Goal: Task Accomplishment & Management: Manage account settings

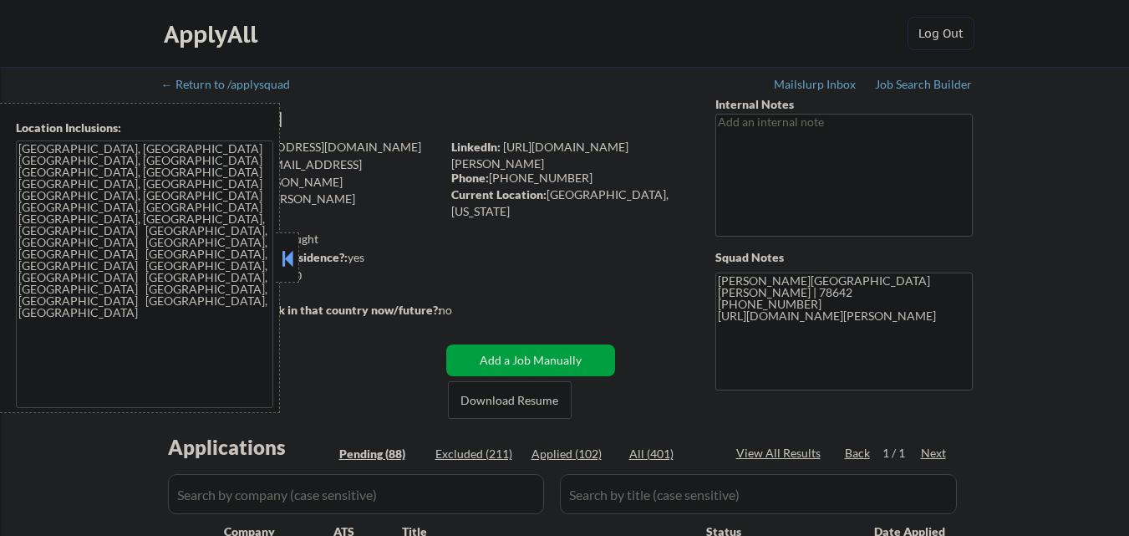
select select ""pending""
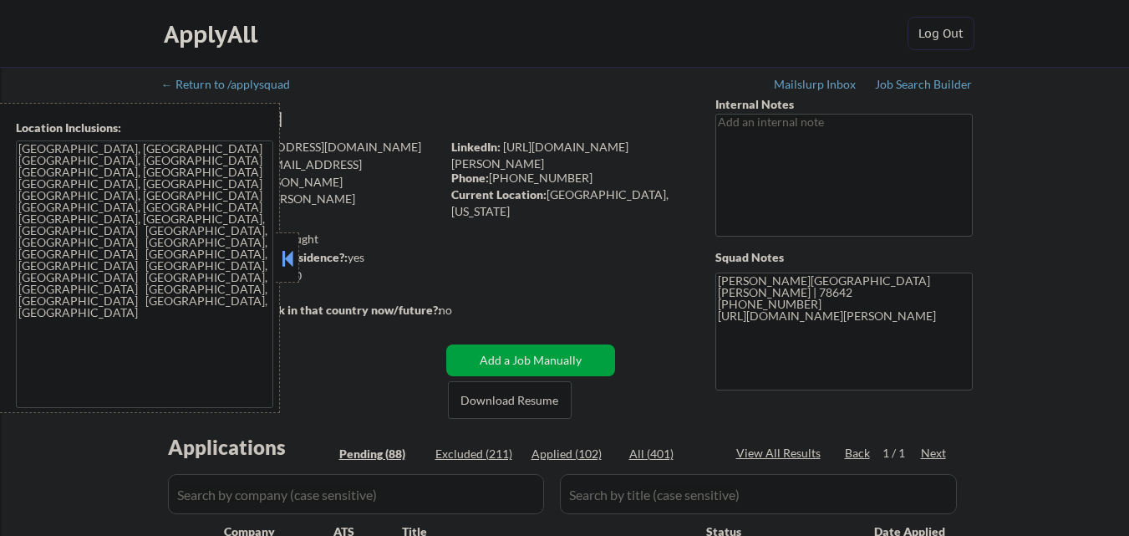
select select ""pending""
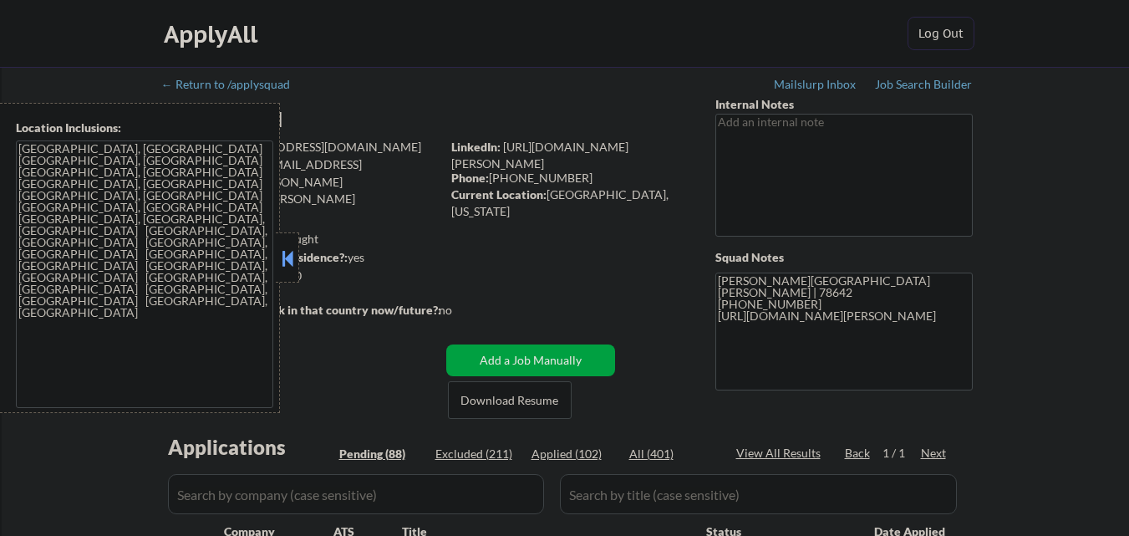
select select ""pending""
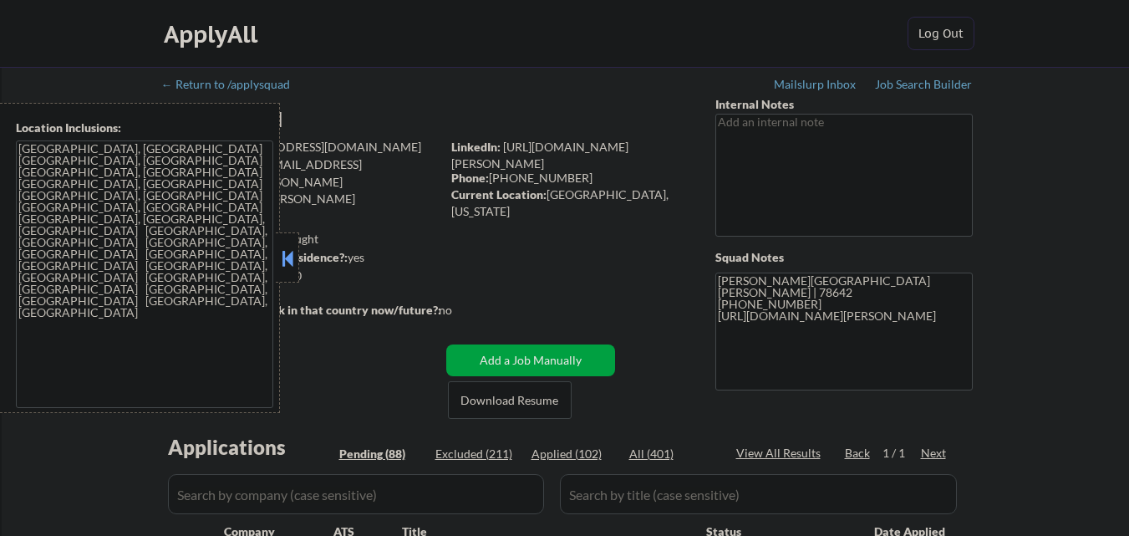
select select ""pending""
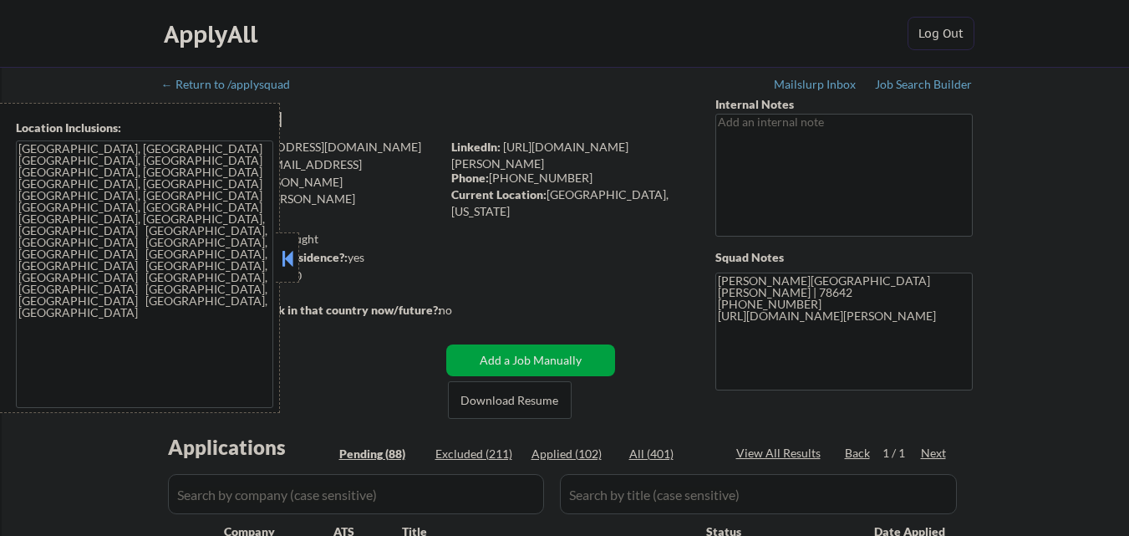
select select ""pending""
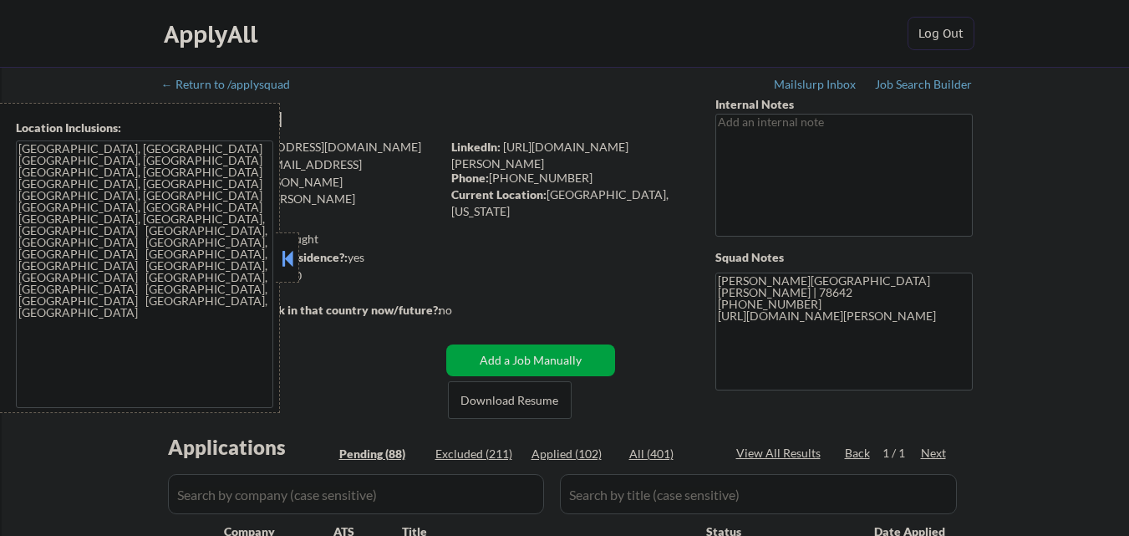
select select ""pending""
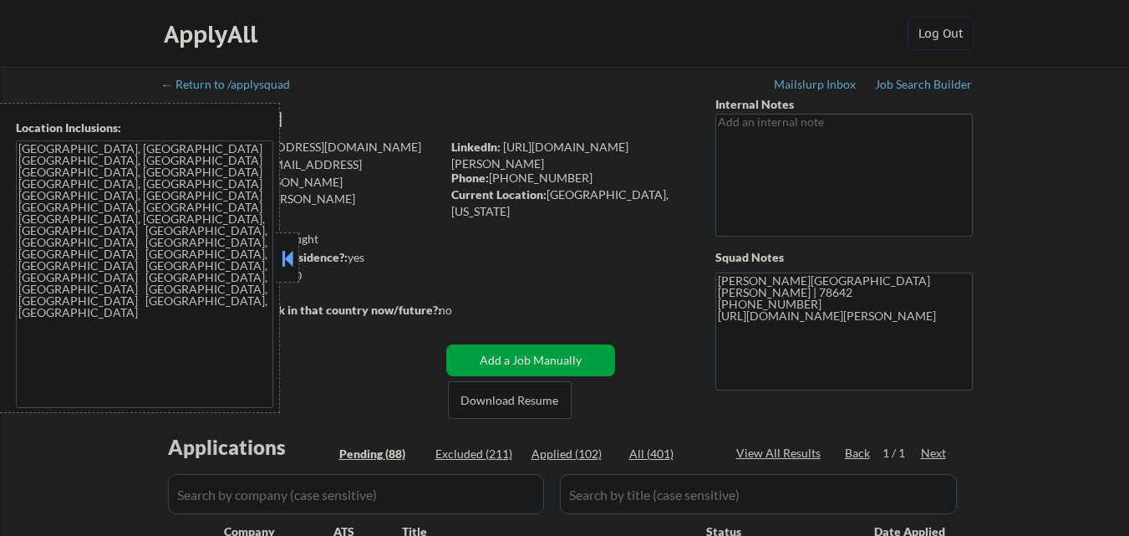
select select ""pending""
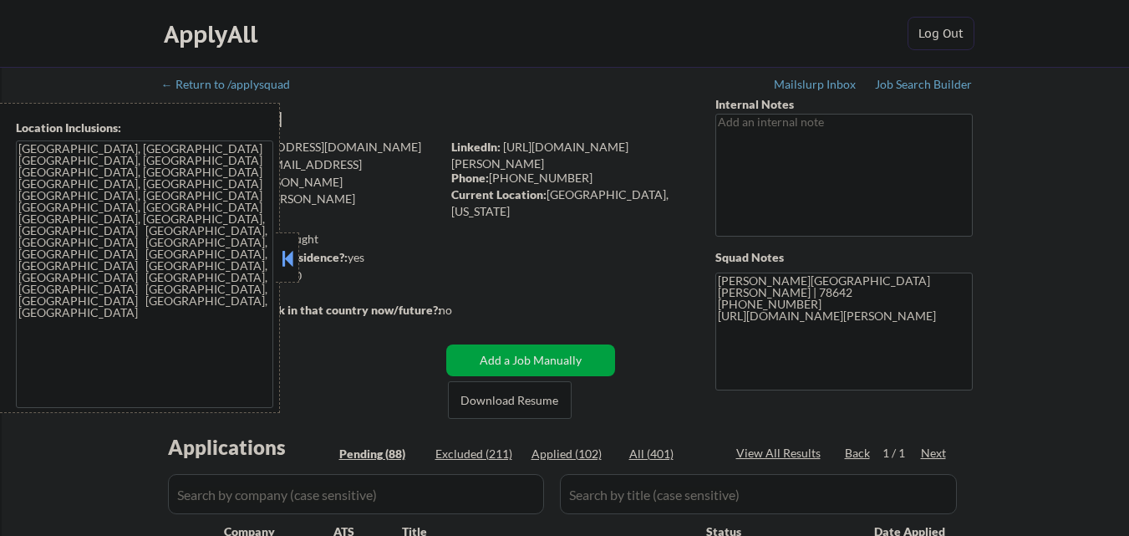
select select ""pending""
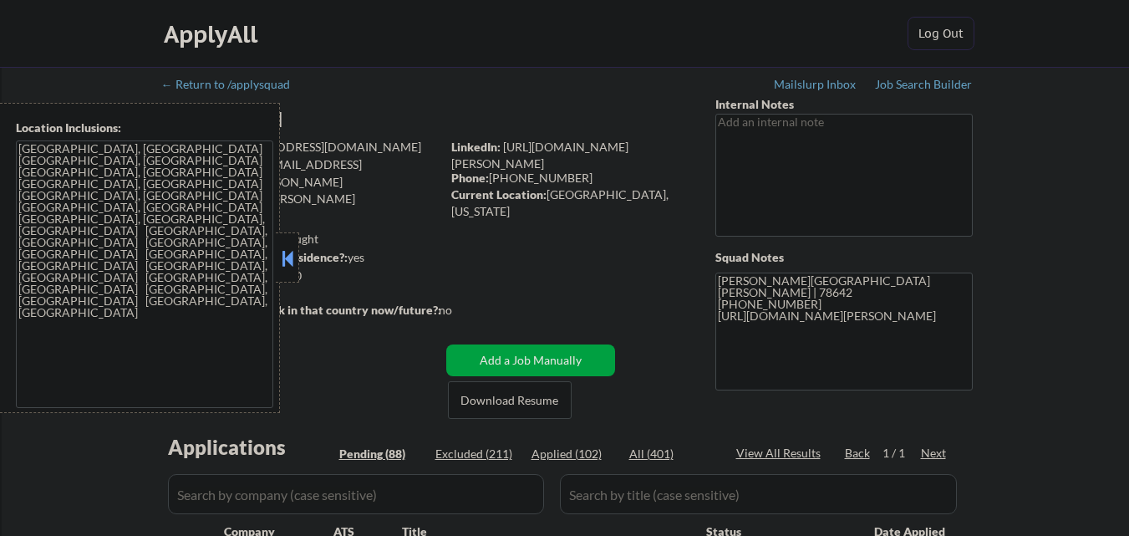
select select ""pending""
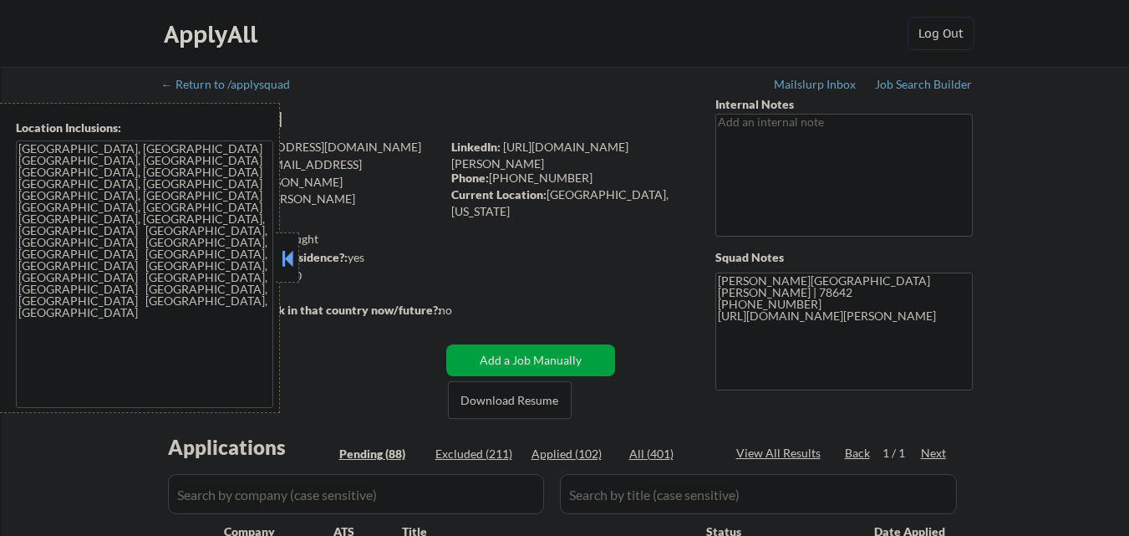
select select ""pending""
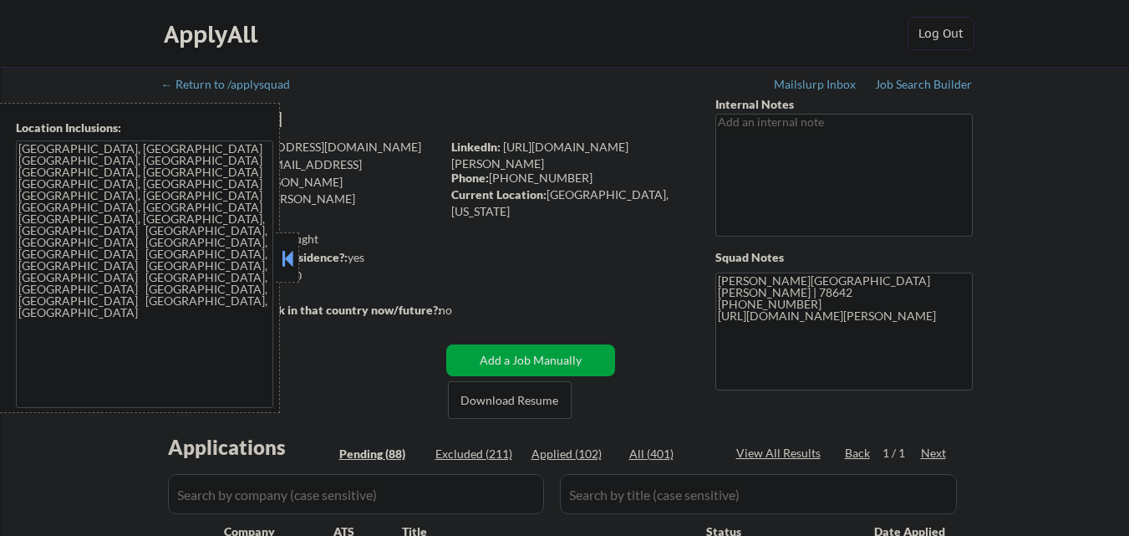
select select ""pending""
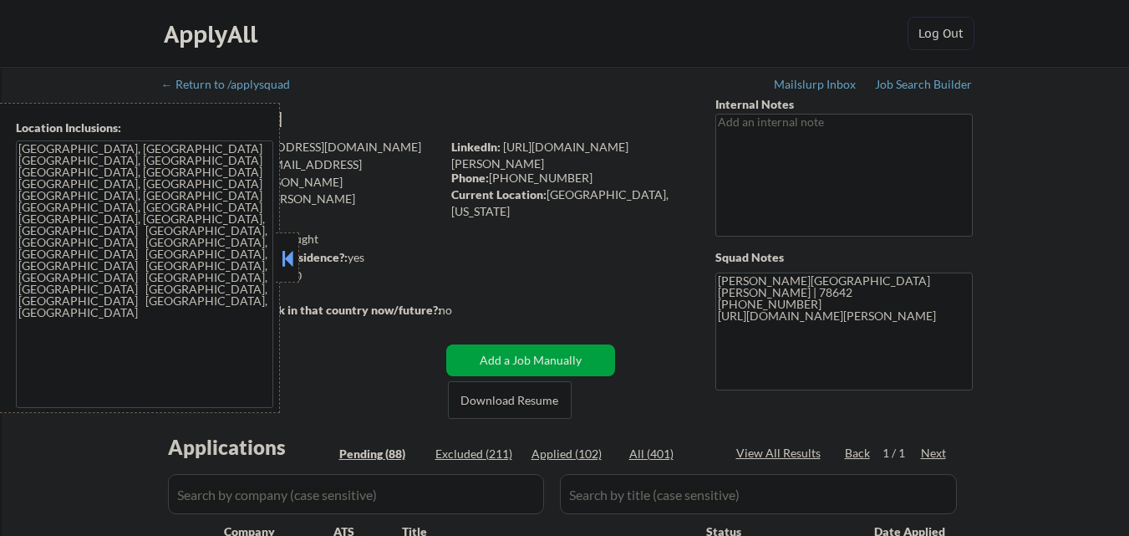
select select ""pending""
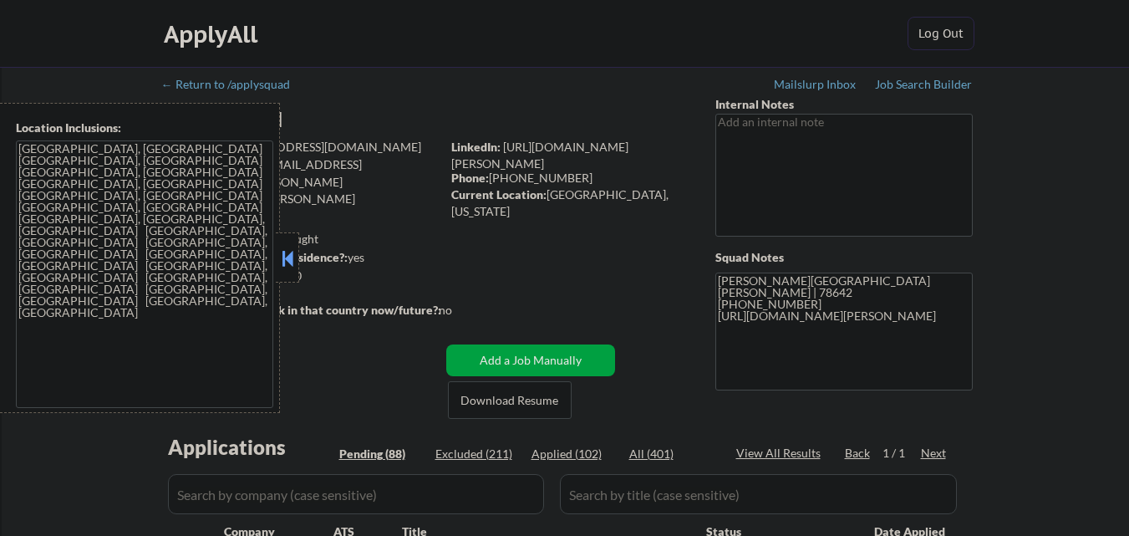
select select ""pending""
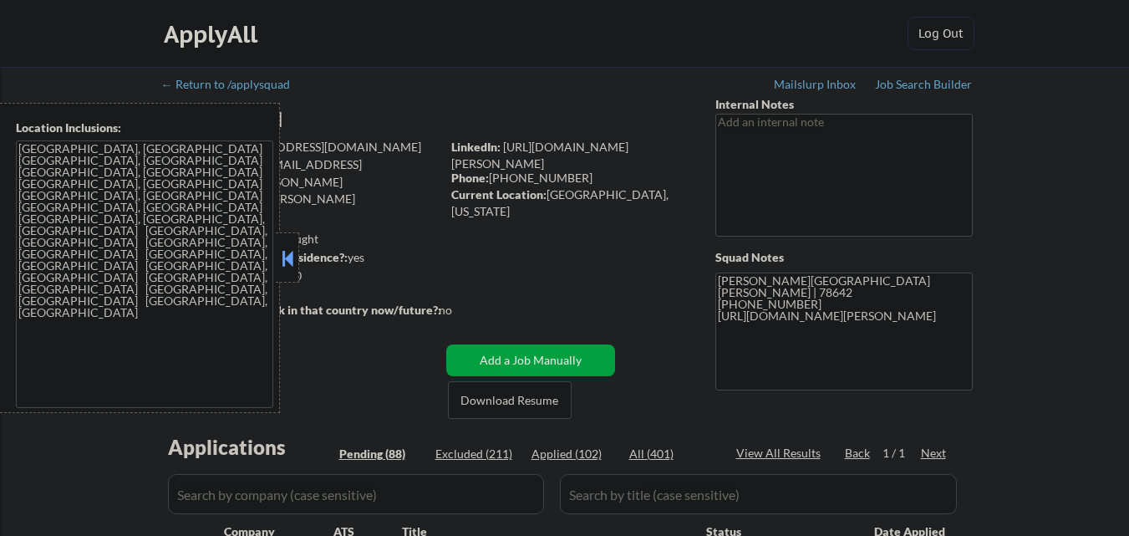
select select ""pending""
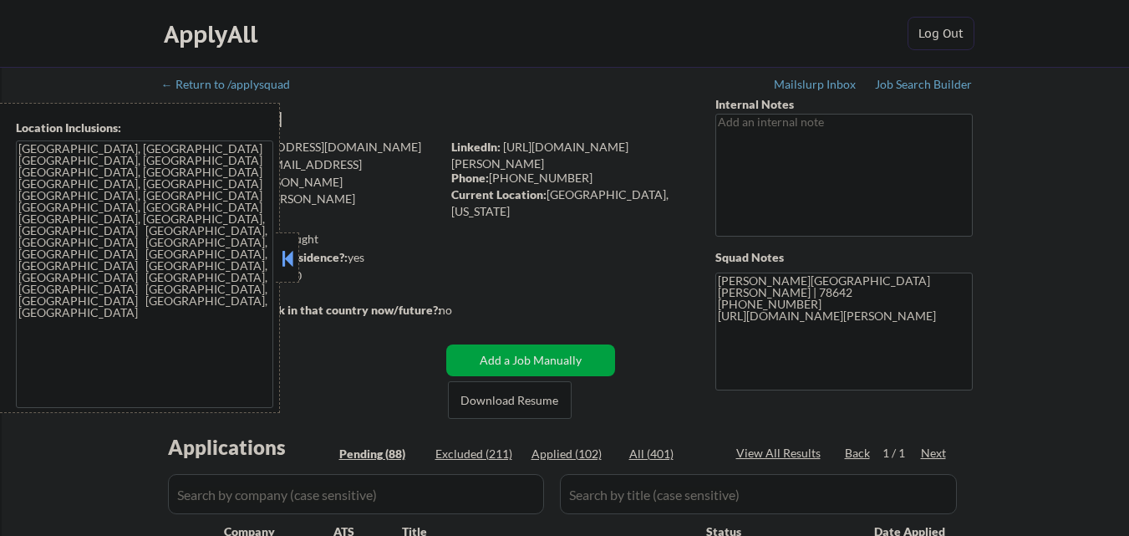
select select ""pending""
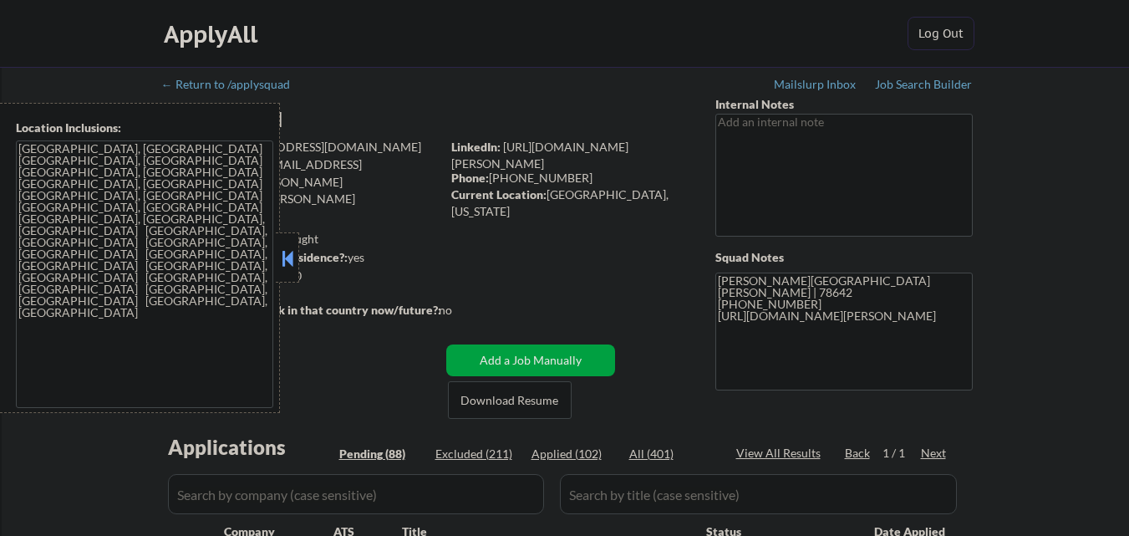
select select ""pending""
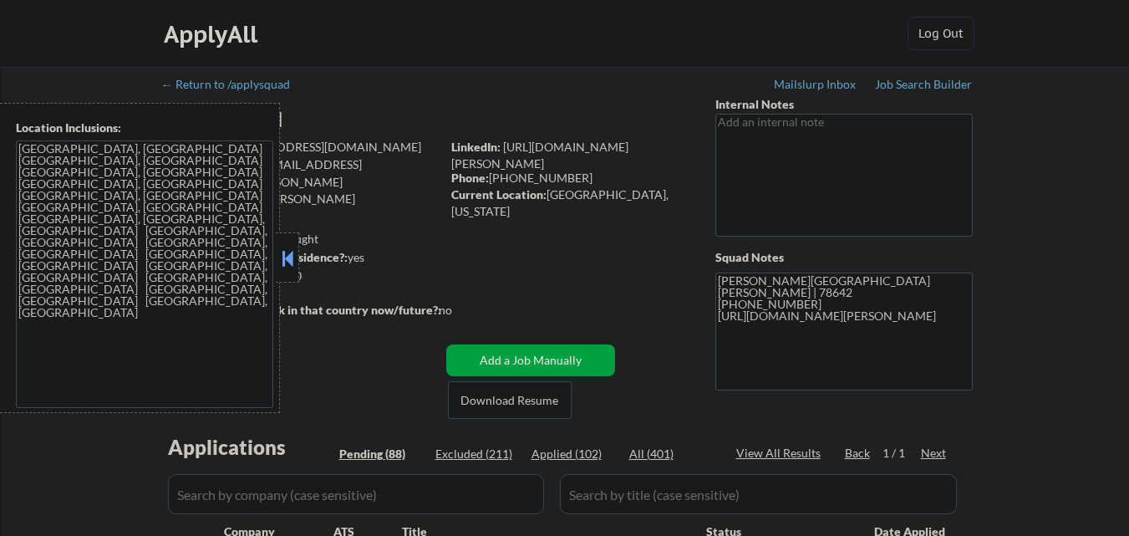
select select ""pending""
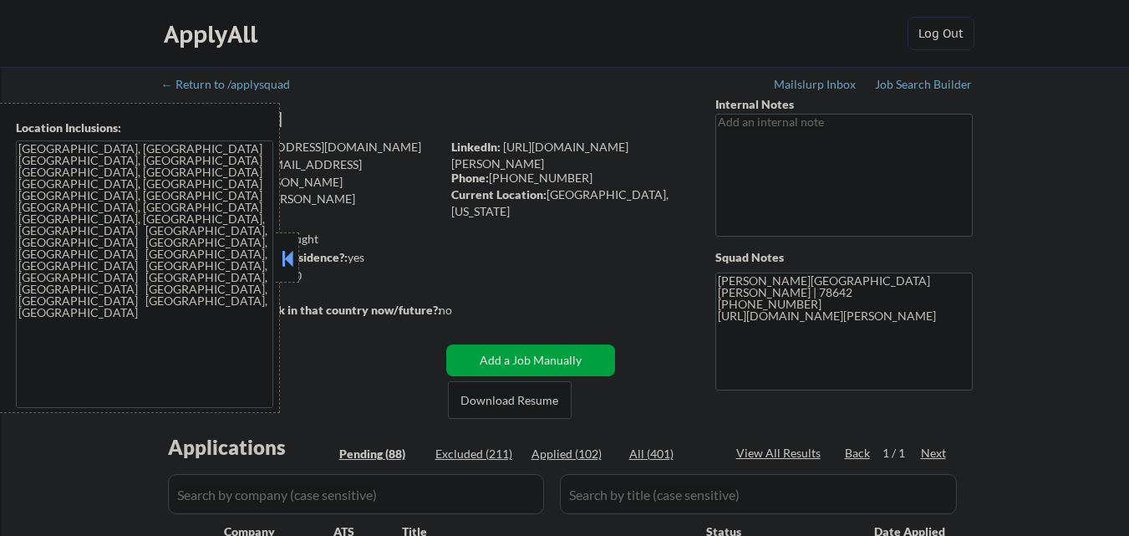
select select ""pending""
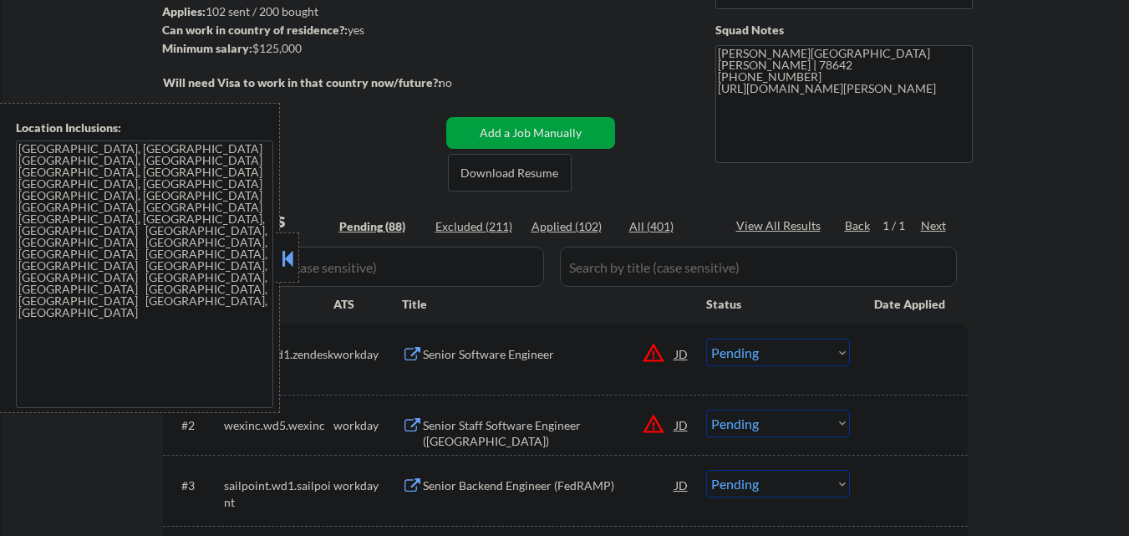
scroll to position [251, 0]
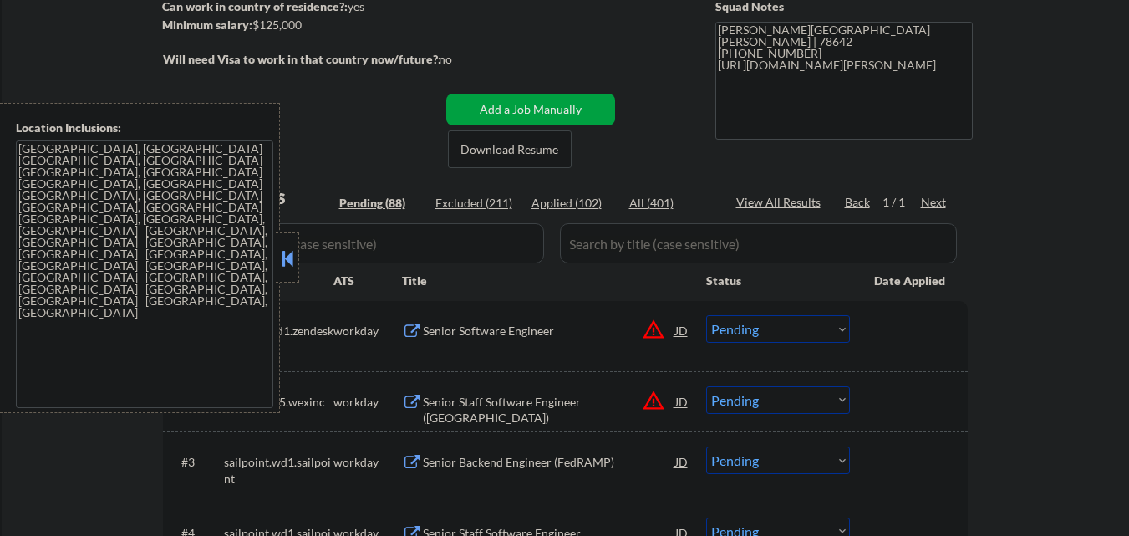
click at [291, 259] on button at bounding box center [287, 258] width 18 height 25
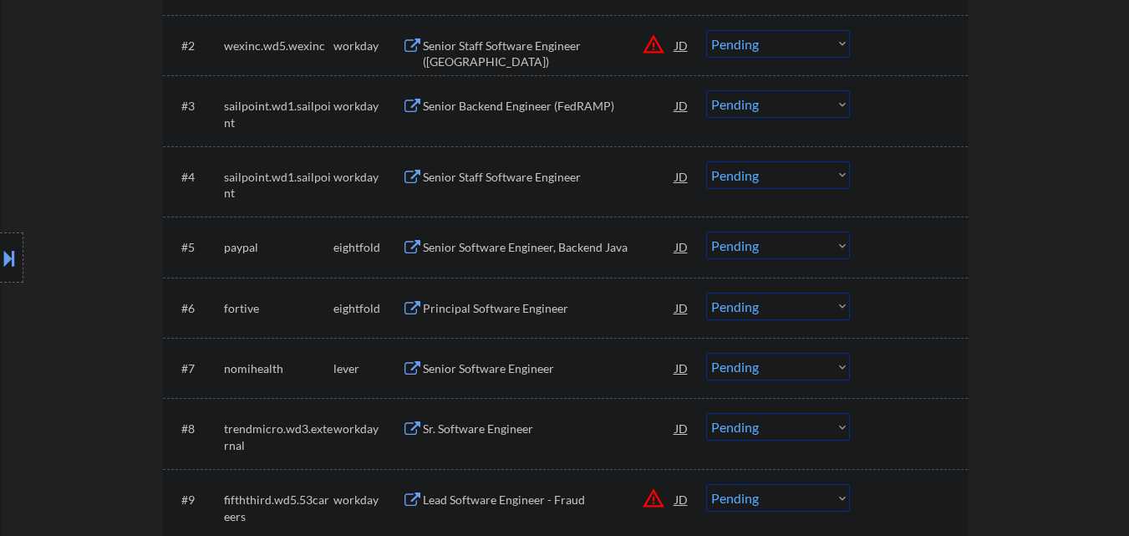
scroll to position [669, 0]
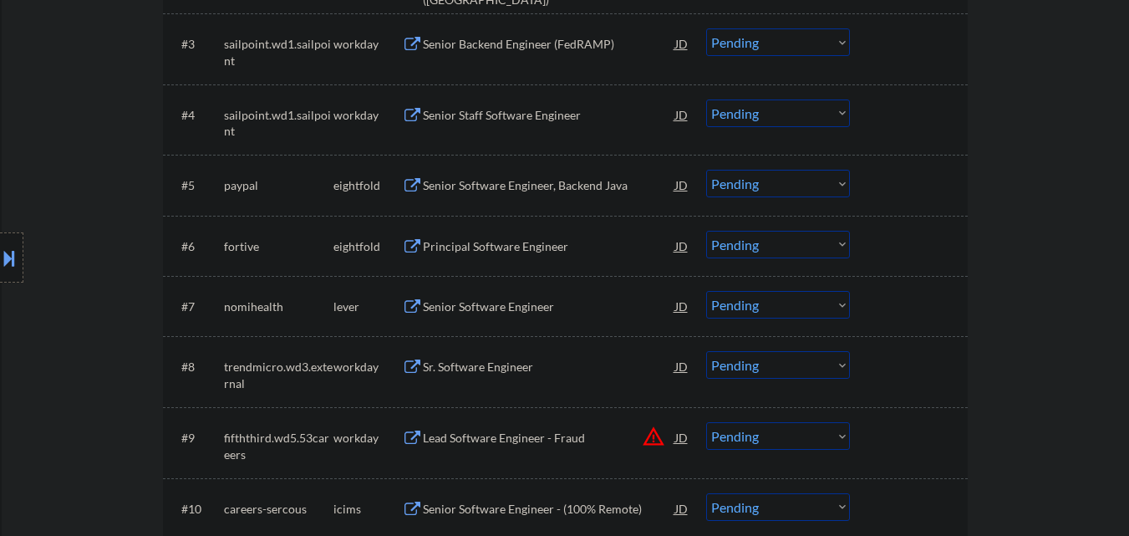
click at [508, 313] on div "Senior Software Engineer" at bounding box center [549, 306] width 252 height 17
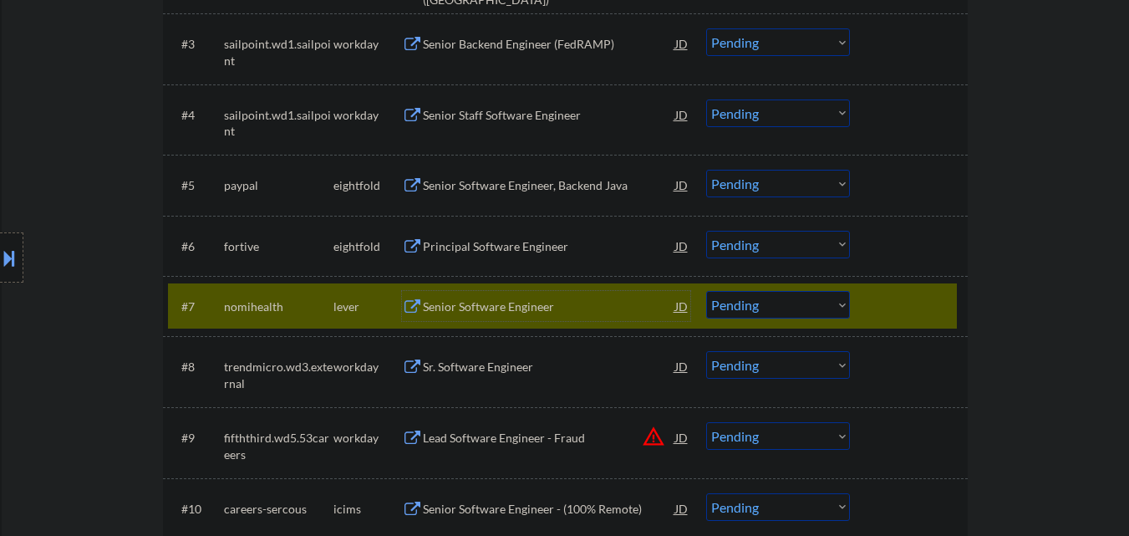
click at [765, 313] on select "Choose an option... Pending Applied Excluded (Questions) Excluded (Expired) Exc…" at bounding box center [778, 305] width 144 height 28
click at [706, 291] on select "Choose an option... Pending Applied Excluded (Questions) Excluded (Expired) Exc…" at bounding box center [778, 305] width 144 height 28
select select ""pending""
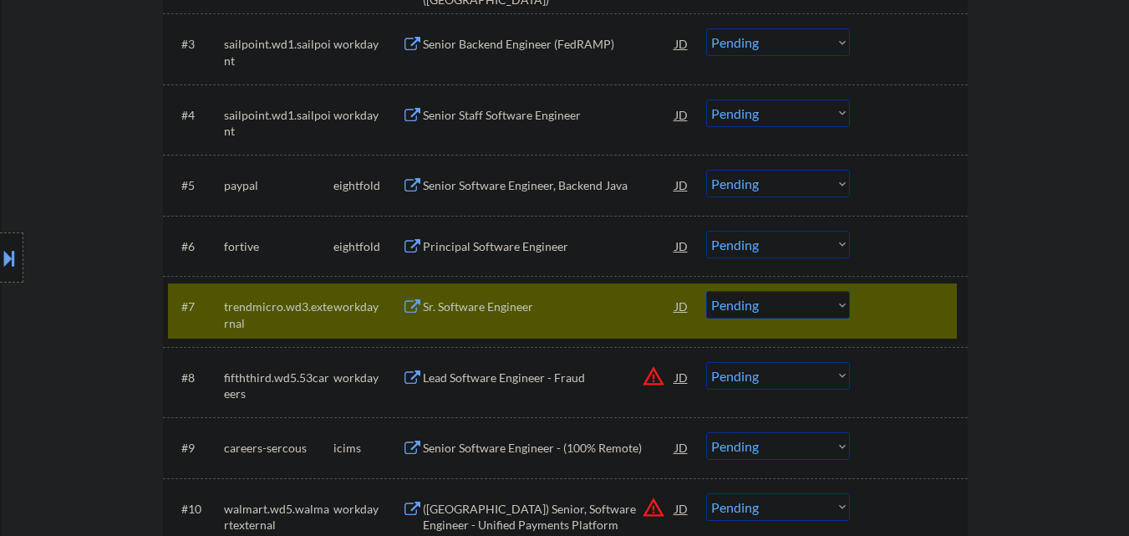
click at [907, 308] on div at bounding box center [911, 306] width 74 height 30
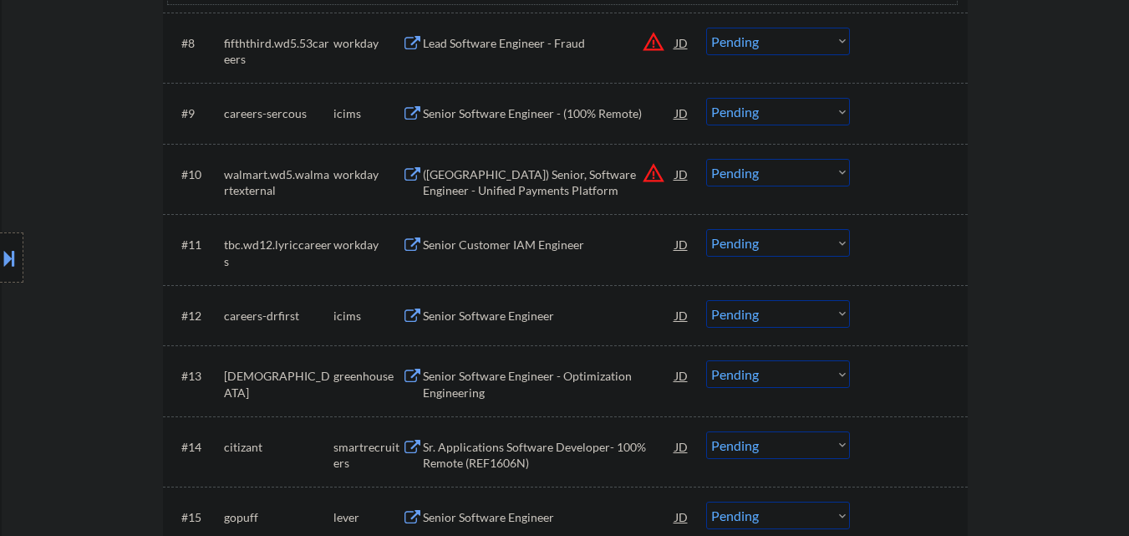
scroll to position [1086, 0]
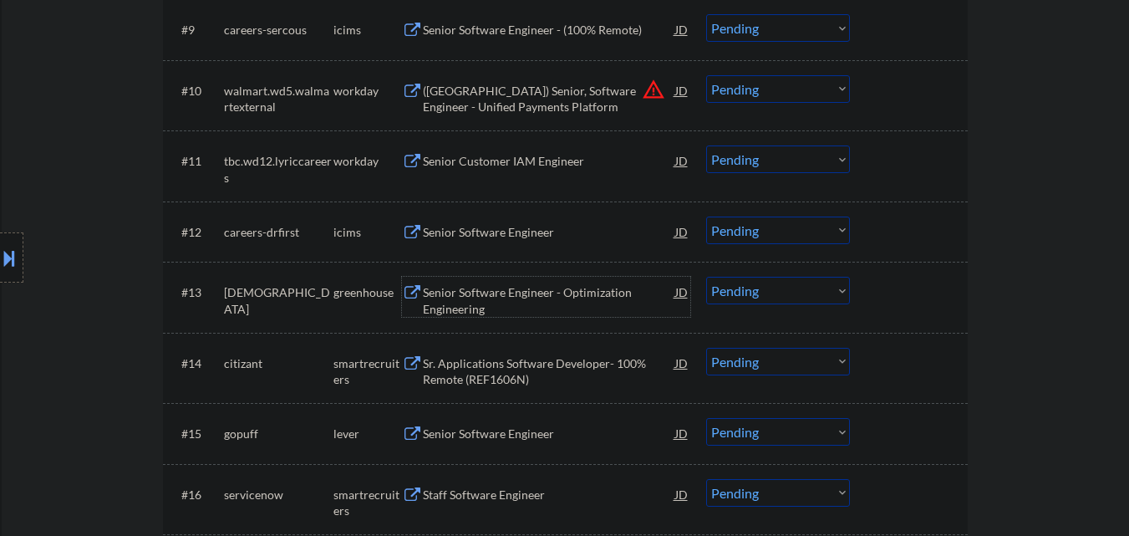
click at [538, 290] on div "Senior Software Engineer - Optimization Engineering" at bounding box center [549, 300] width 252 height 33
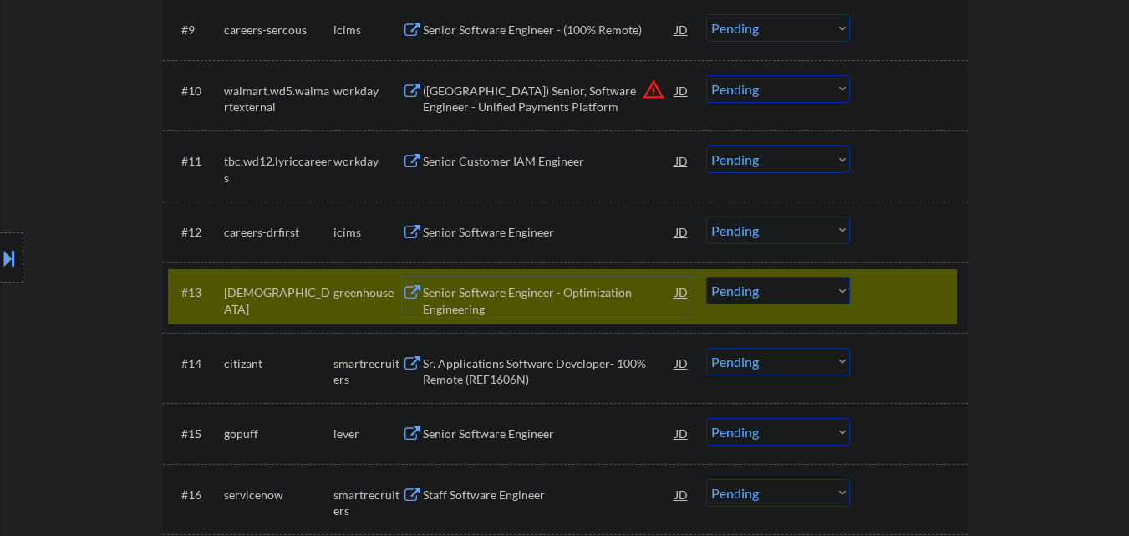
click at [794, 289] on select "Choose an option... Pending Applied Excluded (Questions) Excluded (Expired) Exc…" at bounding box center [778, 291] width 144 height 28
click at [706, 277] on select "Choose an option... Pending Applied Excluded (Questions) Excluded (Expired) Exc…" at bounding box center [778, 291] width 144 height 28
click at [909, 290] on div at bounding box center [911, 292] width 74 height 30
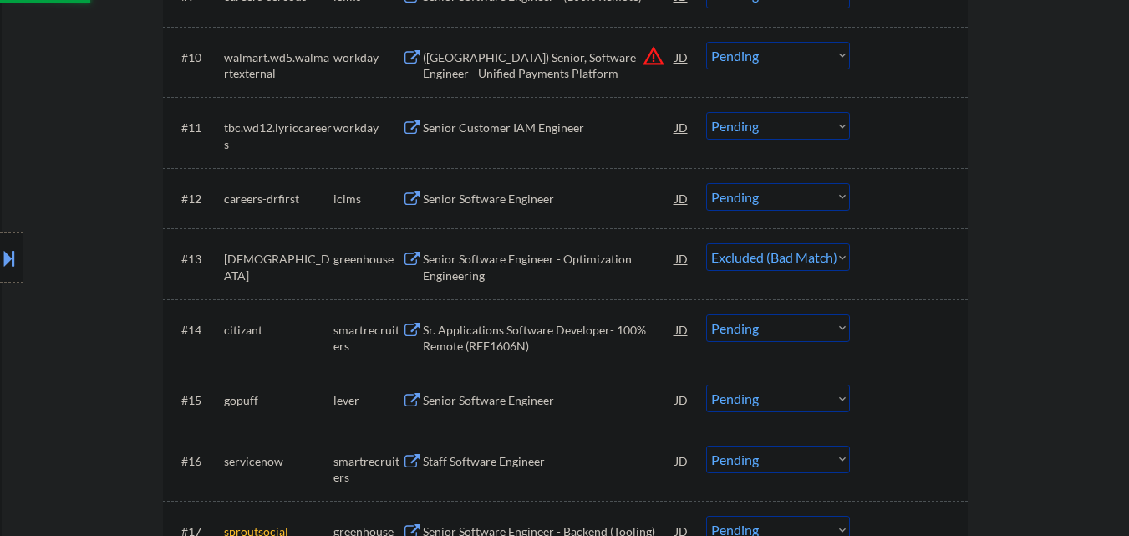
scroll to position [1170, 0]
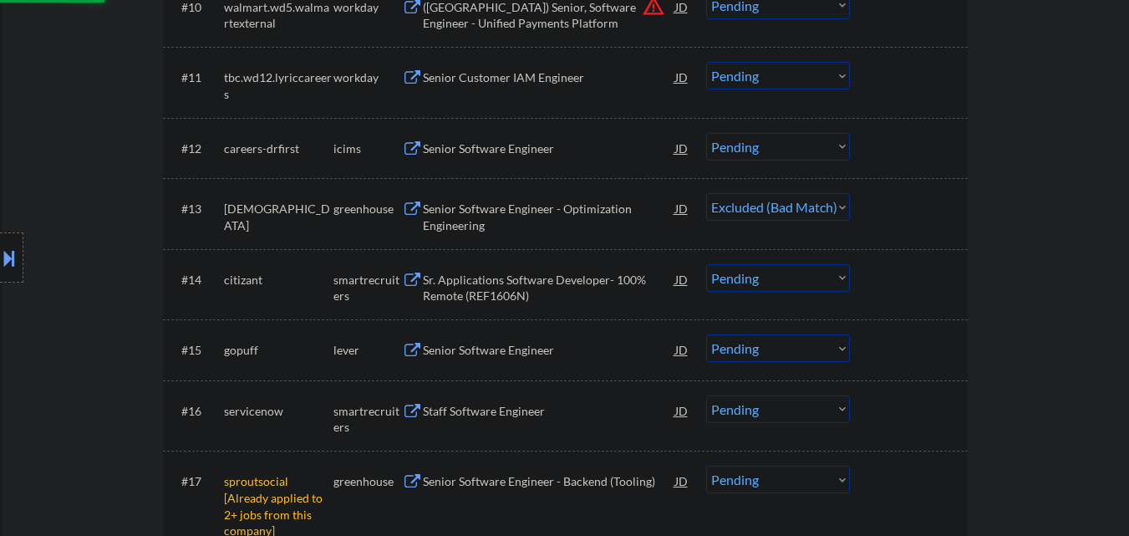
click at [534, 286] on div "Sr. Applications Software Developer- 100% Remote (REF1606N)" at bounding box center [549, 288] width 252 height 33
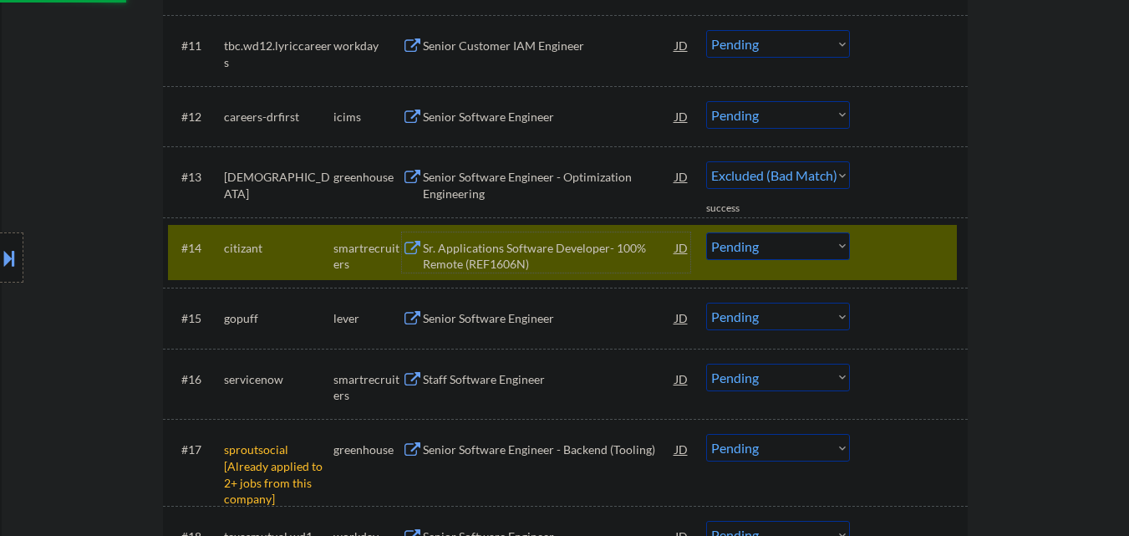
select select ""pending""
drag, startPoint x: 818, startPoint y: 318, endPoint x: 804, endPoint y: 346, distance: 31.0
click at [818, 426] on div "#17 sproutsocial [Already applied to 2+ jobs from this company] greenhouse Seni…" at bounding box center [562, 462] width 789 height 72
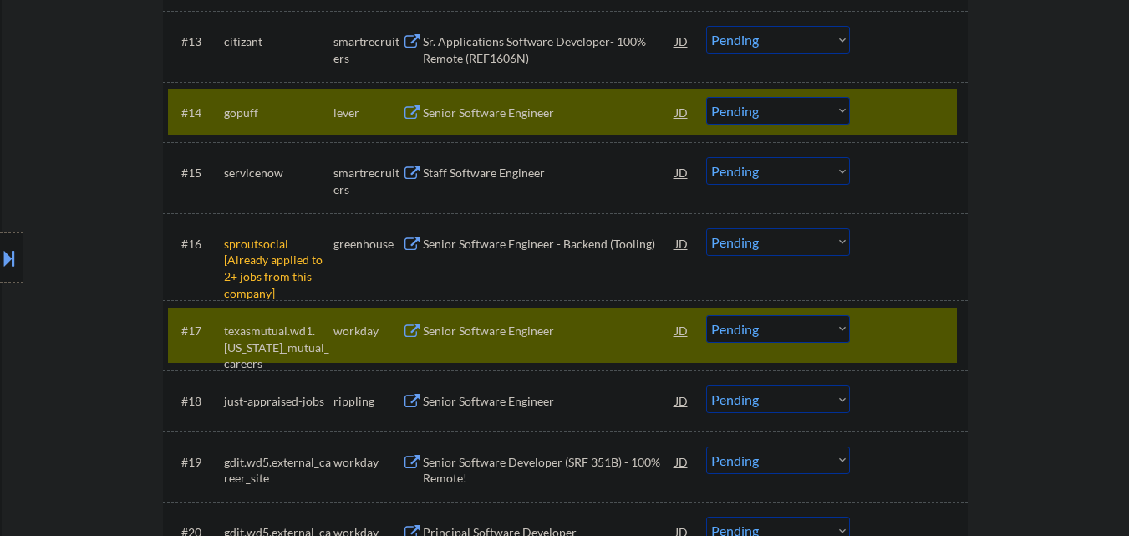
drag, startPoint x: 936, startPoint y: 340, endPoint x: 876, endPoint y: 307, distance: 68.8
click at [936, 341] on div at bounding box center [911, 330] width 74 height 30
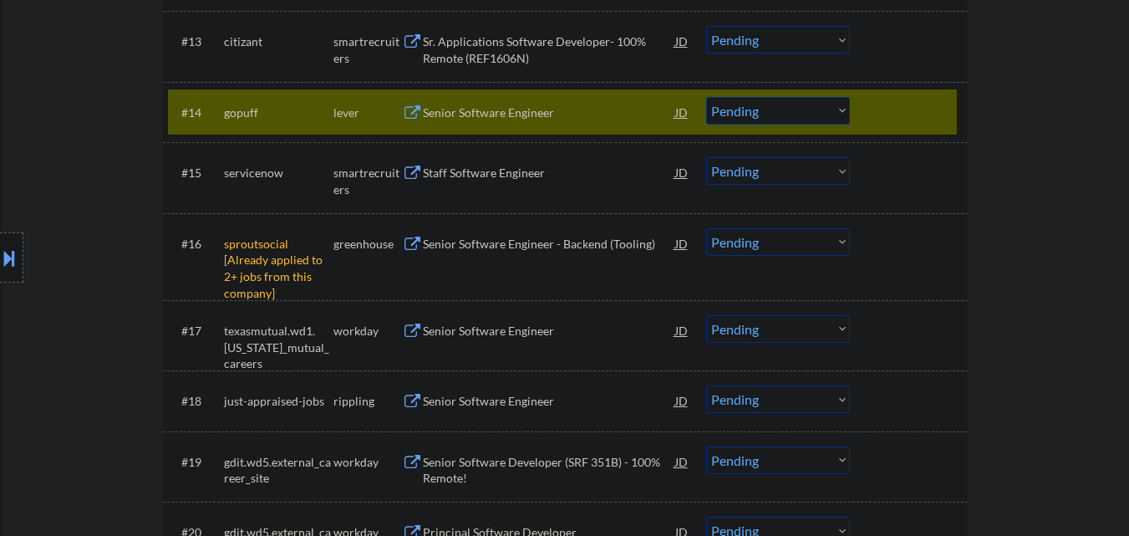
drag, startPoint x: 799, startPoint y: 240, endPoint x: 795, endPoint y: 255, distance: 15.6
click at [799, 240] on select "Choose an option... Pending Applied Excluded (Questions) Excluded (Expired) Exc…" at bounding box center [778, 242] width 144 height 28
click at [706, 228] on select "Choose an option... Pending Applied Excluded (Questions) Excluded (Expired) Exc…" at bounding box center [778, 242] width 144 height 28
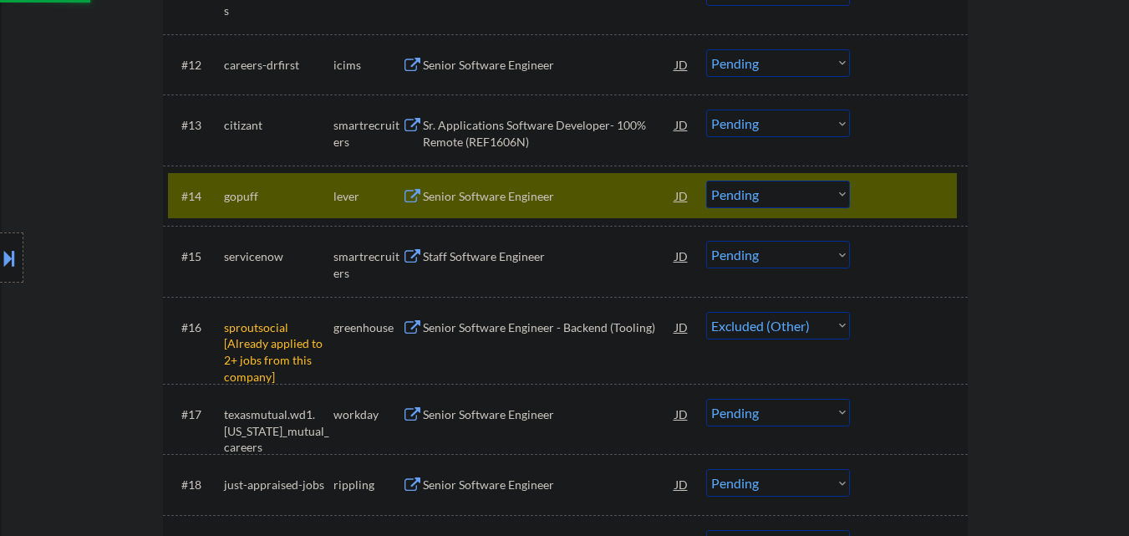
click at [889, 196] on div at bounding box center [911, 195] width 74 height 30
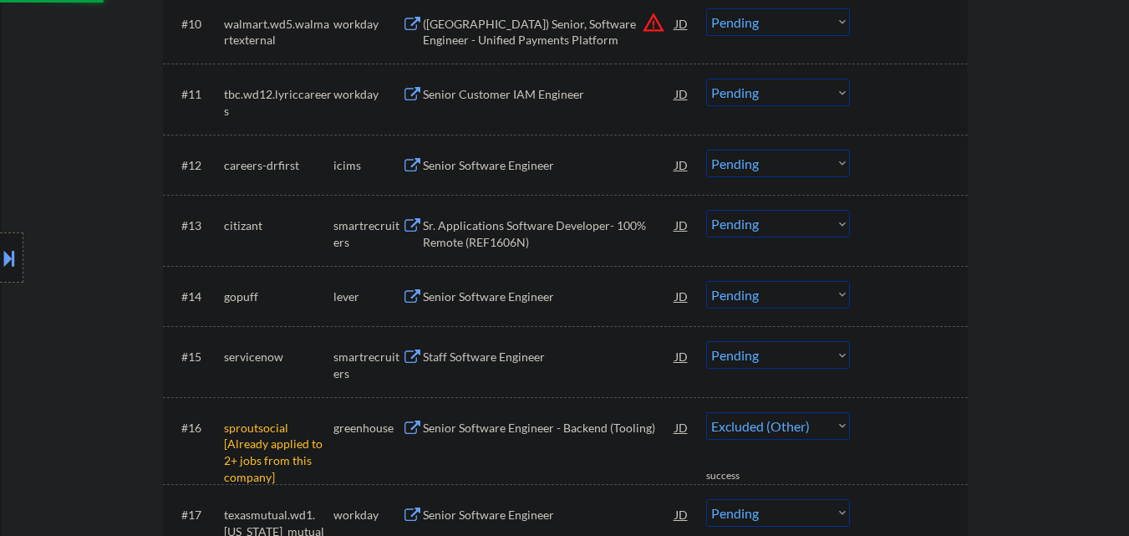
select select ""pending""
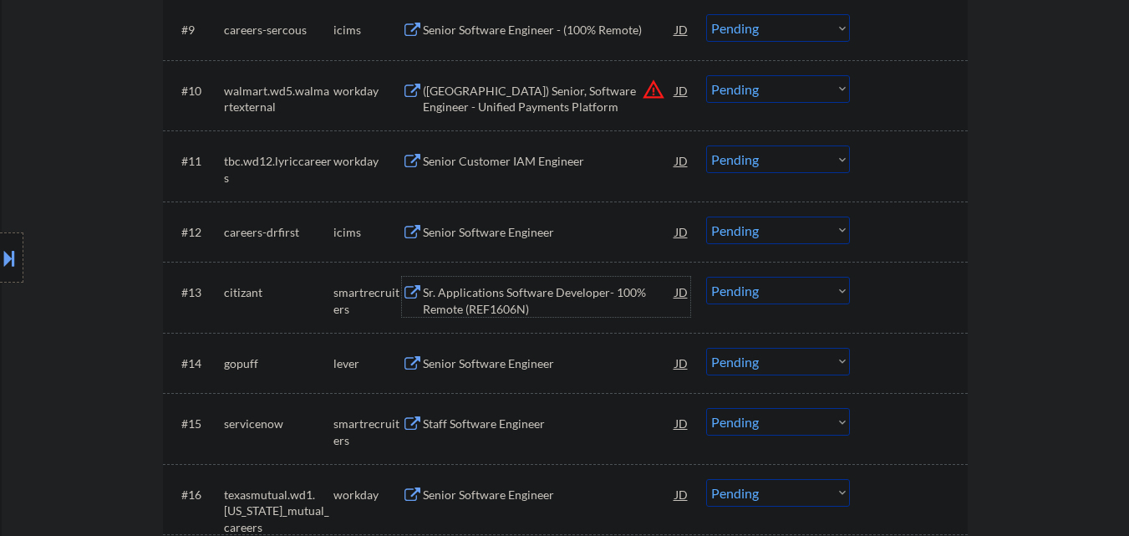
click at [475, 298] on div "Sr. Applications Software Developer- 100% Remote (REF1606N)" at bounding box center [549, 300] width 252 height 33
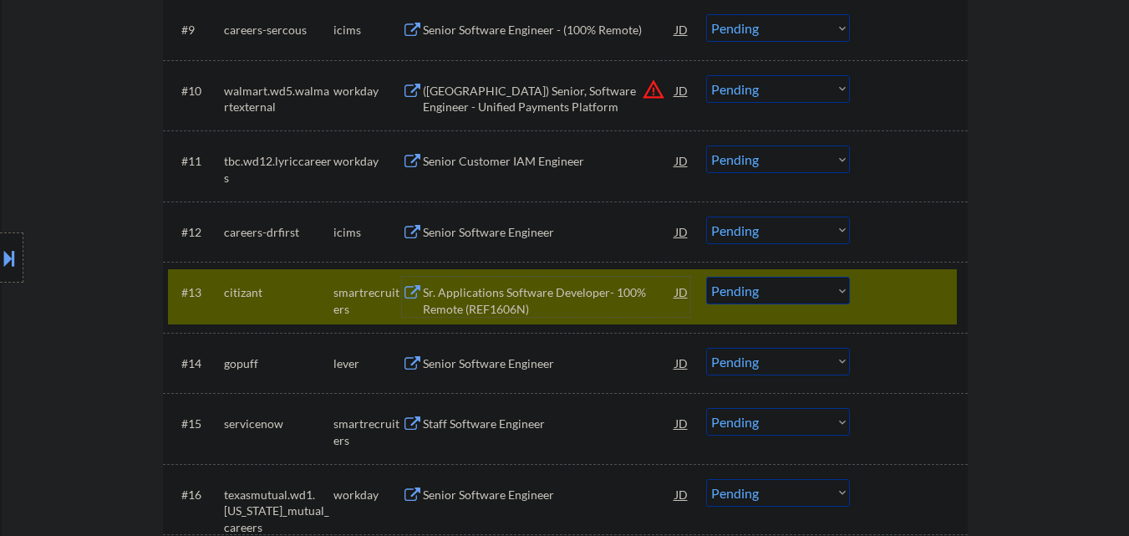
click at [834, 302] on select "Choose an option... Pending Applied Excluded (Questions) Excluded (Expired) Exc…" at bounding box center [778, 291] width 144 height 28
click at [832, 295] on select "Choose an option... Pending Applied Excluded (Questions) Excluded (Expired) Exc…" at bounding box center [778, 291] width 144 height 28
click at [706, 277] on select "Choose an option... Pending Applied Excluded (Questions) Excluded (Expired) Exc…" at bounding box center [778, 291] width 144 height 28
click at [896, 305] on div at bounding box center [911, 292] width 74 height 30
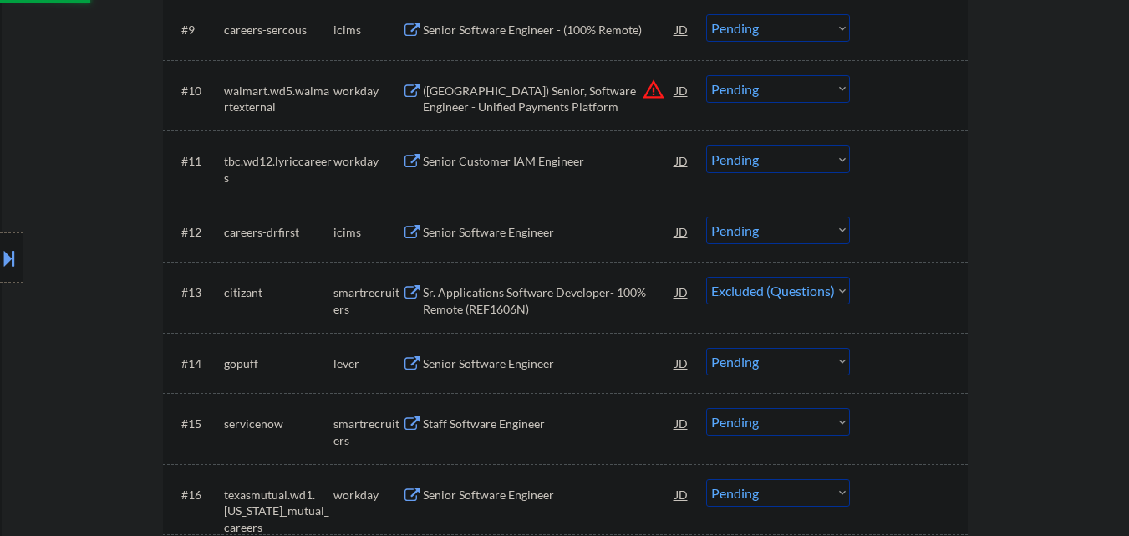
click at [515, 350] on div "Senior Software Engineer" at bounding box center [549, 363] width 252 height 30
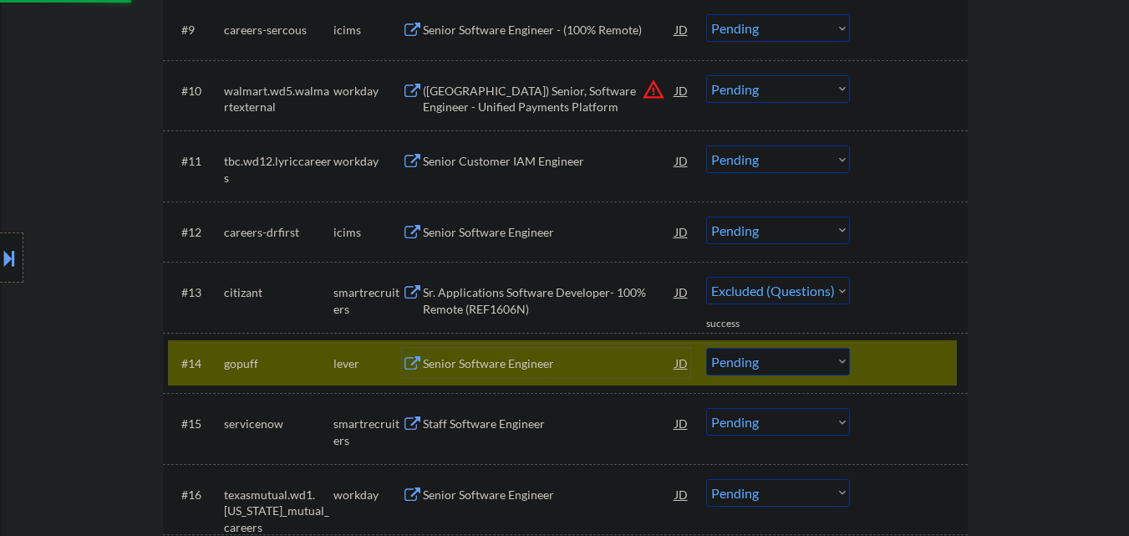
click at [923, 340] on div "#14 gopuff lever Senior Software Engineer JD Choose an option... Pending Applie…" at bounding box center [562, 362] width 789 height 45
select select ""pending""
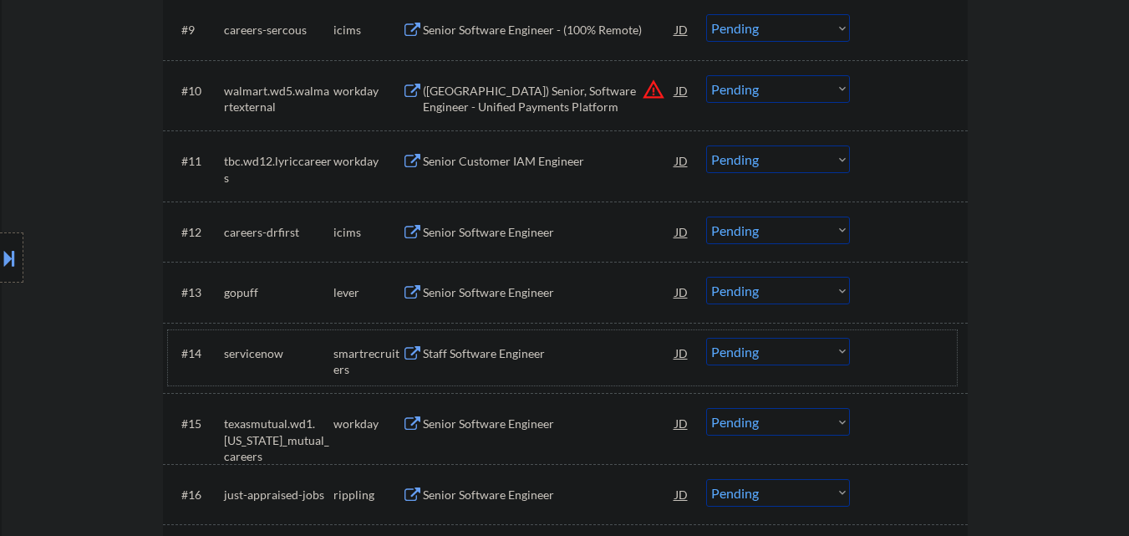
click at [567, 287] on div "Senior Software Engineer" at bounding box center [549, 292] width 252 height 17
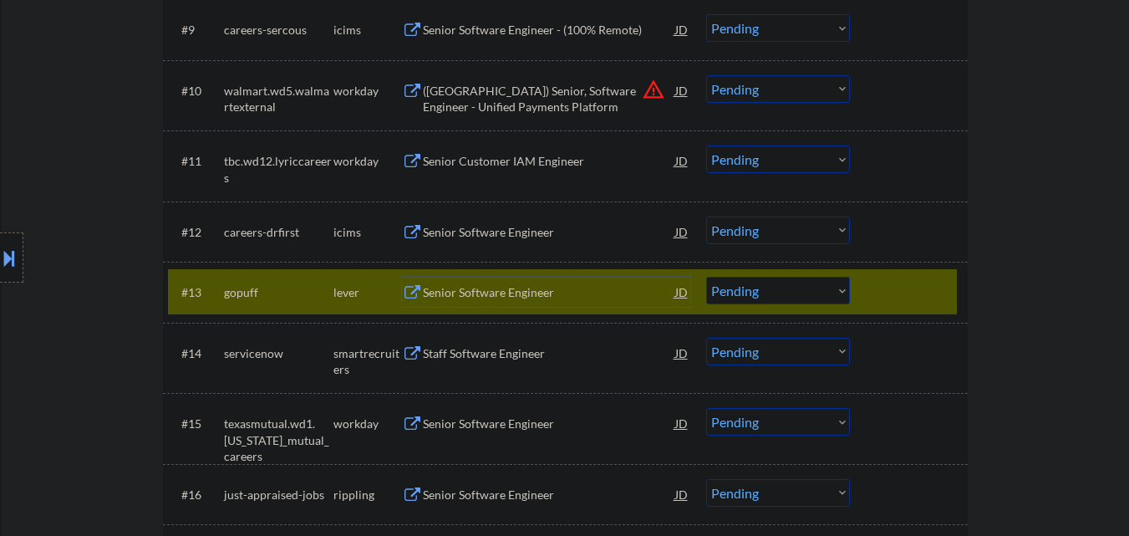
click at [905, 289] on div at bounding box center [911, 292] width 74 height 30
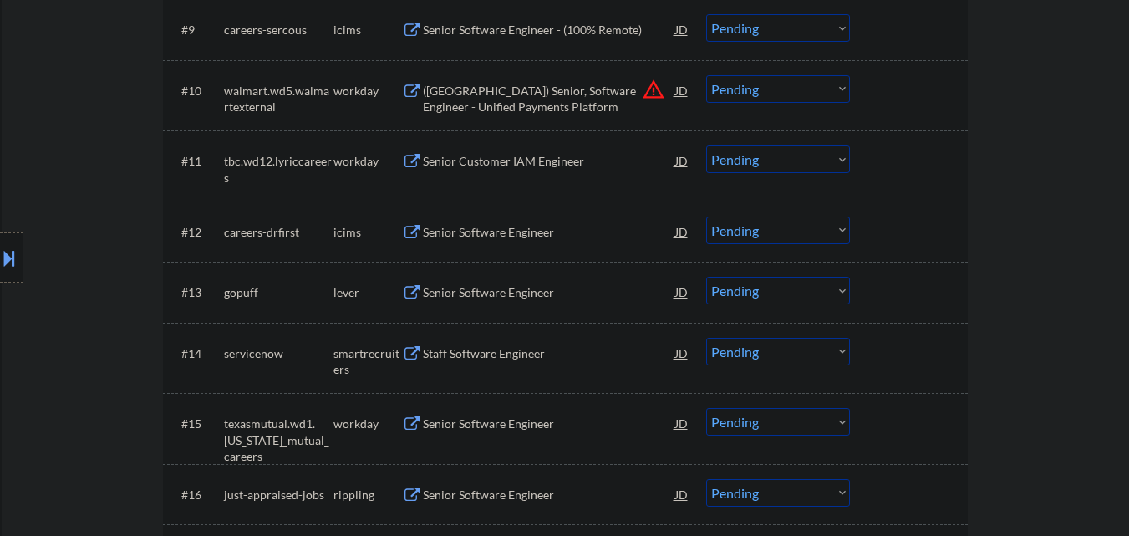
click at [530, 358] on div "Staff Software Engineer" at bounding box center [549, 353] width 252 height 17
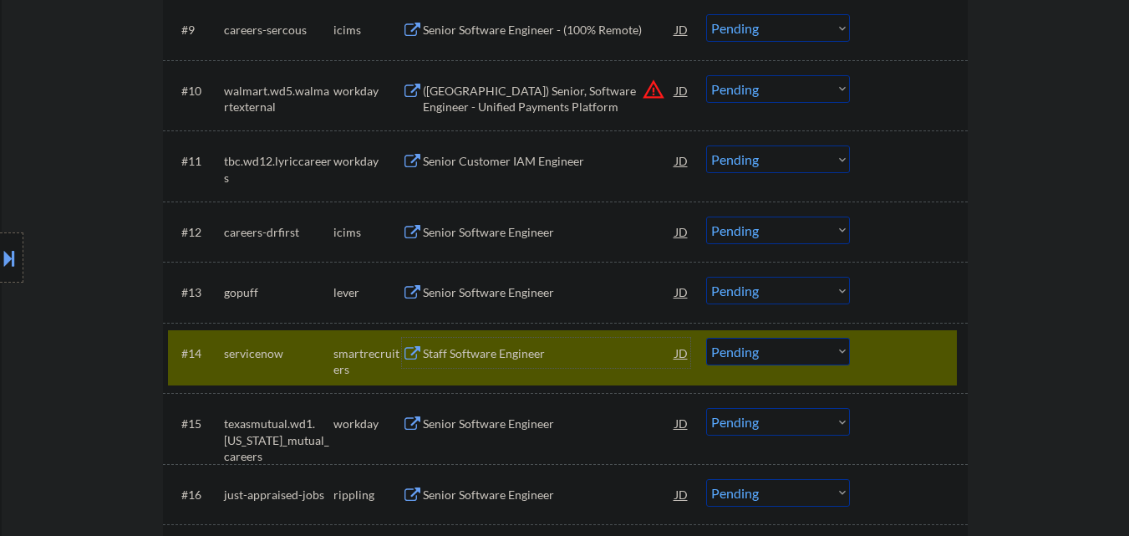
click at [791, 345] on select "Choose an option... Pending Applied Excluded (Questions) Excluded (Expired) Exc…" at bounding box center [778, 352] width 144 height 28
click at [706, 338] on select "Choose an option... Pending Applied Excluded (Questions) Excluded (Expired) Exc…" at bounding box center [778, 352] width 144 height 28
click at [897, 340] on div at bounding box center [911, 353] width 74 height 30
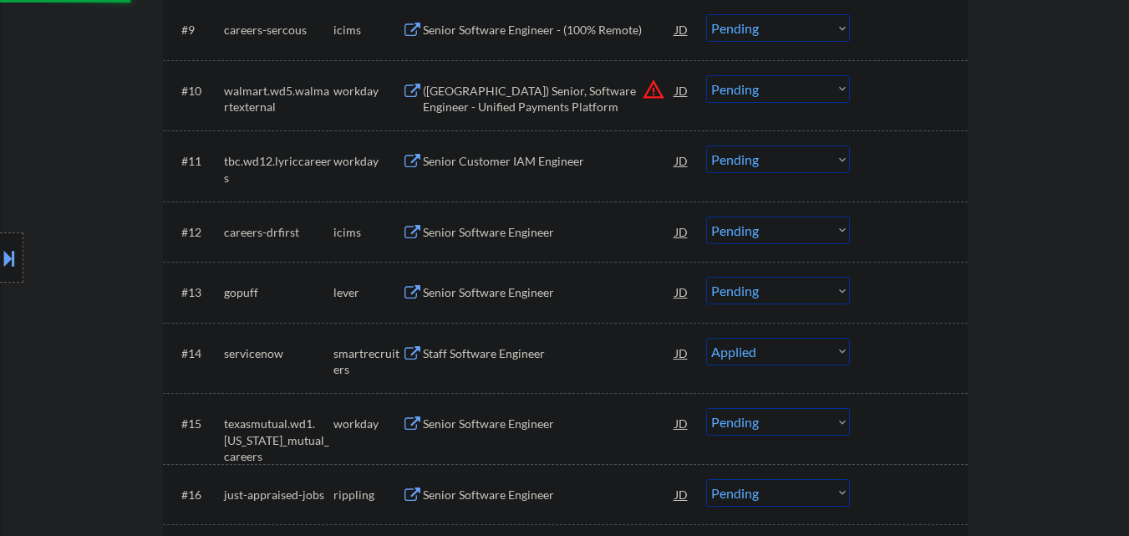
select select ""pending""
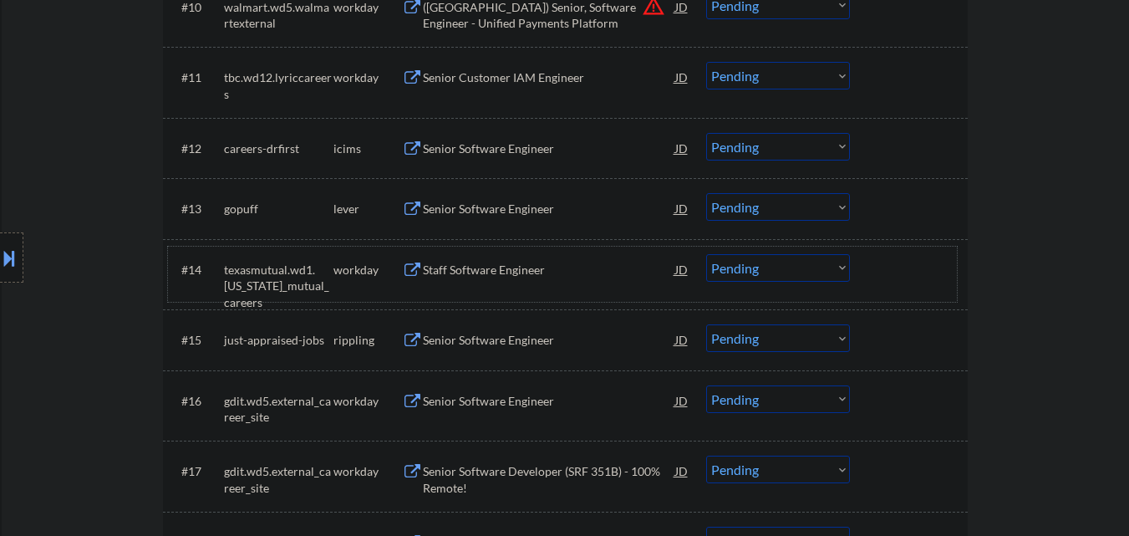
scroll to position [1253, 0]
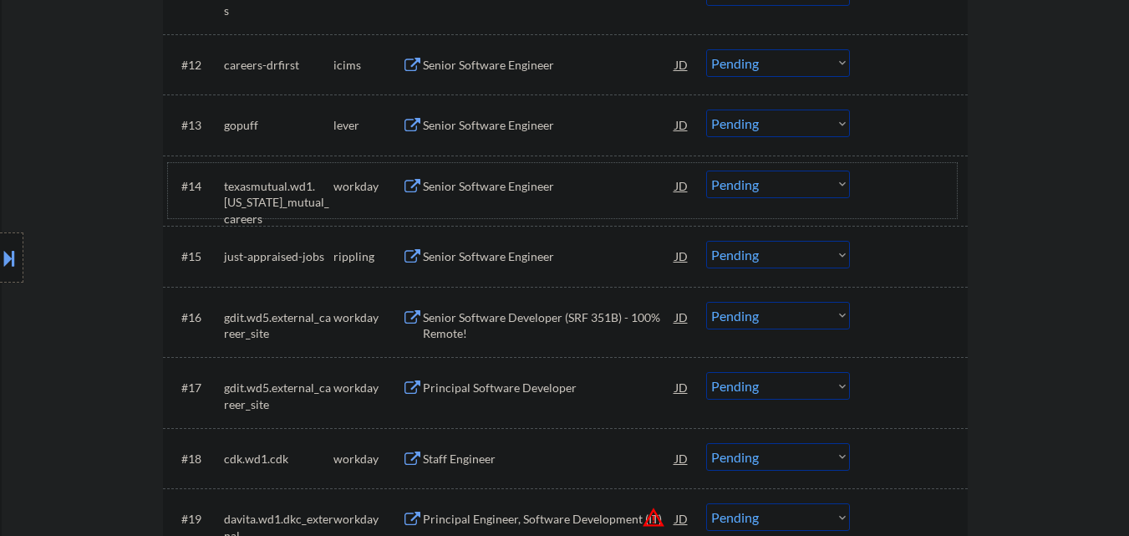
click at [476, 244] on div "Senior Software Engineer" at bounding box center [549, 256] width 252 height 30
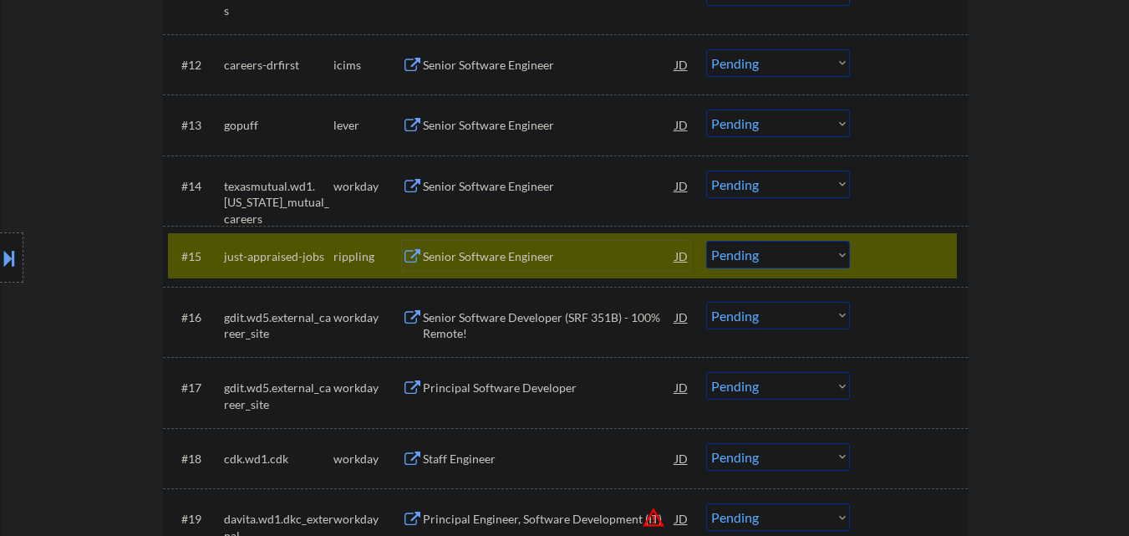
click at [770, 256] on select "Choose an option... Pending Applied Excluded (Questions) Excluded (Expired) Exc…" at bounding box center [778, 255] width 144 height 28
click at [706, 241] on select "Choose an option... Pending Applied Excluded (Questions) Excluded (Expired) Exc…" at bounding box center [778, 255] width 144 height 28
click at [932, 257] on div at bounding box center [911, 256] width 74 height 30
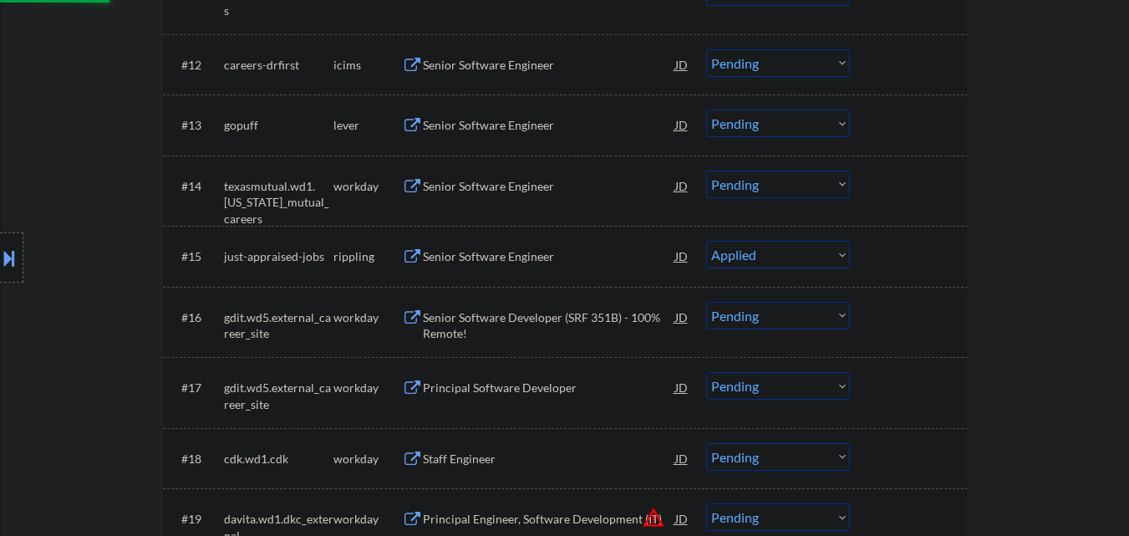
select select ""pending""
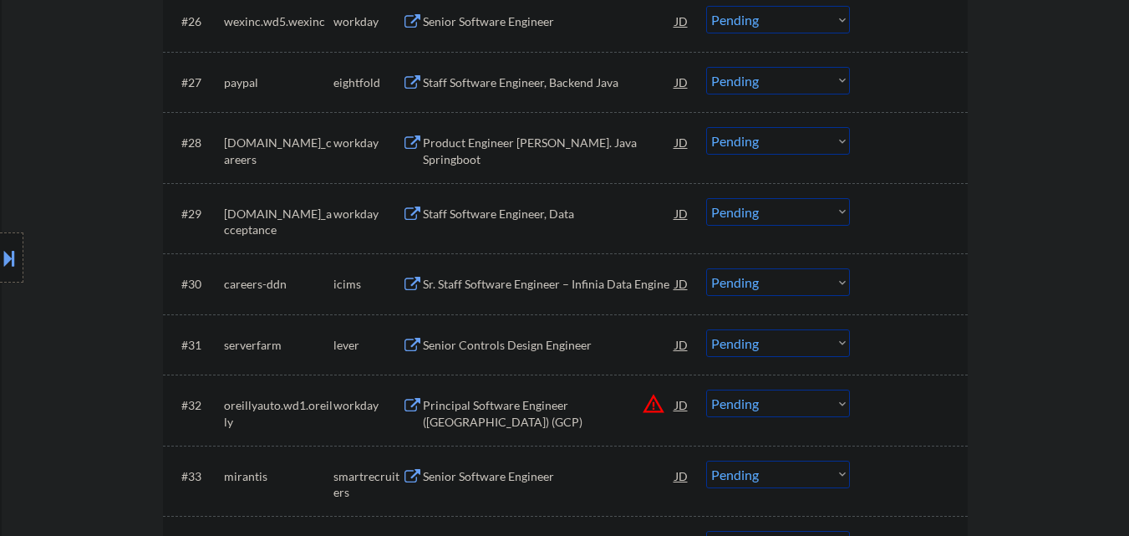
scroll to position [2256, 0]
click at [531, 353] on div "Senior Controls Design Engineer" at bounding box center [549, 343] width 252 height 30
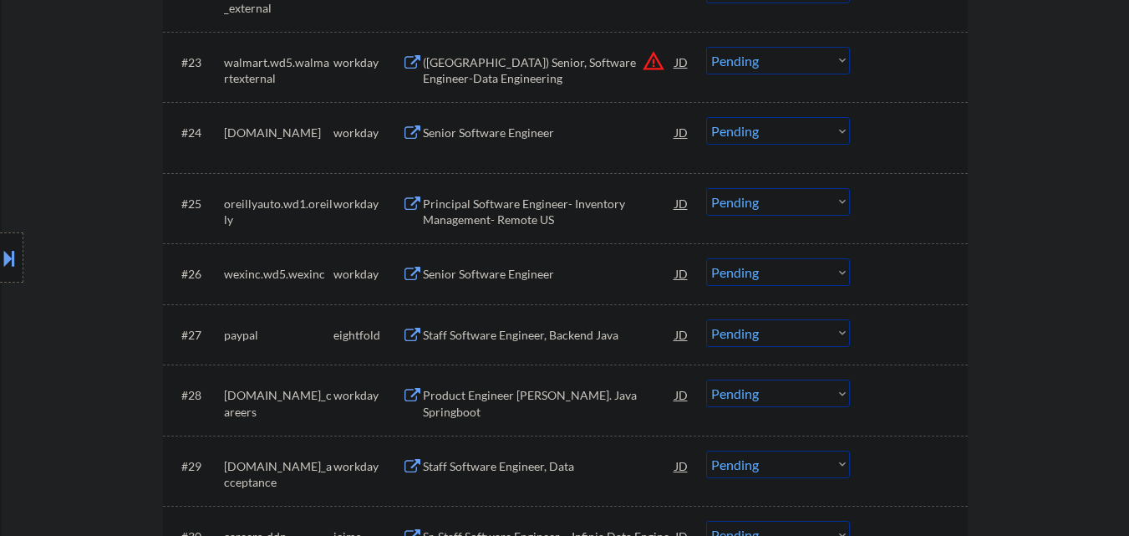
scroll to position [2199, 0]
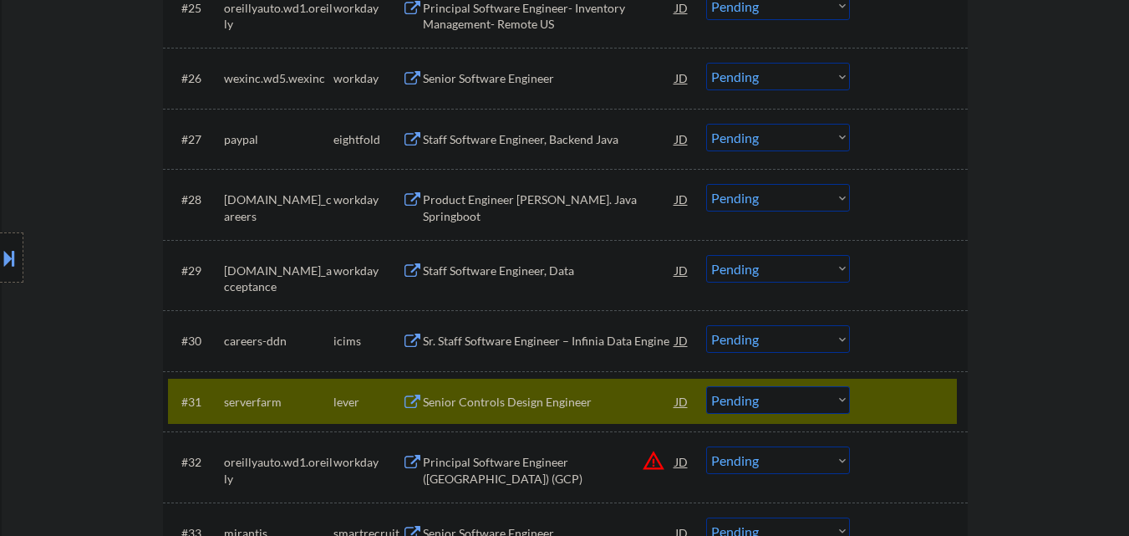
select select ""PLACEHOLDER_1427118222253""
select select ""pending""
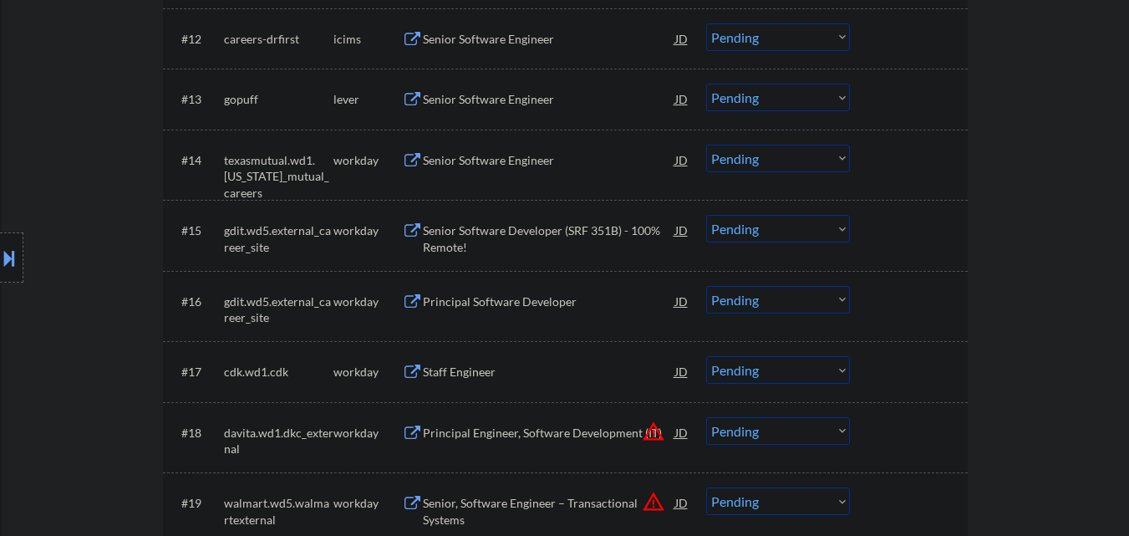
scroll to position [1196, 0]
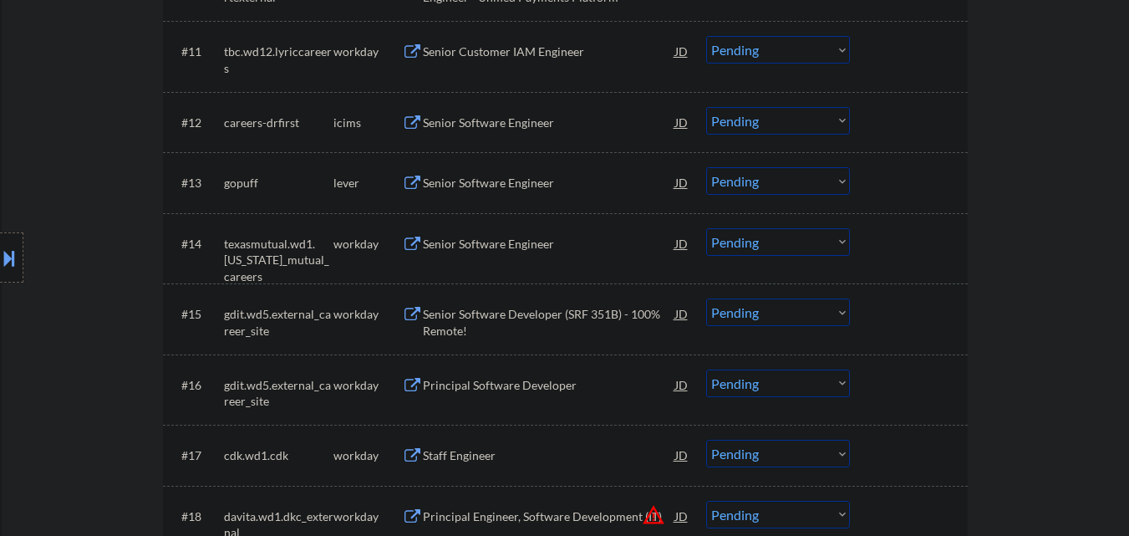
click at [757, 186] on select "Choose an option... Pending Applied Excluded (Questions) Excluded (Expired) Exc…" at bounding box center [778, 181] width 144 height 28
click at [706, 167] on select "Choose an option... Pending Applied Excluded (Questions) Excluded (Expired) Exc…" at bounding box center [778, 181] width 144 height 28
select select ""pending""
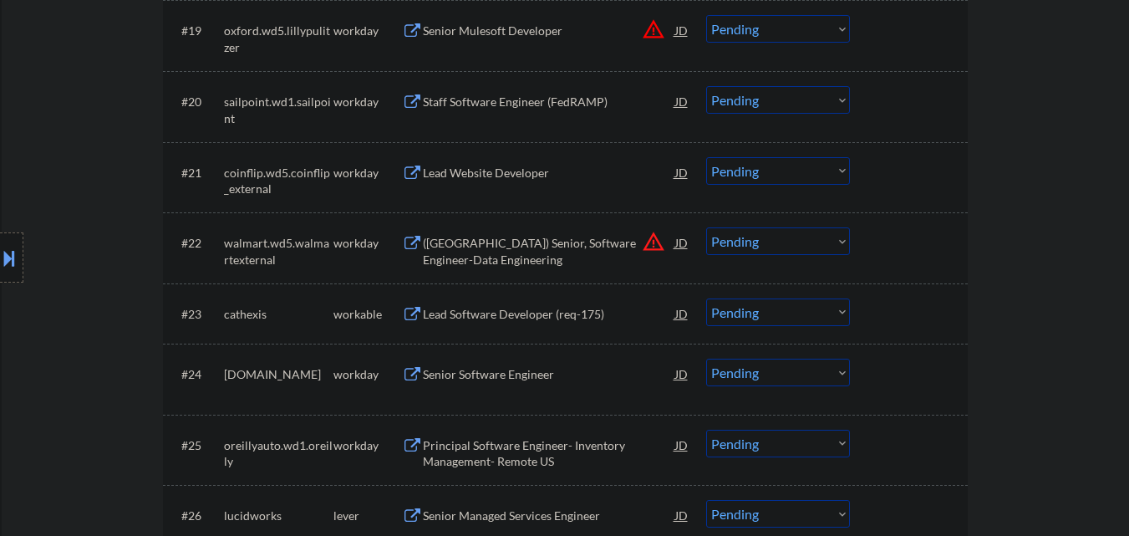
scroll to position [1864, 0]
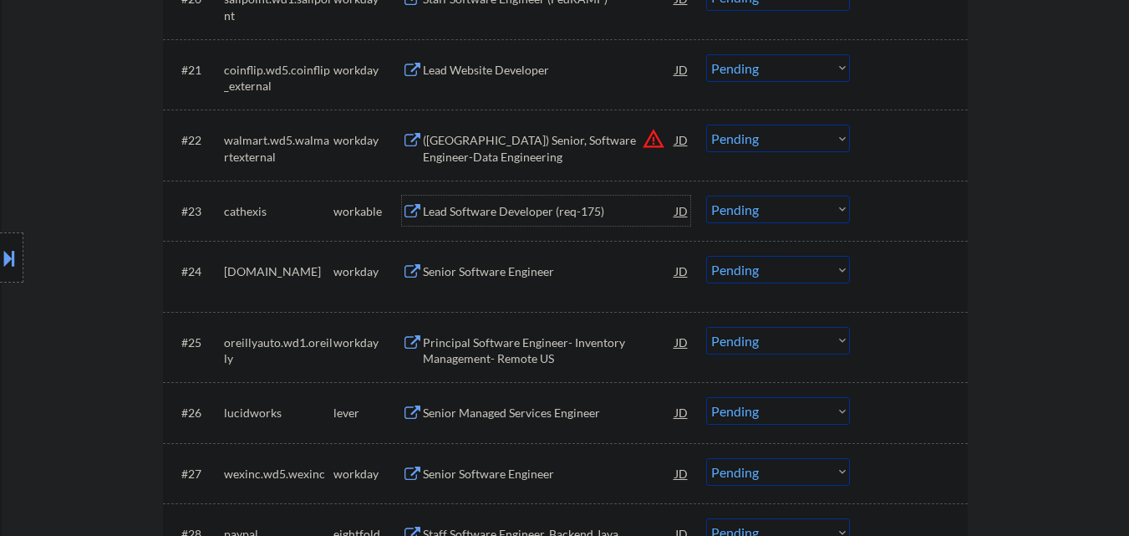
click at [486, 216] on div "Lead Software Developer (req-175)" at bounding box center [549, 211] width 252 height 17
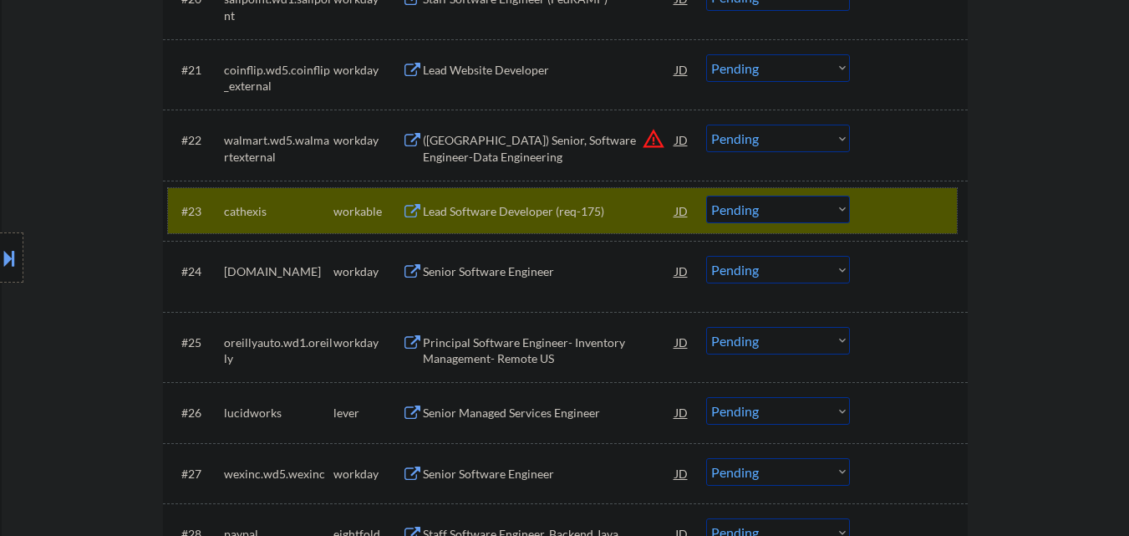
click at [918, 216] on div at bounding box center [911, 211] width 74 height 30
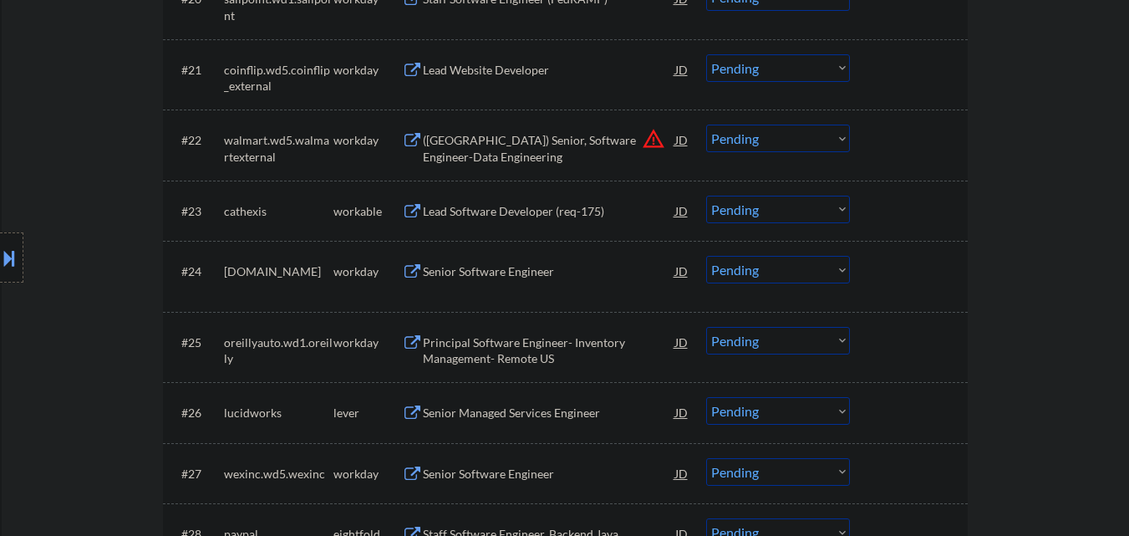
click at [922, 211] on div at bounding box center [911, 211] width 74 height 30
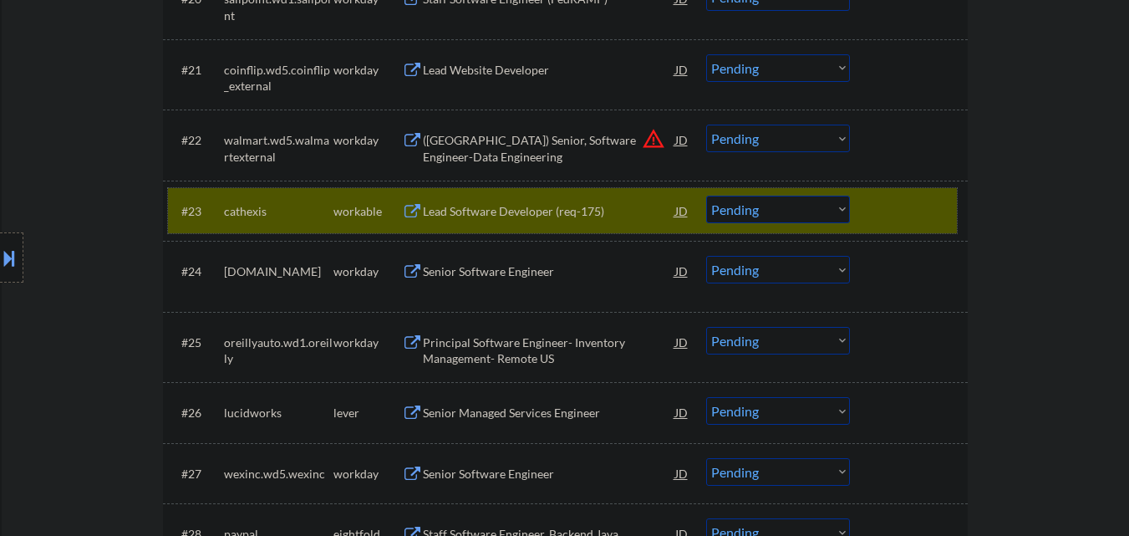
click at [793, 206] on select "Choose an option... Pending Applied Excluded (Questions) Excluded (Expired) Exc…" at bounding box center [778, 210] width 144 height 28
click at [706, 196] on select "Choose an option... Pending Applied Excluded (Questions) Excluded (Expired) Exc…" at bounding box center [778, 210] width 144 height 28
click at [911, 216] on div at bounding box center [911, 211] width 74 height 30
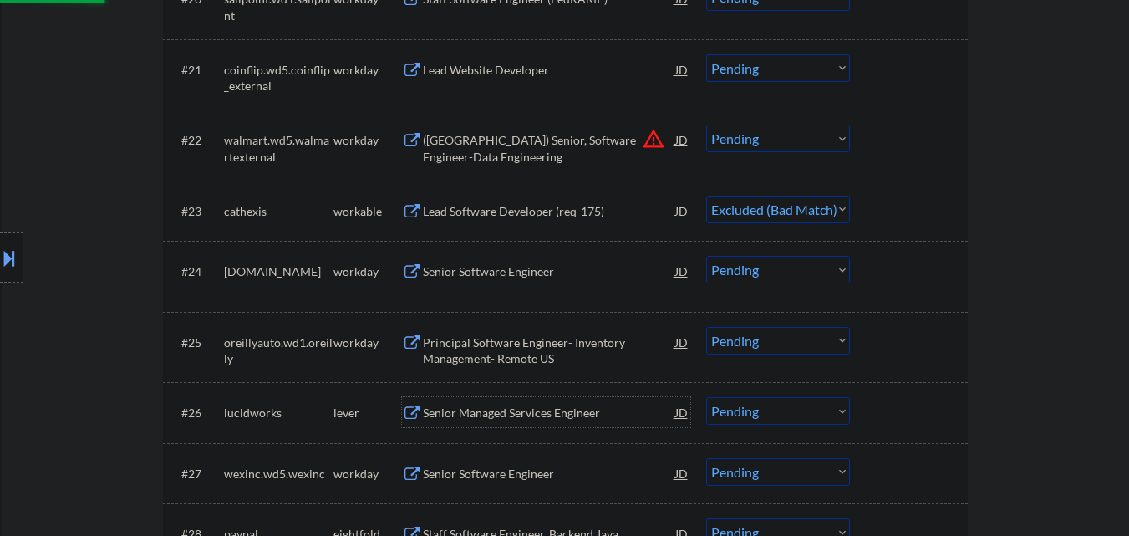
click at [531, 405] on div "Senior Managed Services Engineer" at bounding box center [549, 412] width 252 height 17
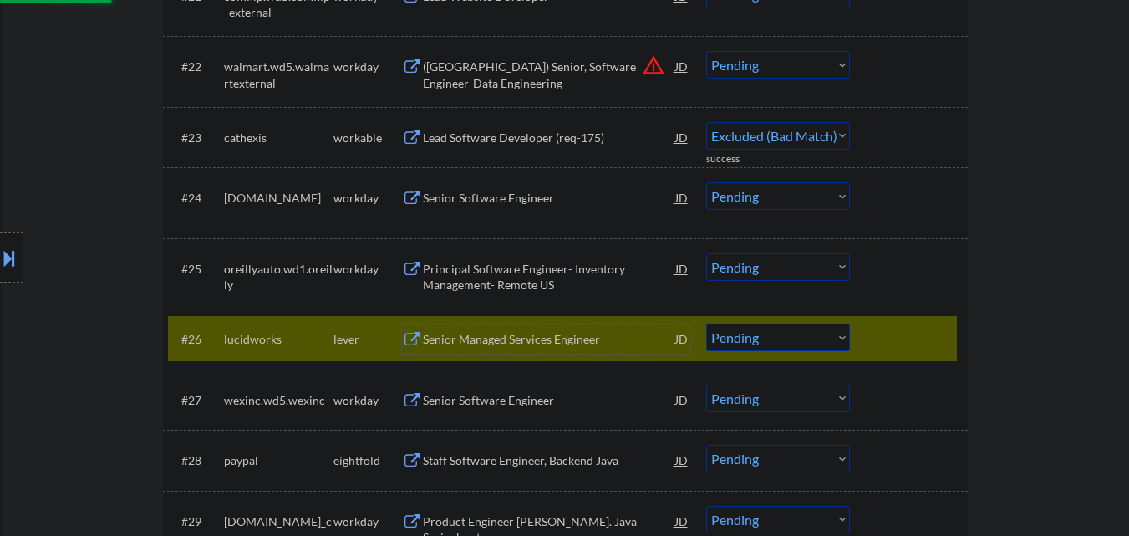
scroll to position [2031, 0]
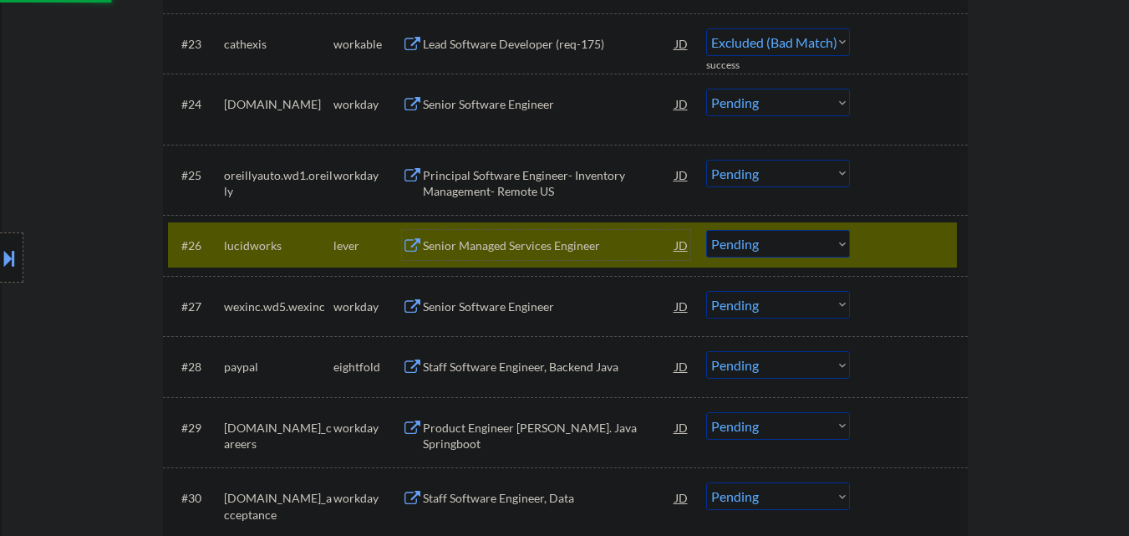
click at [919, 255] on div at bounding box center [911, 245] width 74 height 30
select select ""pending""
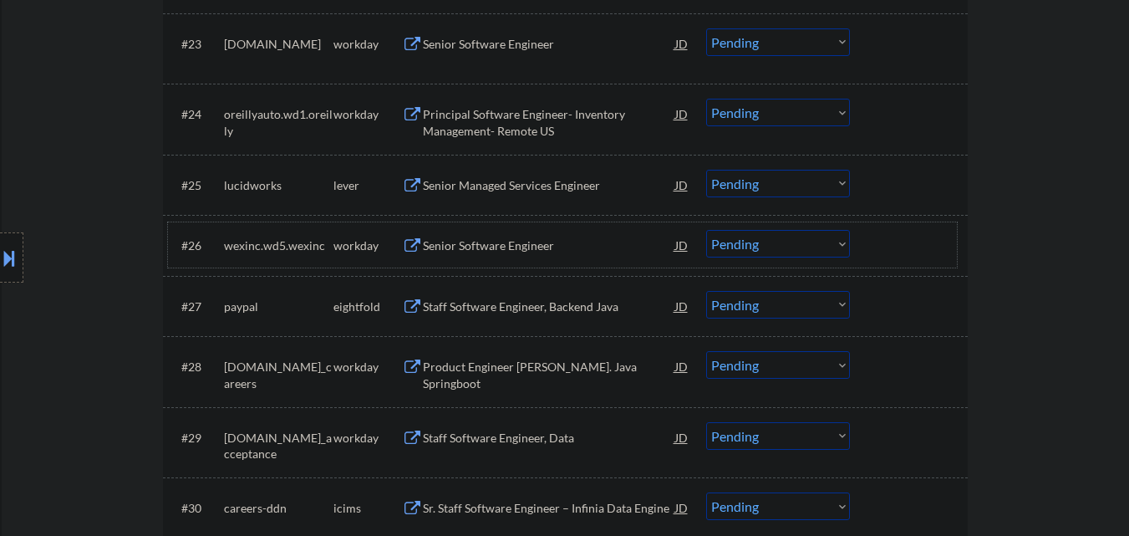
click at [811, 190] on select "Choose an option... Pending Applied Excluded (Questions) Excluded (Expired) Exc…" at bounding box center [778, 184] width 144 height 28
click at [706, 170] on select "Choose an option... Pending Applied Excluded (Questions) Excluded (Expired) Exc…" at bounding box center [778, 184] width 144 height 28
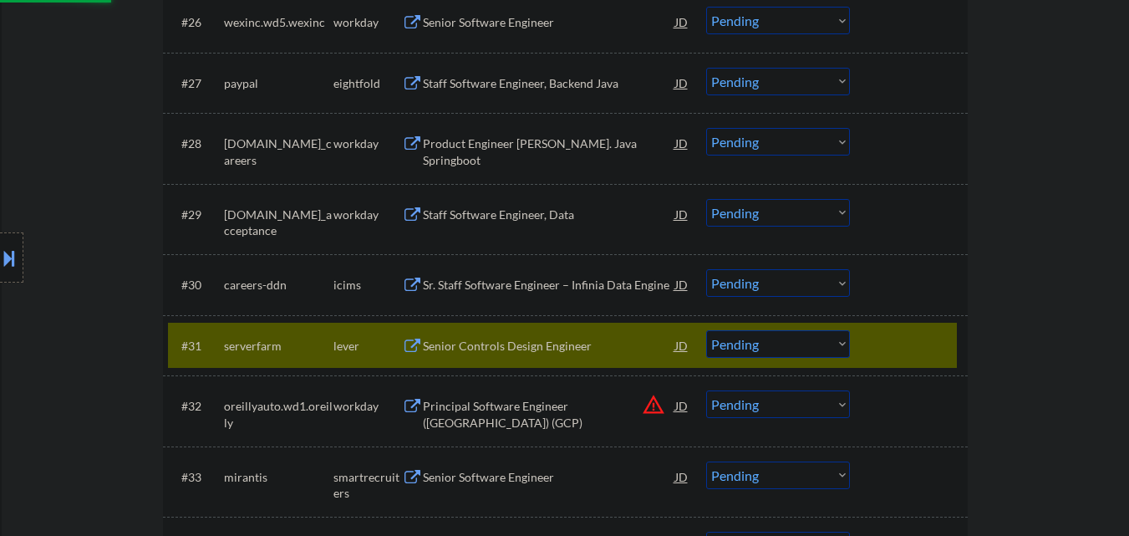
scroll to position [2282, 0]
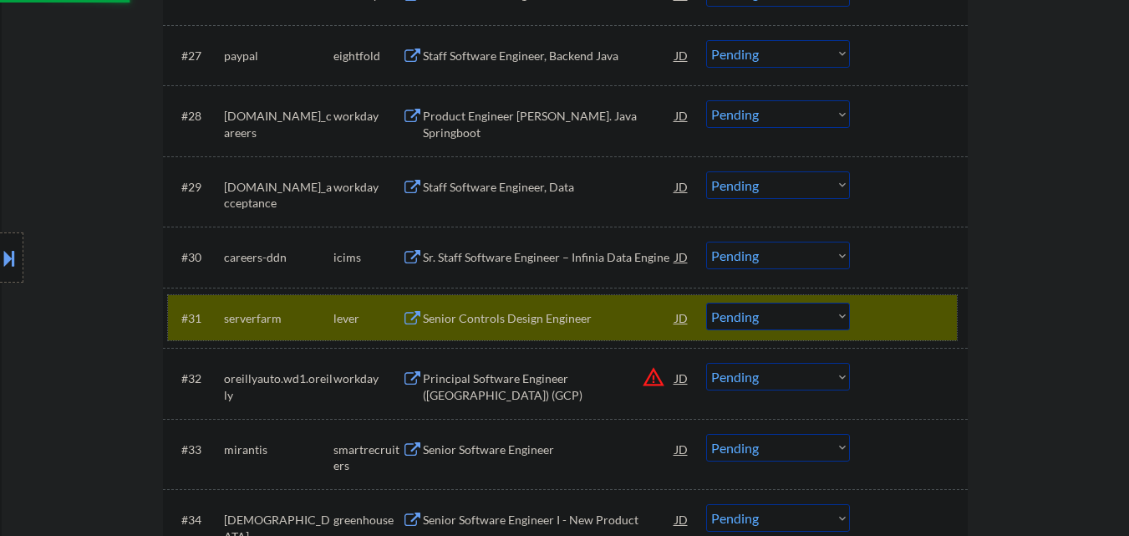
click at [880, 322] on div at bounding box center [911, 318] width 74 height 30
select select ""pending""
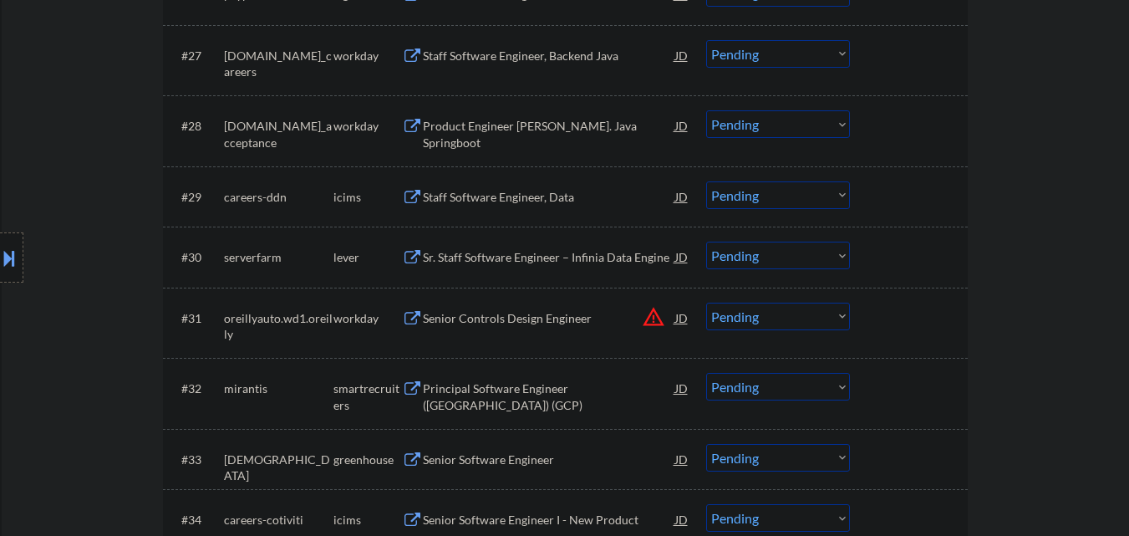
click at [543, 259] on div "Sr. Staff Software Engineer – Infinia Data Engine" at bounding box center [549, 257] width 252 height 17
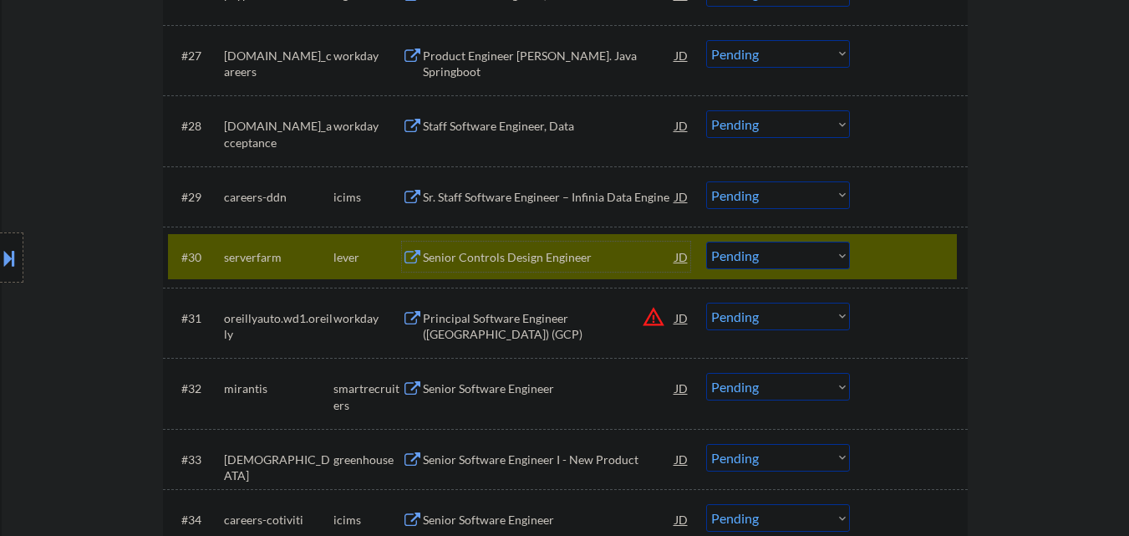
click at [780, 259] on select "Choose an option... Pending Applied Excluded (Questions) Excluded (Expired) Exc…" at bounding box center [778, 255] width 144 height 28
click at [706, 241] on select "Choose an option... Pending Applied Excluded (Questions) Excluded (Expired) Exc…" at bounding box center [778, 255] width 144 height 28
click at [900, 269] on div at bounding box center [911, 256] width 74 height 30
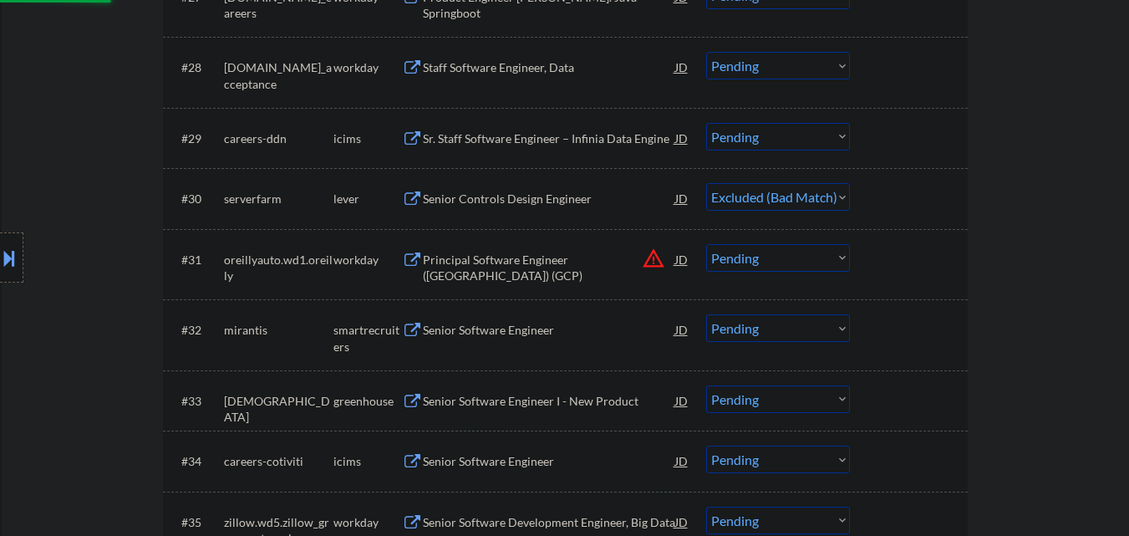
scroll to position [2366, 0]
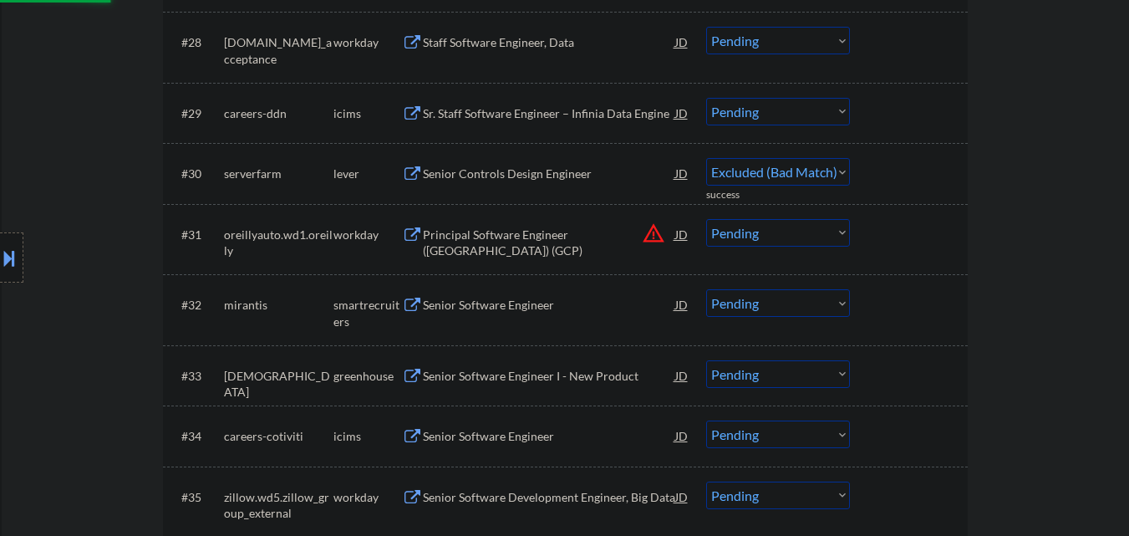
click at [564, 323] on div "#32 mirantis smartrecruiters Senior Software Engineer JD warning_amber Choose a…" at bounding box center [562, 309] width 789 height 55
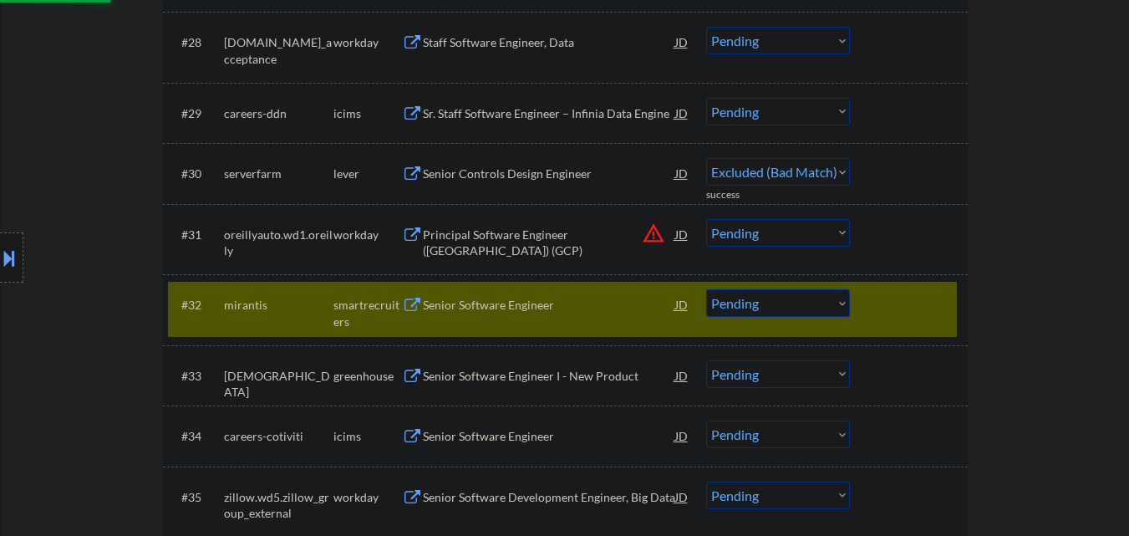
select select ""pending""
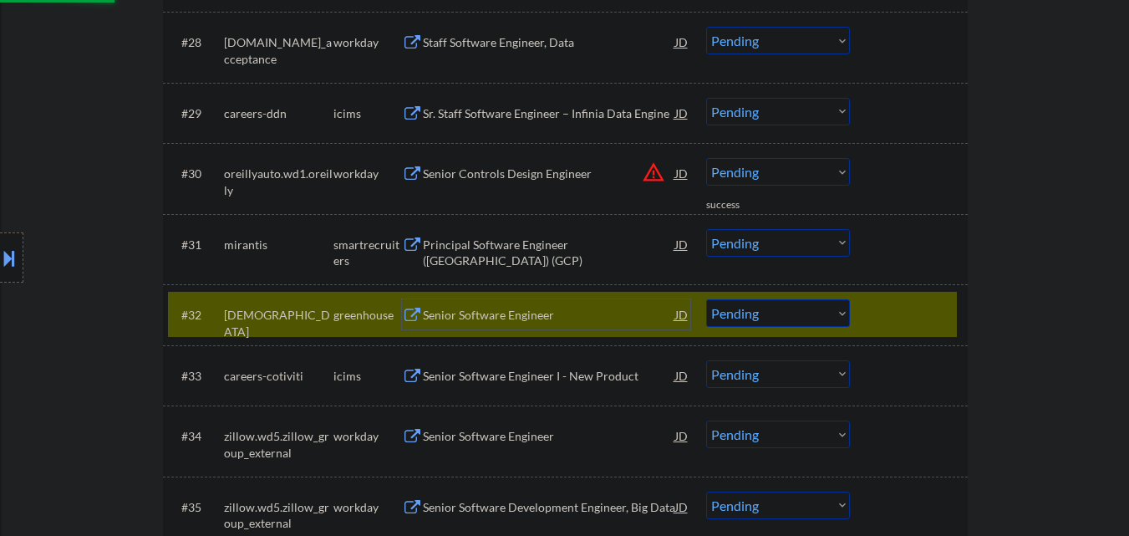
click at [544, 303] on div "Senior Software Engineer" at bounding box center [549, 314] width 252 height 30
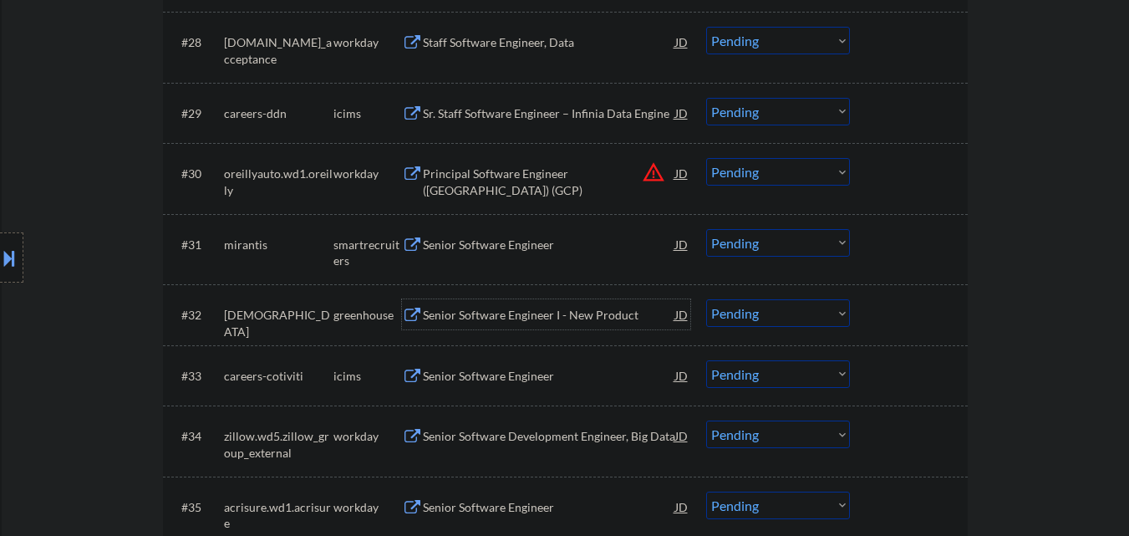
click at [531, 247] on div "Senior Software Engineer" at bounding box center [549, 244] width 252 height 17
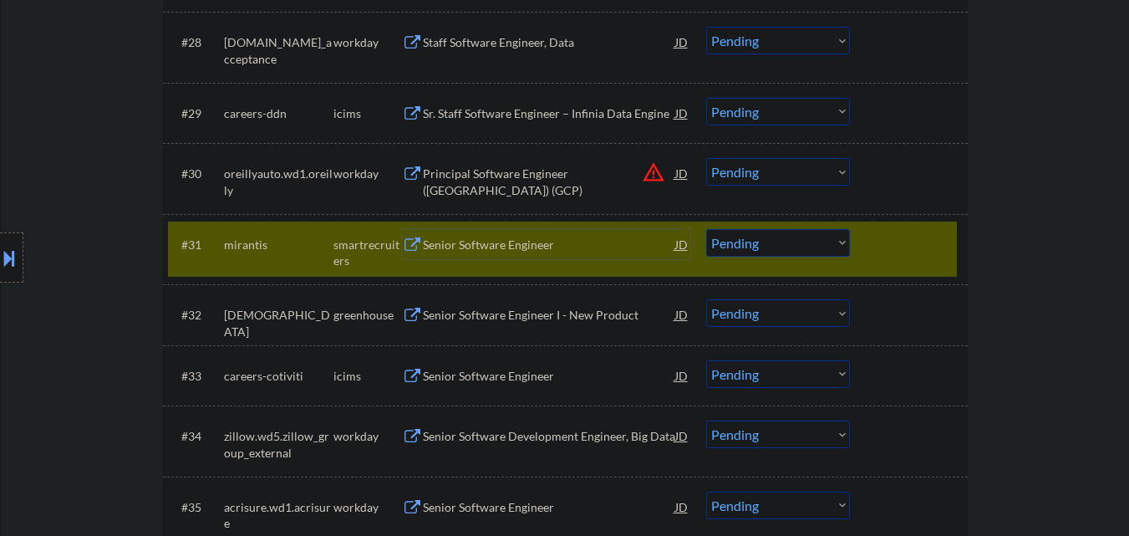
click at [798, 247] on select "Choose an option... Pending Applied Excluded (Questions) Excluded (Expired) Exc…" at bounding box center [778, 243] width 144 height 28
click at [706, 229] on select "Choose an option... Pending Applied Excluded (Questions) Excluded (Expired) Exc…" at bounding box center [778, 243] width 144 height 28
click at [918, 246] on div at bounding box center [911, 244] width 74 height 30
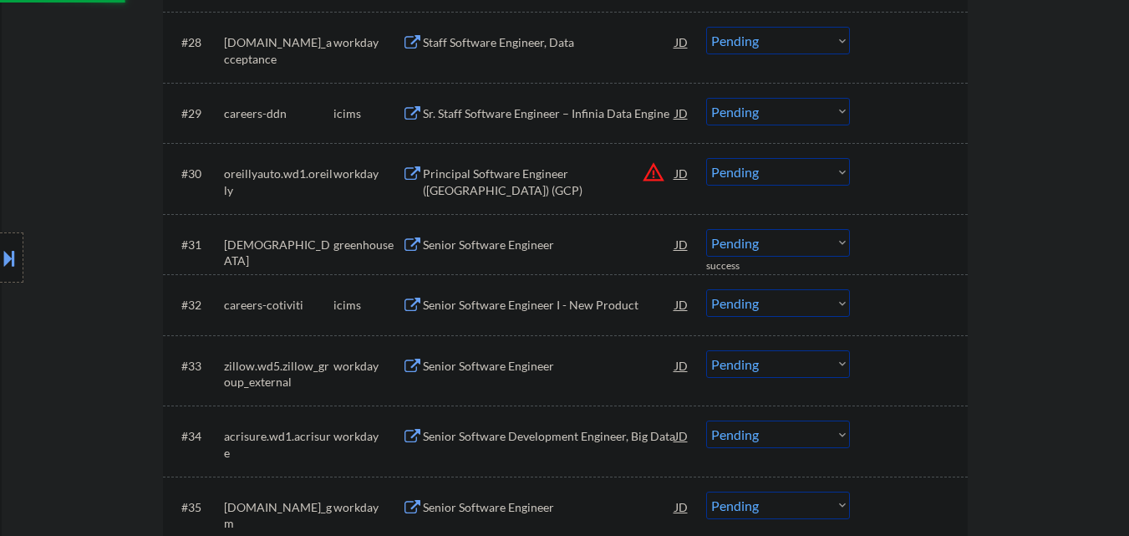
click at [519, 252] on div "Senior Software Engineer" at bounding box center [549, 244] width 252 height 17
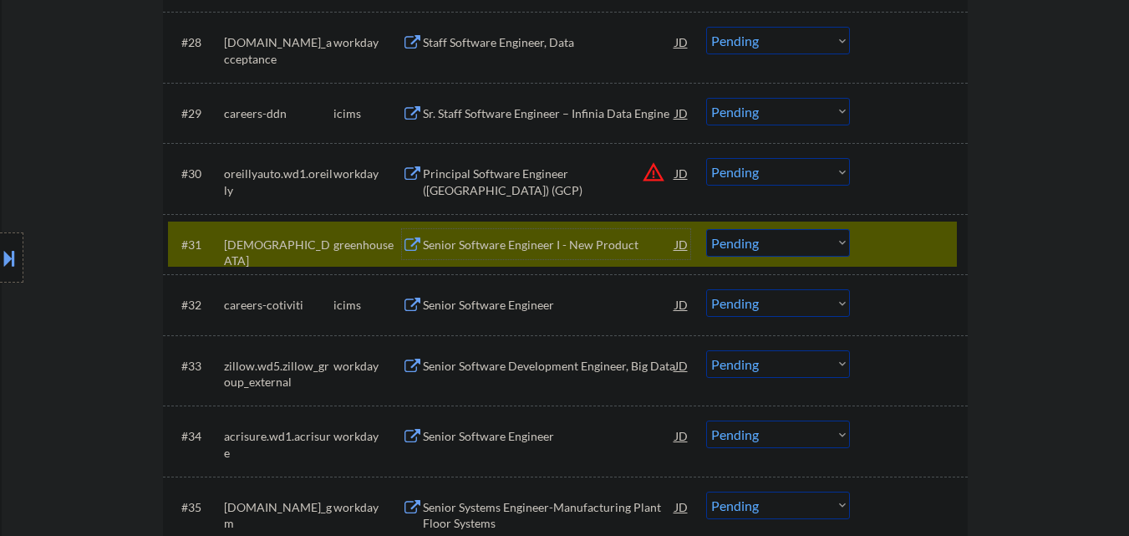
drag, startPoint x: 780, startPoint y: 237, endPoint x: 776, endPoint y: 246, distance: 9.0
click at [780, 238] on select "Choose an option... Pending Applied Excluded (Questions) Excluded (Expired) Exc…" at bounding box center [778, 243] width 144 height 28
click at [706, 229] on select "Choose an option... Pending Applied Excluded (Questions) Excluded (Expired) Exc…" at bounding box center [778, 243] width 144 height 28
select select ""pending""
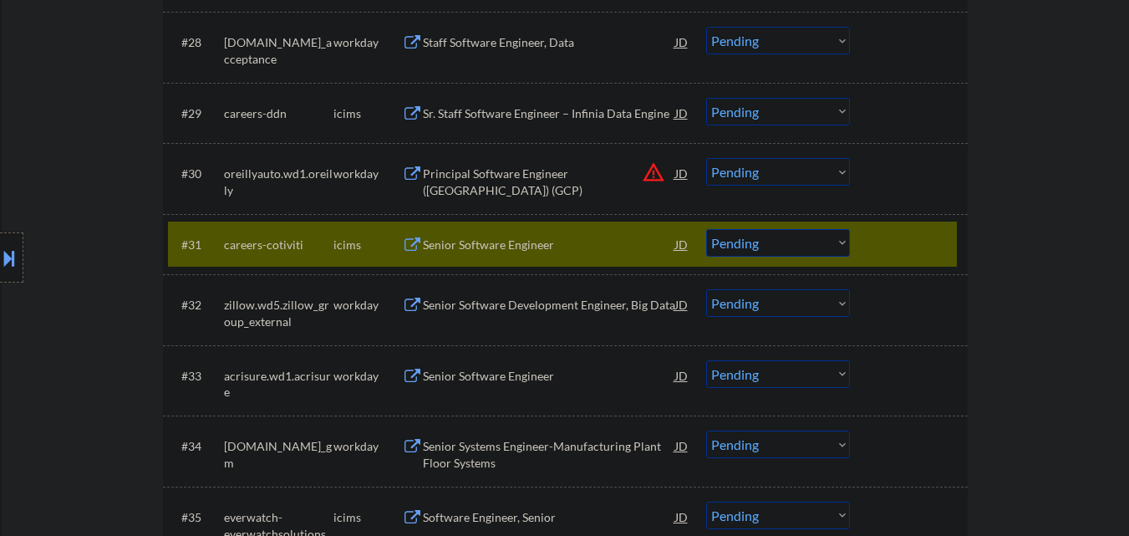
click at [1, 246] on button at bounding box center [9, 258] width 18 height 28
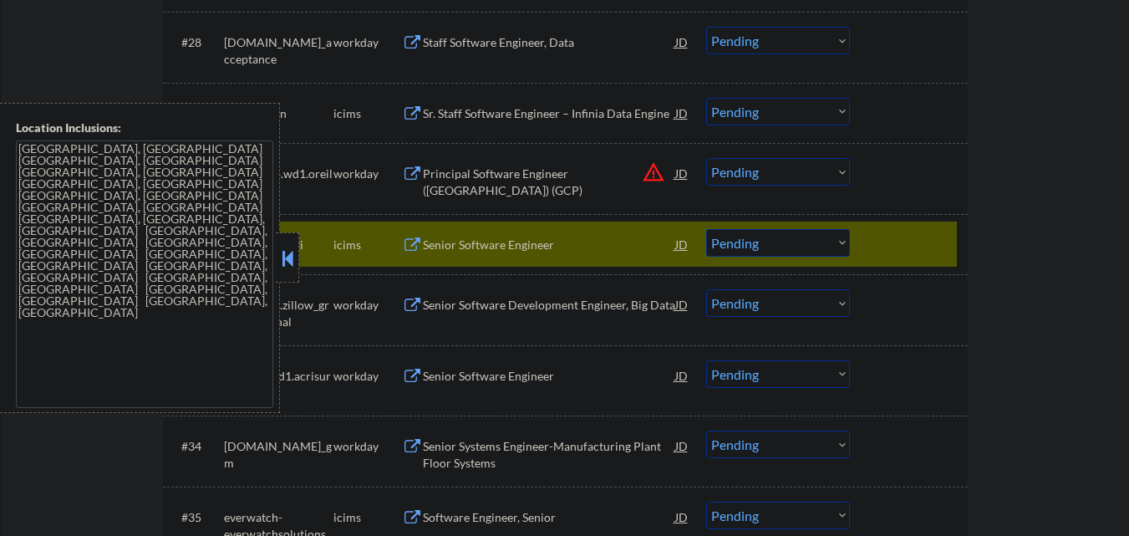
click at [292, 255] on button at bounding box center [287, 258] width 18 height 25
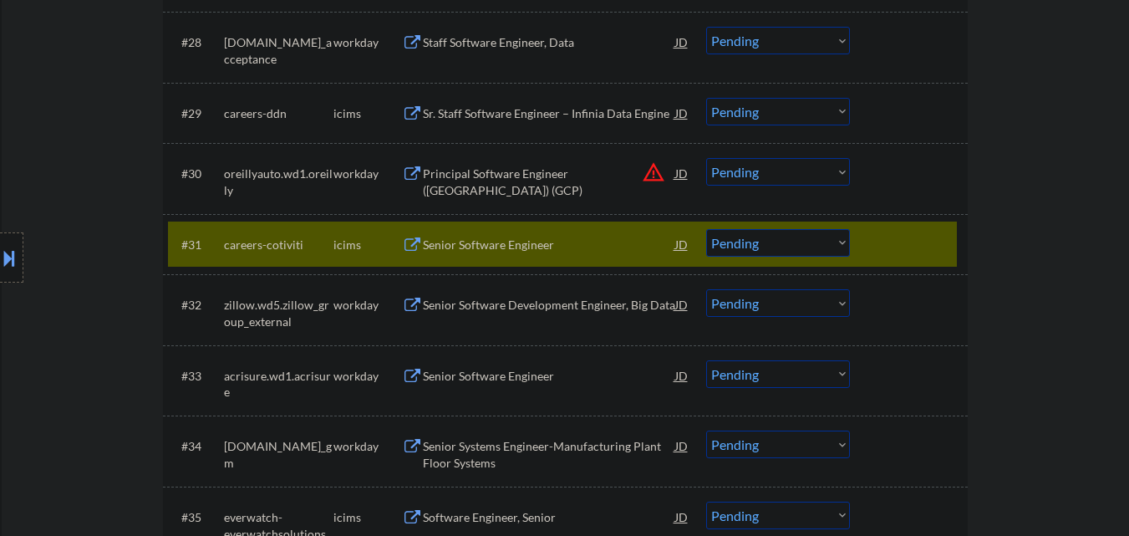
click at [104, 445] on div "← Return to /applysquad Mailslurp Inbox Job Search Builder Kevin Gilmore User E…" at bounding box center [565, 533] width 1127 height 5664
click at [910, 236] on div at bounding box center [911, 244] width 74 height 30
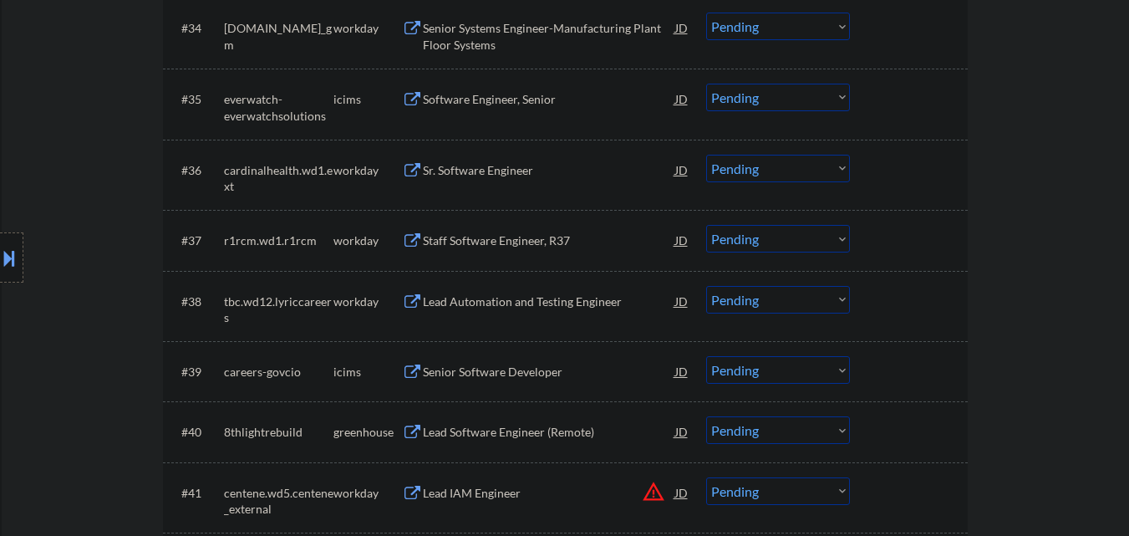
scroll to position [2867, 0]
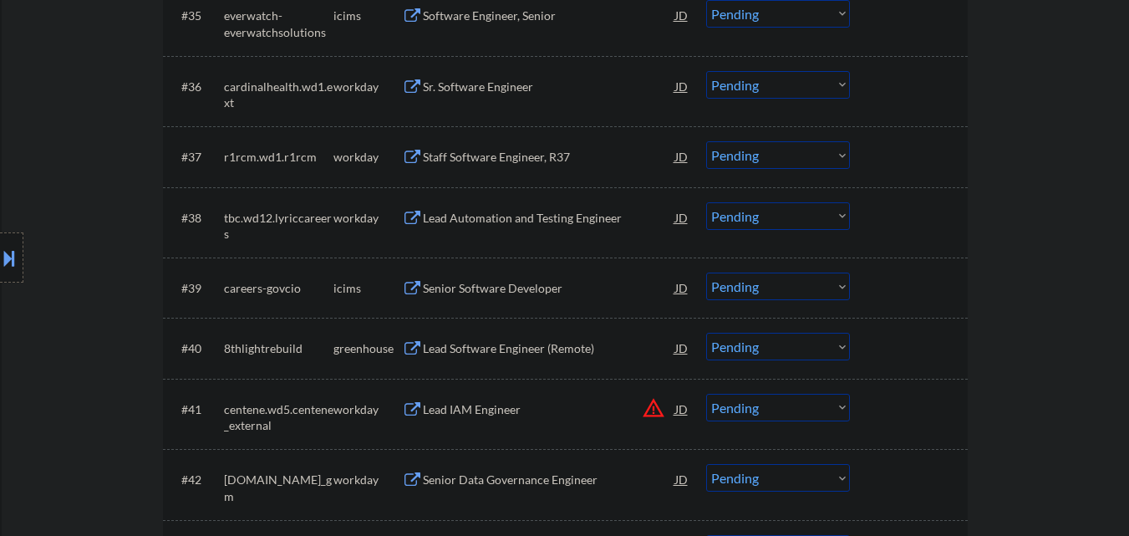
click at [556, 344] on div "Lead Software Engineer (Remote)" at bounding box center [549, 348] width 252 height 17
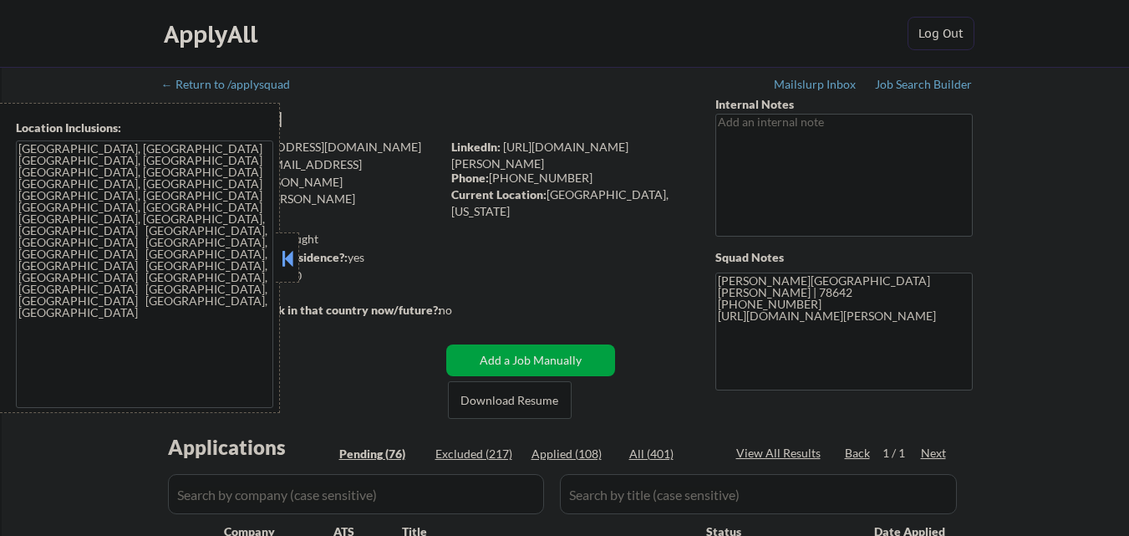
click at [290, 262] on button at bounding box center [287, 258] width 18 height 25
select select ""pending""
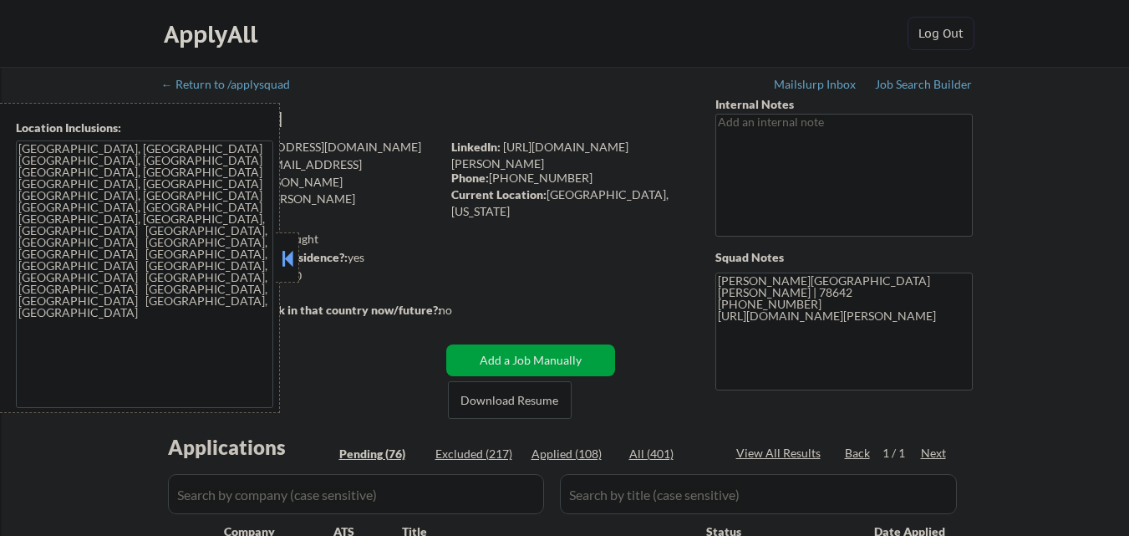
select select ""pending""
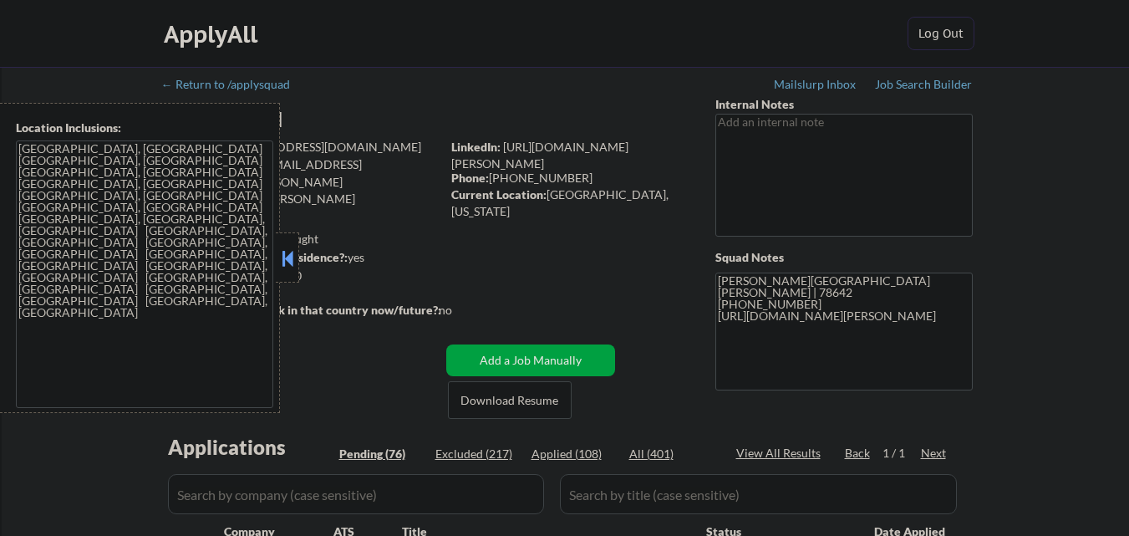
select select ""pending""
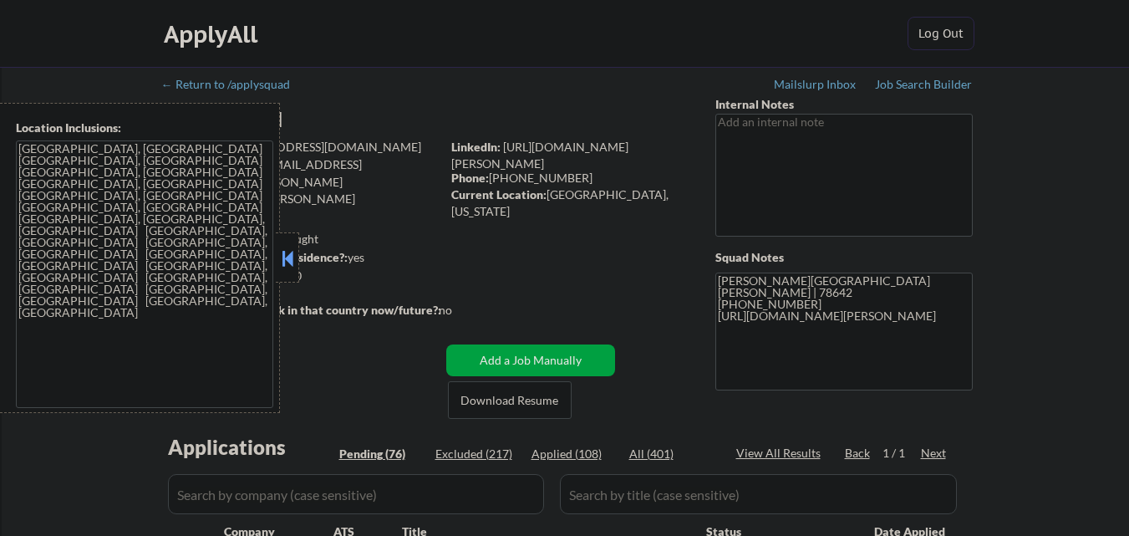
select select ""pending""
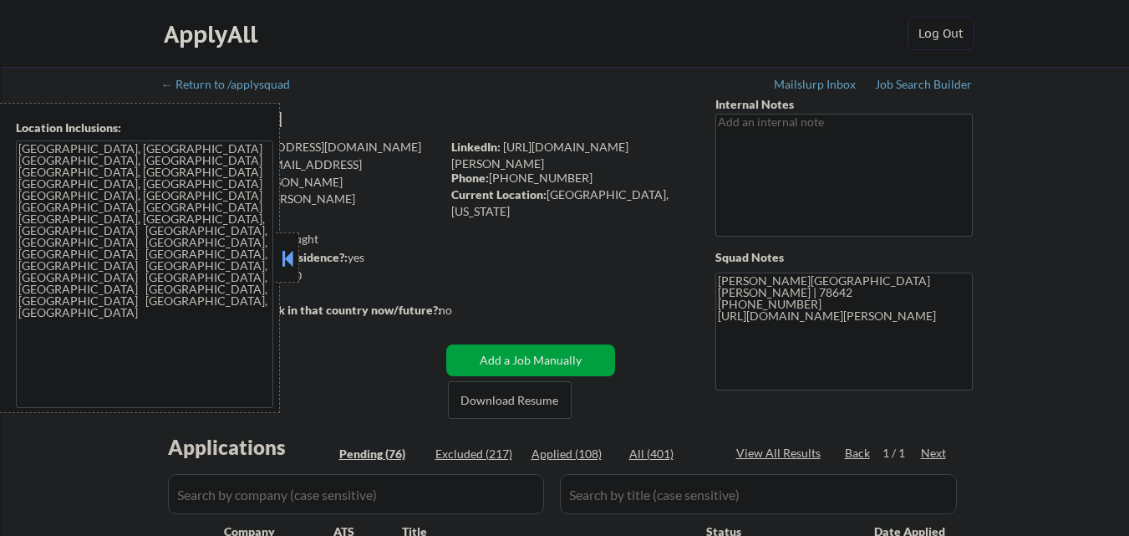
select select ""pending""
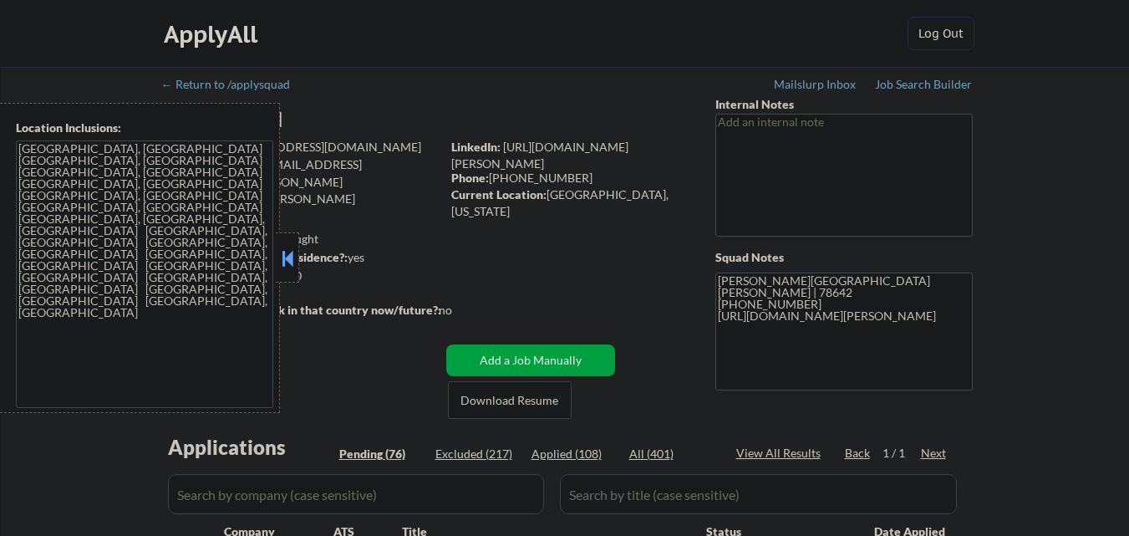
select select ""pending""
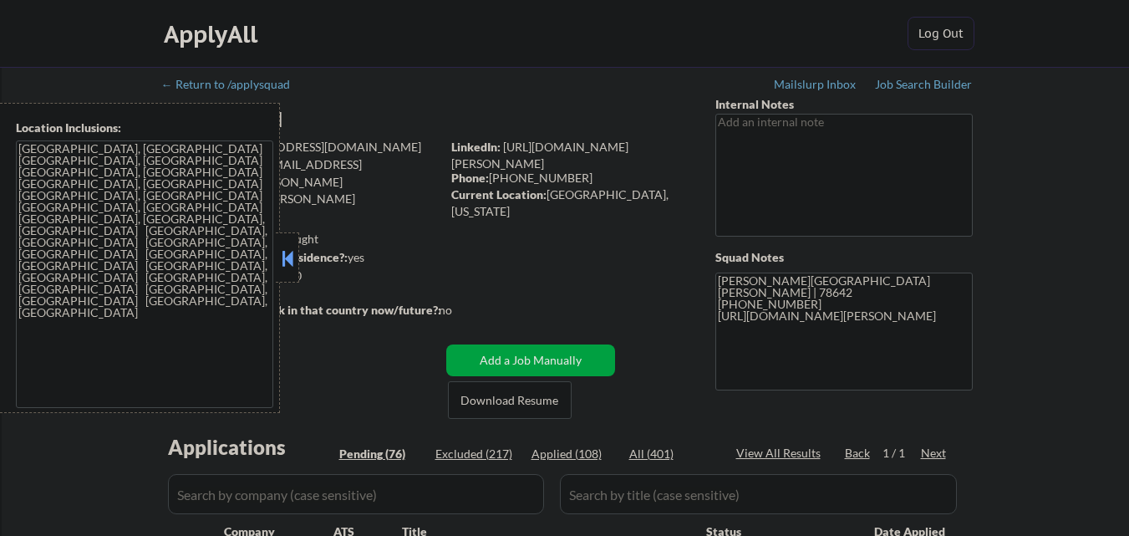
select select ""pending""
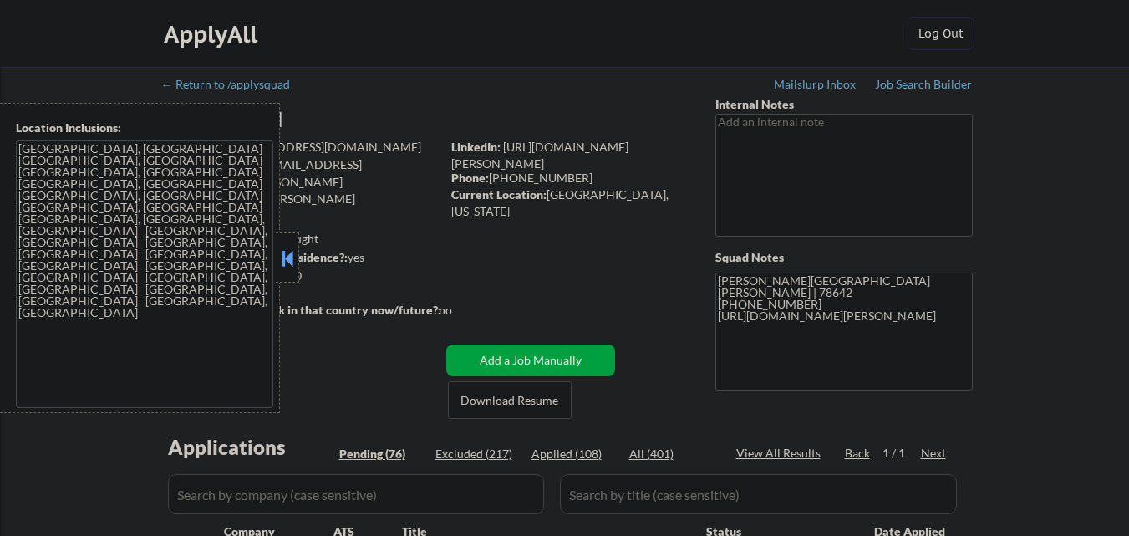
select select ""pending""
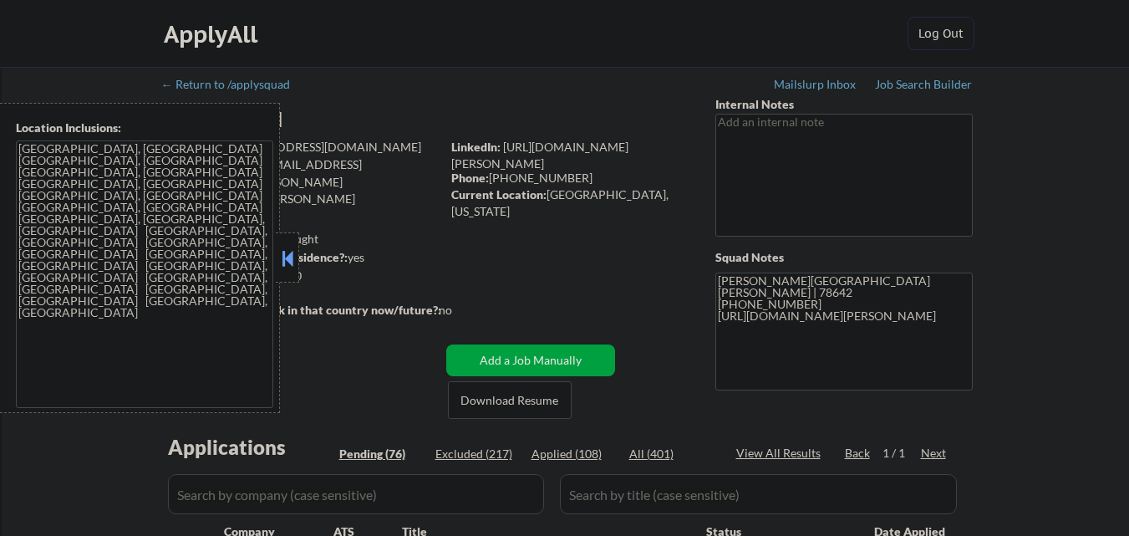
select select ""pending""
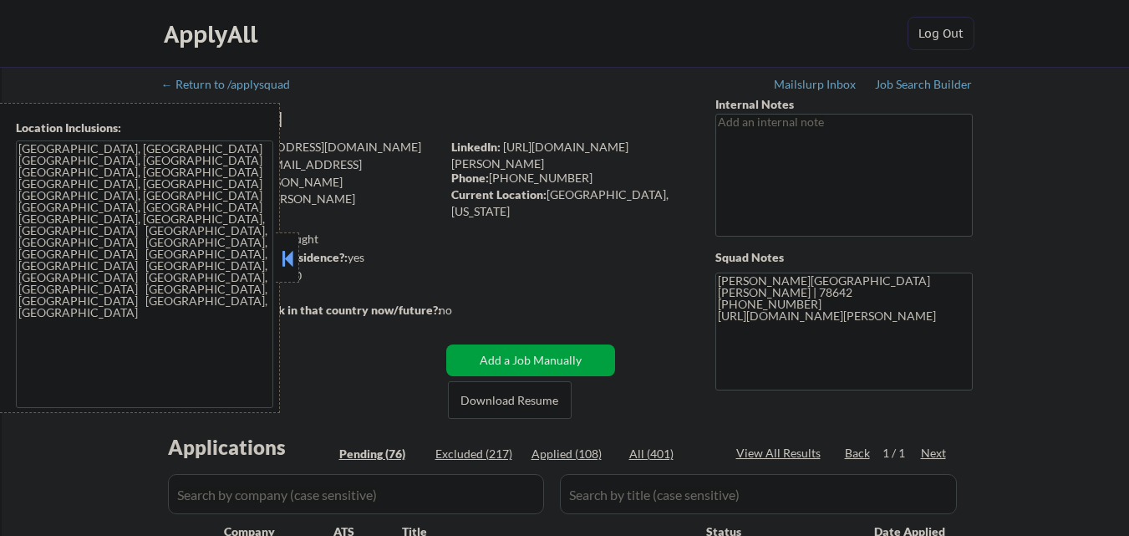
select select ""pending""
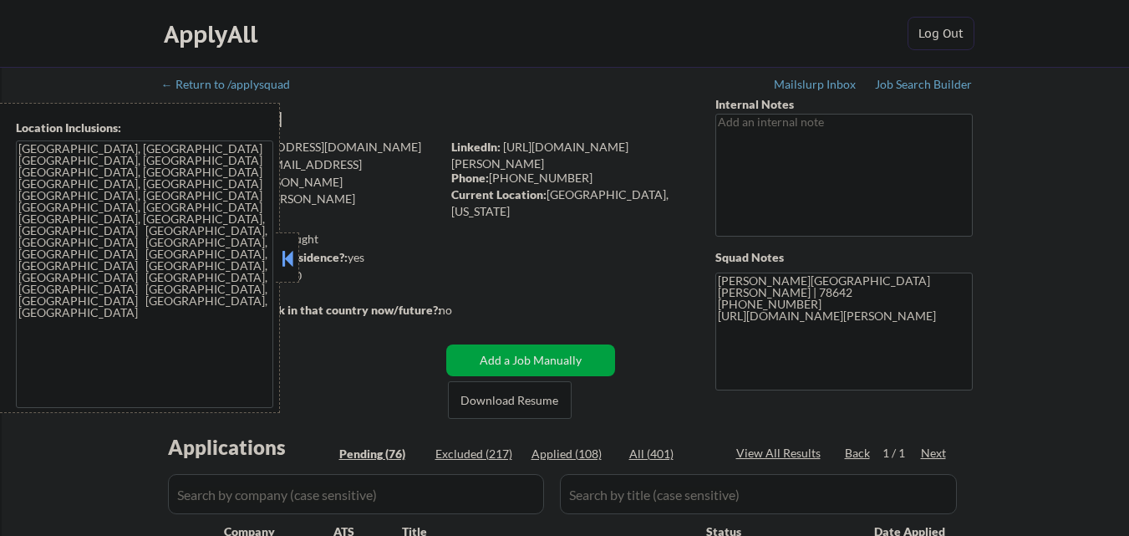
select select ""pending""
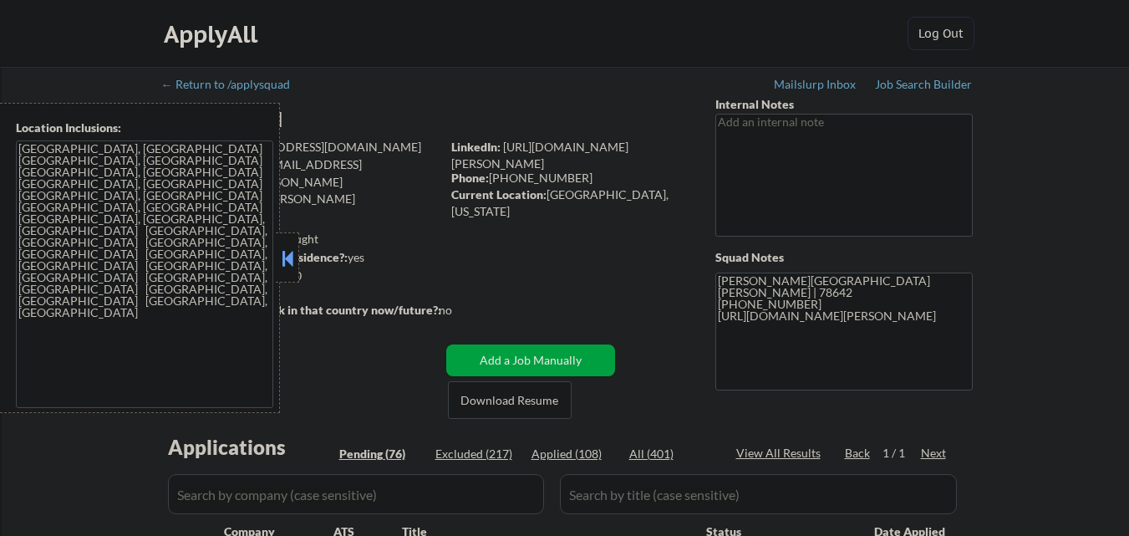
select select ""pending""
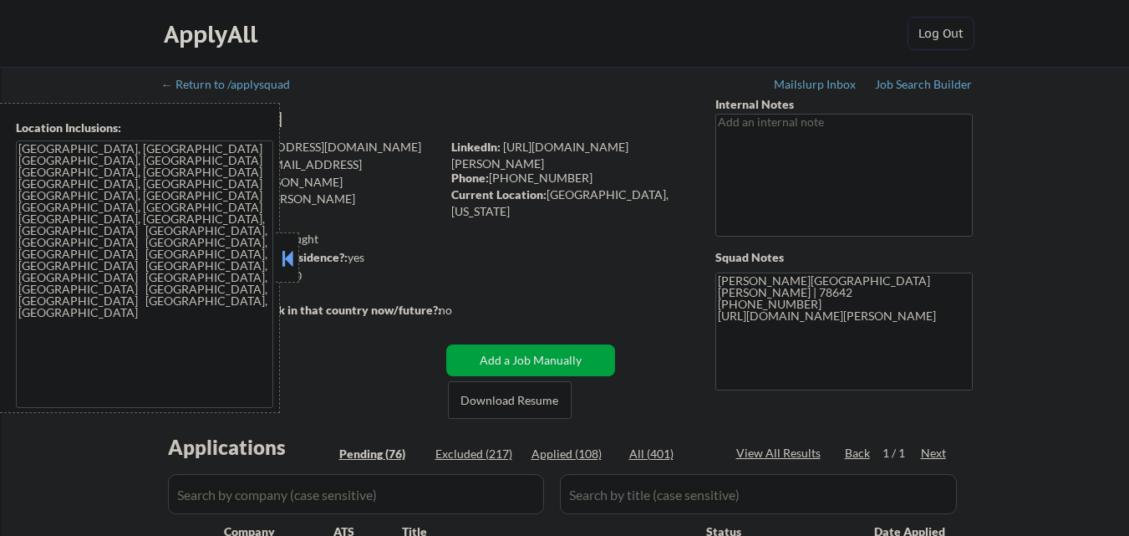
select select ""pending""
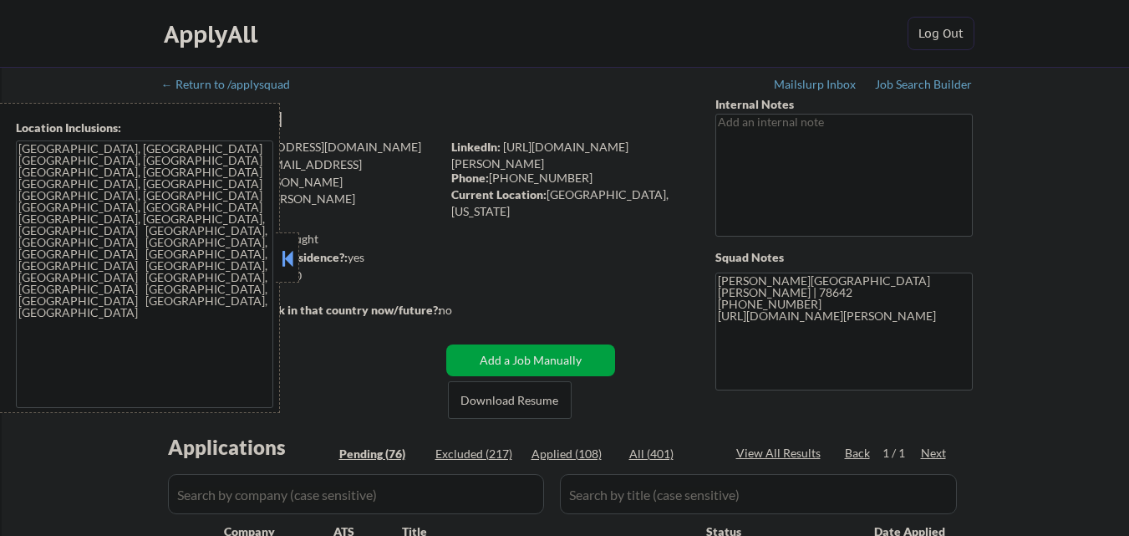
select select ""pending""
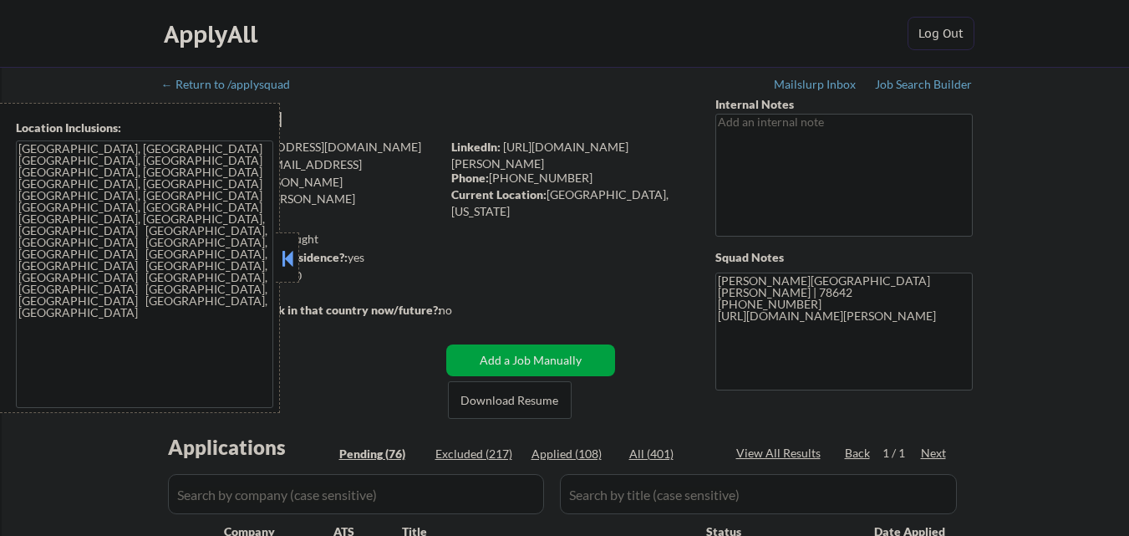
select select ""pending""
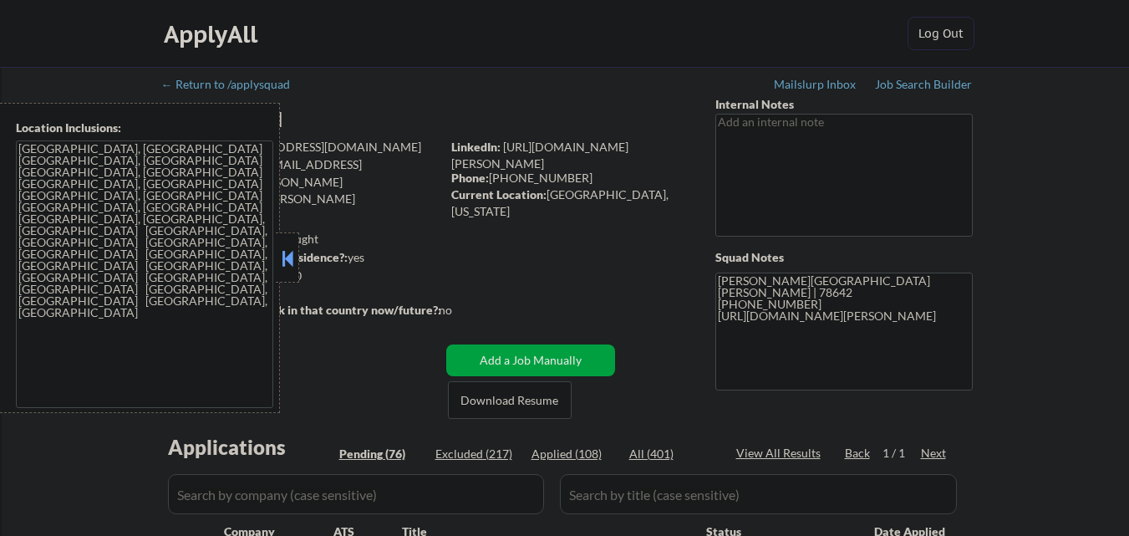
select select ""pending""
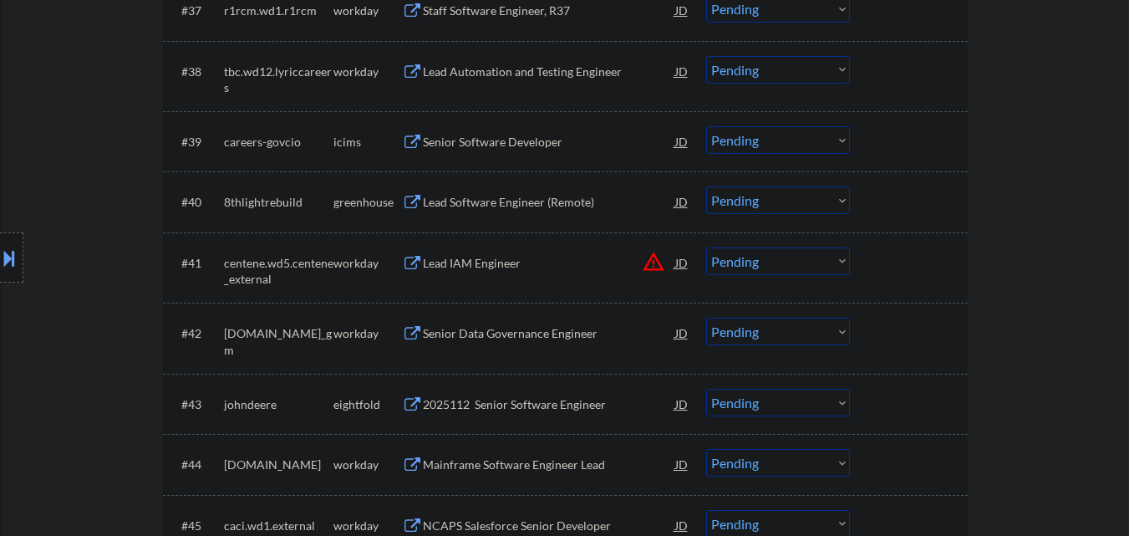
scroll to position [2841, 0]
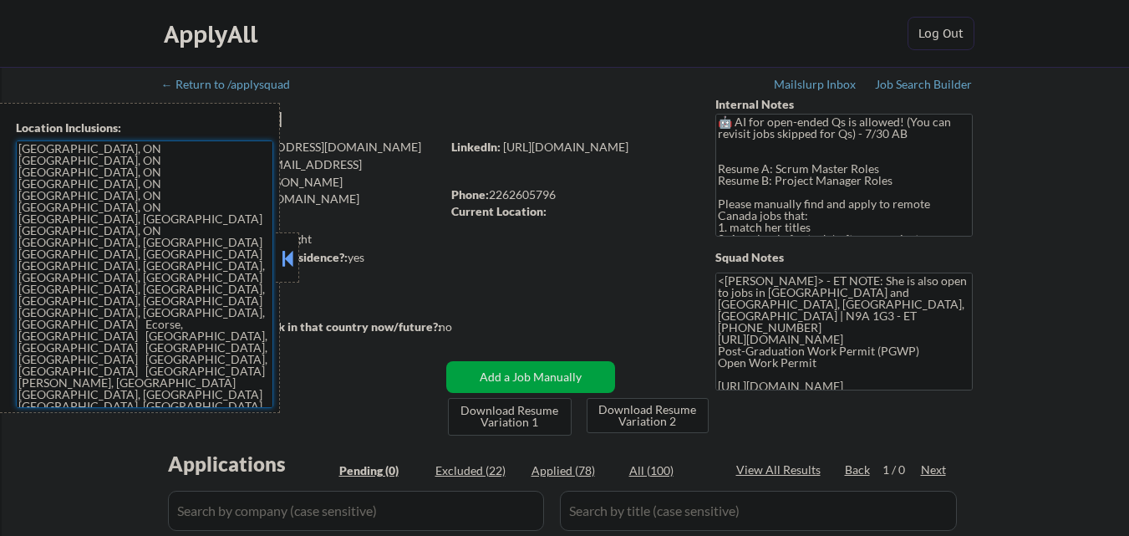
click at [43, 149] on textarea "Windsor, ON LaSalle, ON Tecumseh, ON Amherstburg, ON Lakeshore, ON Essex, ON Ki…" at bounding box center [144, 273] width 257 height 267
click at [292, 260] on button at bounding box center [287, 258] width 18 height 25
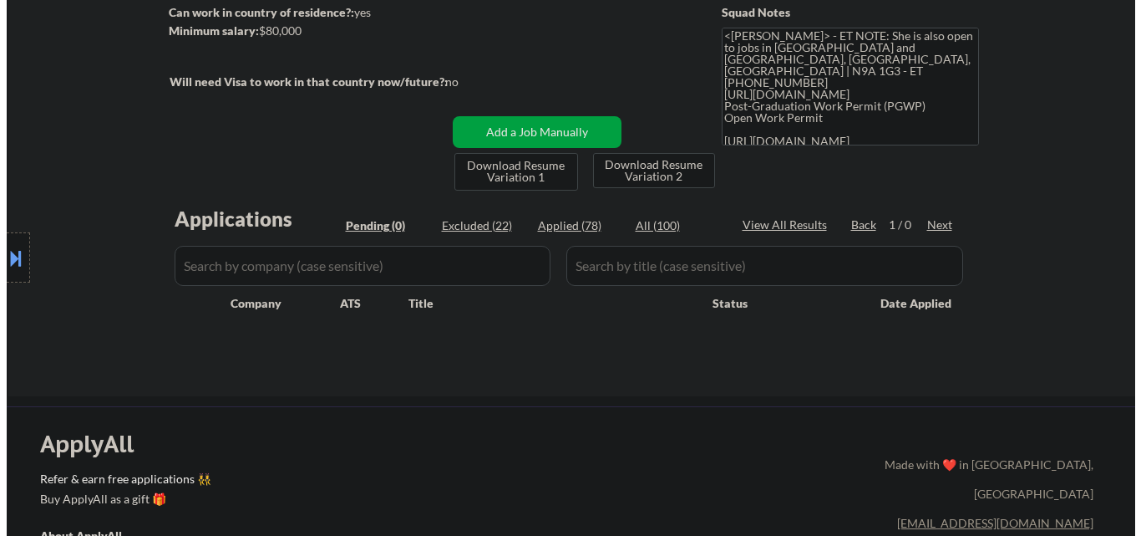
scroll to position [251, 0]
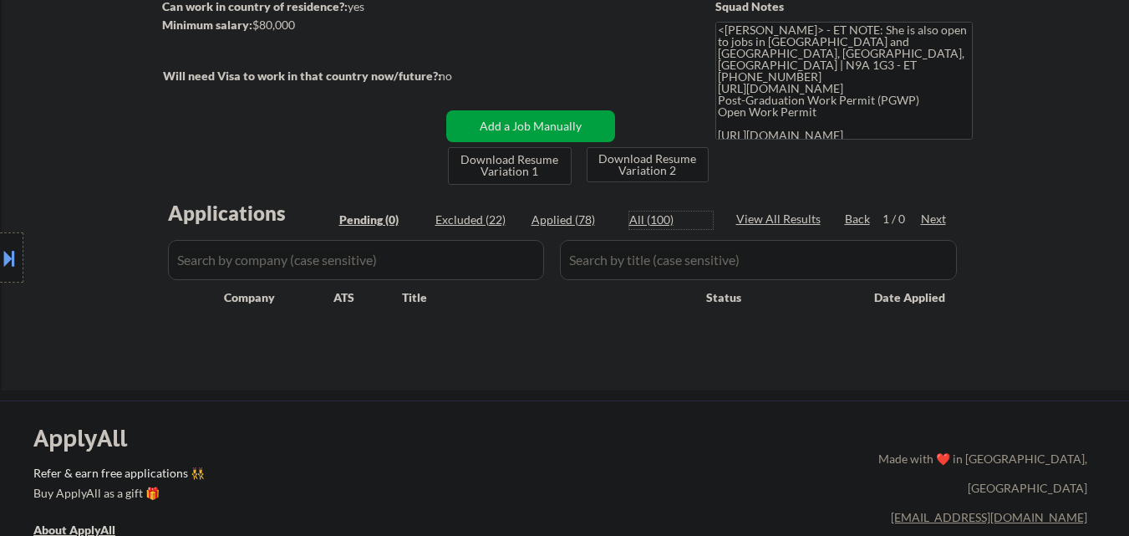
click at [651, 220] on div "All (100)" at bounding box center [671, 219] width 84 height 17
click at [377, 262] on input "input" at bounding box center [356, 260] width 376 height 40
click at [287, 263] on div "Location Inclusions: Windsor, ON LaSalle, ON Tecumseh, ON Amherstburg, ON Lakes…" at bounding box center [149, 258] width 299 height 310
click at [217, 265] on div "Location Inclusions: Windsor, ON LaSalle, ON Tecumseh, ON Amherstburg, ON Lakes…" at bounding box center [149, 258] width 299 height 310
click at [642, 297] on div "Title" at bounding box center [546, 297] width 288 height 17
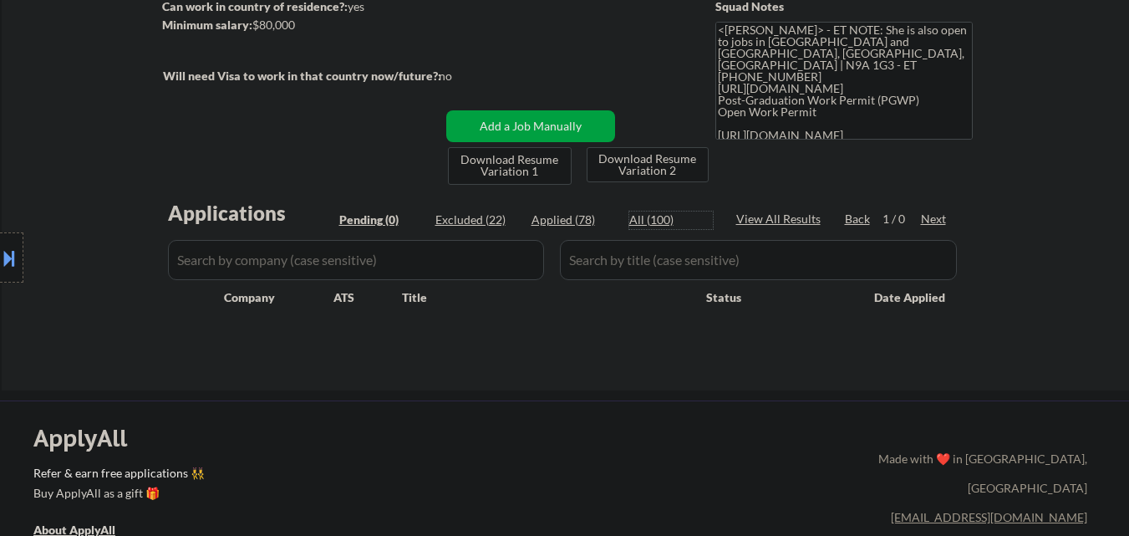
select select ""applied""
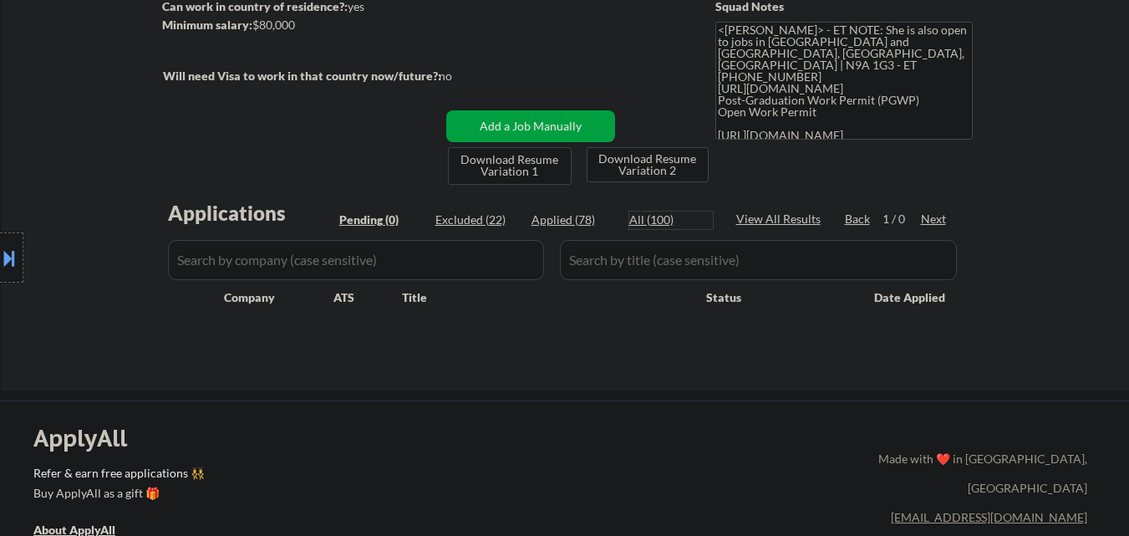
select select ""applied""
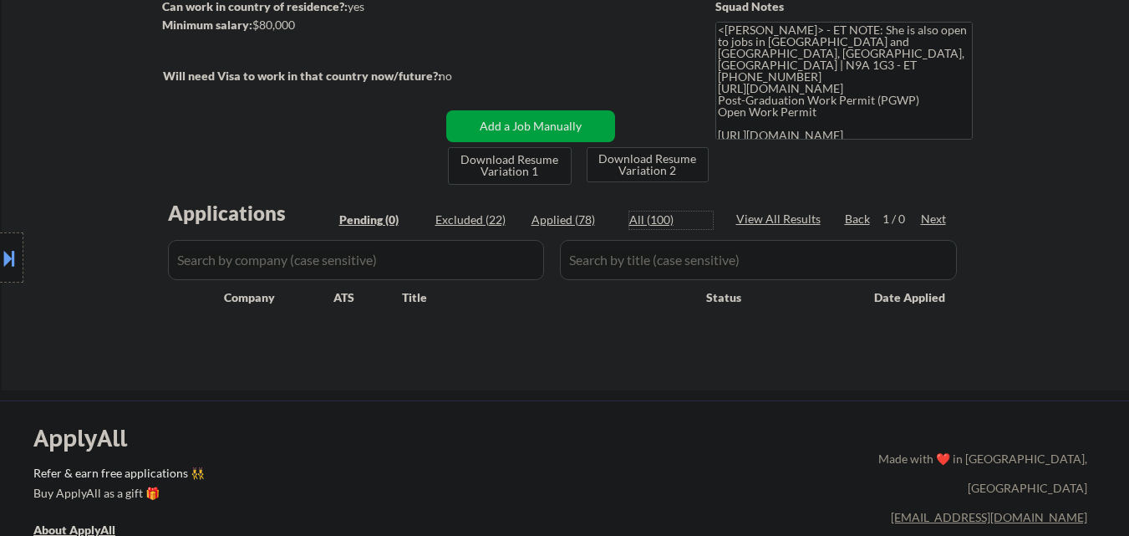
select select ""applied""
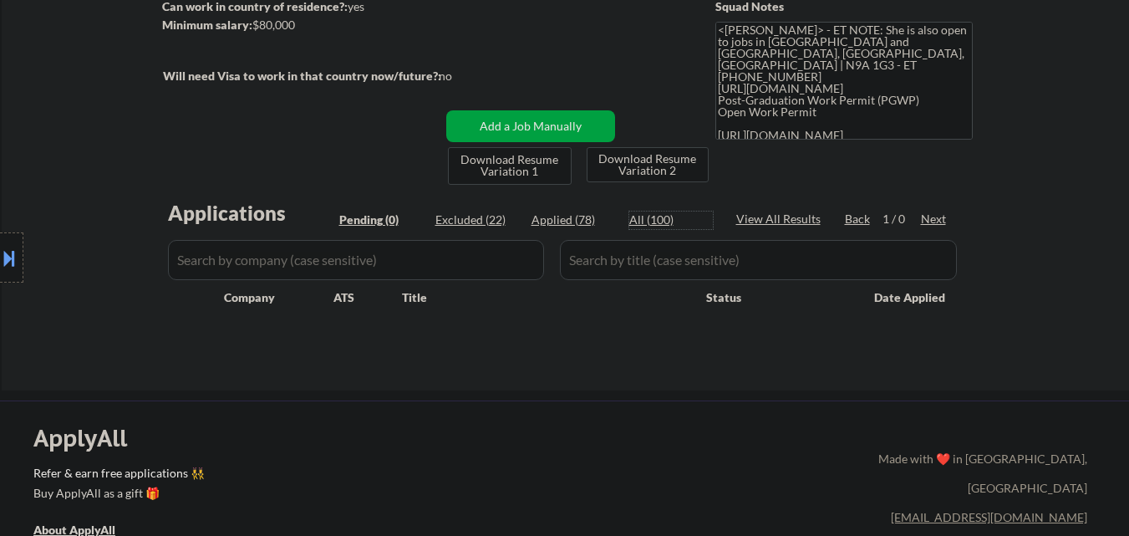
select select ""applied""
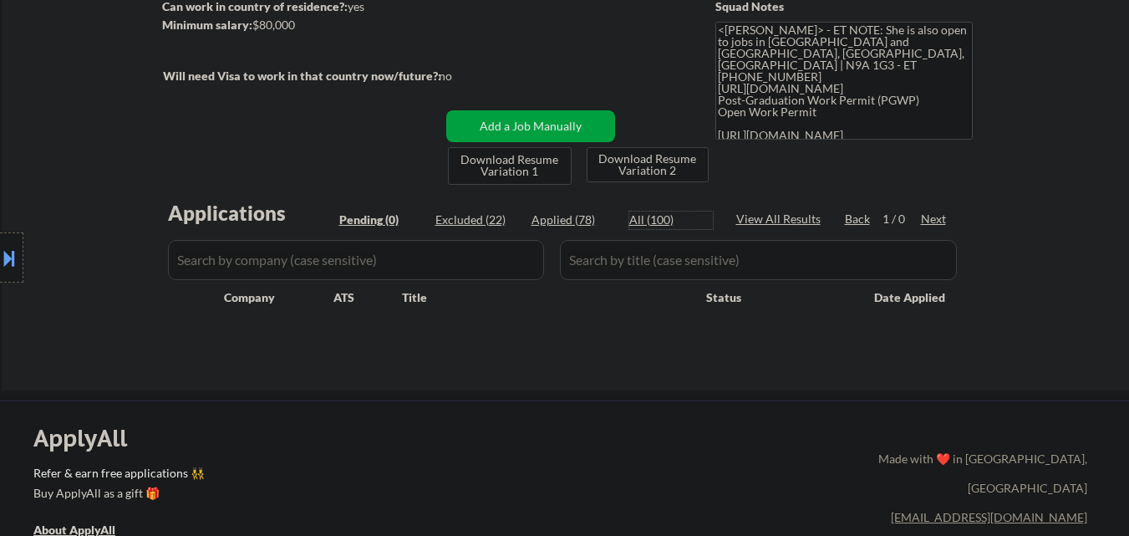
select select ""applied""
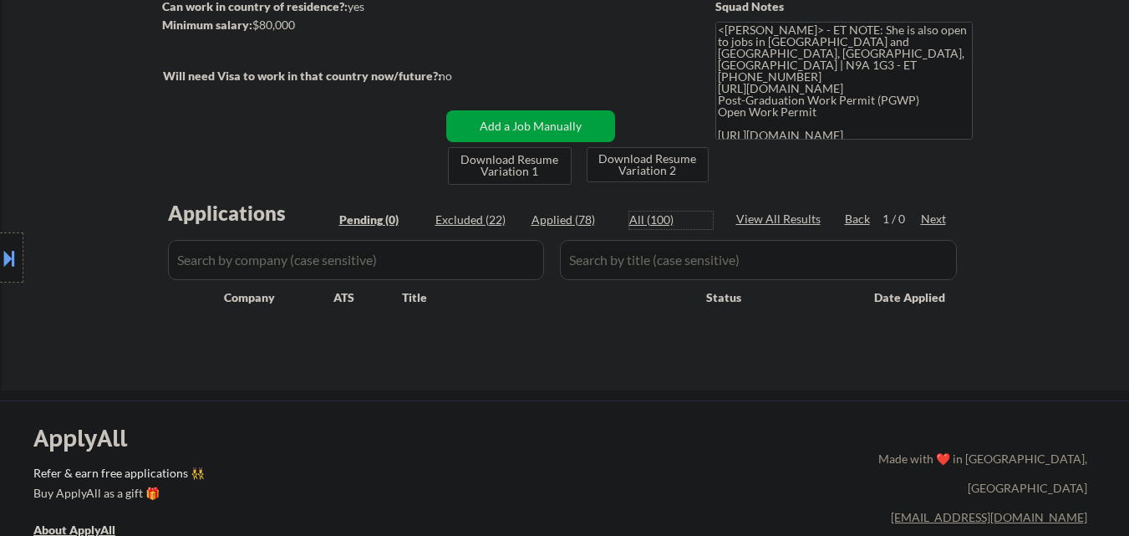
select select ""applied""
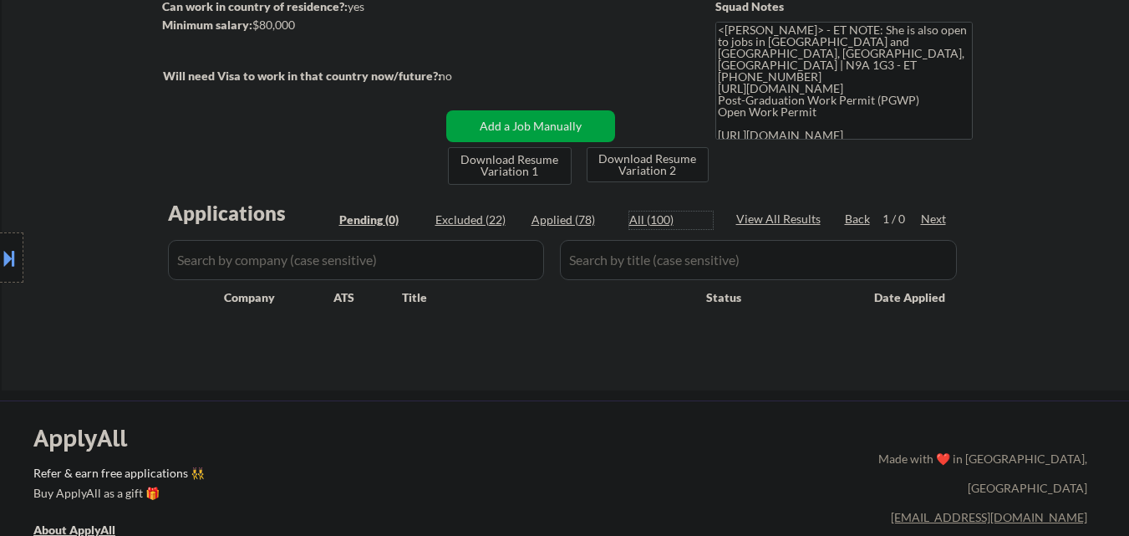
select select ""applied""
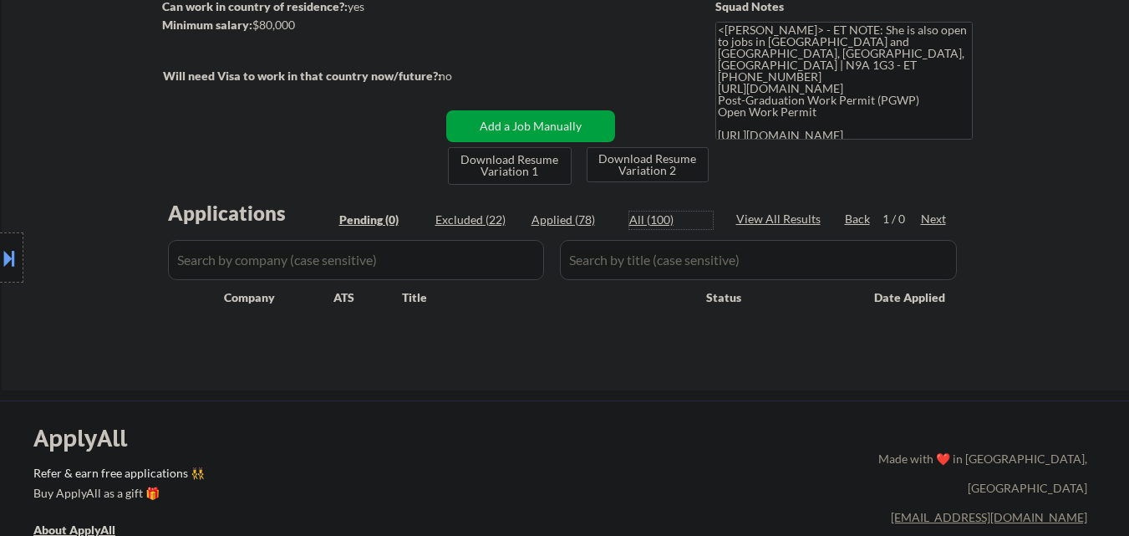
select select ""applied""
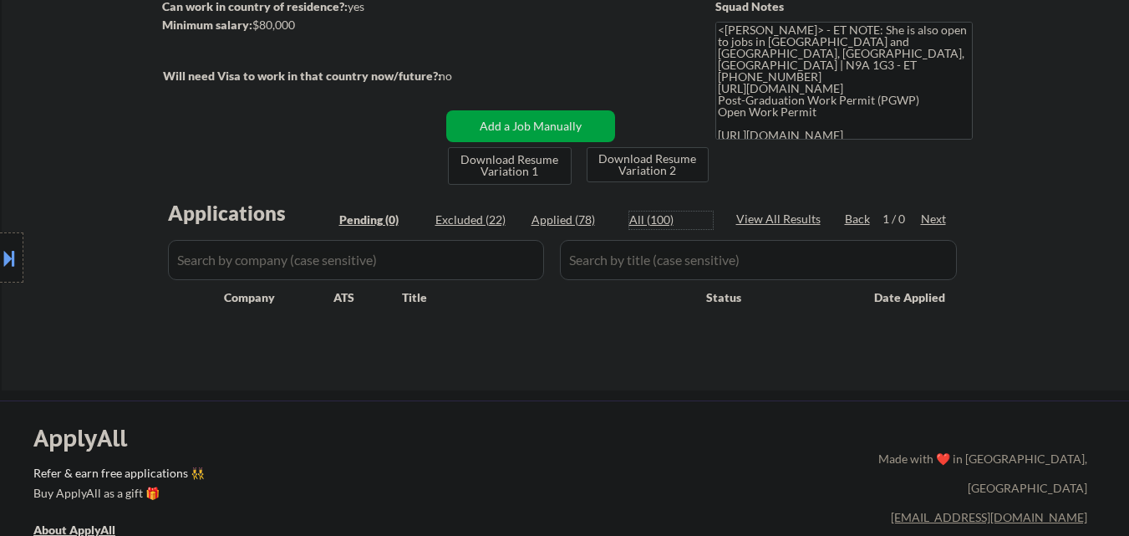
select select ""applied""
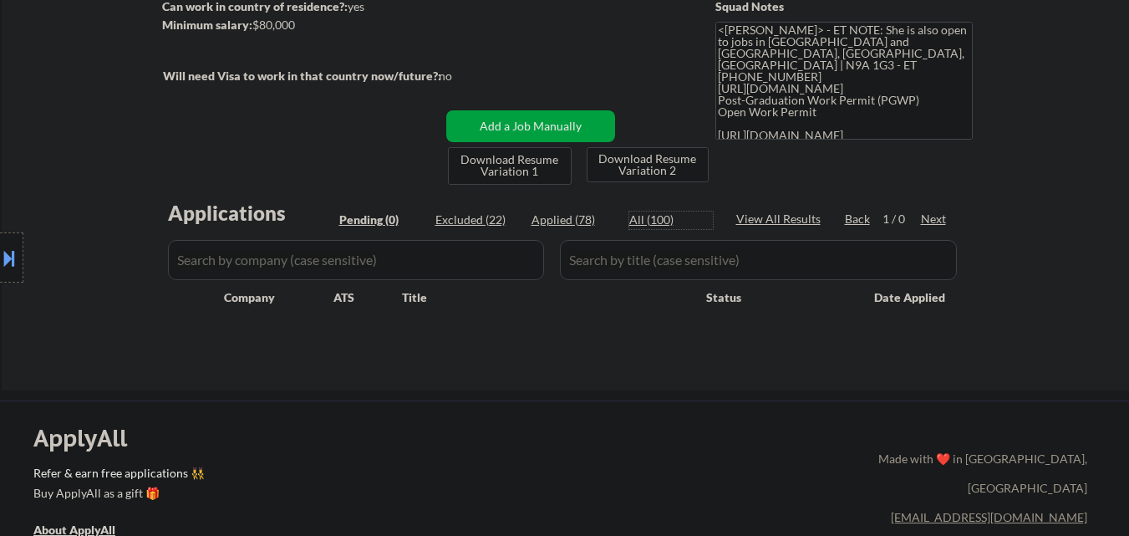
select select ""applied""
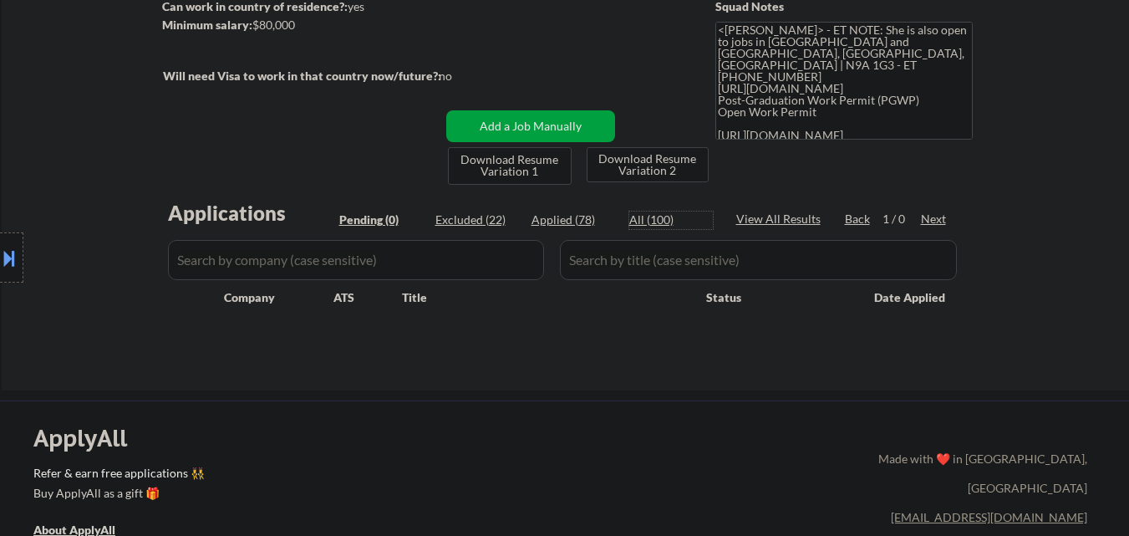
select select ""applied""
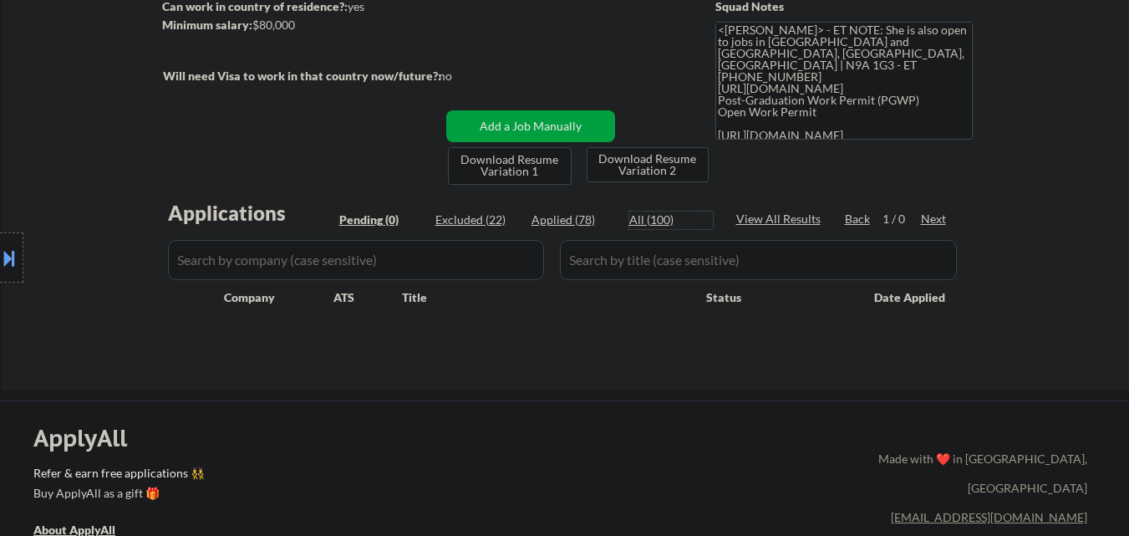
select select ""applied""
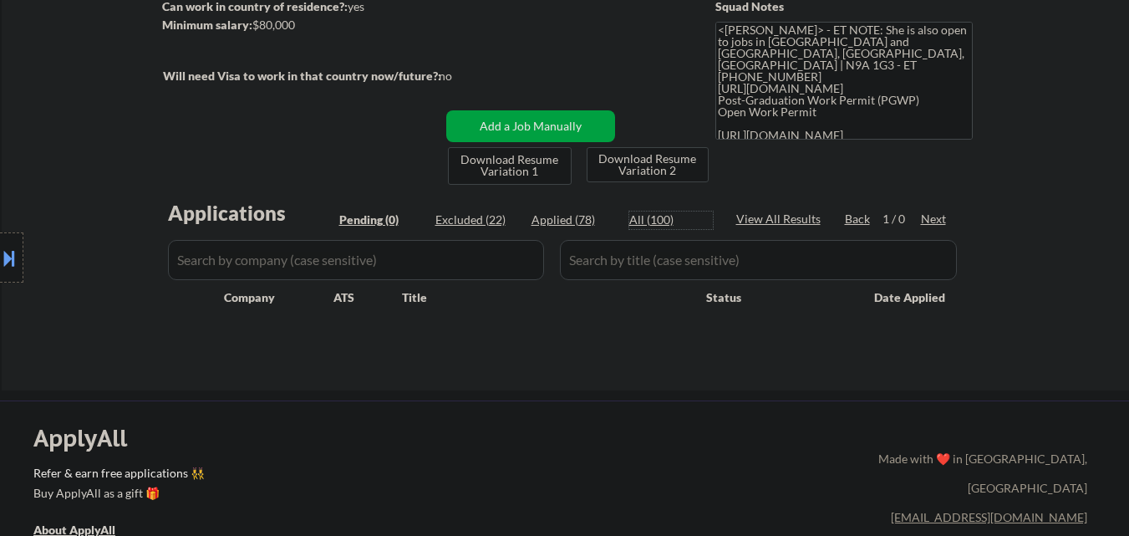
select select ""applied""
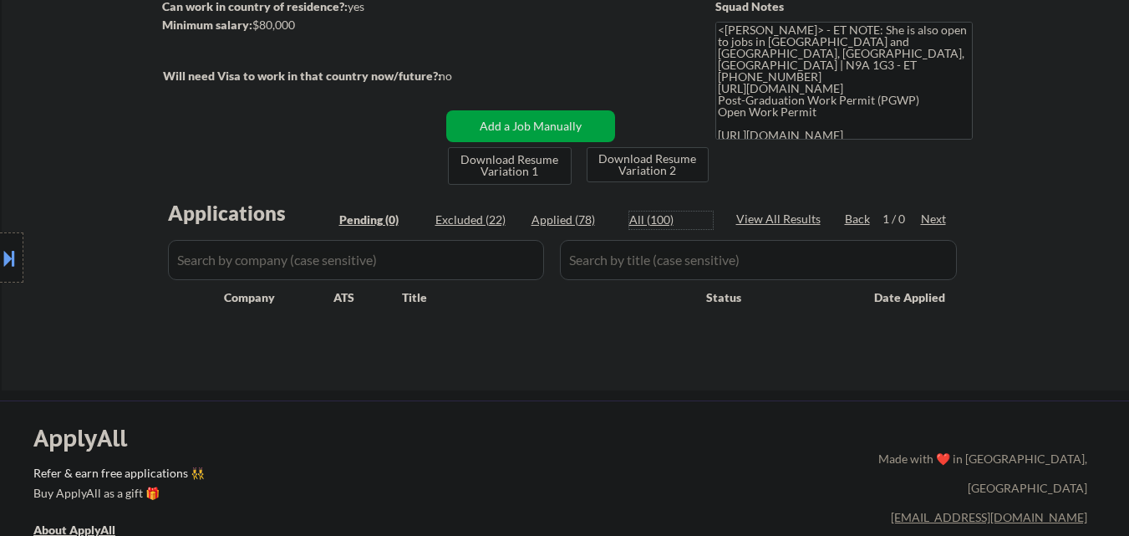
select select ""applied""
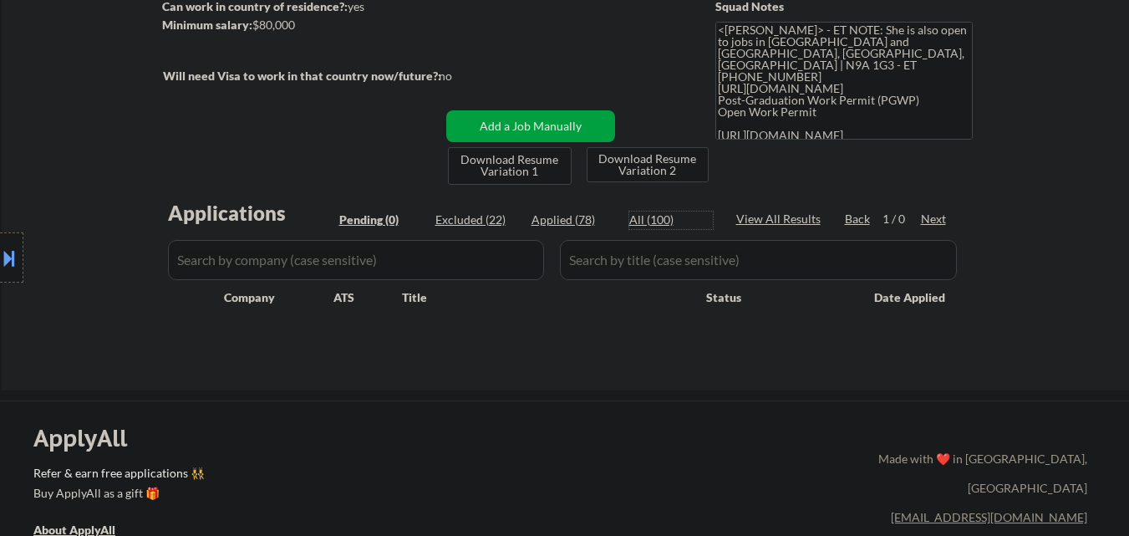
select select ""applied""
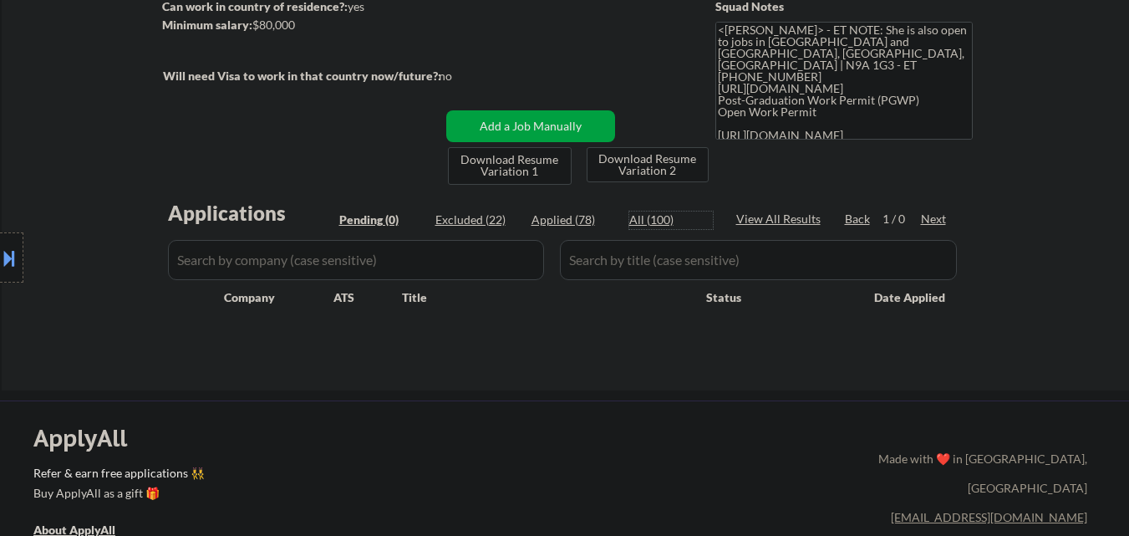
select select ""applied""
select select ""excluded__other_""
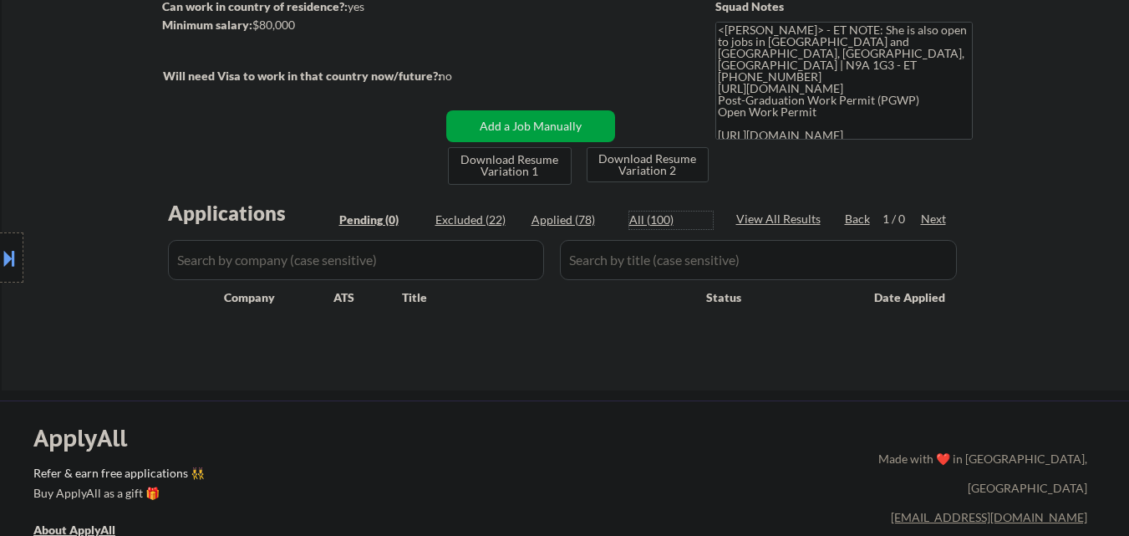
select select ""excluded__other_""
select select ""excluded__expired_""
select select ""excluded""
select select ""excluded__expired_""
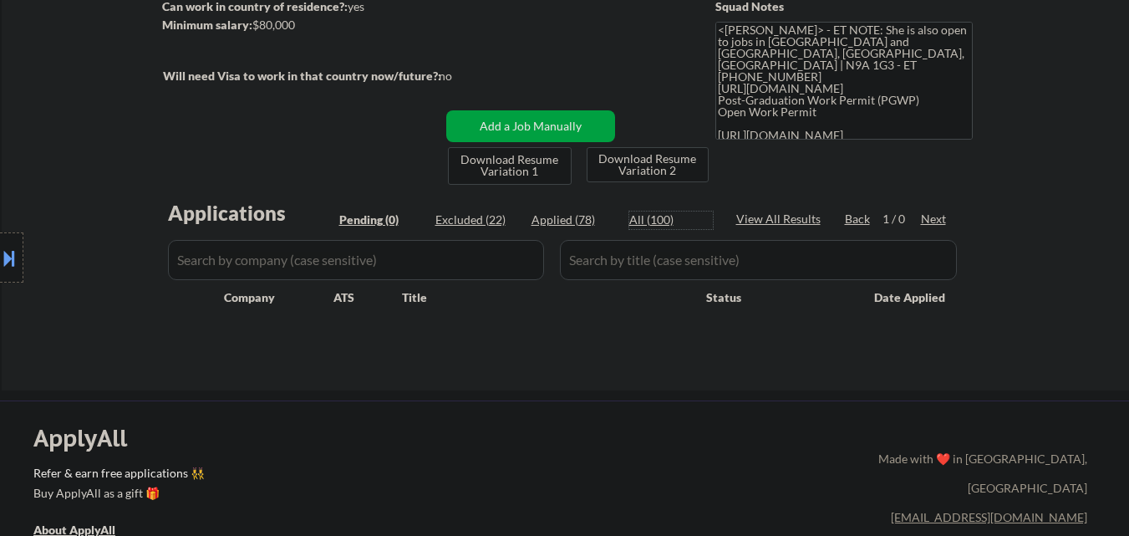
select select ""excluded__expired_""
select select ""excluded__other_""
select select ""excluded""
select select ""excluded__other_""
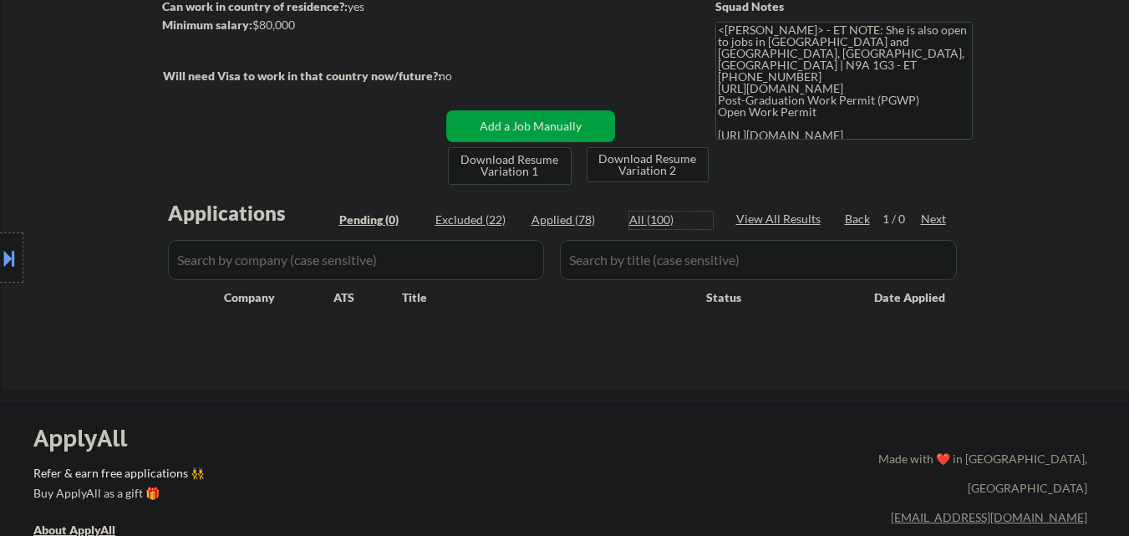
select select ""excluded""
select select ""excluded__bad_match_""
select select ""excluded""
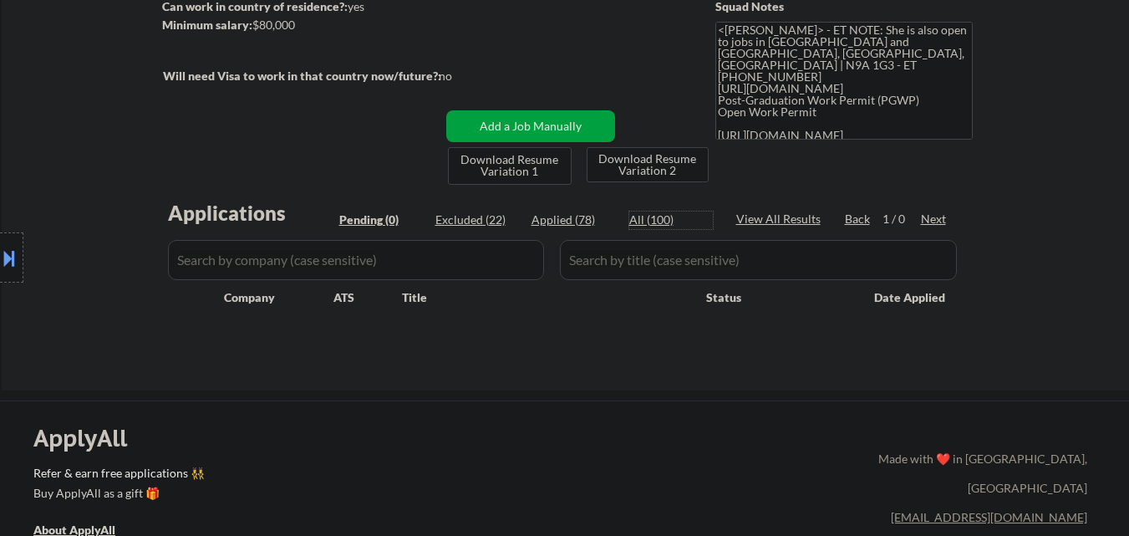
select select ""excluded__expired_""
select select ""excluded__other_""
select select ""excluded__salary_""
select select ""excluded__other_""
select select ""excluded__blocklist_""
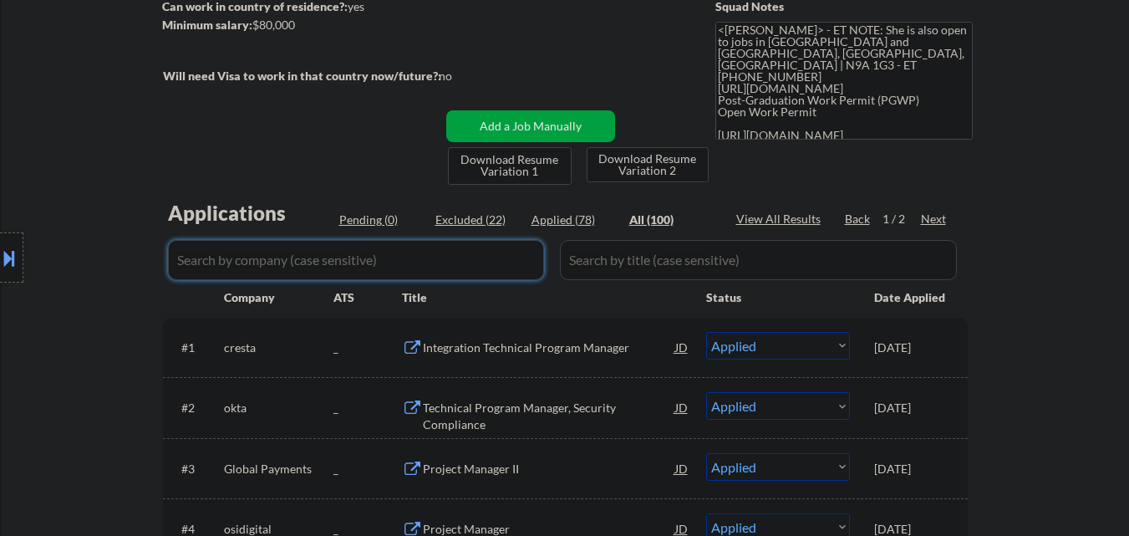
click at [319, 264] on input "input" at bounding box center [356, 260] width 376 height 40
type input "ools"
select select ""excluded__other_""
select select ""excluded__expired_""
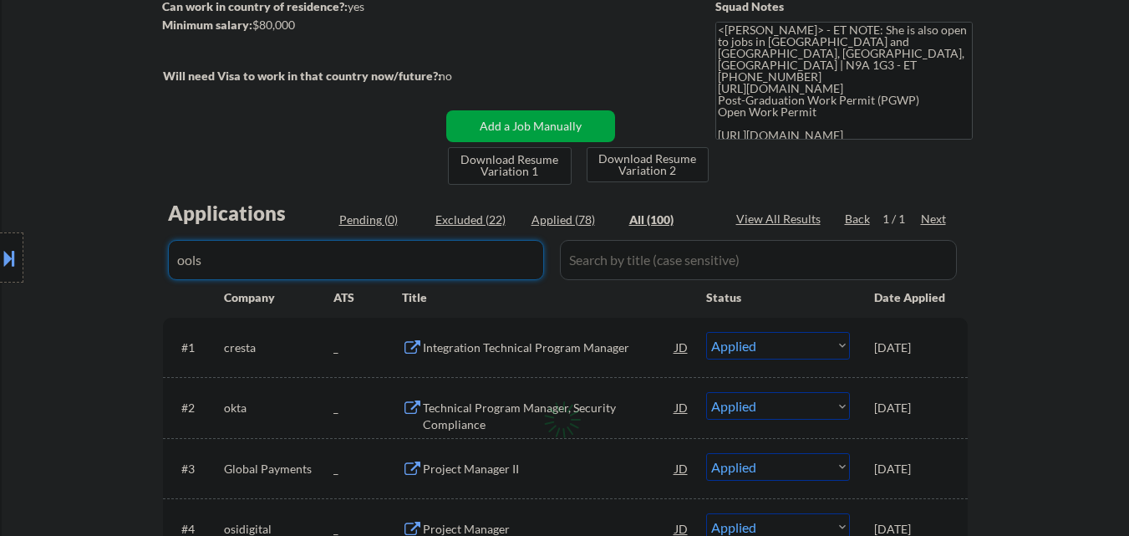
select select ""excluded__expired_""
select select ""excluded__other_""
select select ""excluded""
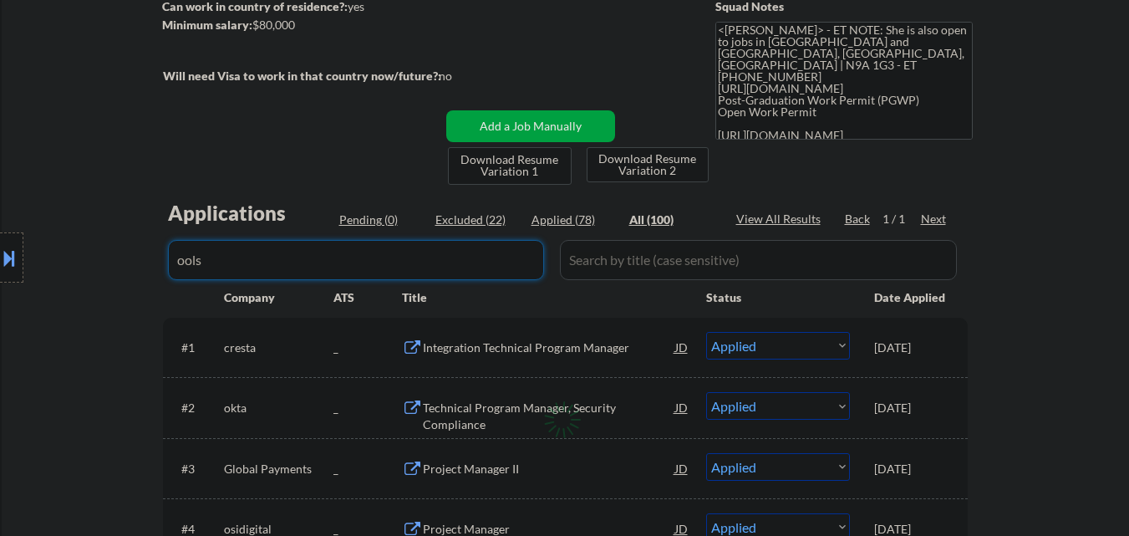
select select ""excluded""
select select ""excluded__expired_""
select select ""excluded__other_""
select select ""excluded__salary_""
select select ""excluded__other_""
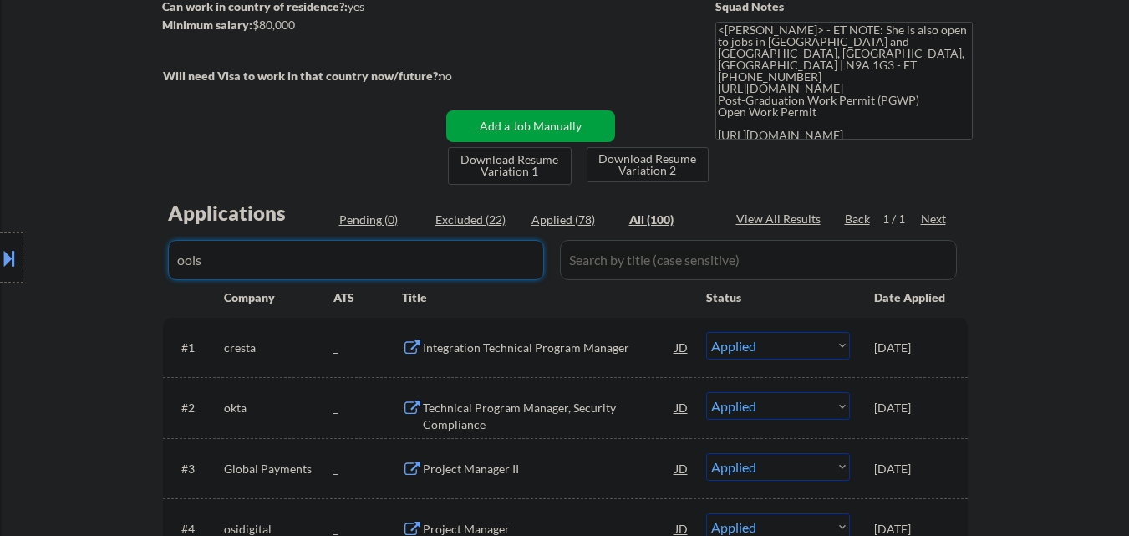
type input "ools"
click at [95, 323] on div "Location Inclusions: Windsor, ON LaSalle, ON Tecumseh, ON Amherstburg, ON Lakes…" at bounding box center [149, 258] width 299 height 310
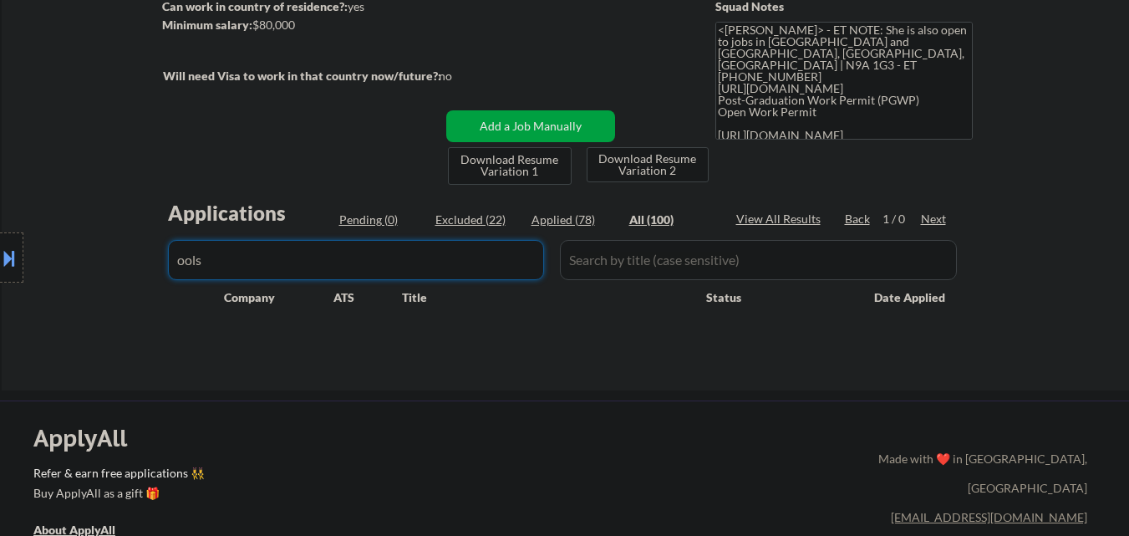
drag, startPoint x: 263, startPoint y: 253, endPoint x: 31, endPoint y: 248, distance: 232.4
click at [31, 248] on div "Location Inclusions: Windsor, ON LaSalle, ON Tecumseh, ON Amherstburg, ON Lakes…" at bounding box center [149, 258] width 299 height 310
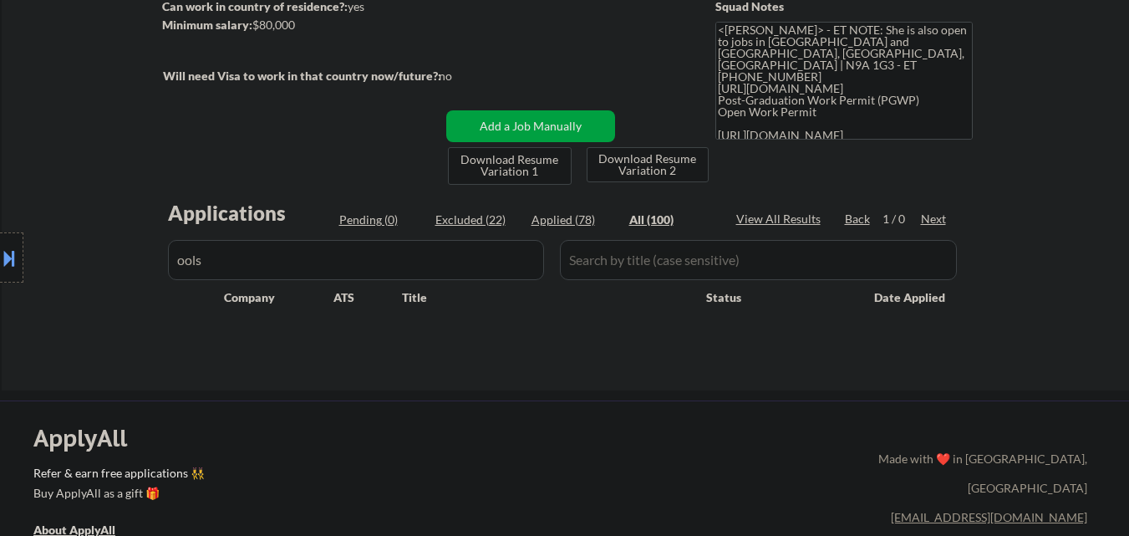
click at [250, 263] on div "Location Inclusions: Windsor, ON LaSalle, ON Tecumseh, ON Amherstburg, ON Lakes…" at bounding box center [149, 258] width 299 height 310
click at [496, 133] on button "Add a Job Manually" at bounding box center [530, 126] width 169 height 32
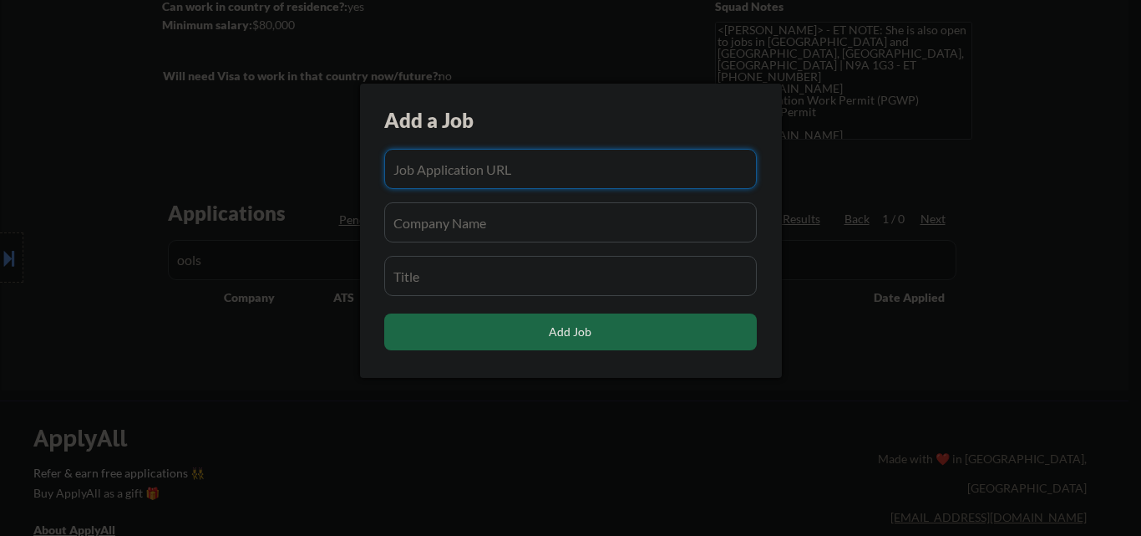
paste input "https://leap-tools.breezy.hr/p/d408deefcfdb-technical-project-manager"
type input "https://leap-tools.breezy.hr/p/d408deefcfdb-technical-project-manager"
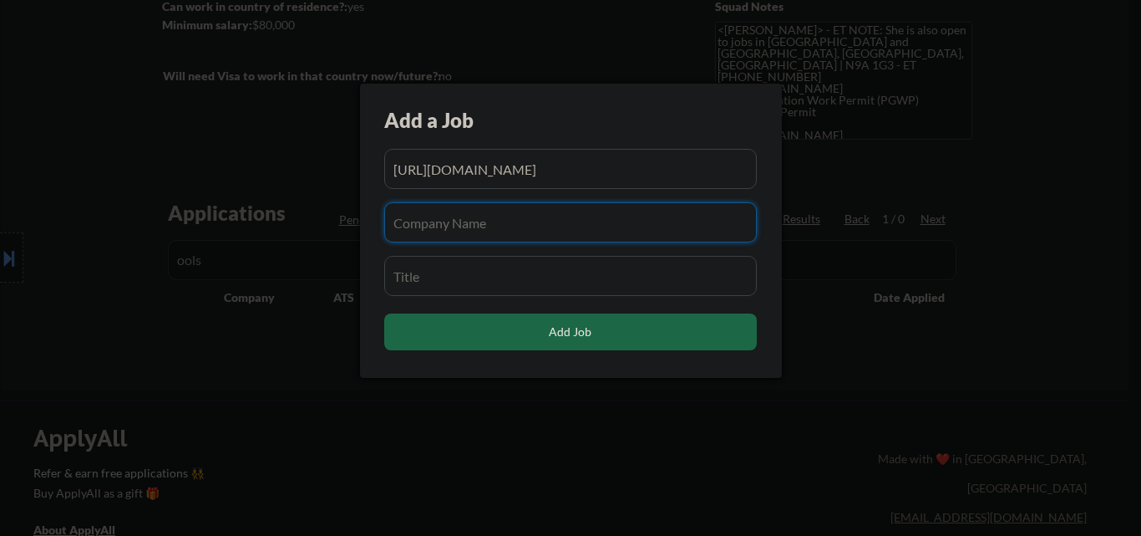
scroll to position [0, 0]
click at [448, 230] on input "input" at bounding box center [570, 222] width 373 height 40
paste input "Leap Tools"
type input "Leap Tools"
click at [464, 274] on input "input" at bounding box center [570, 276] width 373 height 40
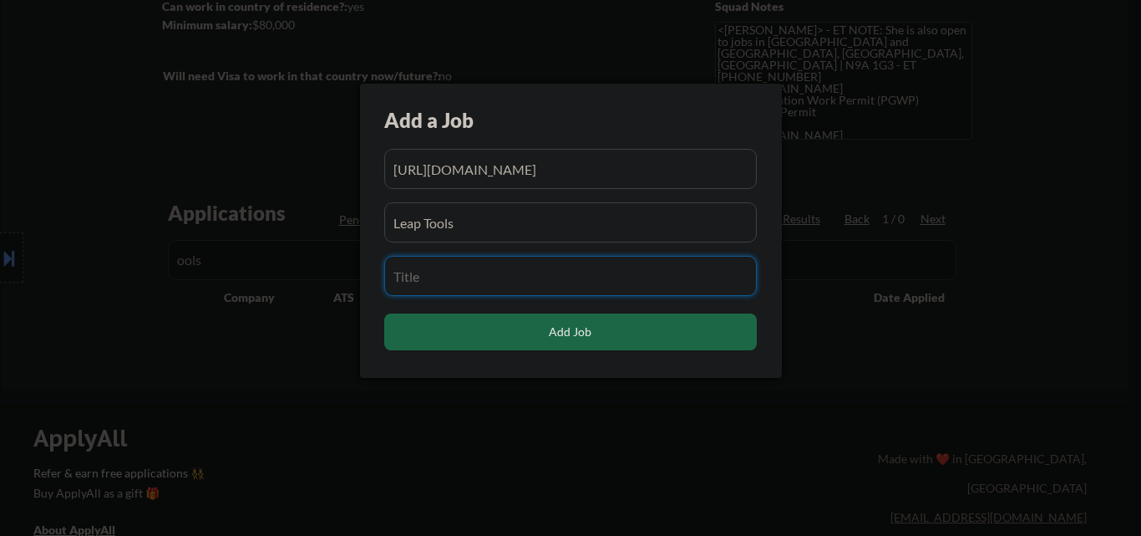
paste input "Technical Project Manager"
type input "Technical Project Manager"
click at [517, 223] on input "input" at bounding box center [570, 222] width 373 height 40
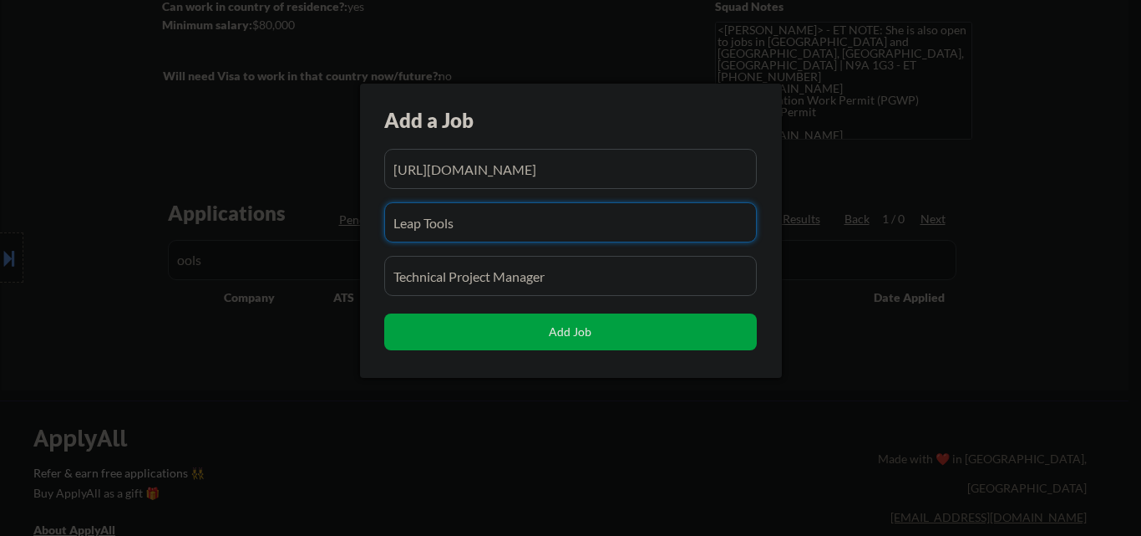
click at [596, 166] on input "input" at bounding box center [570, 169] width 373 height 40
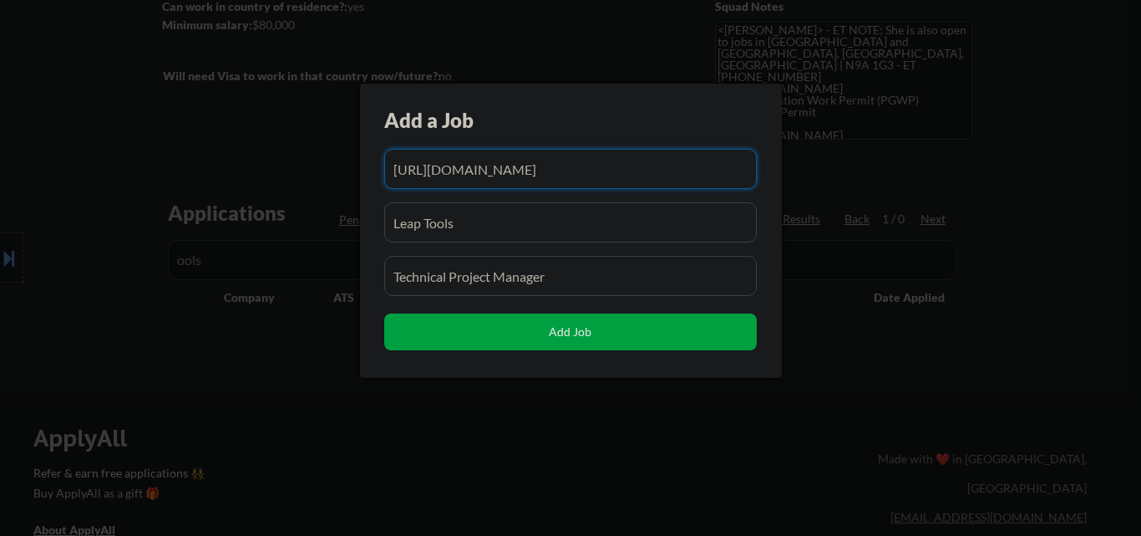
click at [596, 166] on input "input" at bounding box center [570, 169] width 373 height 40
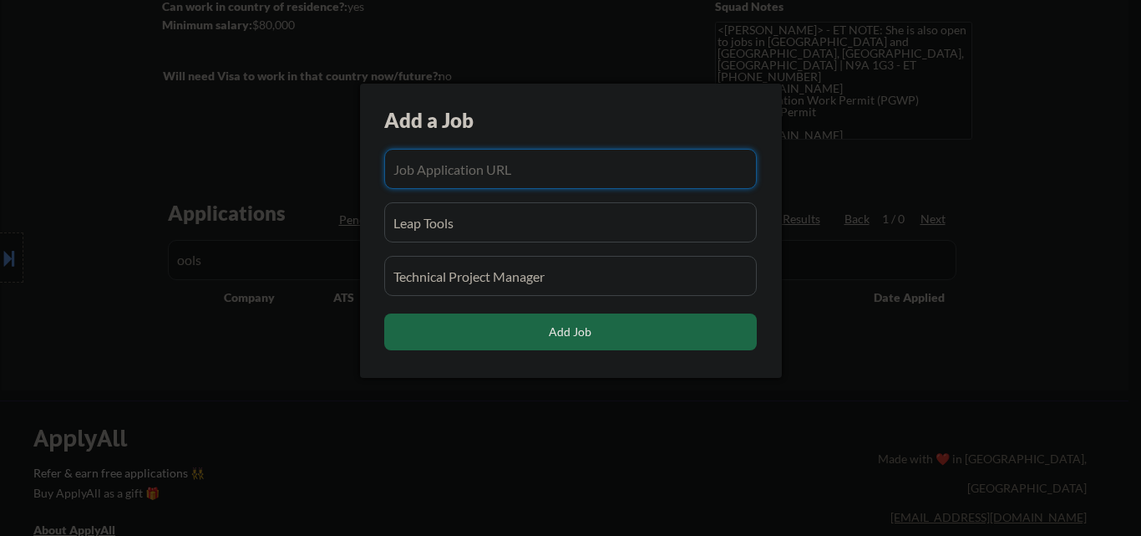
click at [465, 233] on input "input" at bounding box center [570, 222] width 373 height 40
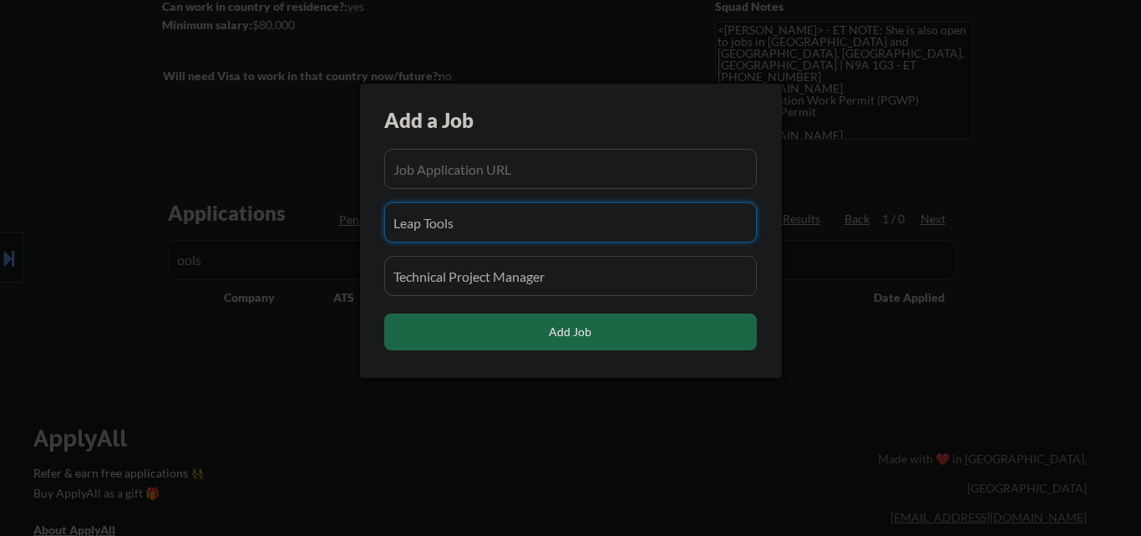
click at [465, 233] on input "input" at bounding box center [570, 222] width 373 height 40
click at [485, 272] on input "input" at bounding box center [570, 276] width 373 height 40
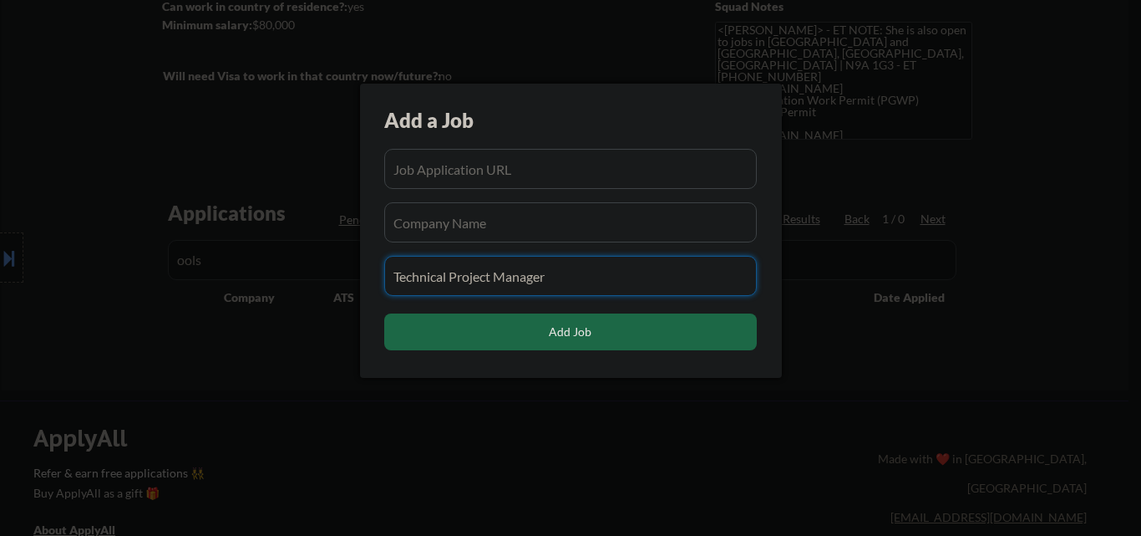
click at [485, 272] on input "input" at bounding box center [570, 276] width 373 height 40
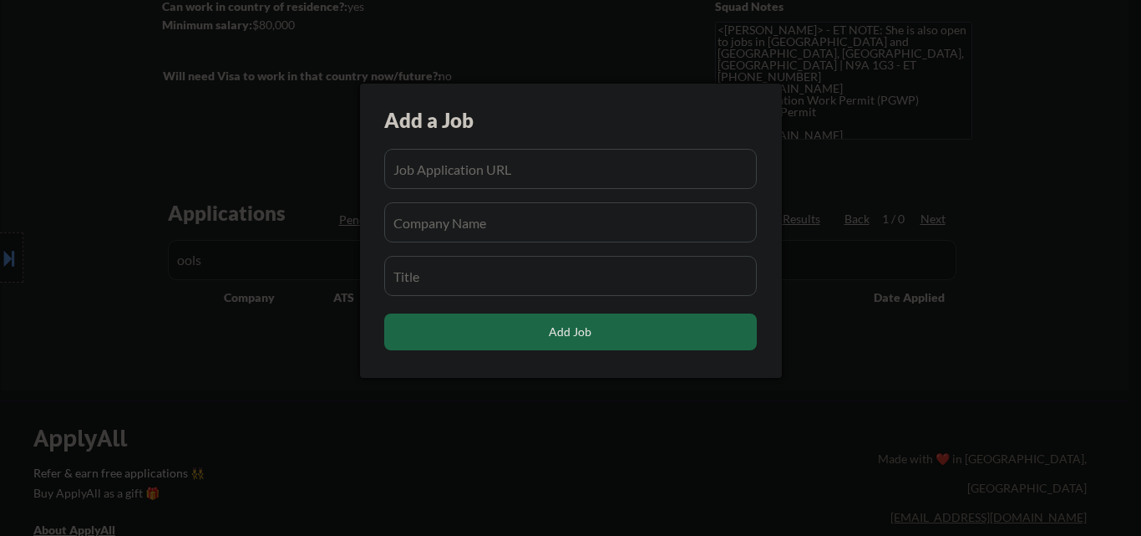
click at [527, 172] on input "input" at bounding box center [570, 169] width 373 height 40
paste input "https://fispan.bamboohr.com/careers/418"
type input "https://fispan.bamboohr.com/careers/418"
click at [501, 224] on input "input" at bounding box center [570, 222] width 373 height 40
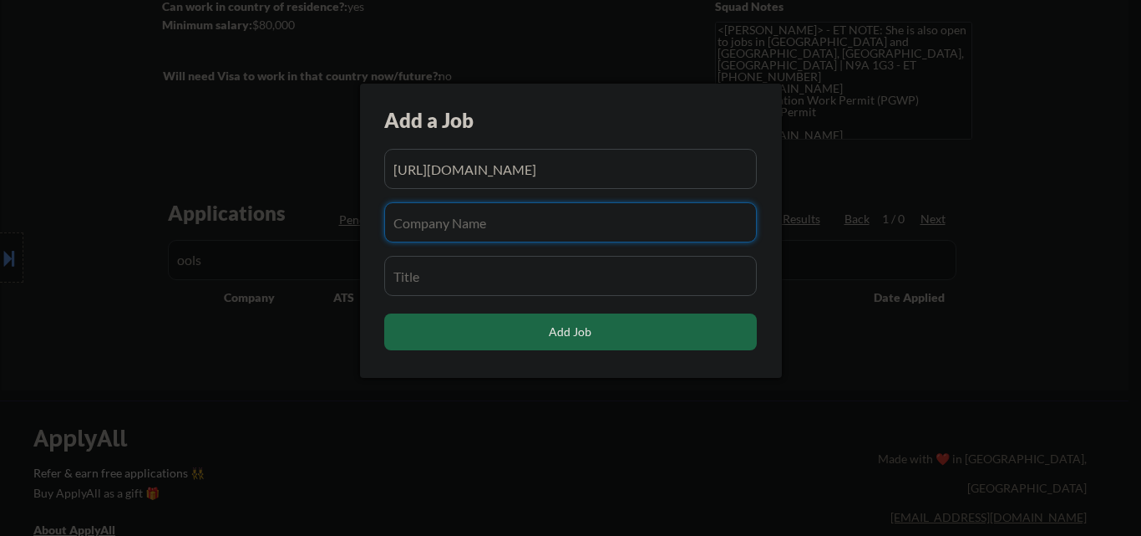
paste input "fispan"
type input "fispan"
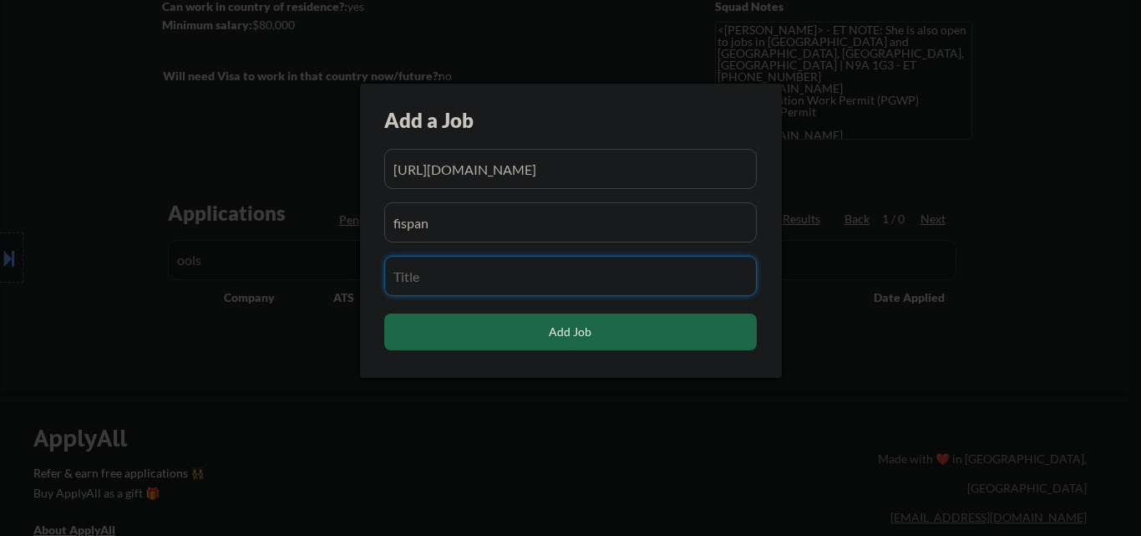
click at [464, 280] on input "input" at bounding box center [570, 276] width 373 height 40
paste input "Project Manager"
type input "Project Manager"
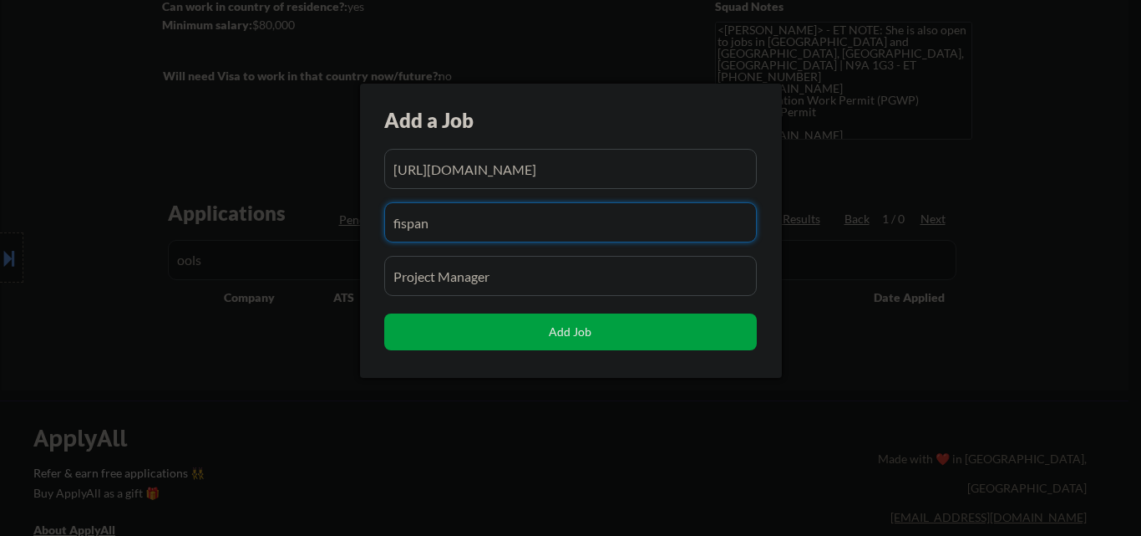
click at [527, 221] on input "input" at bounding box center [570, 222] width 373 height 40
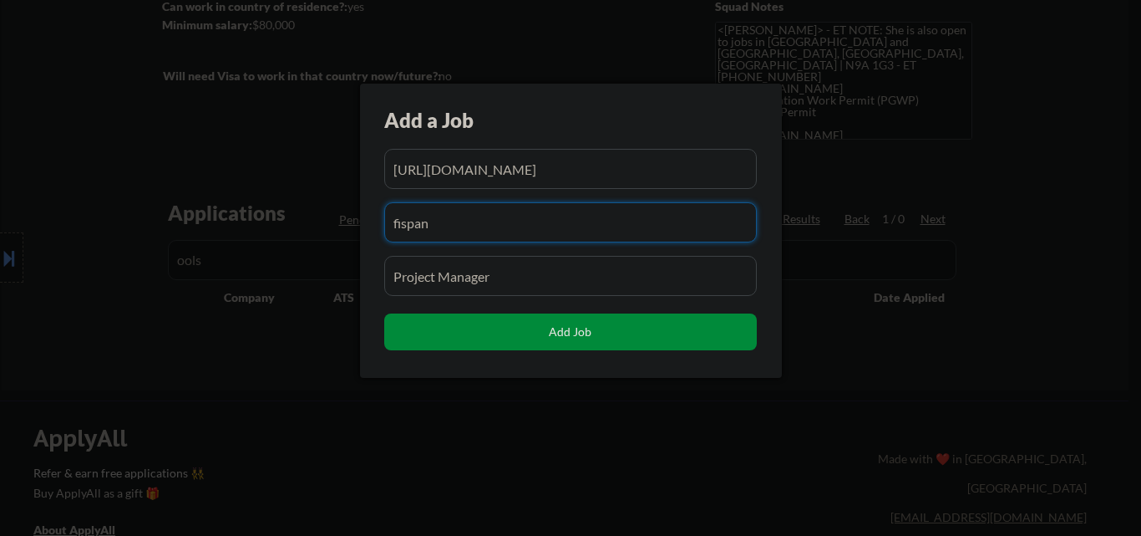
click at [550, 332] on button "Add Job" at bounding box center [570, 331] width 373 height 37
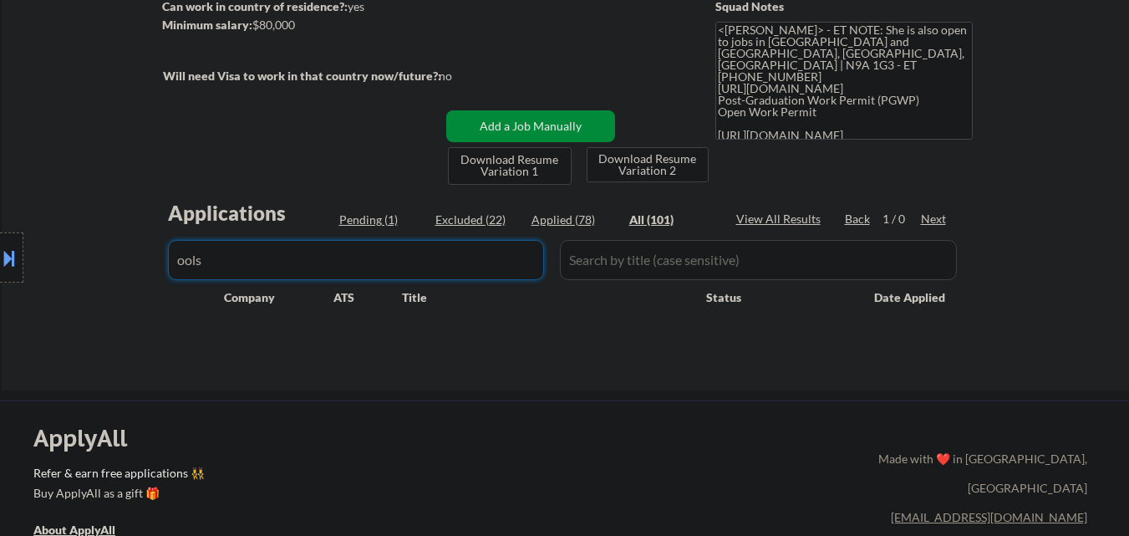
drag, startPoint x: 264, startPoint y: 252, endPoint x: 0, endPoint y: 254, distance: 264.1
click at [18, 254] on body "← Return to /applysquad Mailslurp Inbox Job Search Builder Rhoda Mshelbwala Use…" at bounding box center [564, 17] width 1129 height 536
type input "fis"
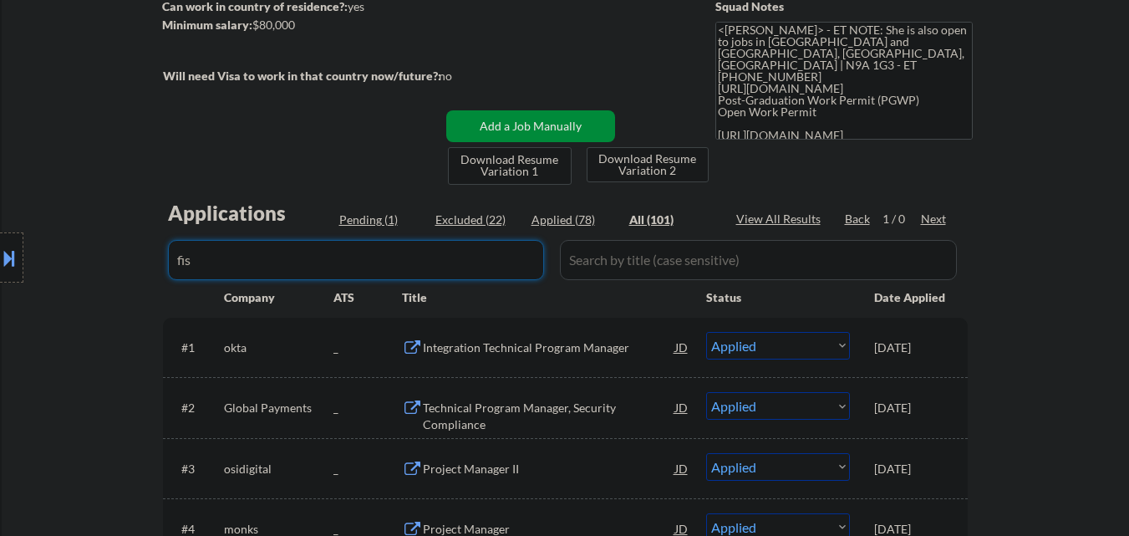
select select ""applied""
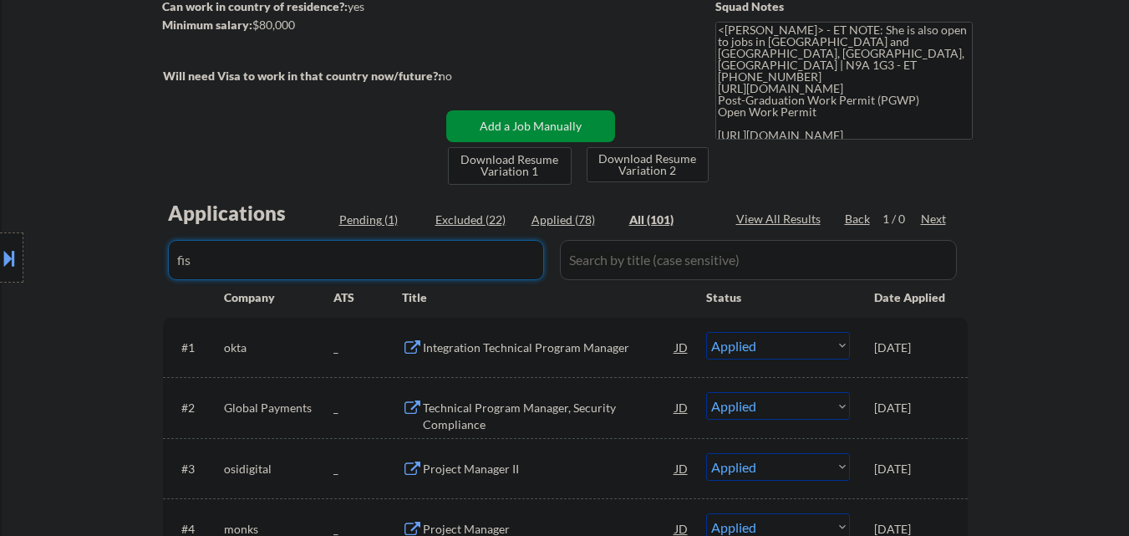
select select ""applied""
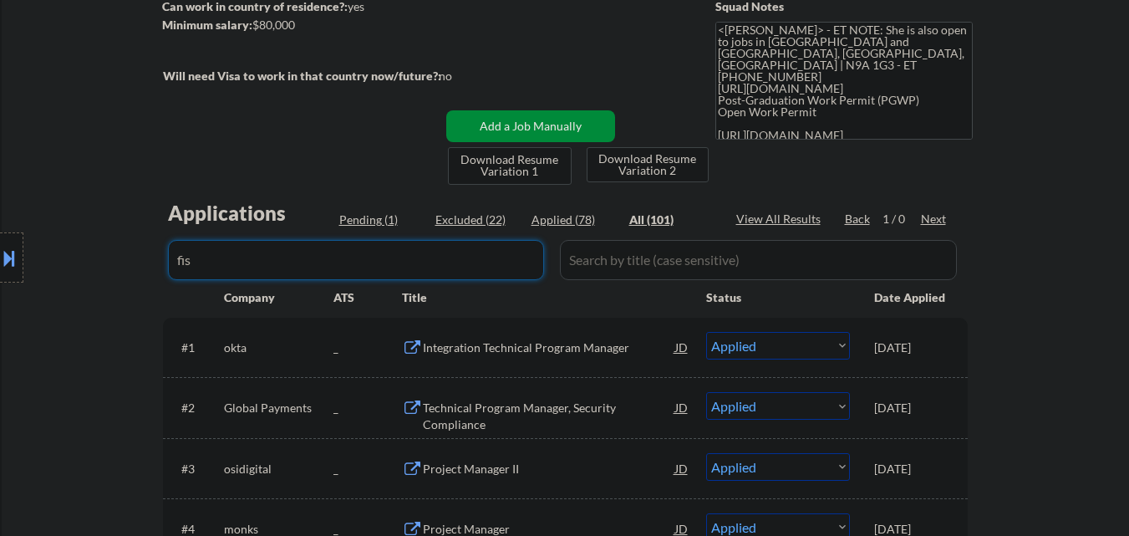
select select ""applied""
click at [134, 313] on div "Location Inclusions: Windsor, ON LaSalle, ON Tecumseh, ON Amherstburg, ON Lakes…" at bounding box center [149, 258] width 299 height 310
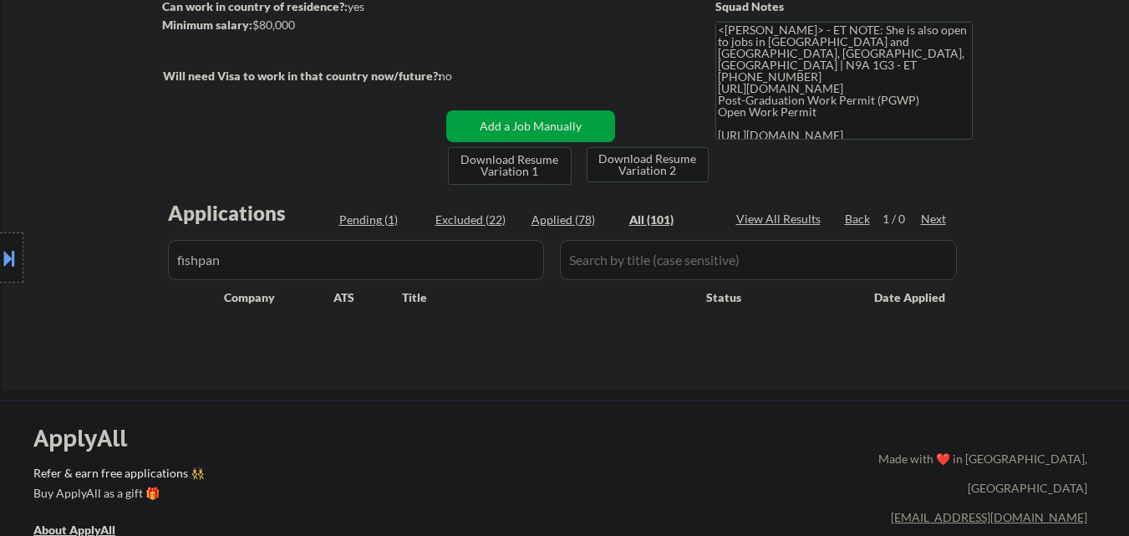
click at [282, 265] on div "Location Inclusions: Windsor, ON LaSalle, ON Tecumseh, ON Amherstburg, ON Lakes…" at bounding box center [149, 258] width 299 height 310
click at [281, 265] on div "Location Inclusions: Windsor, ON LaSalle, ON Tecumseh, ON Amherstburg, ON Lakes…" at bounding box center [149, 258] width 299 height 310
click at [199, 259] on div "Location Inclusions: Windsor, ON LaSalle, ON Tecumseh, ON Amherstburg, ON Lakes…" at bounding box center [149, 258] width 299 height 310
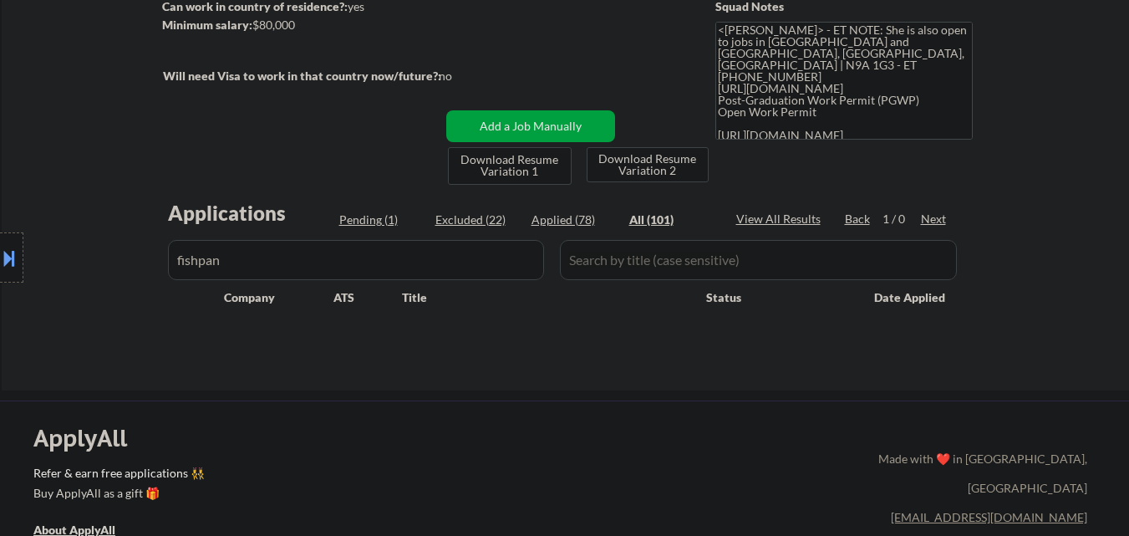
click at [229, 257] on div "Location Inclusions: Windsor, ON LaSalle, ON Tecumseh, ON Amherstburg, ON Lakes…" at bounding box center [149, 258] width 299 height 310
click at [303, 264] on input "input" at bounding box center [356, 260] width 376 height 40
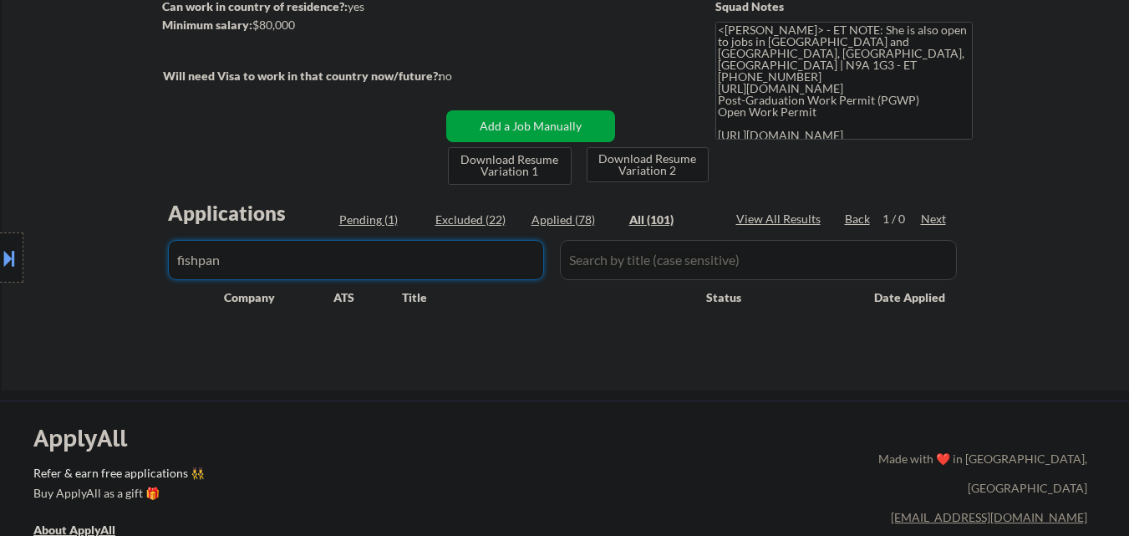
click at [304, 264] on input "input" at bounding box center [356, 260] width 376 height 40
paste input "fispan"
type input "fispan"
click at [116, 329] on div "Location Inclusions: Windsor, ON LaSalle, ON Tecumseh, ON Amherstburg, ON Lakes…" at bounding box center [149, 258] width 299 height 310
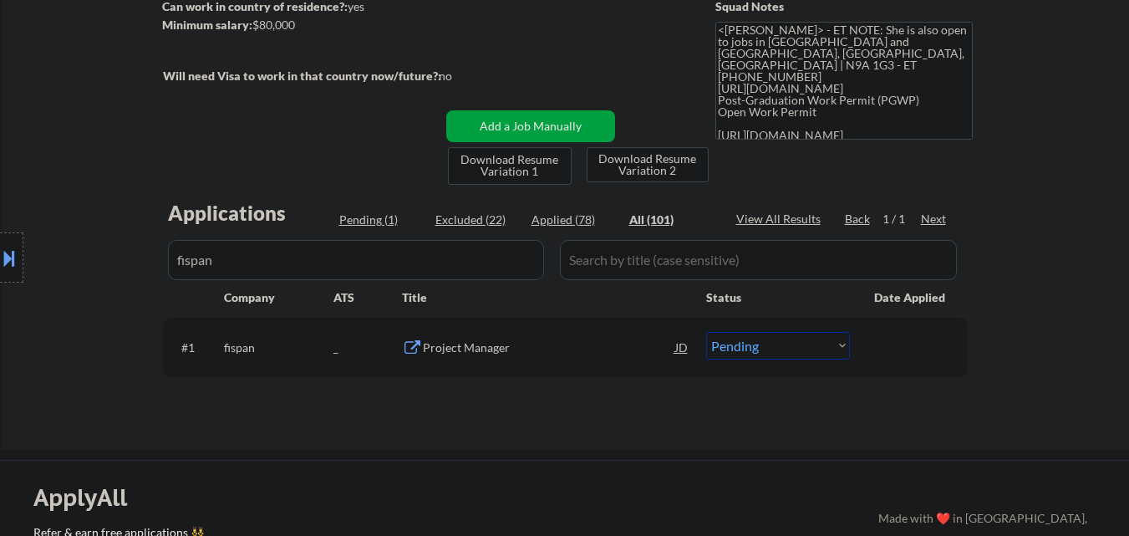
drag, startPoint x: 795, startPoint y: 348, endPoint x: 790, endPoint y: 360, distance: 12.7
click at [795, 348] on select "Choose an option... Pending Applied Excluded (Questions) Excluded (Expired) Exc…" at bounding box center [778, 346] width 144 height 28
select select ""applied""
click at [706, 332] on select "Choose an option... Pending Applied Excluded (Questions) Excluded (Expired) Exc…" at bounding box center [778, 346] width 144 height 28
click at [655, 217] on div "All (101)" at bounding box center [671, 219] width 84 height 17
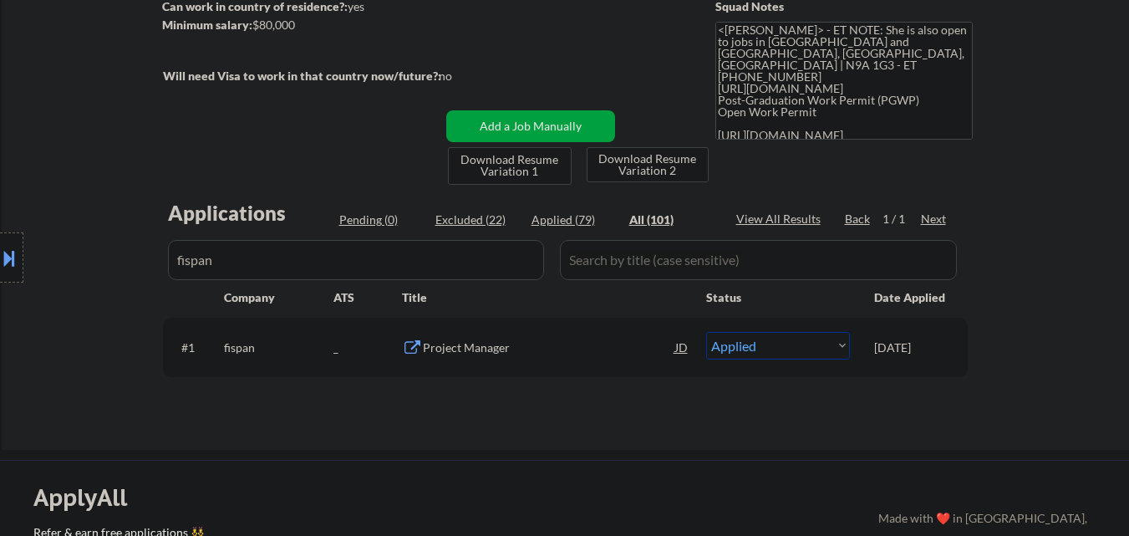
click at [345, 272] on input "input" at bounding box center [356, 260] width 376 height 40
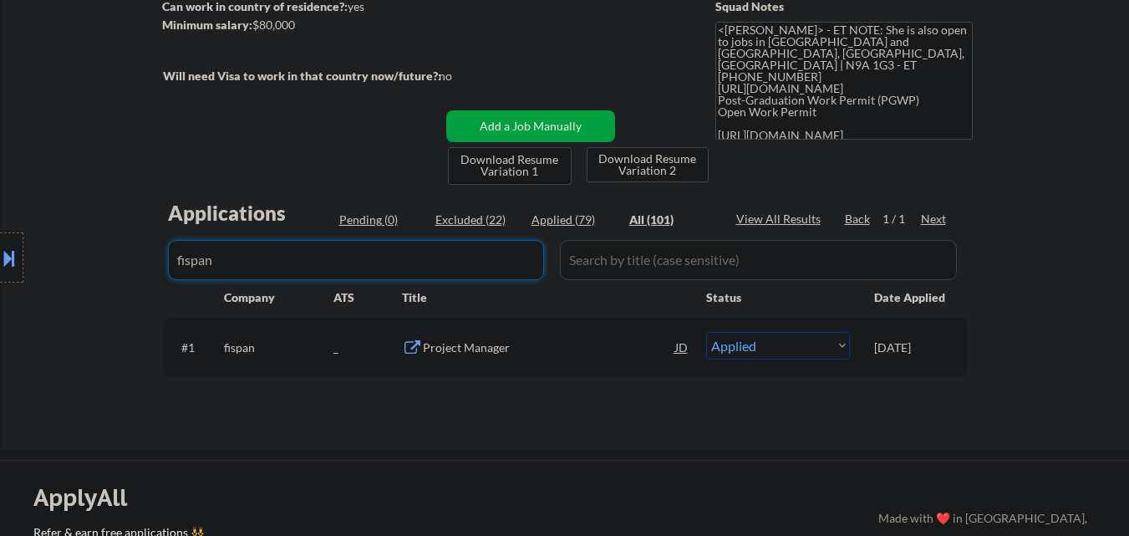
click at [345, 272] on input "input" at bounding box center [356, 260] width 376 height 40
paste input "captivateiq"
type input "captivateiq"
click at [134, 351] on div "Location Inclusions: Windsor, ON LaSalle, ON Tecumseh, ON Amherstburg, ON Lakes…" at bounding box center [149, 258] width 299 height 310
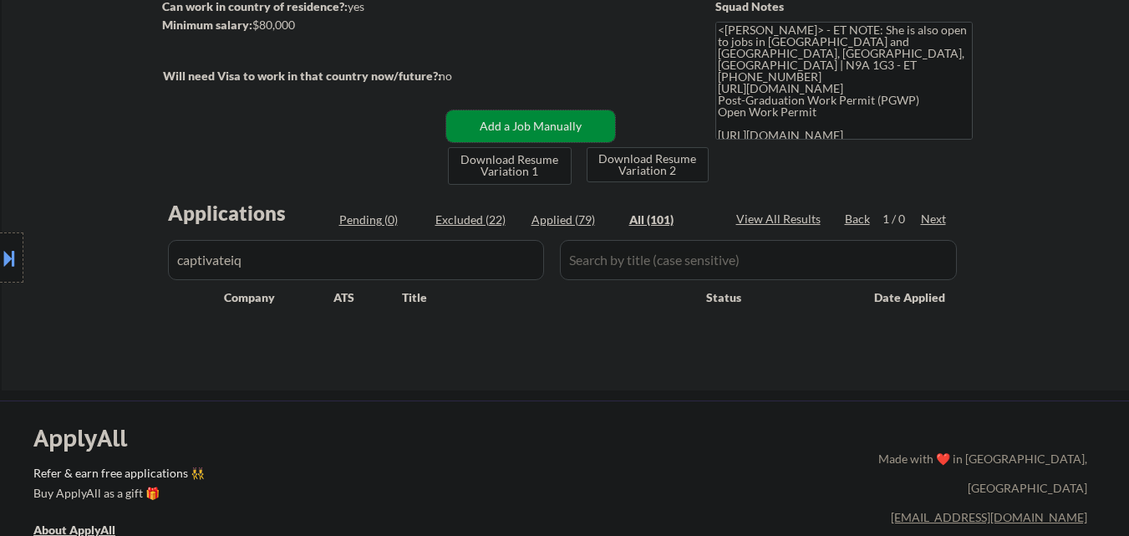
click at [550, 120] on button "Add a Job Manually" at bounding box center [530, 126] width 169 height 32
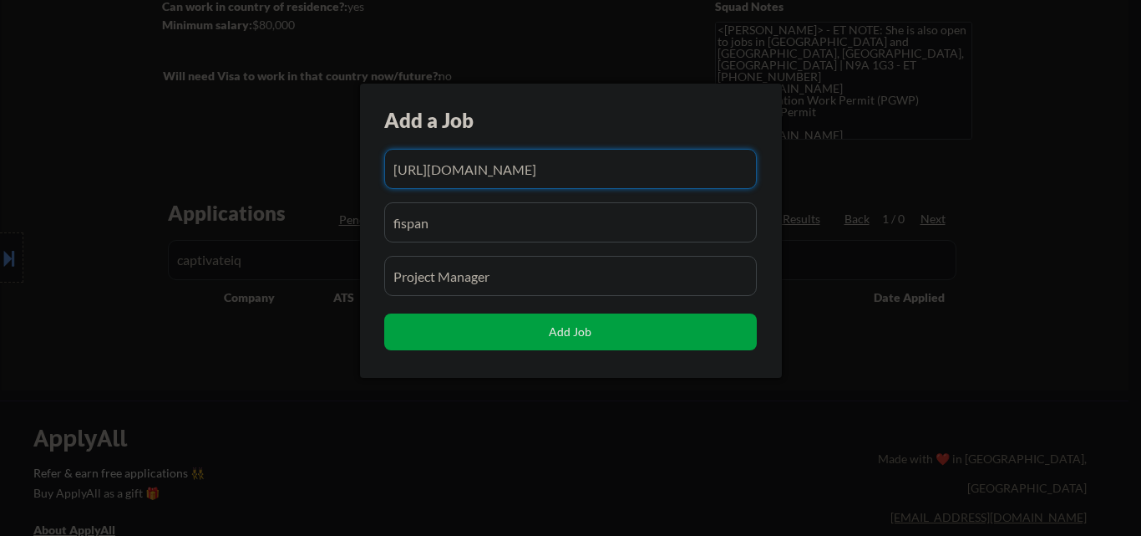
click at [600, 170] on input "input" at bounding box center [570, 169] width 373 height 40
click at [599, 171] on input "input" at bounding box center [570, 169] width 373 height 40
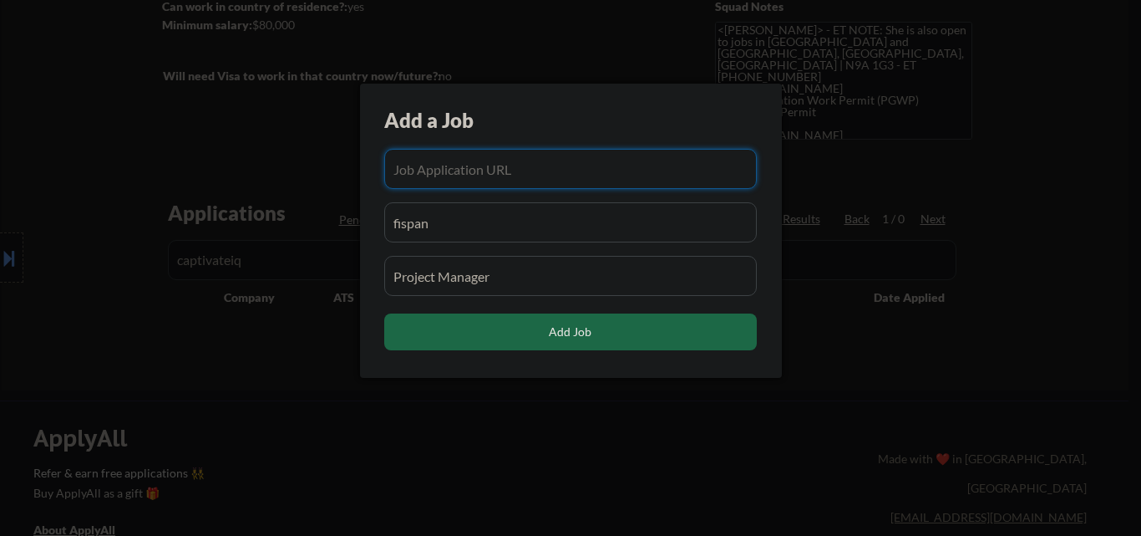
click at [492, 232] on input "input" at bounding box center [570, 222] width 373 height 40
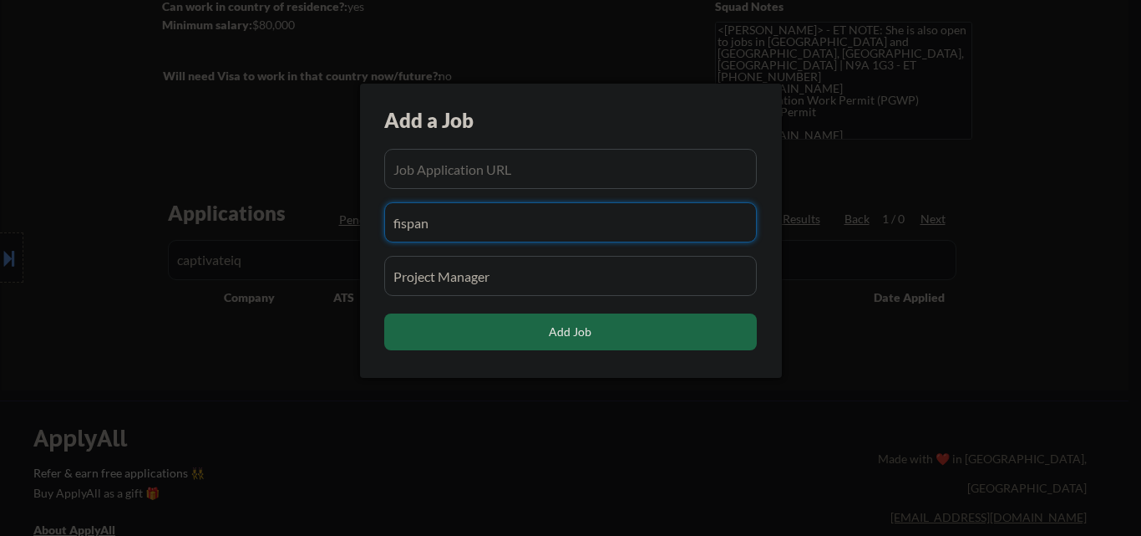
click at [492, 232] on input "input" at bounding box center [570, 222] width 373 height 40
click at [514, 282] on input "input" at bounding box center [570, 276] width 373 height 40
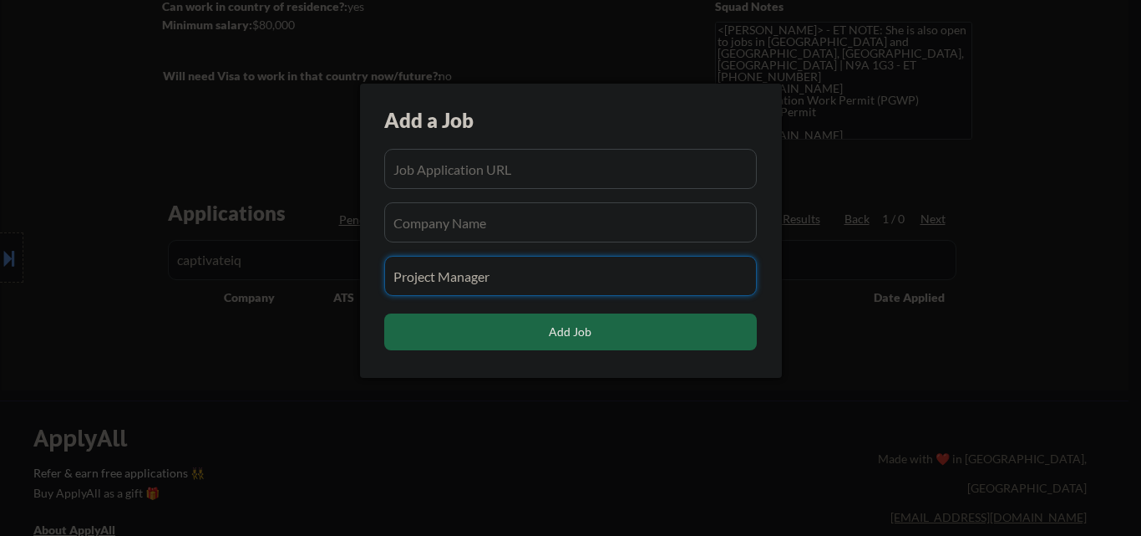
click at [513, 282] on input "input" at bounding box center [570, 276] width 373 height 40
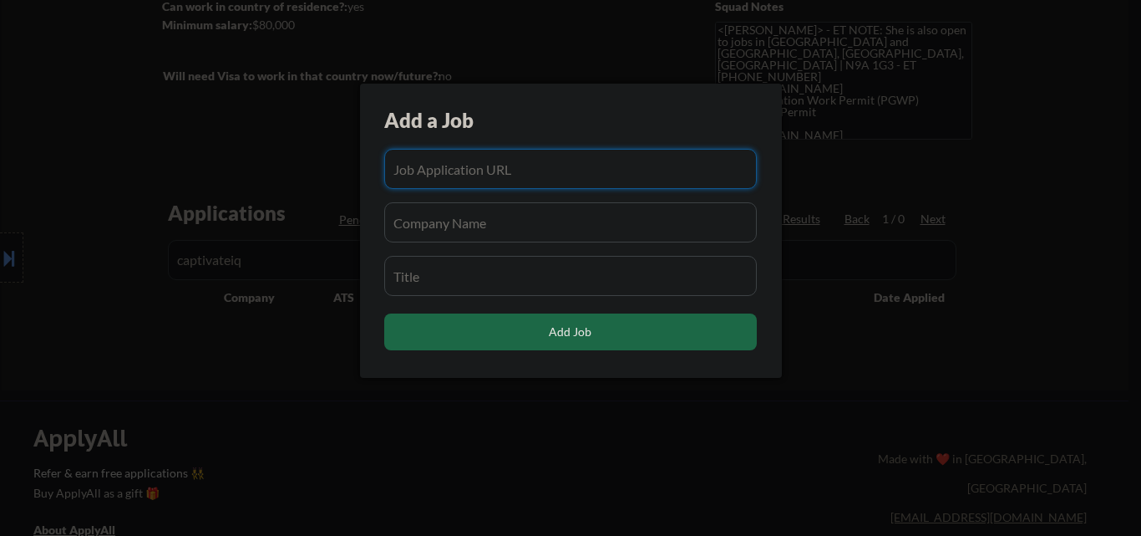
click at [502, 176] on input "input" at bounding box center [570, 169] width 373 height 40
paste input "https://jobs.lever.co/captivateiq/40bb18ca-3494-4962-87ad-37f5191208f9/"
type input "https://jobs.lever.co/captivateiq/40bb18ca-3494-4962-87ad-37f5191208f9/"
click at [490, 237] on input "input" at bounding box center [570, 222] width 373 height 40
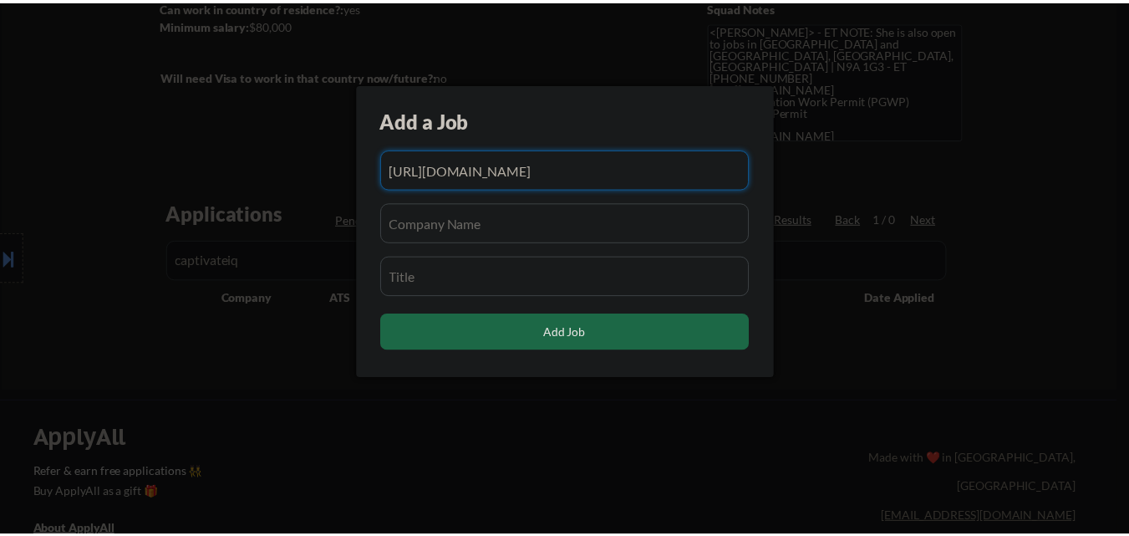
scroll to position [0, 0]
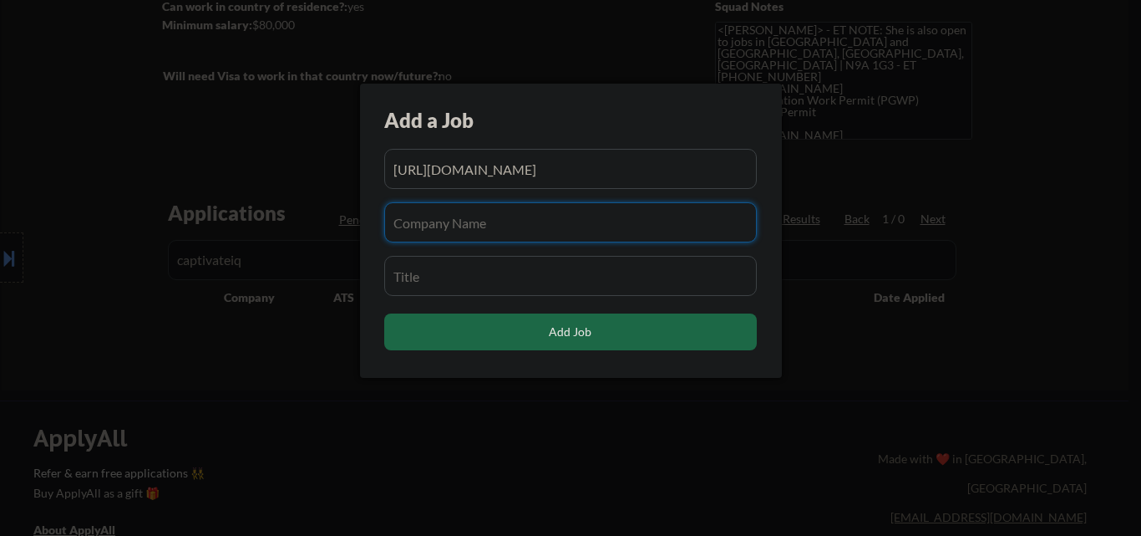
paste input "captivateiq"
type input "captivateiq"
click at [470, 267] on input "input" at bounding box center [570, 276] width 373 height 40
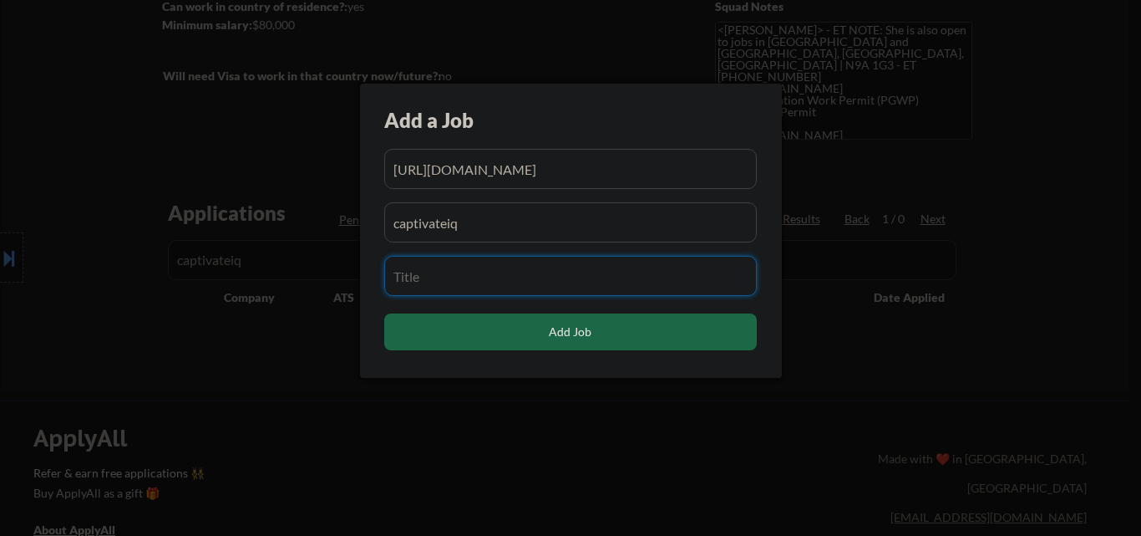
paste input "Project Manager"
type input "Project Manager"
click at [562, 226] on input "input" at bounding box center [570, 222] width 373 height 40
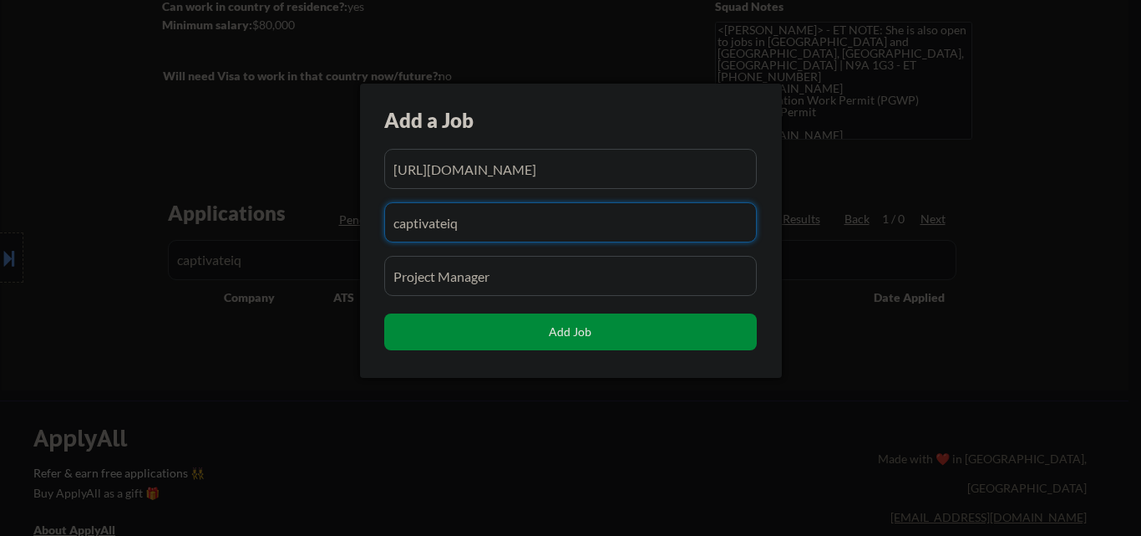
click at [542, 328] on button "Add Job" at bounding box center [570, 331] width 373 height 37
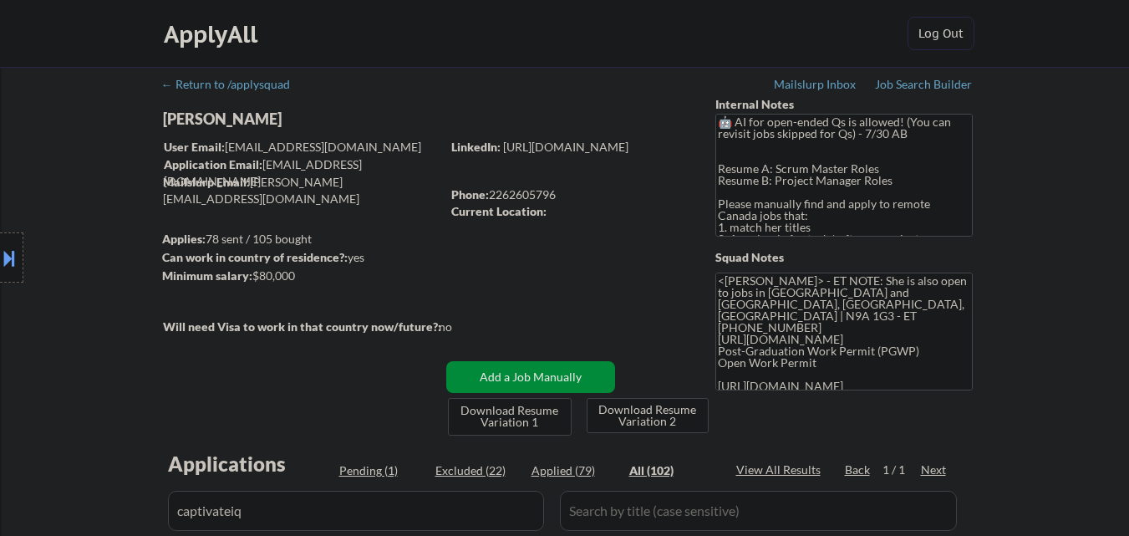
scroll to position [167, 0]
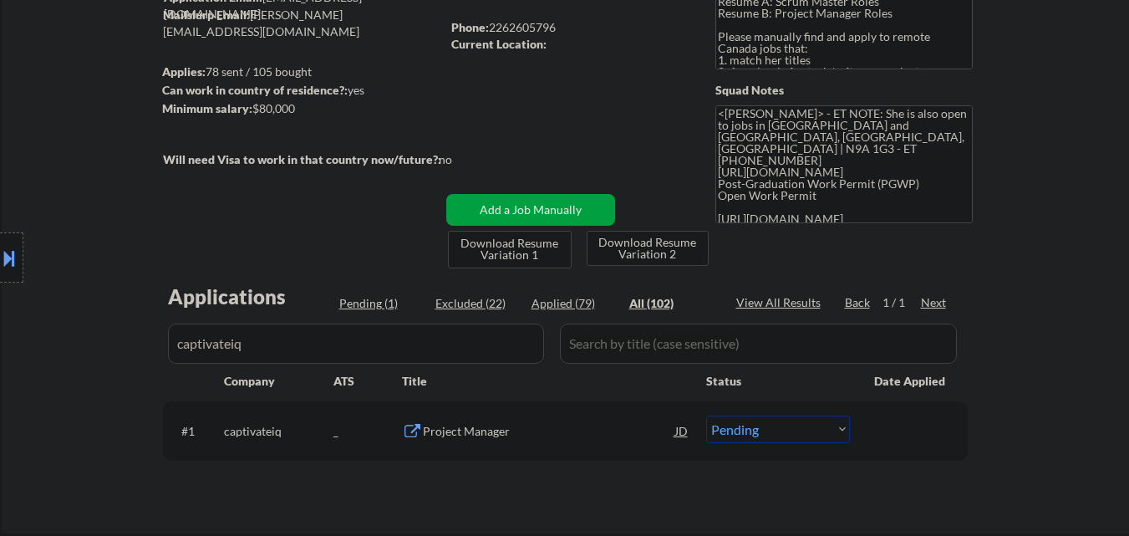
click at [785, 430] on select "Choose an option... Pending Applied Excluded (Questions) Excluded (Expired) Exc…" at bounding box center [778, 429] width 144 height 28
select select ""applied""
click at [706, 415] on select "Choose an option... Pending Applied Excluded (Questions) Excluded (Expired) Exc…" at bounding box center [778, 429] width 144 height 28
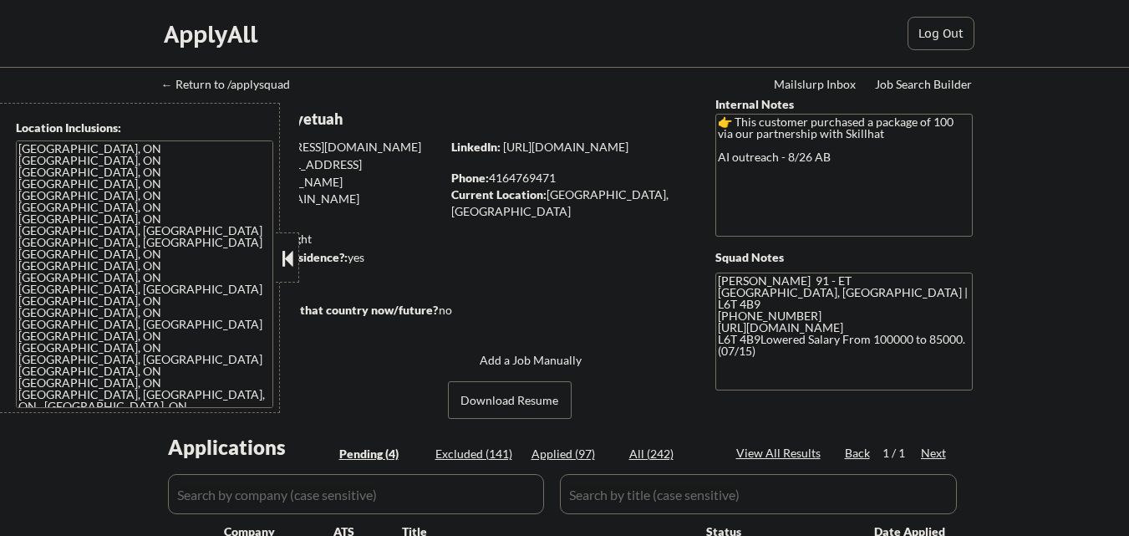
select select ""pending""
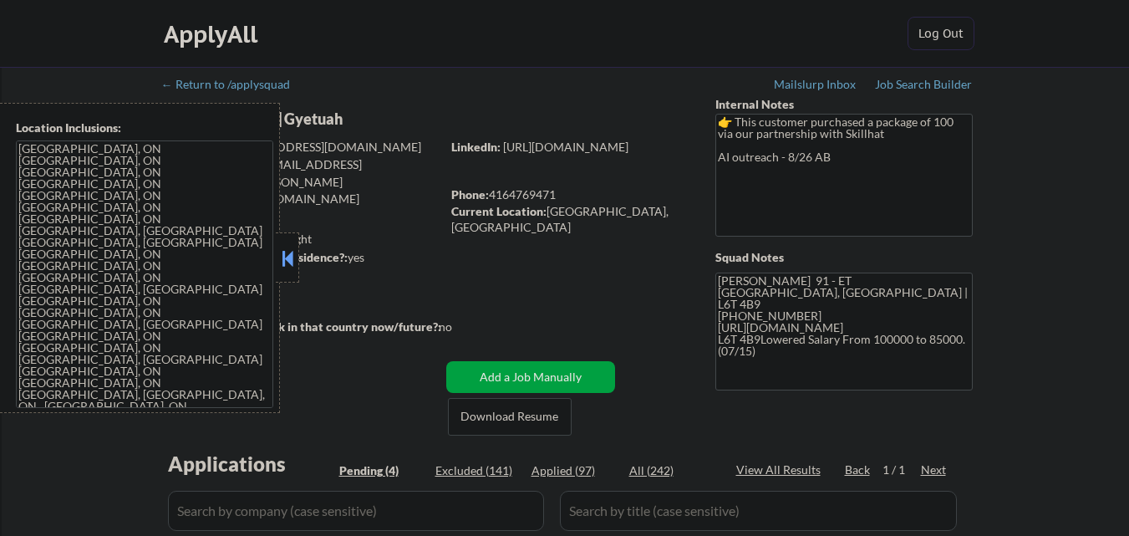
click at [287, 257] on button at bounding box center [287, 258] width 18 height 25
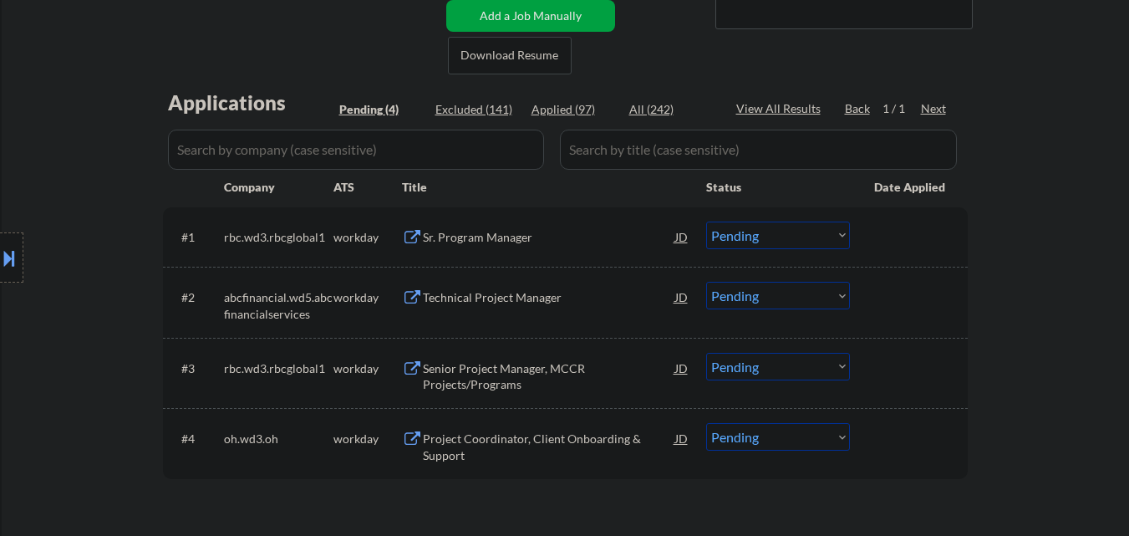
scroll to position [334, 0]
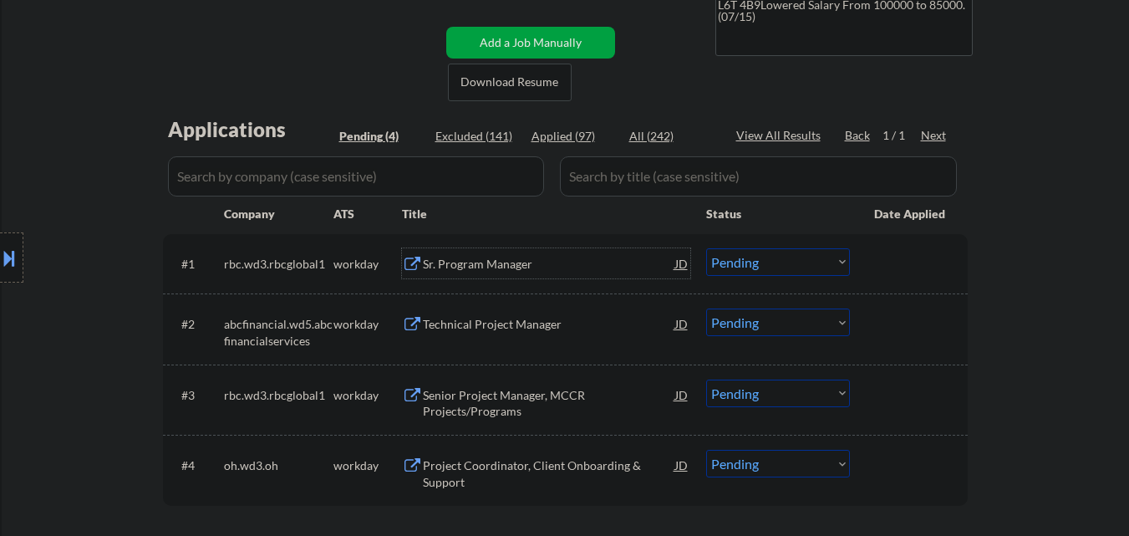
click at [508, 267] on div "Sr. Program Manager" at bounding box center [549, 264] width 252 height 17
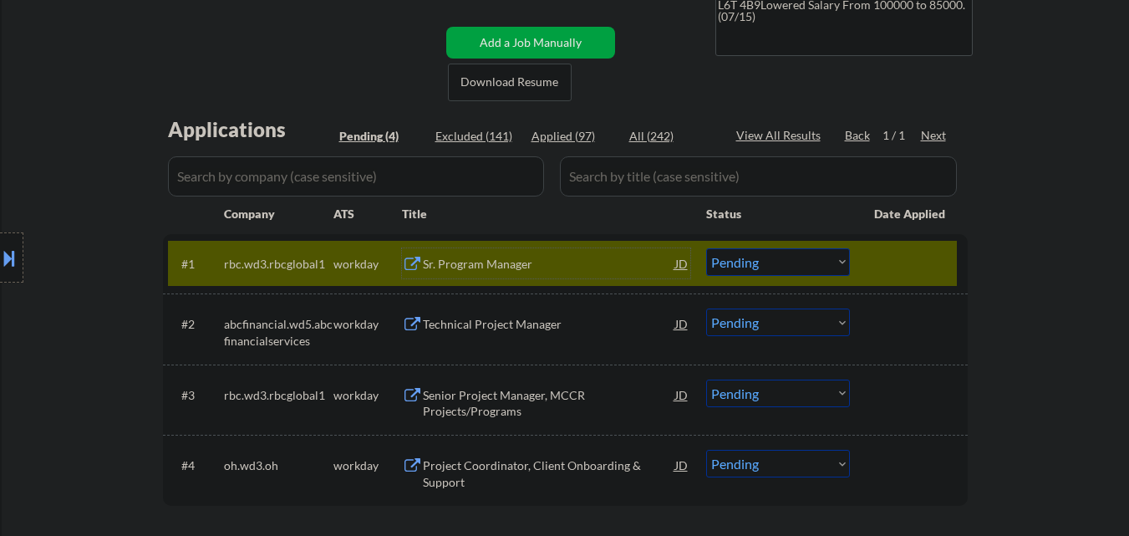
click at [477, 256] on div "Sr. Program Manager" at bounding box center [549, 264] width 252 height 17
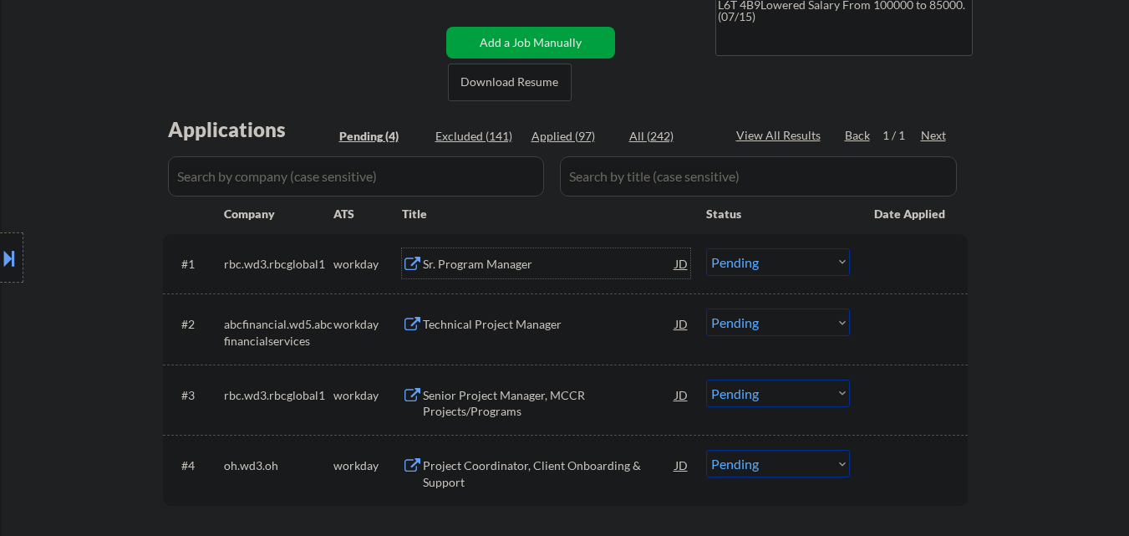
click at [529, 262] on div "Sr. Program Manager" at bounding box center [549, 264] width 252 height 17
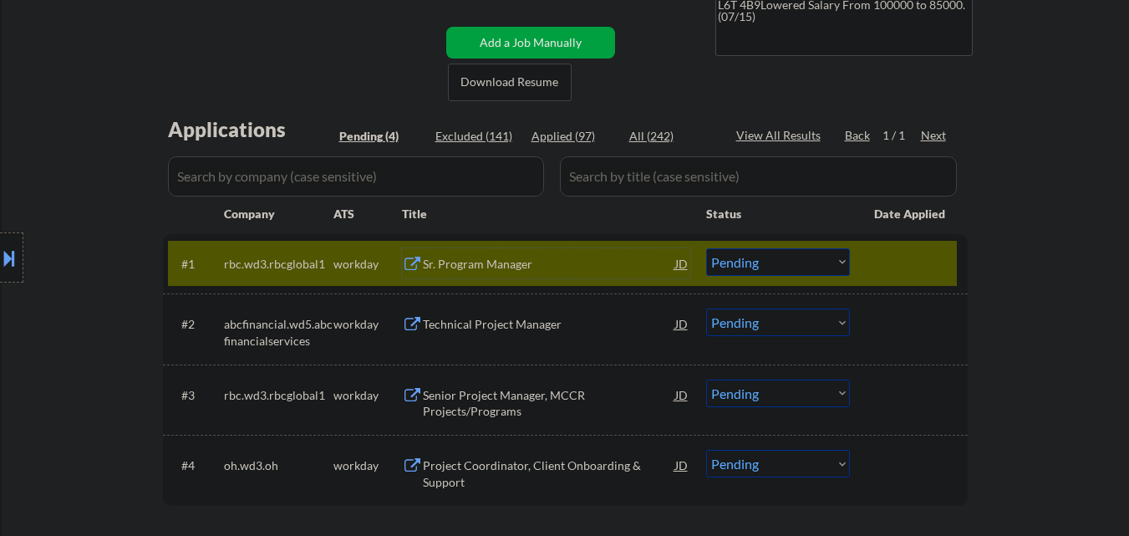
click at [755, 267] on select "Choose an option... Pending Applied Excluded (Questions) Excluded (Expired) Exc…" at bounding box center [778, 262] width 144 height 28
click at [706, 248] on select "Choose an option... Pending Applied Excluded (Questions) Excluded (Expired) Exc…" at bounding box center [778, 262] width 144 height 28
click at [869, 266] on div "#1 rbc.wd3.rbcglobal1 workday Sr. Program Manager JD Choose an option... Pendin…" at bounding box center [562, 263] width 789 height 45
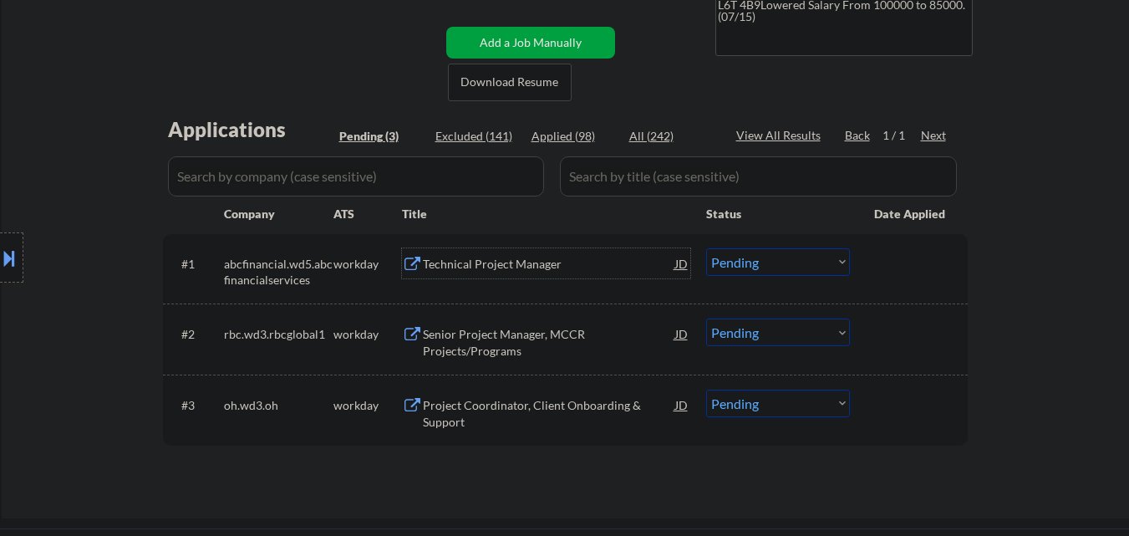
click at [566, 253] on div "Technical Project Manager" at bounding box center [549, 263] width 252 height 30
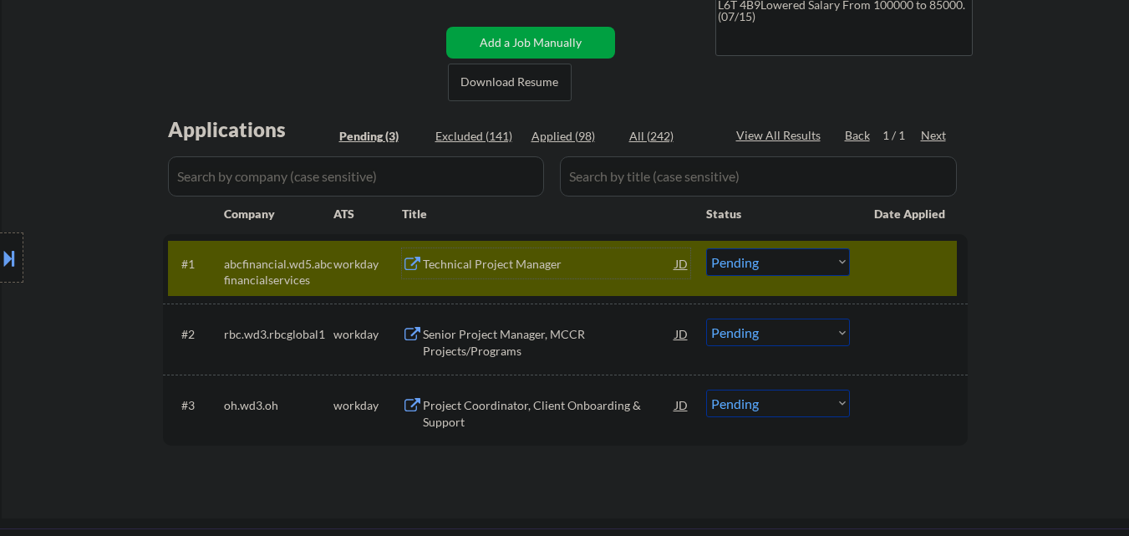
click at [789, 262] on select "Choose an option... Pending Applied Excluded (Questions) Excluded (Expired) Exc…" at bounding box center [778, 262] width 144 height 28
click at [706, 248] on select "Choose an option... Pending Applied Excluded (Questions) Excluded (Expired) Exc…" at bounding box center [778, 262] width 144 height 28
click at [882, 277] on div at bounding box center [911, 263] width 74 height 30
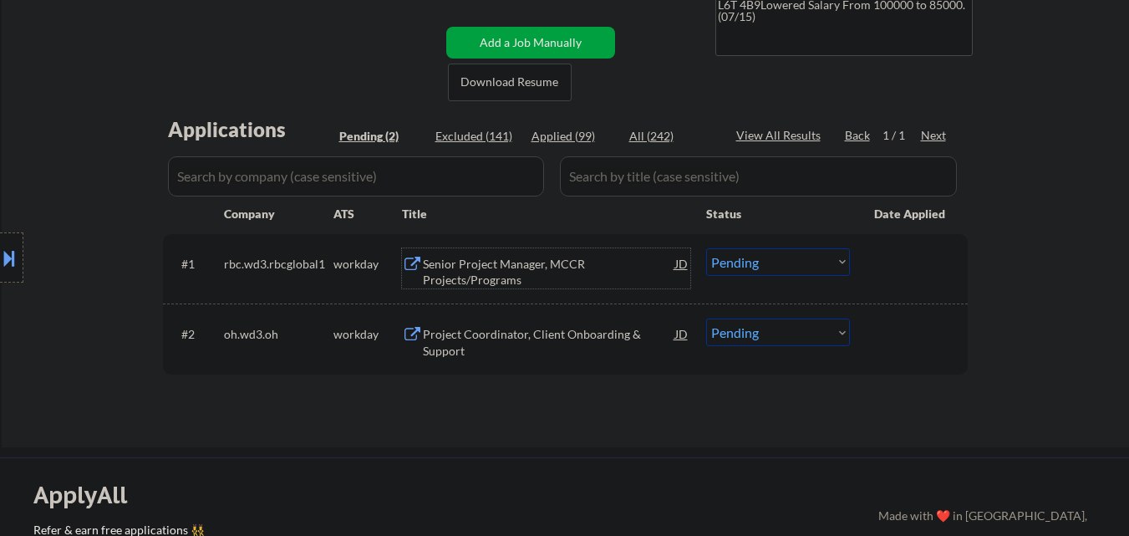
click at [533, 262] on div "Senior Project Manager, MCCR Projects/Programs" at bounding box center [549, 272] width 252 height 33
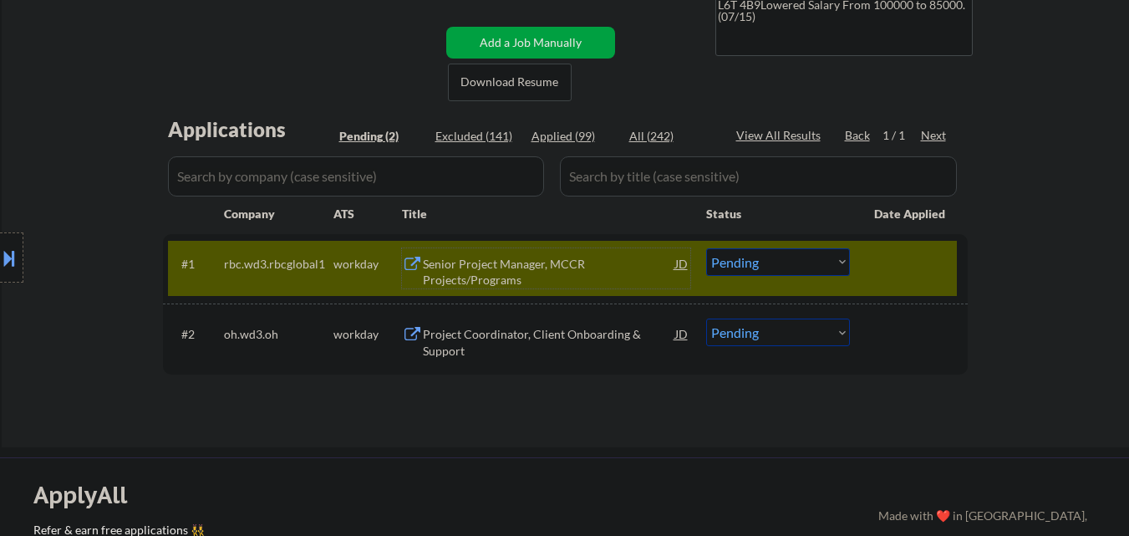
click at [798, 254] on select "Choose an option... Pending Applied Excluded (Questions) Excluded (Expired) Exc…" at bounding box center [778, 262] width 144 height 28
click at [706, 248] on select "Choose an option... Pending Applied Excluded (Questions) Excluded (Expired) Exc…" at bounding box center [778, 262] width 144 height 28
click at [890, 268] on div at bounding box center [911, 263] width 74 height 30
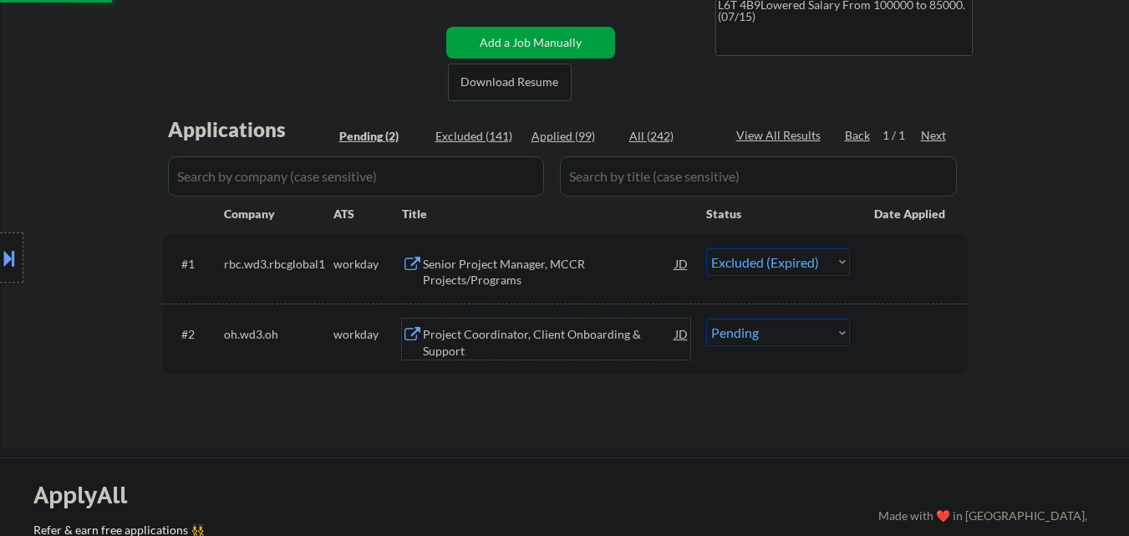
click at [576, 329] on div "Project Coordinator, Client Onboarding & Support" at bounding box center [549, 342] width 252 height 33
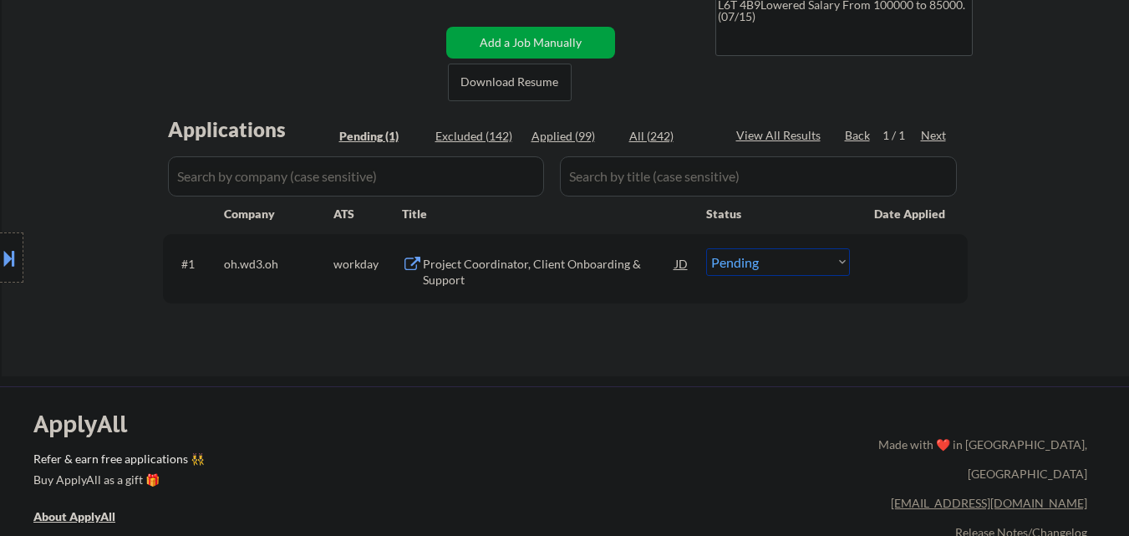
click at [250, 262] on div "Location Inclusions: Toronto, ON Etobicoke, ON North York, ON Scarborough, ON M…" at bounding box center [149, 258] width 299 height 310
click at [237, 267] on div "Location Inclusions: Toronto, ON Etobicoke, ON North York, ON Scarborough, ON M…" at bounding box center [149, 258] width 299 height 310
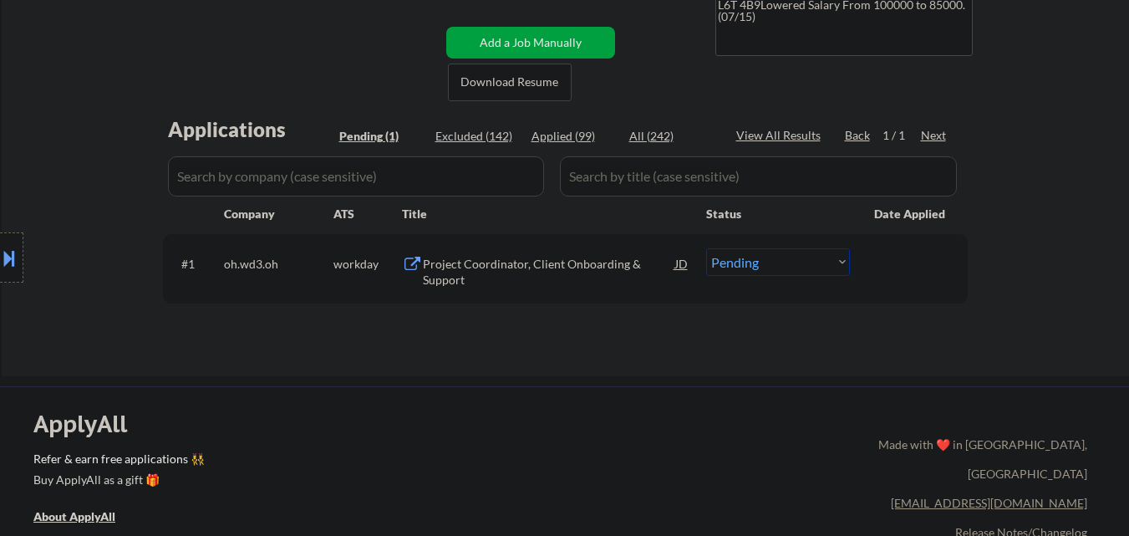
click at [287, 262] on div "Location Inclusions: Toronto, ON Etobicoke, ON North York, ON Scarborough, ON M…" at bounding box center [149, 258] width 299 height 310
click at [272, 262] on div "Location Inclusions: Toronto, ON Etobicoke, ON North York, ON Scarborough, ON M…" at bounding box center [149, 258] width 299 height 310
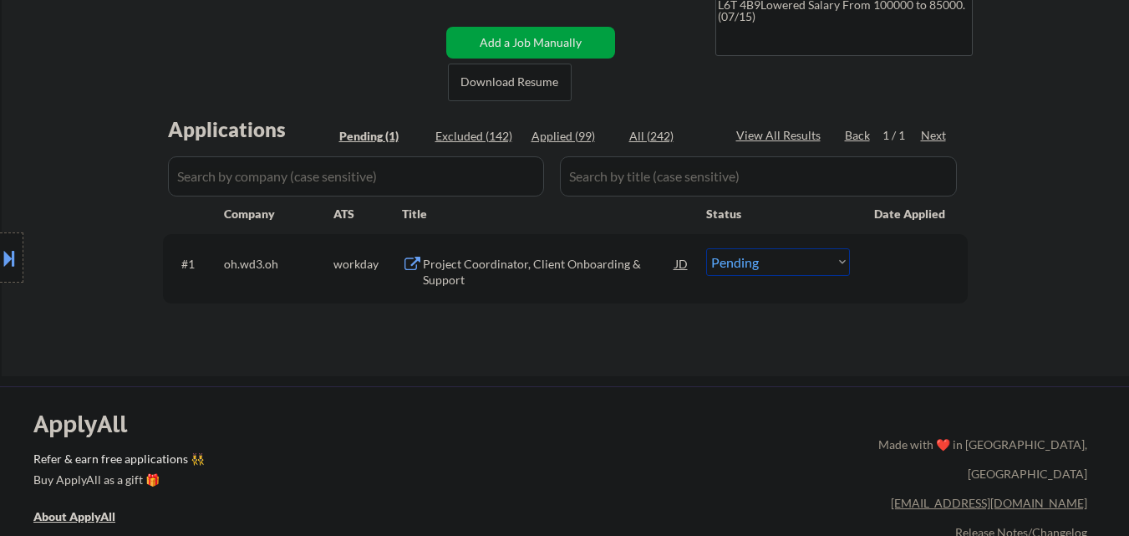
click at [271, 262] on div "Location Inclusions: Toronto, ON Etobicoke, ON North York, ON Scarborough, ON M…" at bounding box center [149, 258] width 299 height 310
click at [271, 263] on div "Location Inclusions: Toronto, ON Etobicoke, ON North York, ON Scarborough, ON M…" at bounding box center [149, 258] width 299 height 310
click at [236, 264] on div "Location Inclusions: Toronto, ON Etobicoke, ON North York, ON Scarborough, ON M…" at bounding box center [149, 258] width 299 height 310
drag, startPoint x: 236, startPoint y: 264, endPoint x: 669, endPoint y: 69, distance: 474.2
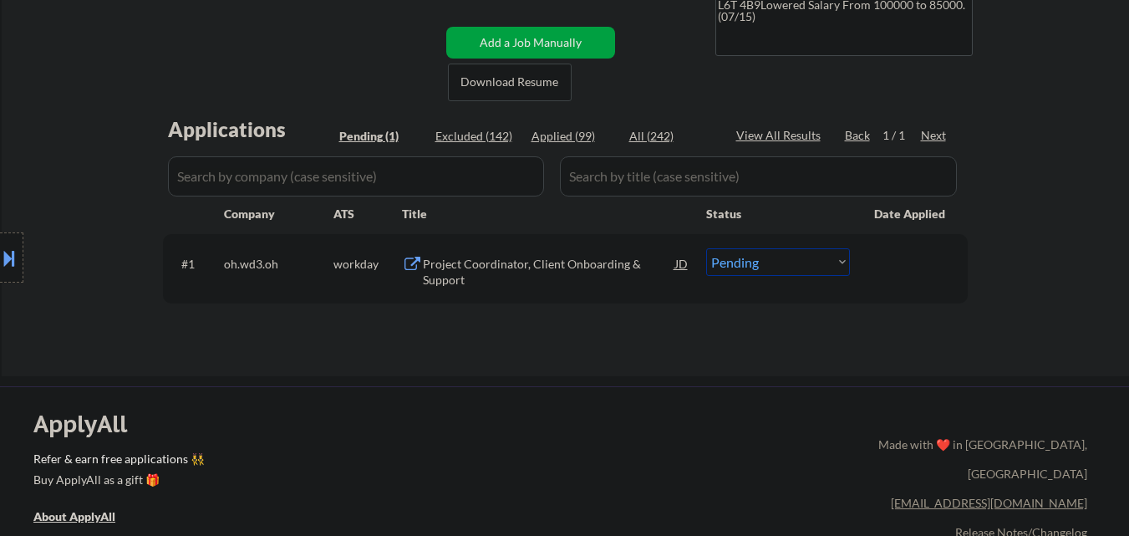
click at [237, 264] on div "Location Inclusions: Toronto, ON Etobicoke, ON North York, ON Scarborough, ON M…" at bounding box center [149, 258] width 299 height 310
click at [650, 138] on div "All (242)" at bounding box center [671, 136] width 84 height 17
click at [646, 139] on div "All (242)" at bounding box center [671, 136] width 84 height 17
click at [562, 135] on div "Applied (99)" at bounding box center [573, 136] width 84 height 17
click at [644, 142] on div "All (242)" at bounding box center [671, 136] width 84 height 17
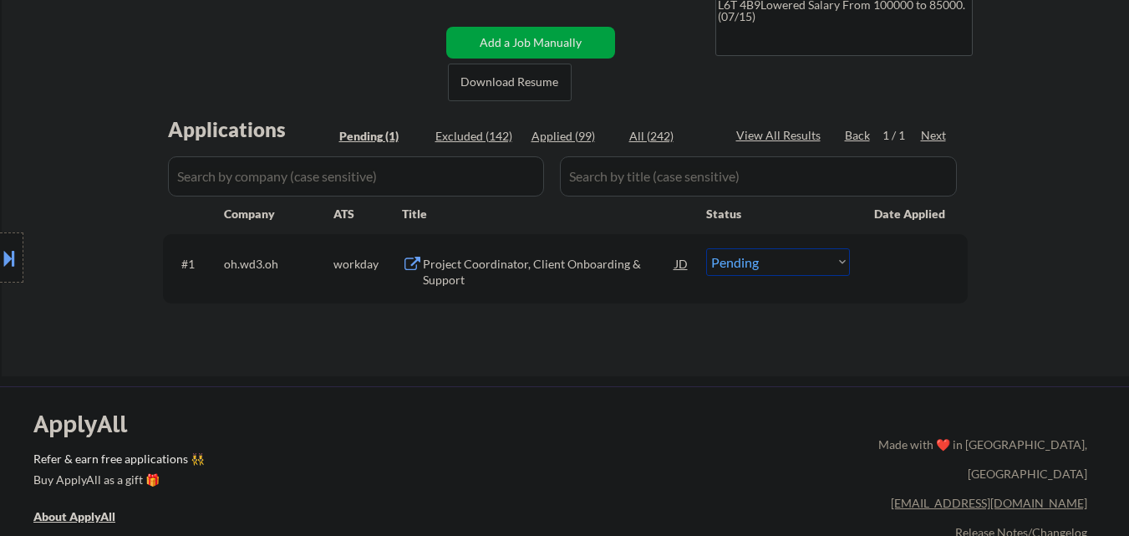
click at [647, 140] on div "All (242)" at bounding box center [671, 136] width 84 height 17
select select ""applied""
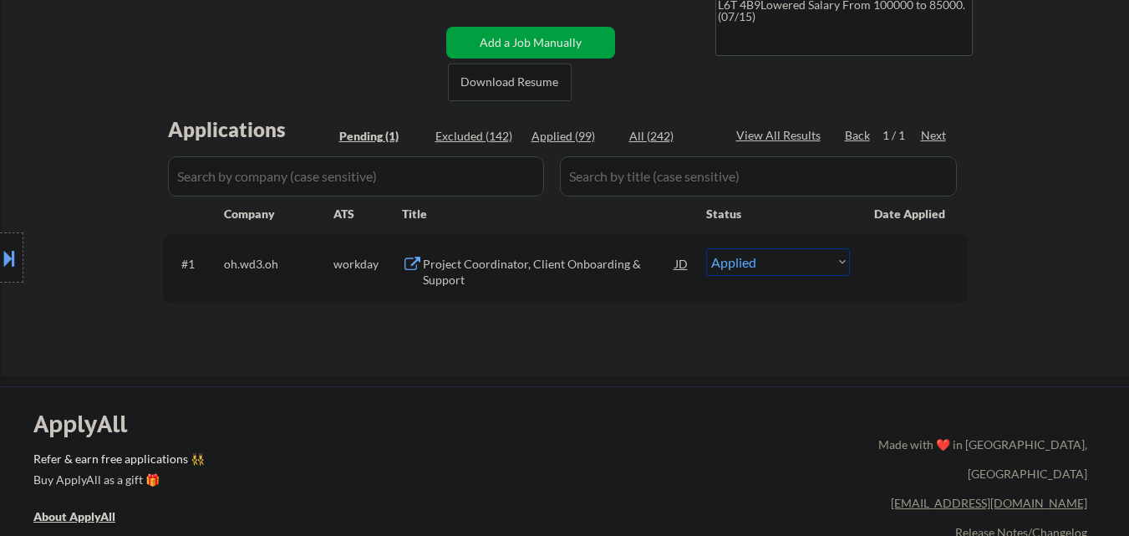
select select ""applied""
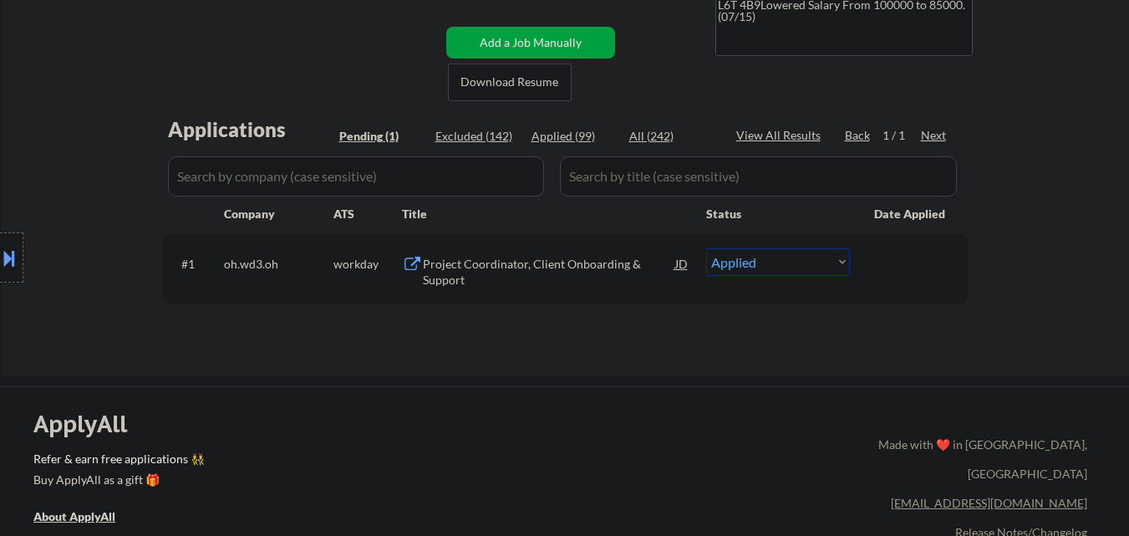
select select ""applied""
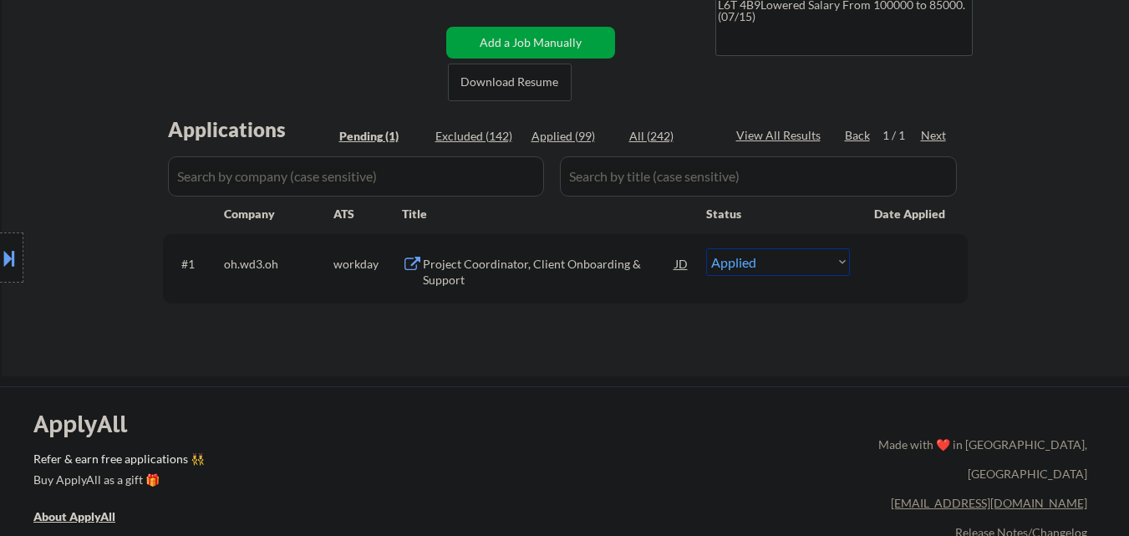
select select ""applied""
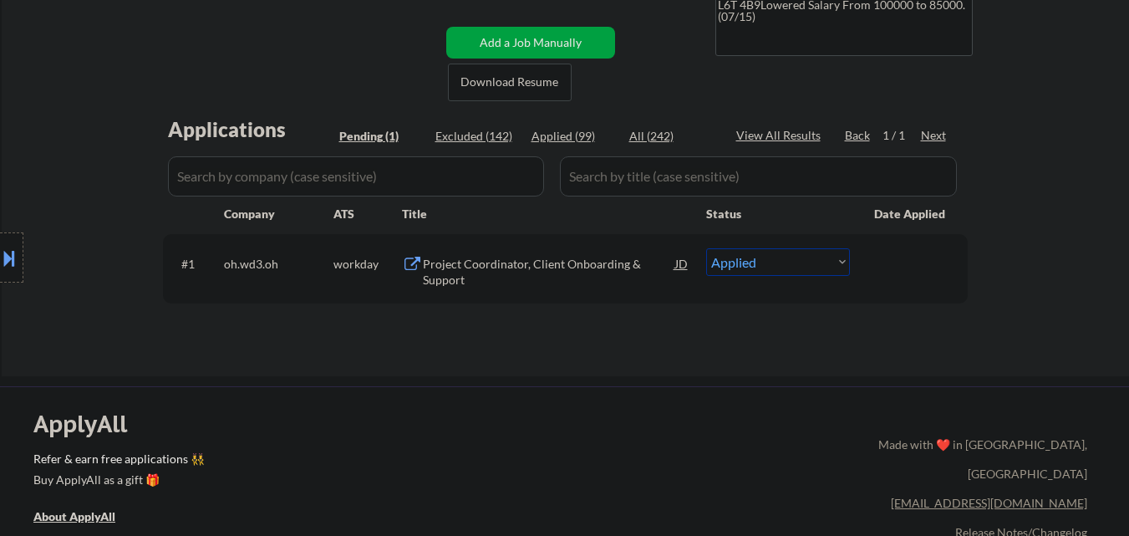
select select ""applied""
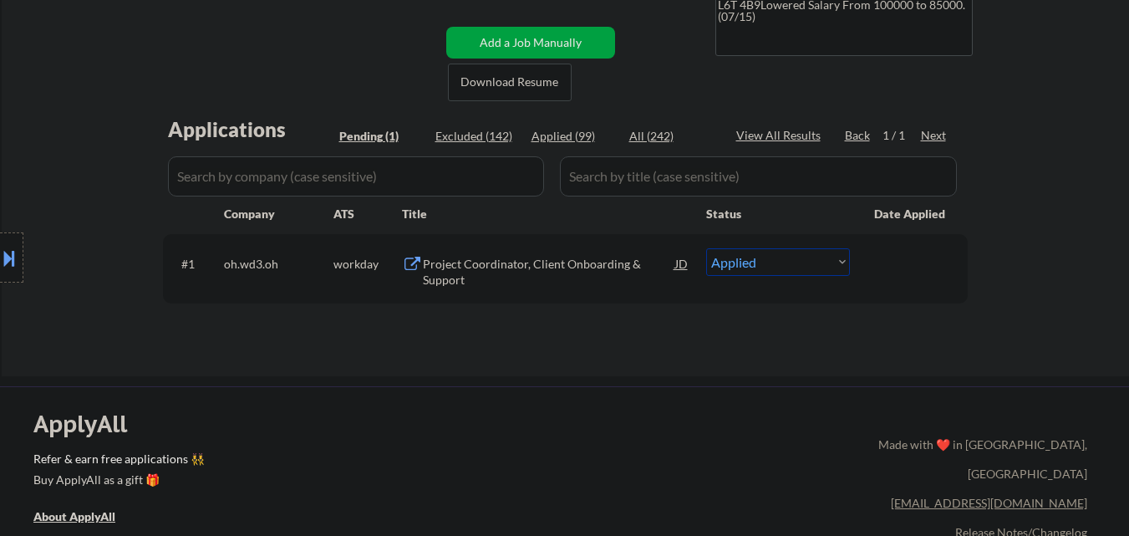
select select ""applied""
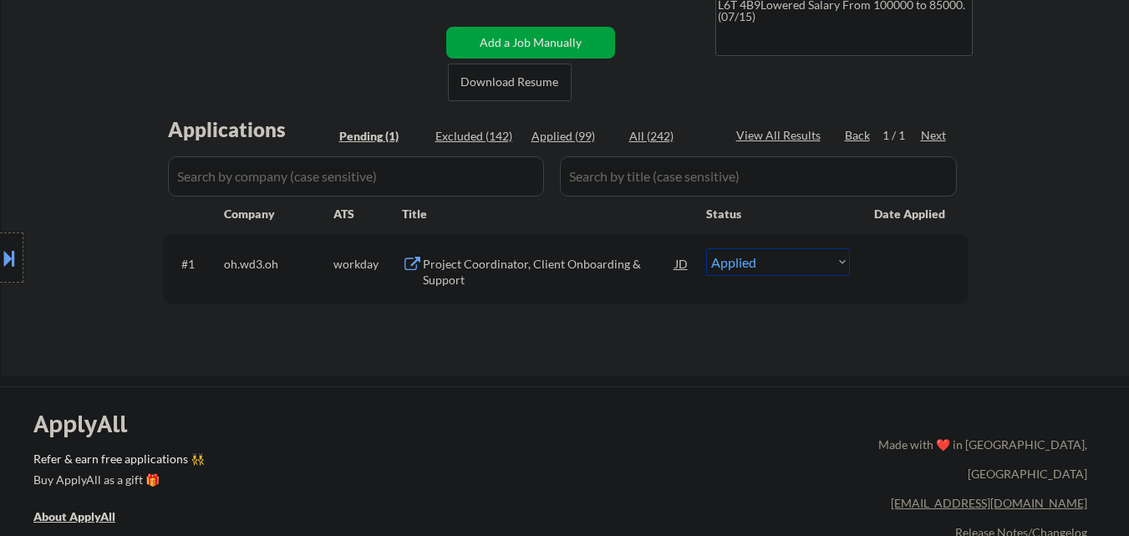
select select ""applied""
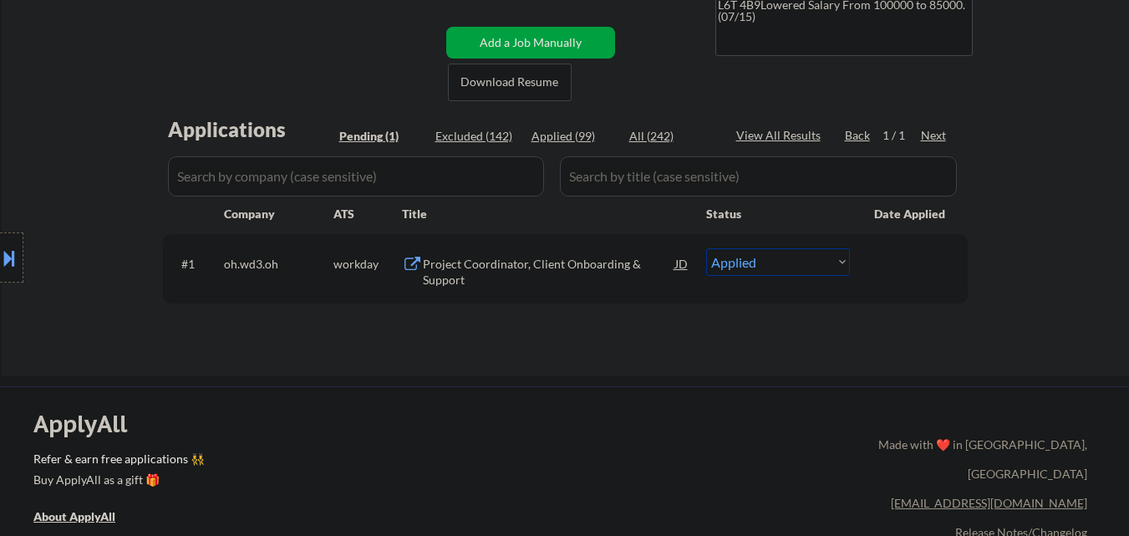
select select ""applied""
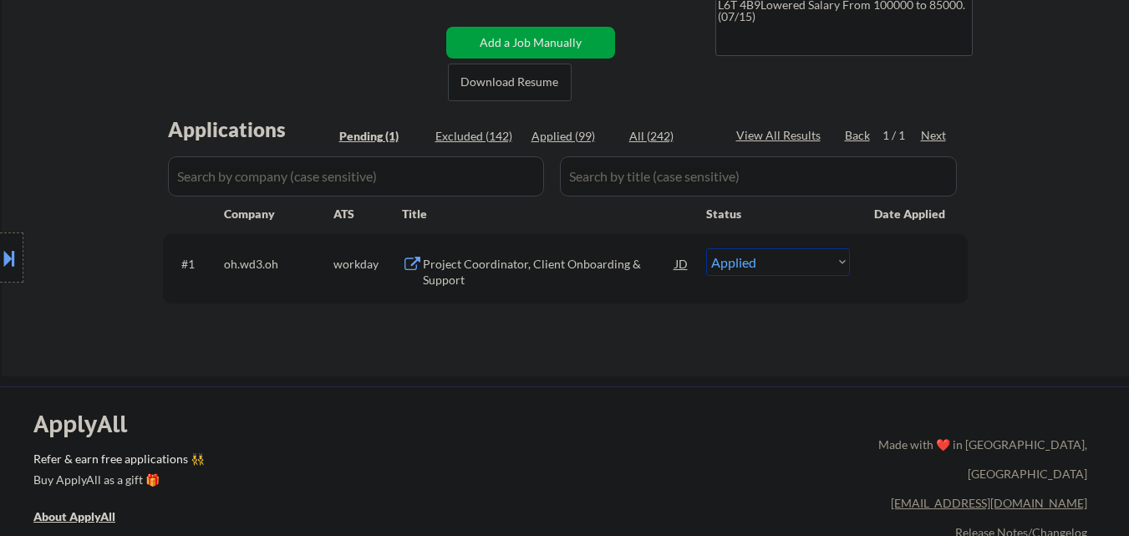
select select ""applied""
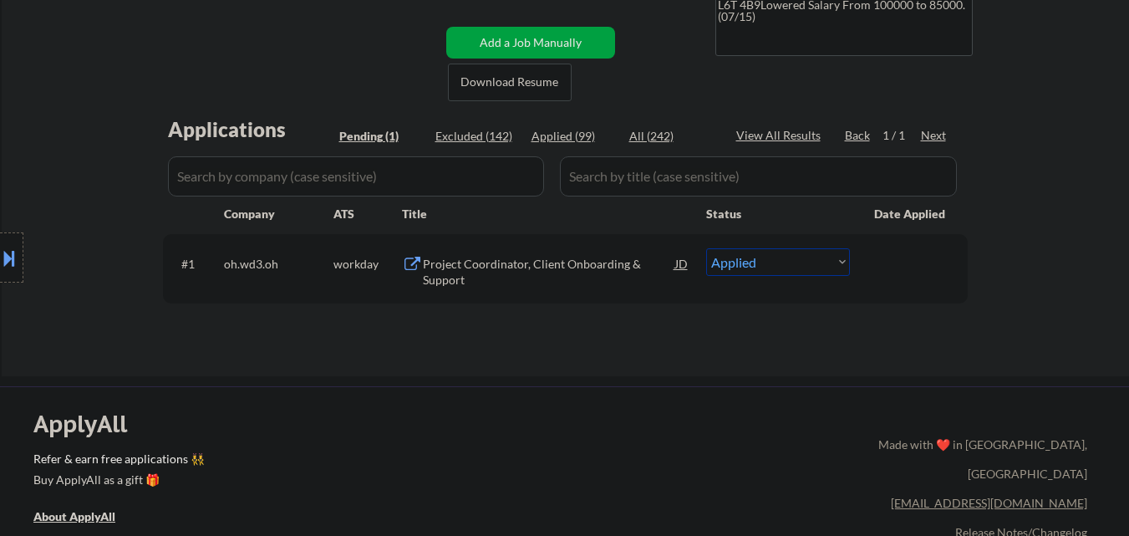
select select ""applied""
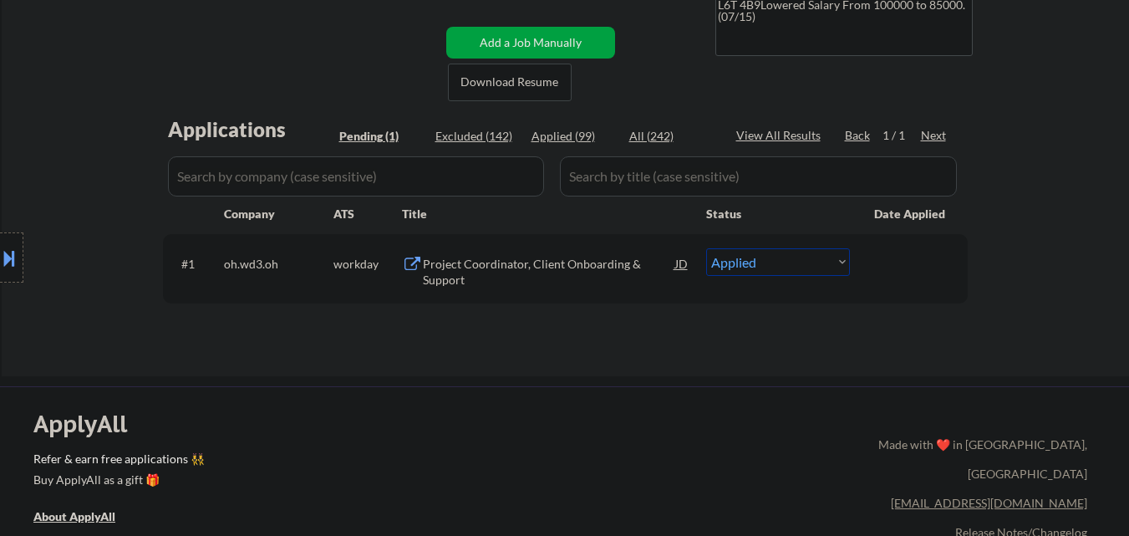
select select ""applied""
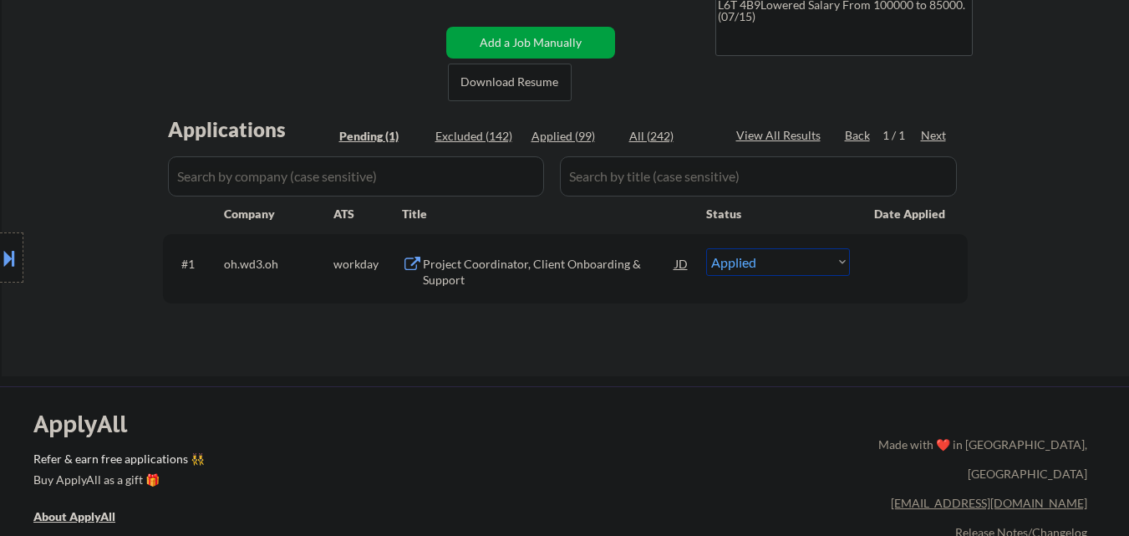
select select ""applied""
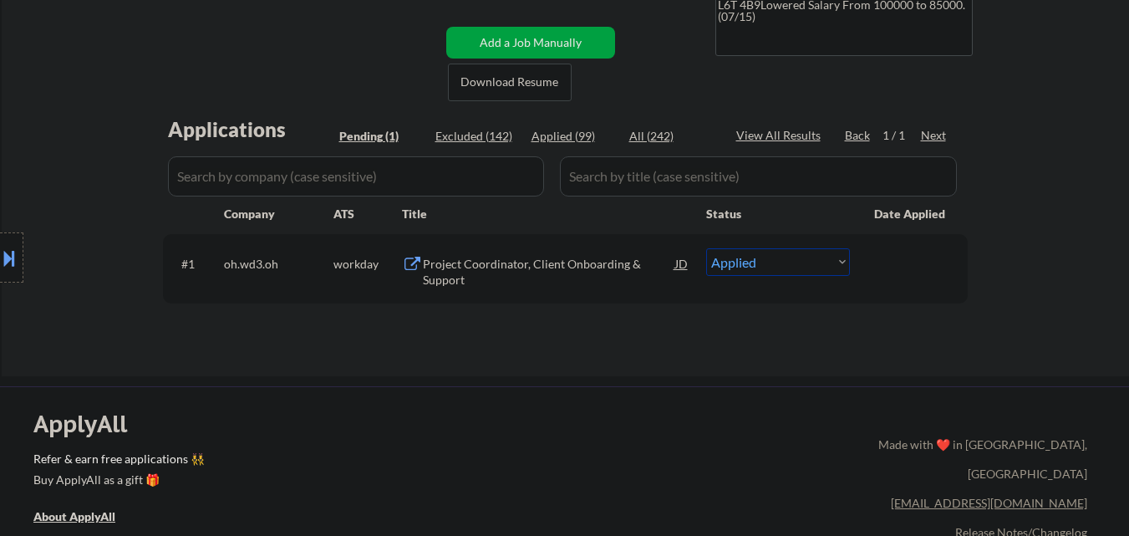
select select ""applied""
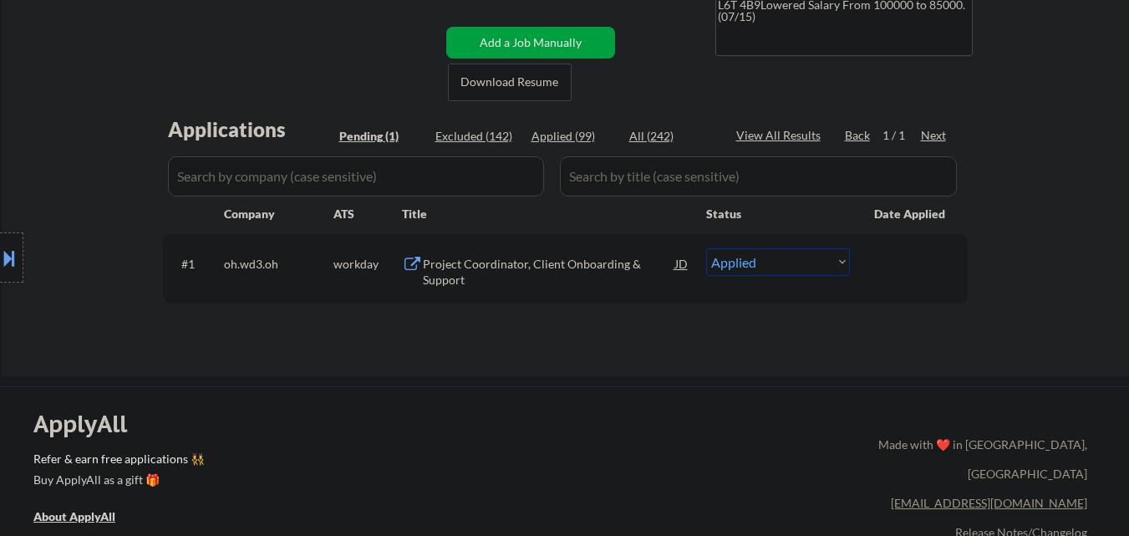
select select ""applied""
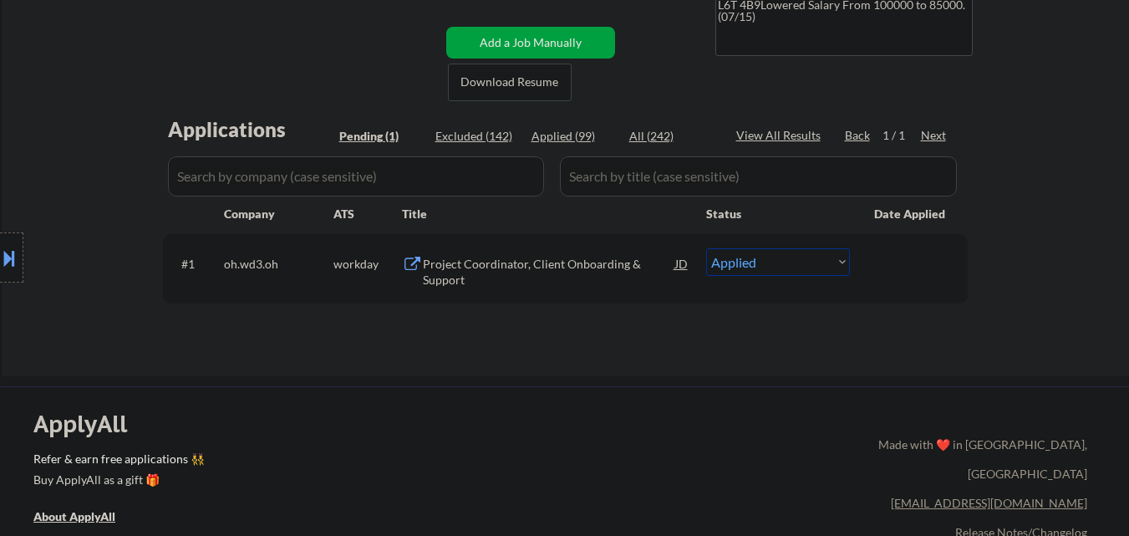
select select ""applied""
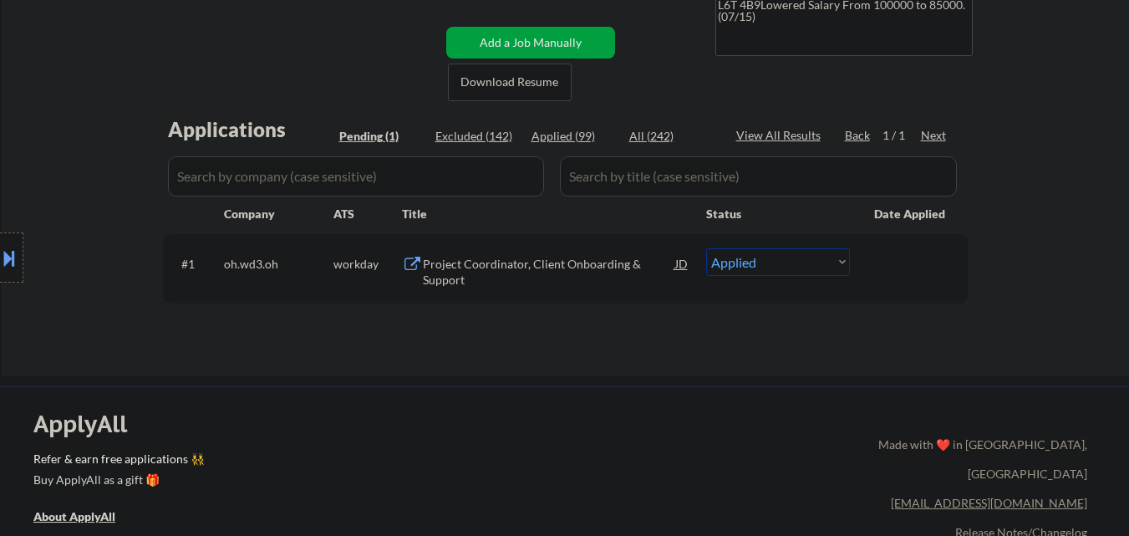
select select ""applied""
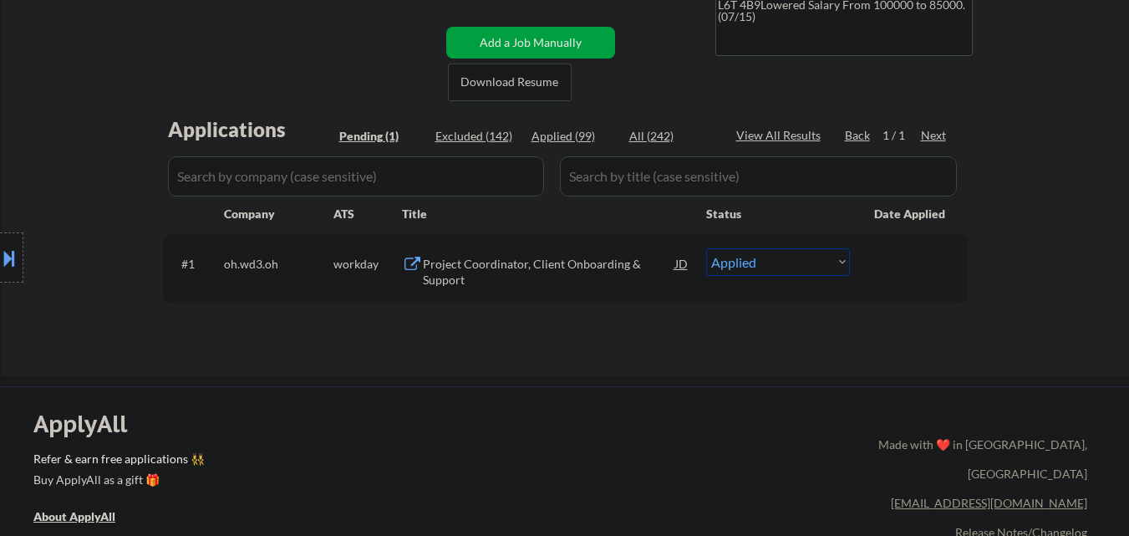
select select ""applied""
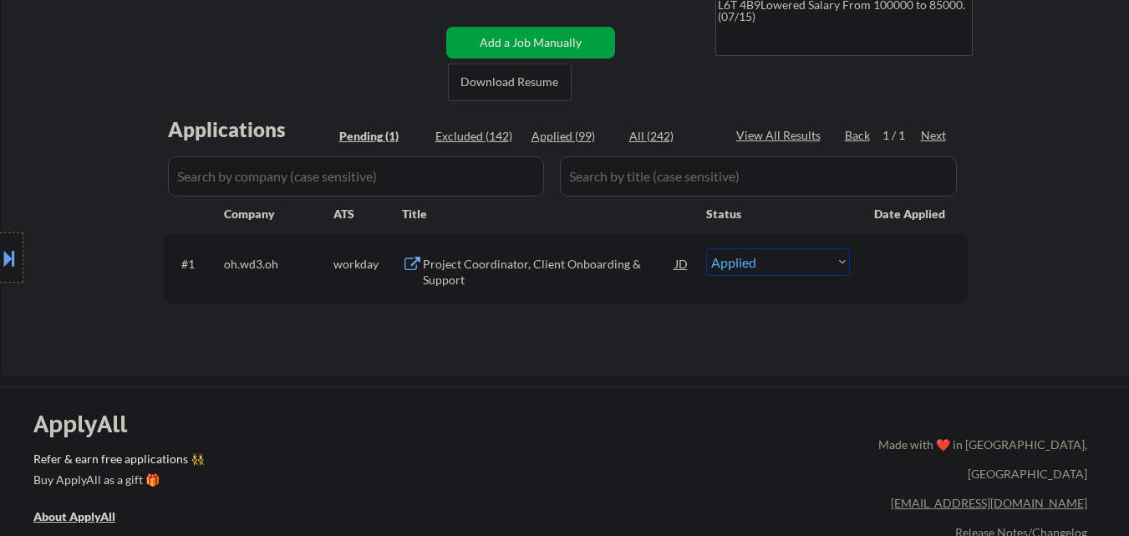
select select ""applied""
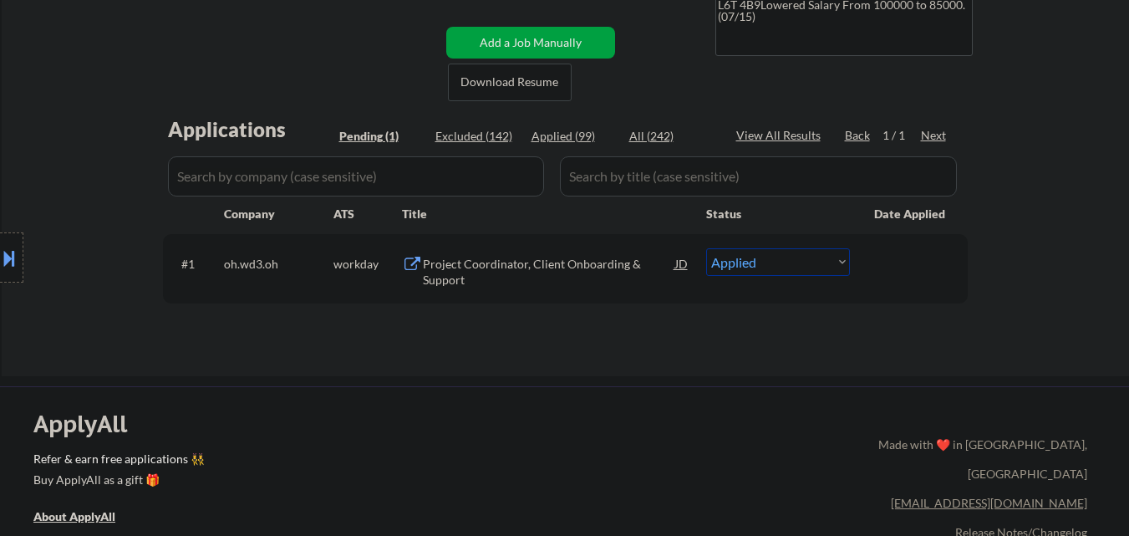
select select ""applied""
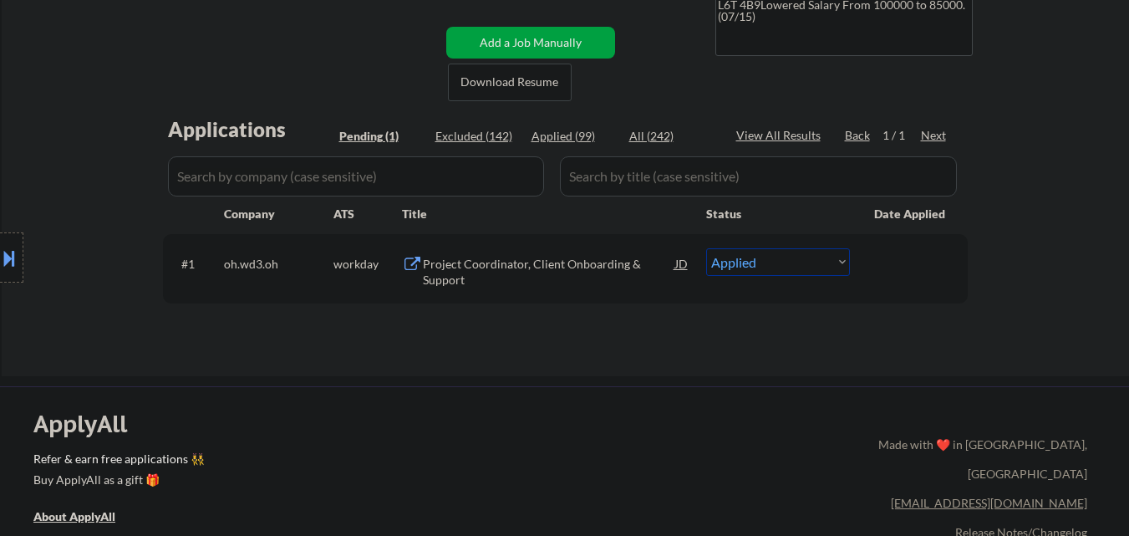
select select ""applied""
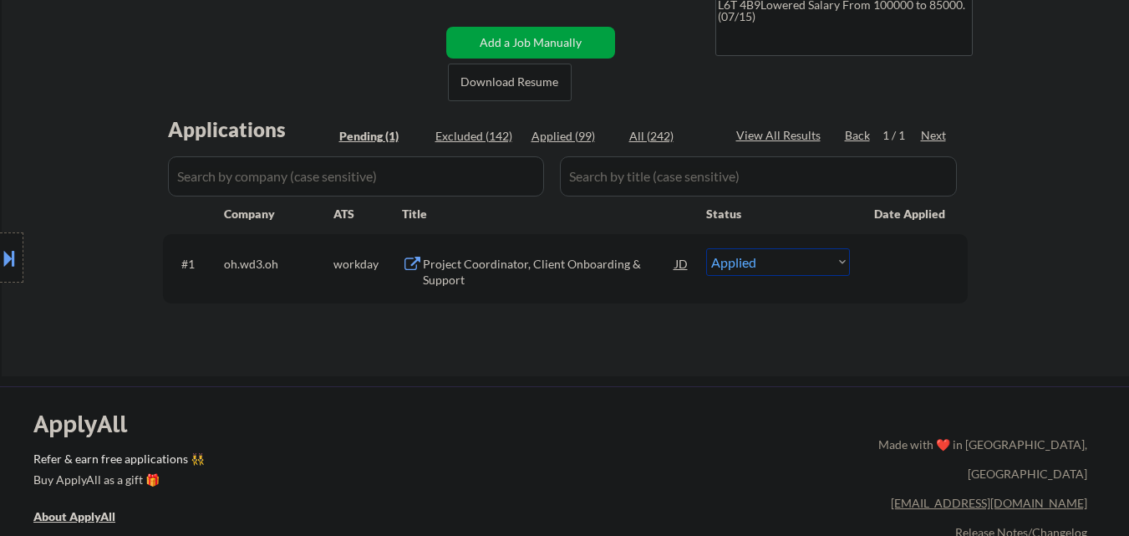
select select ""excluded__expired_""
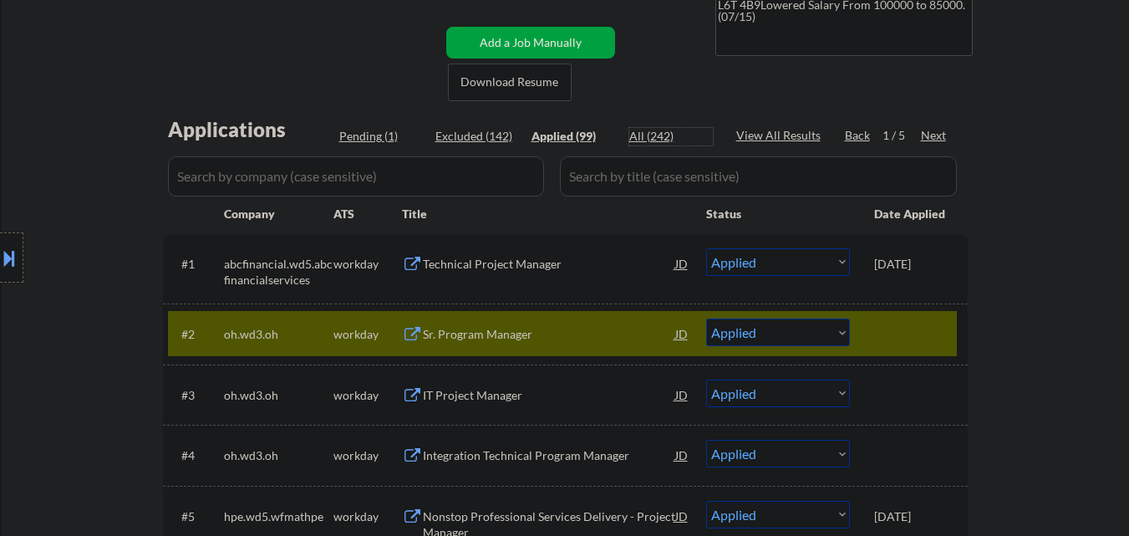
click at [646, 139] on div "All (242)" at bounding box center [671, 136] width 84 height 17
click at [278, 186] on div "Location Inclusions: Toronto, ON Etobicoke, ON North York, ON Scarborough, ON M…" at bounding box center [149, 258] width 299 height 310
click at [316, 198] on div "Company" at bounding box center [278, 213] width 109 height 30
click at [266, 180] on div "Location Inclusions: Toronto, ON Etobicoke, ON North York, ON Scarborough, ON M…" at bounding box center [149, 258] width 299 height 310
click at [442, 175] on input "input" at bounding box center [356, 176] width 376 height 40
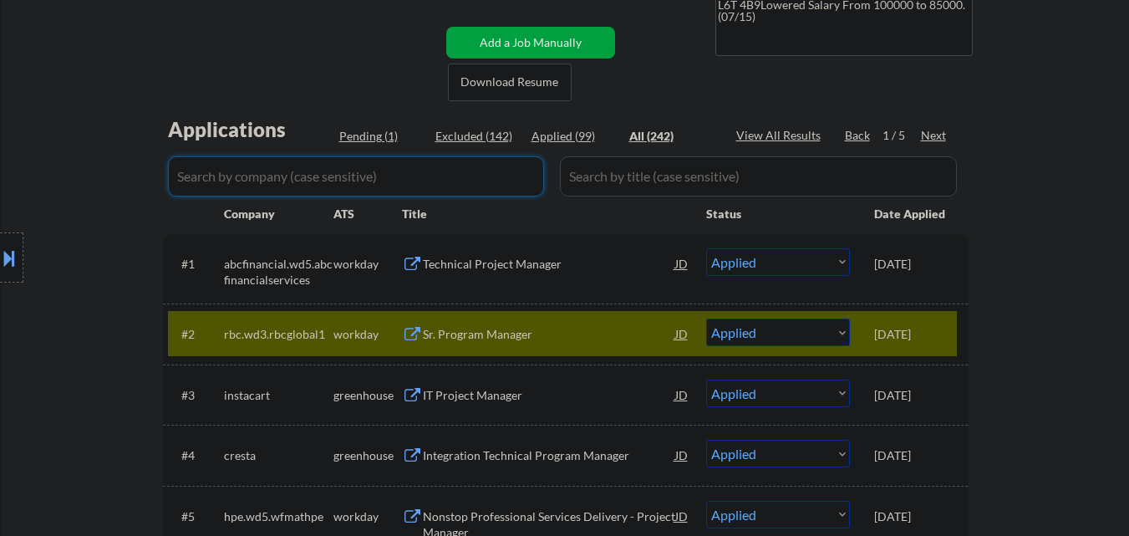
paste input "oh.wd3"
type input "oh.wd3"
click at [95, 168] on div "Location Inclusions: Toronto, ON Etobicoke, ON North York, ON Scarborough, ON M…" at bounding box center [149, 258] width 299 height 310
select select ""excluded""
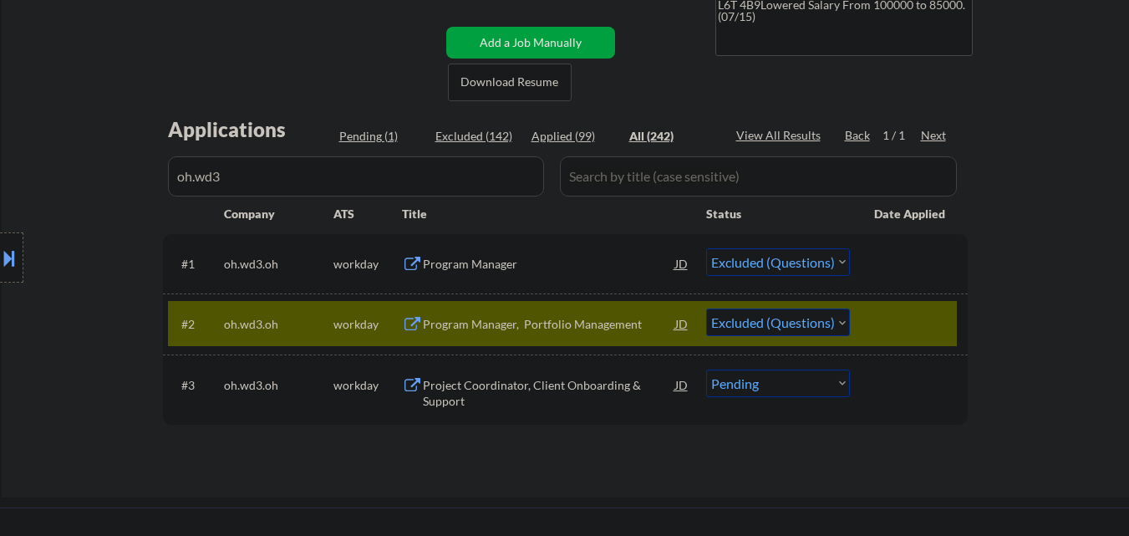
click at [821, 384] on select "Choose an option... Pending Applied Excluded (Questions) Excluded (Expired) Exc…" at bounding box center [778, 383] width 144 height 28
select select ""excluded""
click at [706, 369] on select "Choose an option... Pending Applied Excluded (Questions) Excluded (Expired) Exc…" at bounding box center [778, 383] width 144 height 28
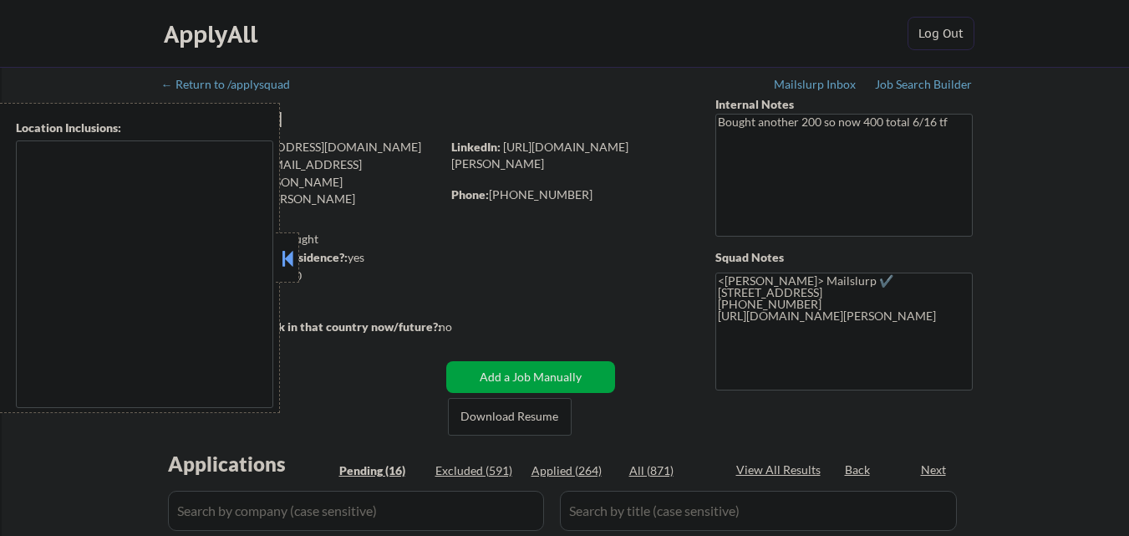
type textarea "[GEOGRAPHIC_DATA], [GEOGRAPHIC_DATA] [GEOGRAPHIC_DATA], [GEOGRAPHIC_DATA] [GEOG…"
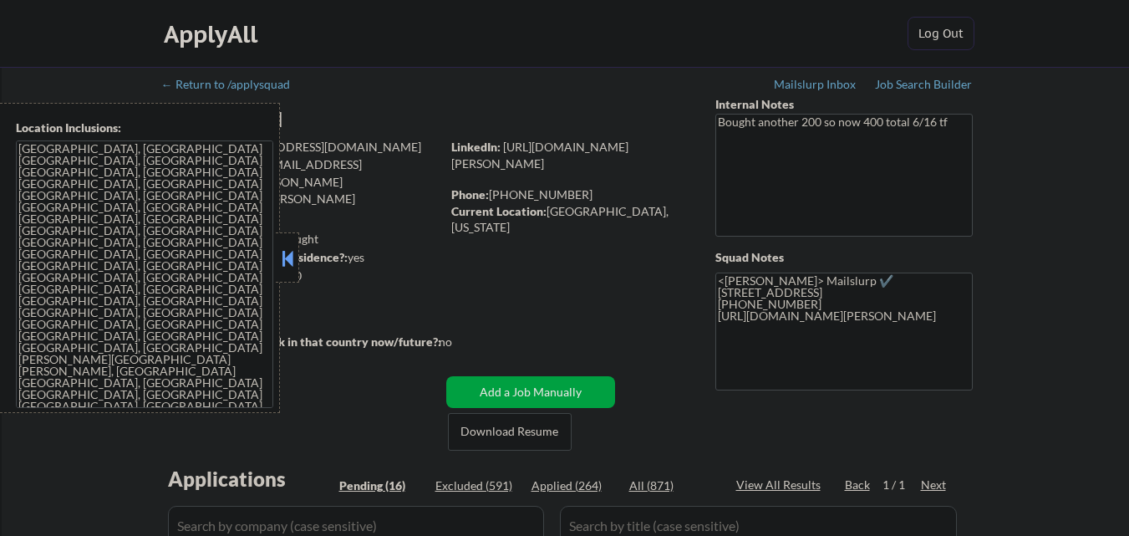
select select ""pending""
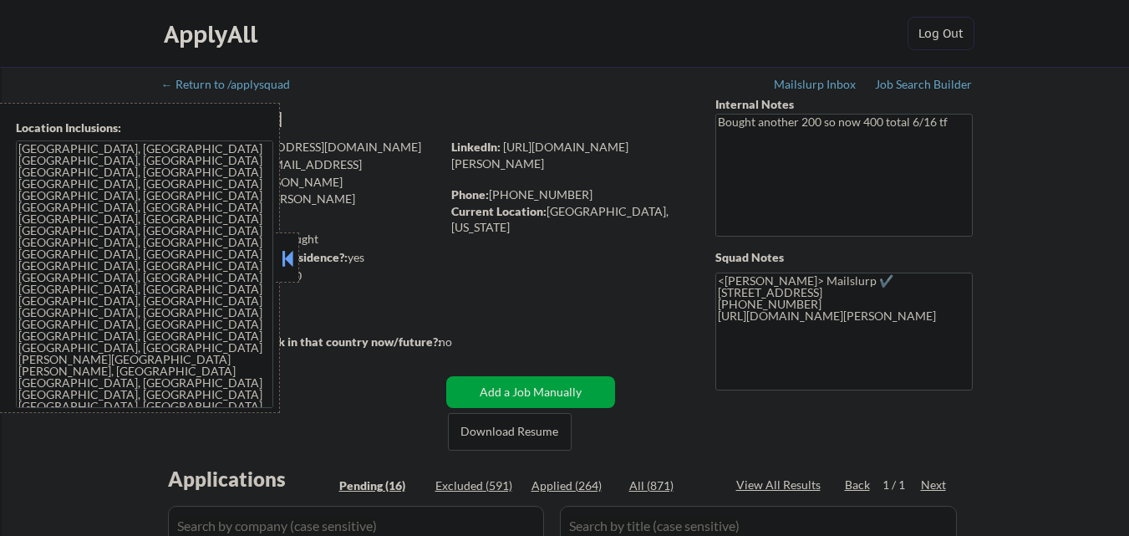
select select ""pending""
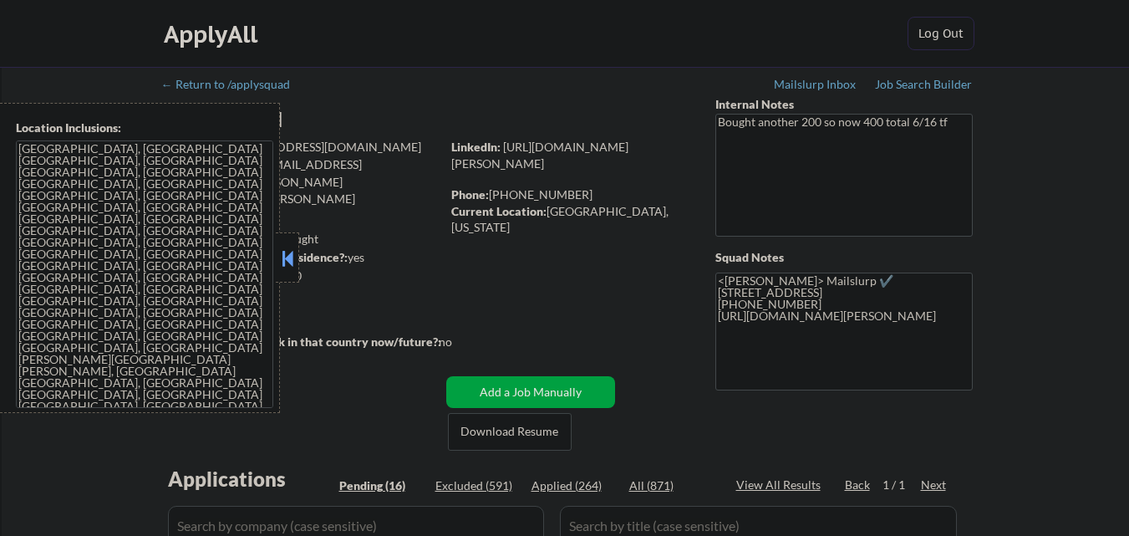
select select ""pending""
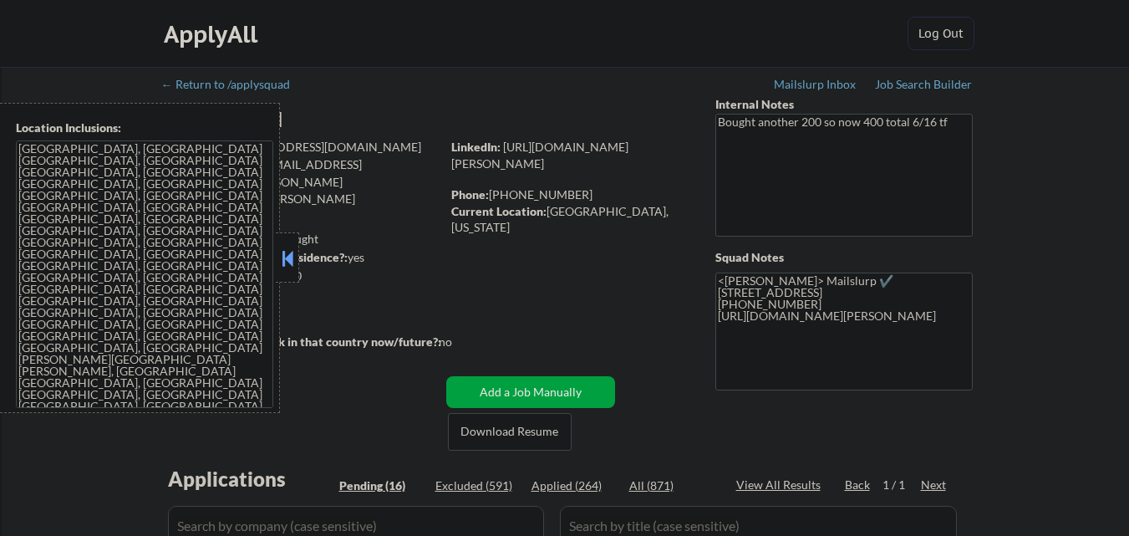
select select ""pending""
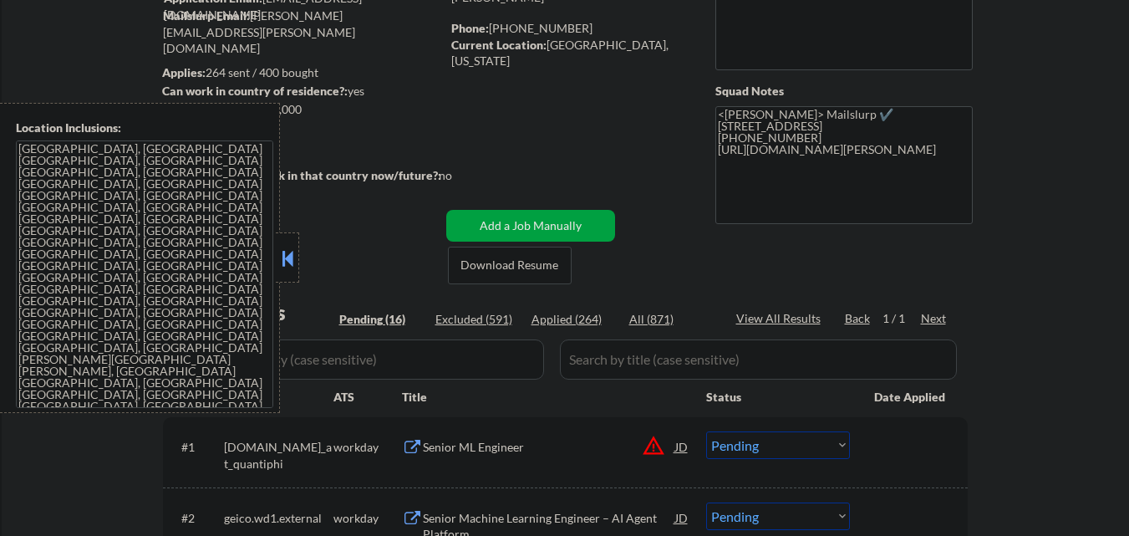
scroll to position [167, 0]
click at [290, 252] on button at bounding box center [287, 258] width 18 height 25
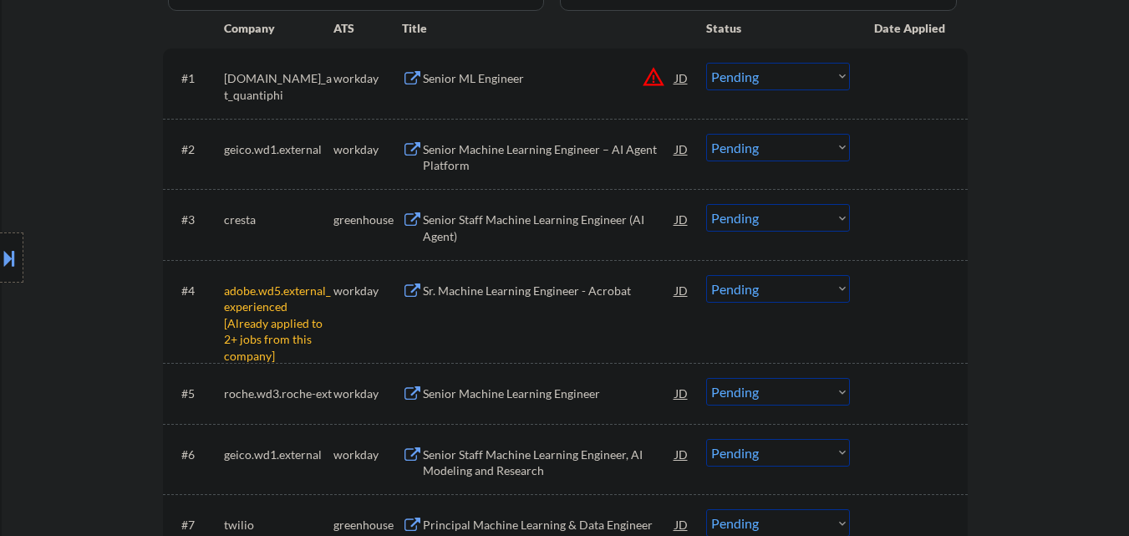
scroll to position [585, 0]
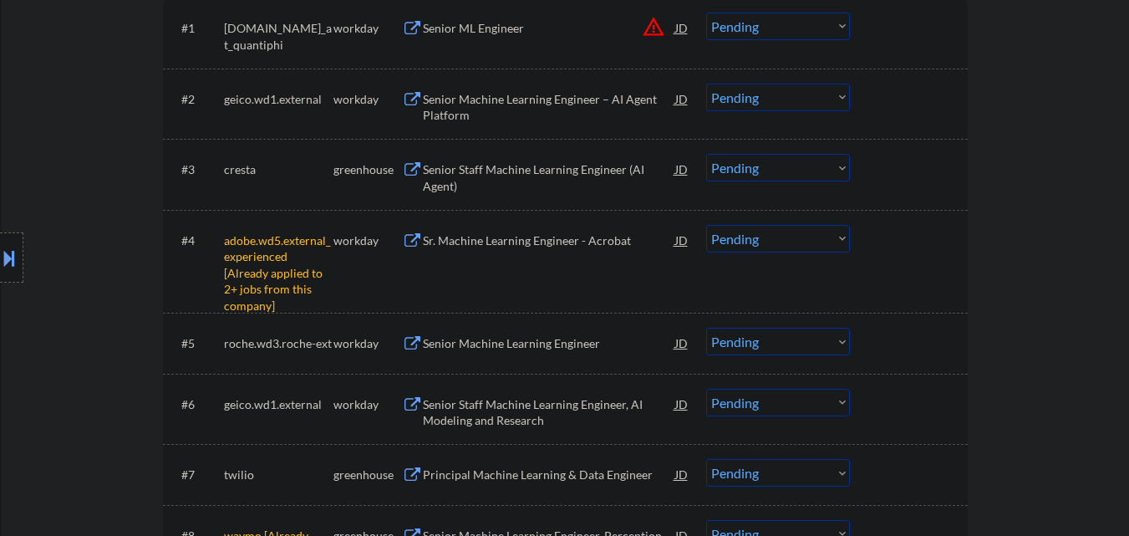
click at [803, 240] on select "Choose an option... Pending Applied Excluded (Questions) Excluded (Expired) Exc…" at bounding box center [778, 239] width 144 height 28
click at [706, 225] on select "Choose an option... Pending Applied Excluded (Questions) Excluded (Expired) Exc…" at bounding box center [778, 239] width 144 height 28
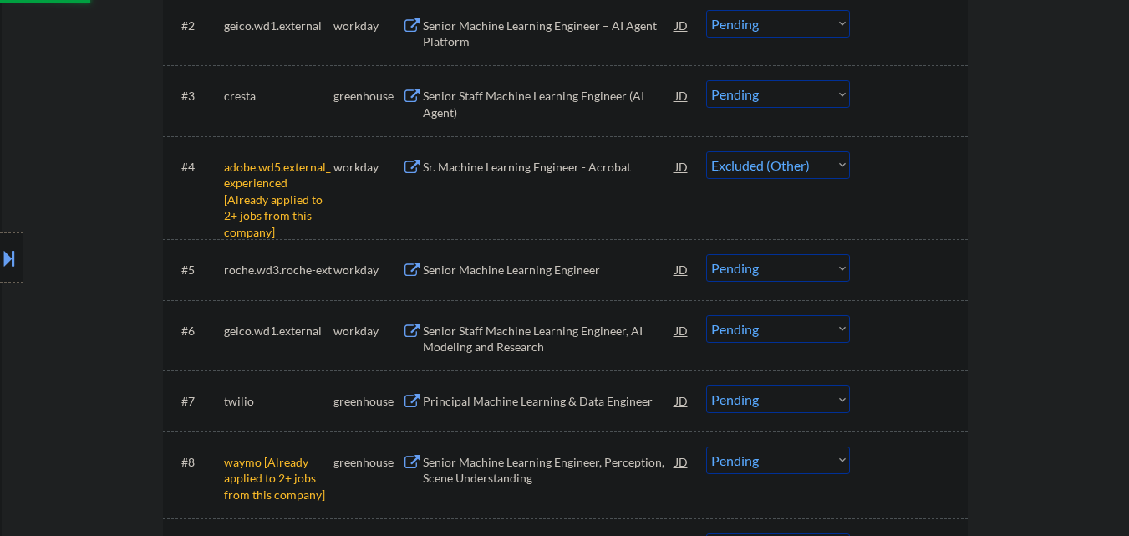
scroll to position [752, 0]
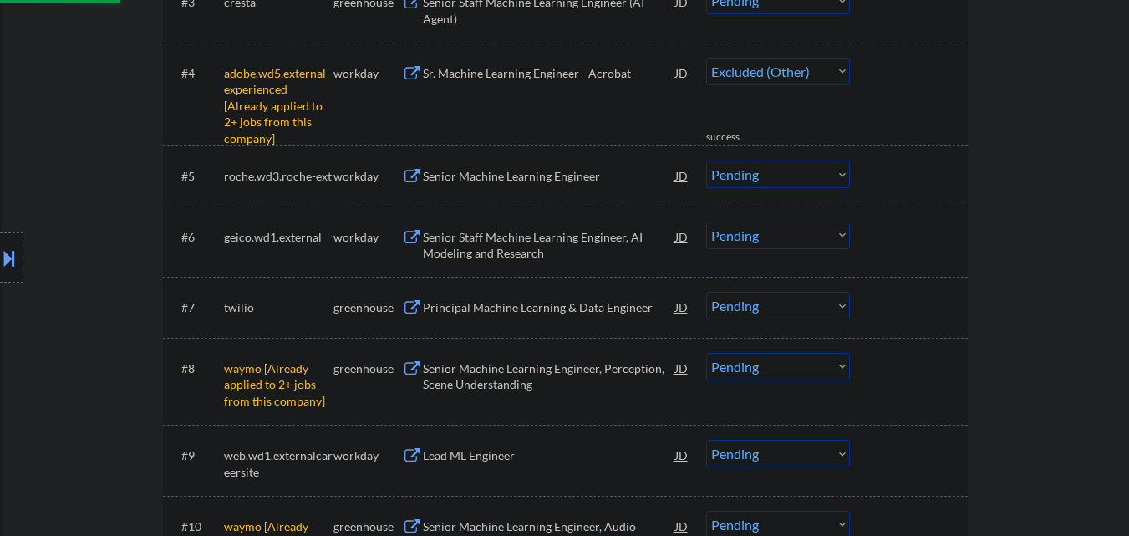
select select ""pending""
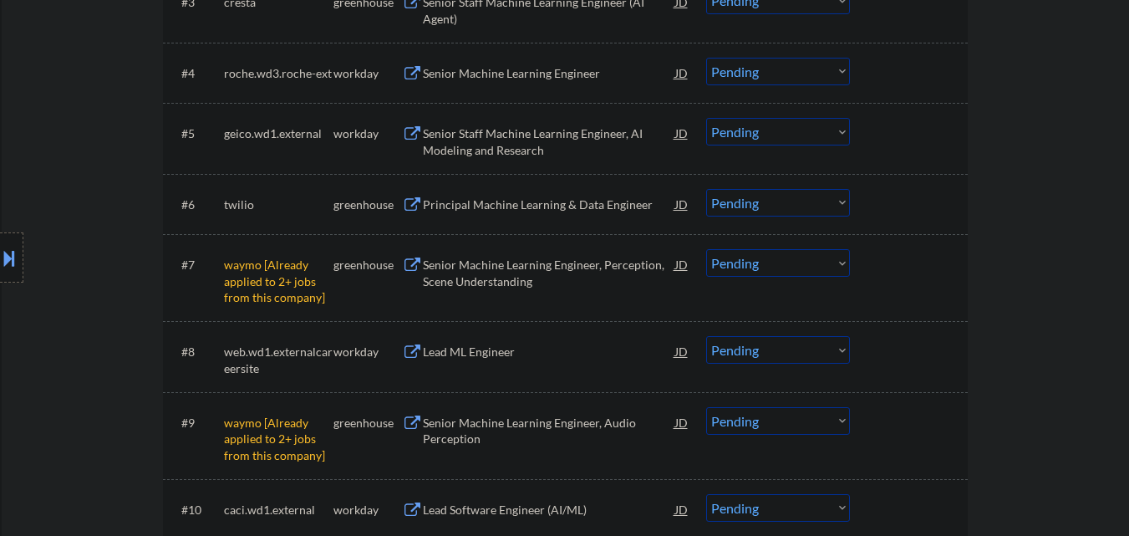
drag, startPoint x: 771, startPoint y: 341, endPoint x: 139, endPoint y: 355, distance: 632.7
click at [139, 354] on div "Location Inclusions: [GEOGRAPHIC_DATA], [GEOGRAPHIC_DATA] [GEOGRAPHIC_DATA], [G…" at bounding box center [149, 258] width 299 height 310
click at [816, 261] on select "Choose an option... Pending Applied Excluded (Questions) Excluded (Expired) Exc…" at bounding box center [778, 263] width 144 height 28
click at [706, 249] on select "Choose an option... Pending Applied Excluded (Questions) Excluded (Expired) Exc…" at bounding box center [778, 263] width 144 height 28
select select ""pending""
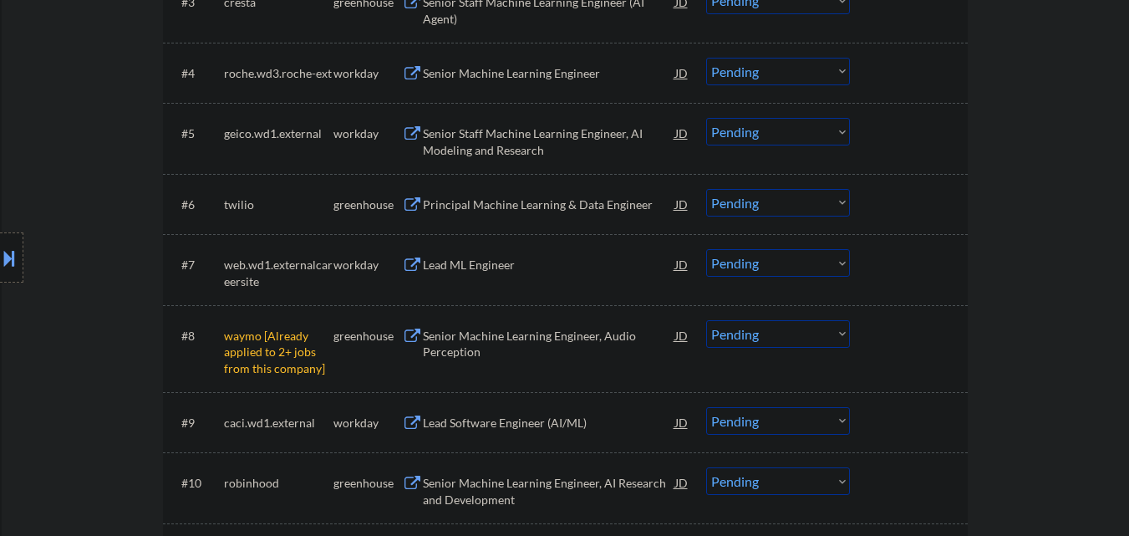
click at [823, 342] on select "Choose an option... Pending Applied Excluded (Questions) Excluded (Expired) Exc…" at bounding box center [778, 334] width 144 height 28
click at [706, 320] on select "Choose an option... Pending Applied Excluded (Questions) Excluded (Expired) Exc…" at bounding box center [778, 334] width 144 height 28
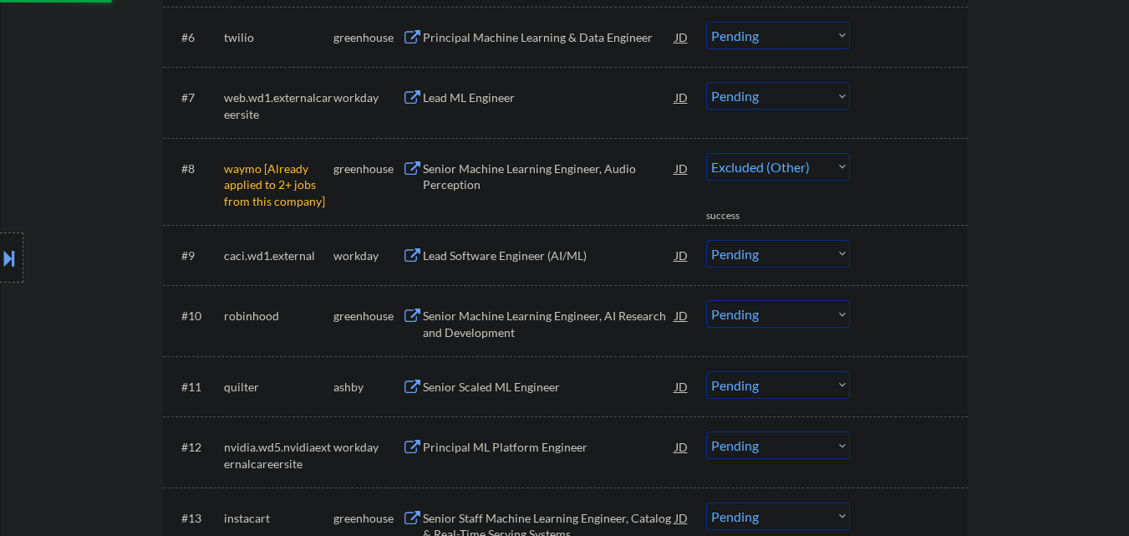
select select ""pending""
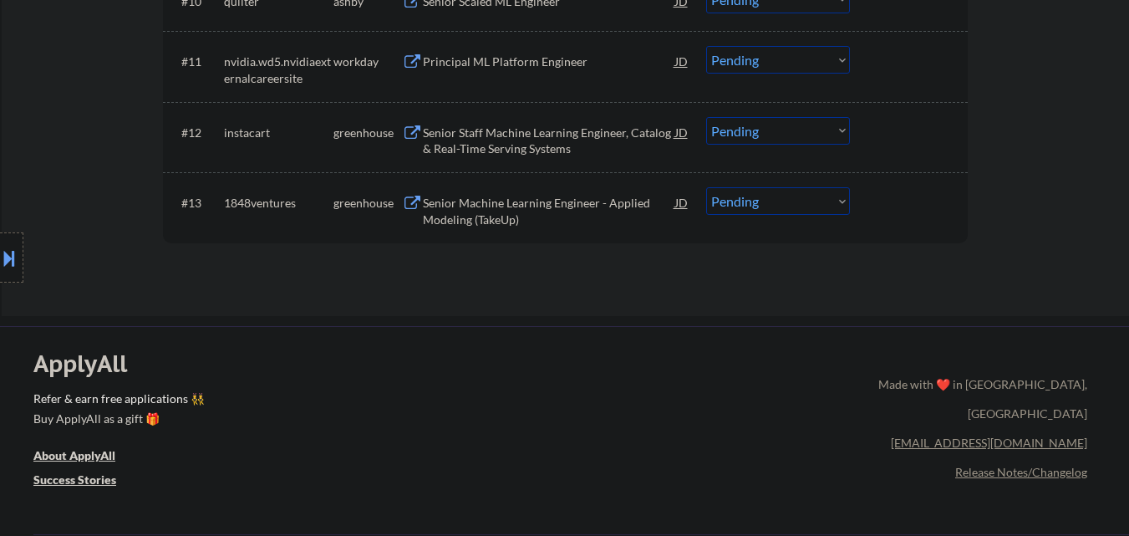
scroll to position [1253, 0]
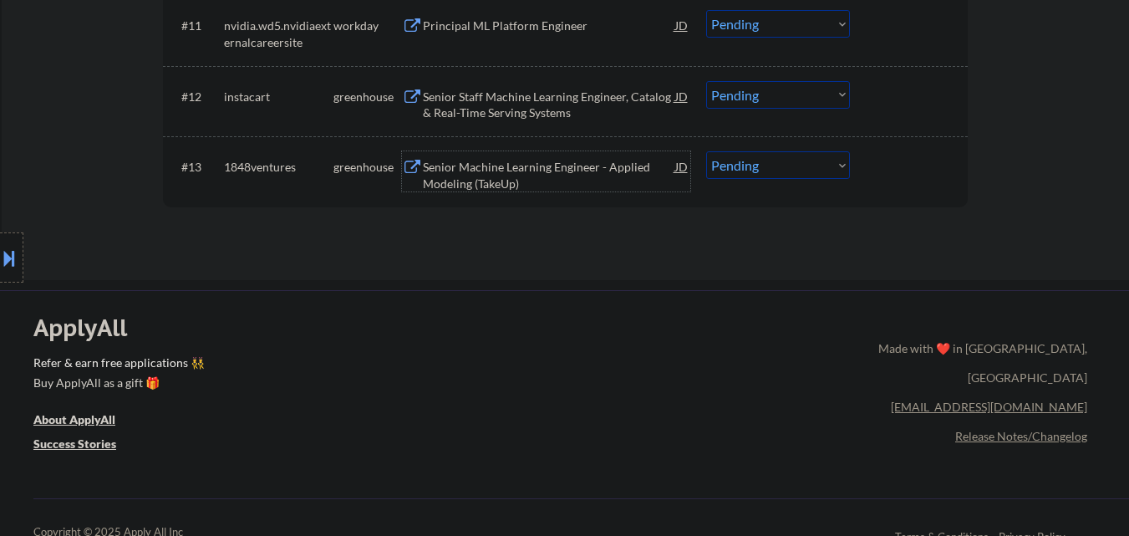
click at [555, 177] on div "Senior Machine Learning Engineer - Applied Modeling (TakeUp)" at bounding box center [549, 175] width 252 height 33
